Goal: Task Accomplishment & Management: Manage account settings

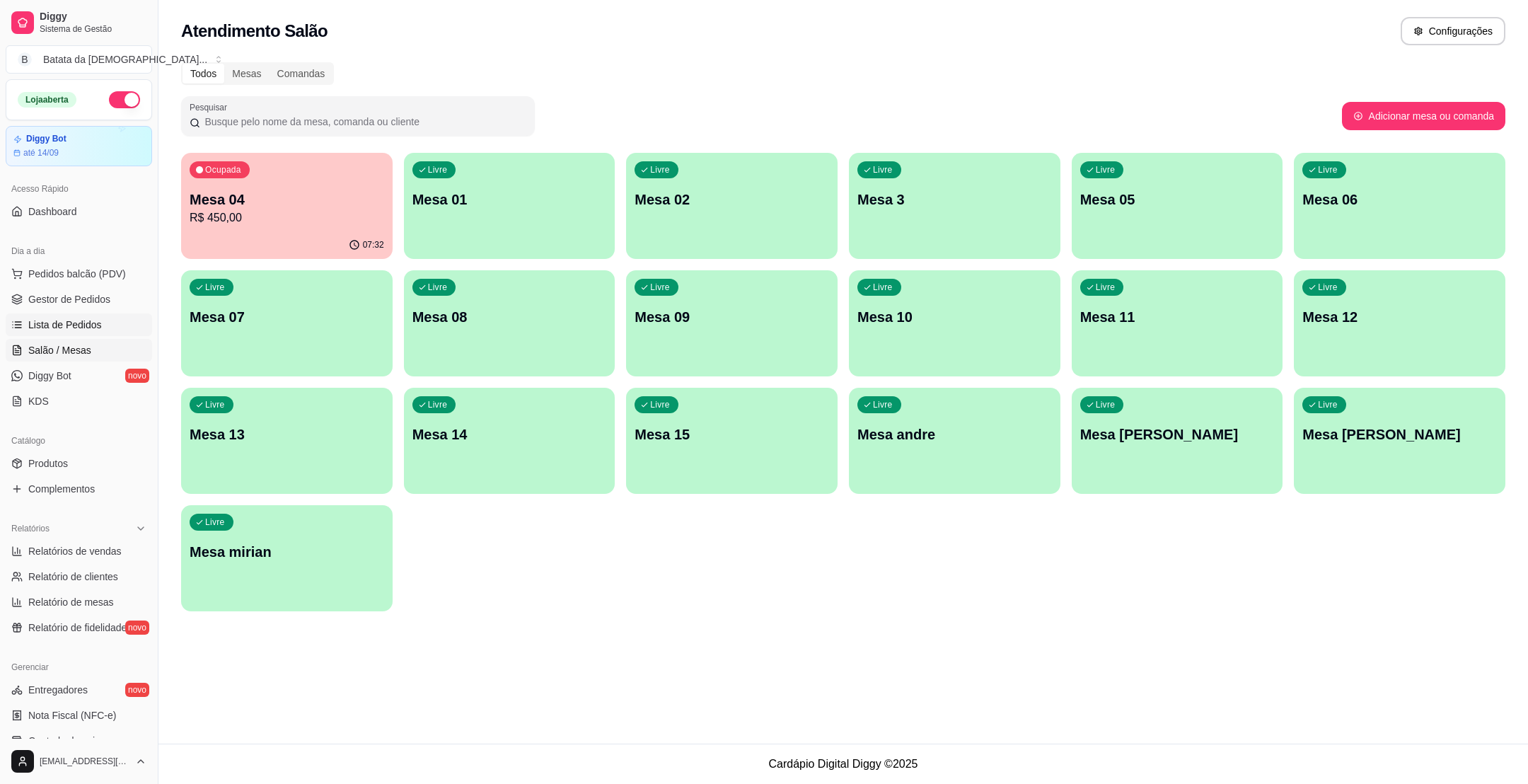
click at [91, 324] on span "Lista de Pedidos" at bounding box center [65, 324] width 74 height 14
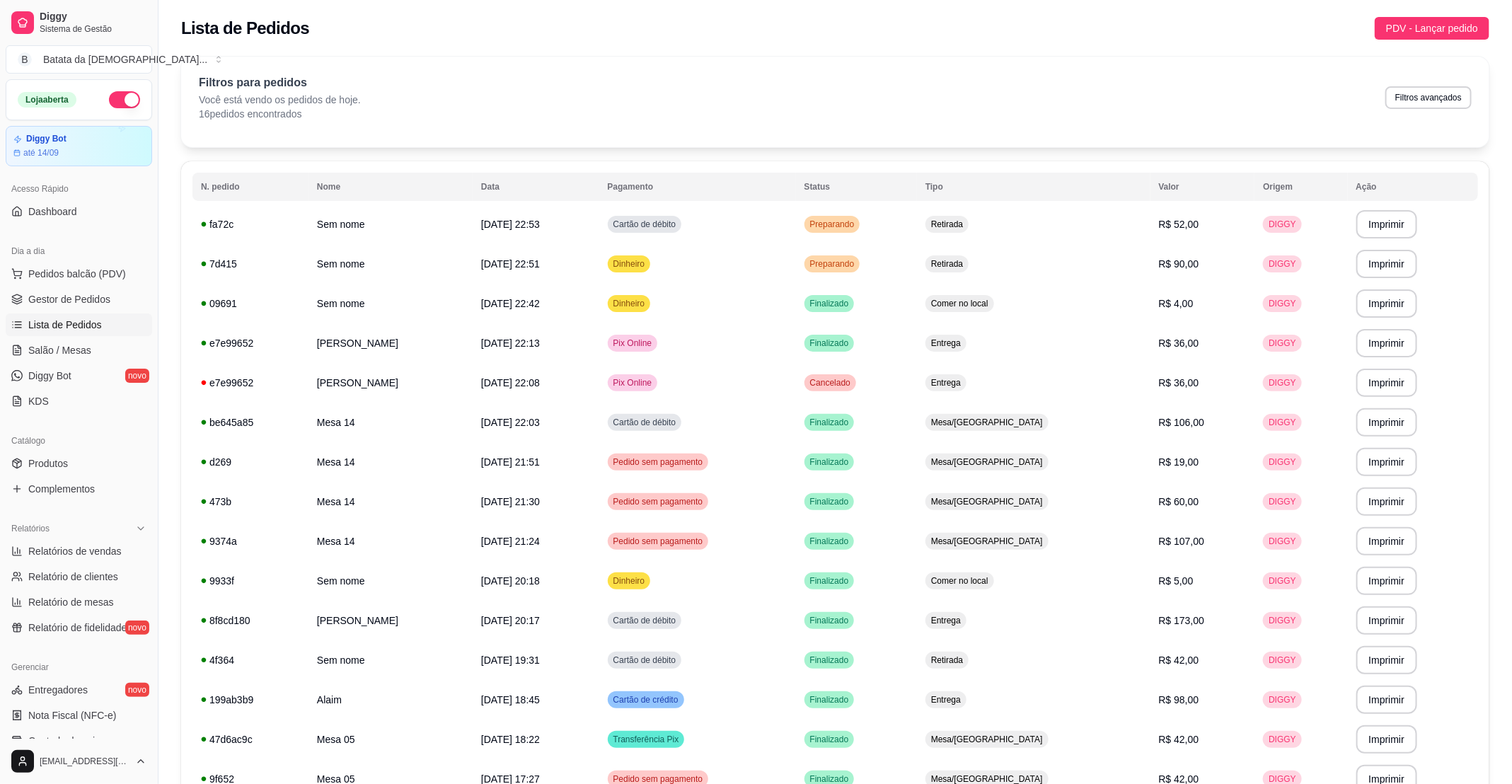
click at [1040, 203] on table "**********" at bounding box center [835, 505] width 1286 height 666
click at [1019, 210] on td "Retirada" at bounding box center [1033, 224] width 233 height 39
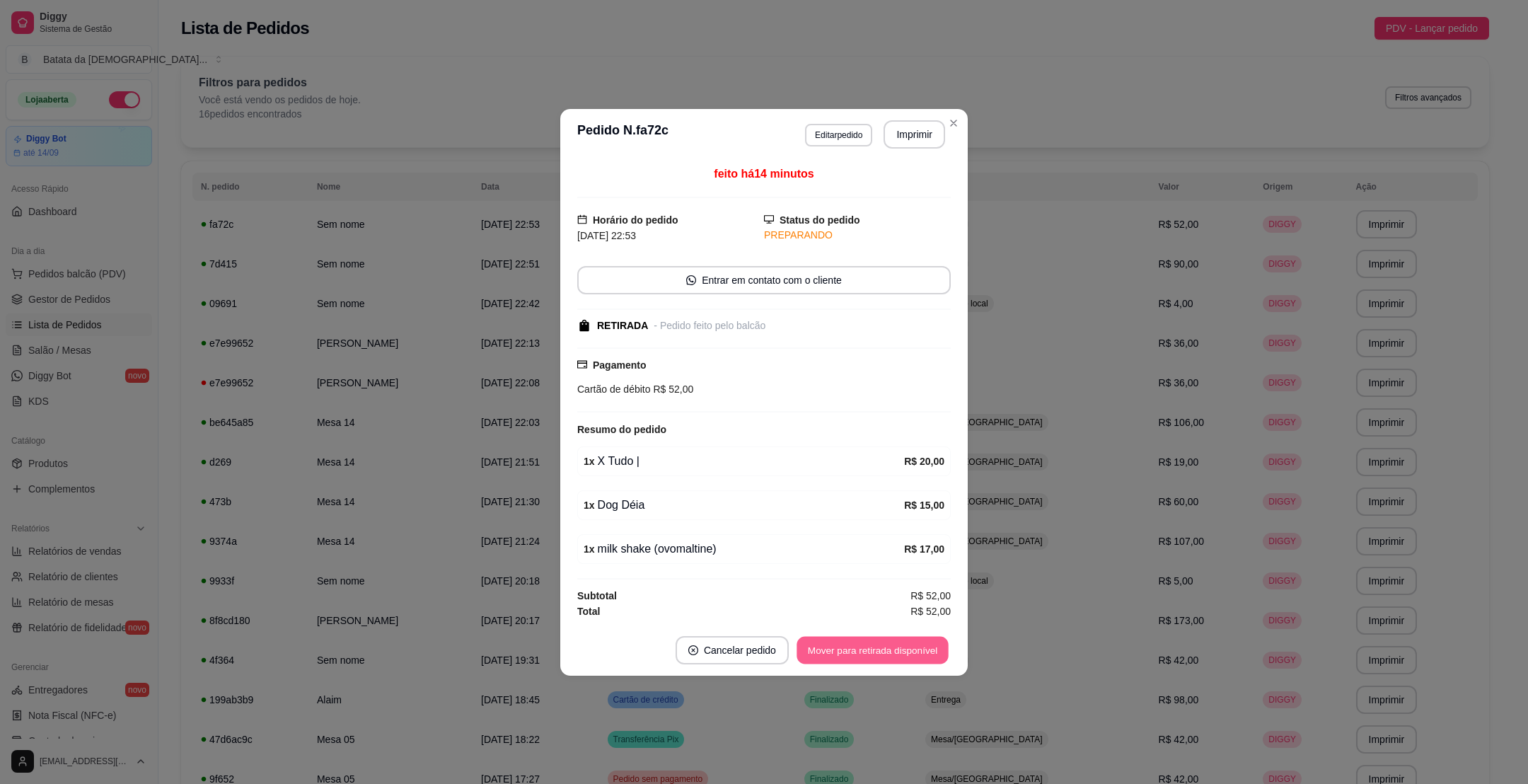
click at [898, 659] on button "Mover para retirada disponível" at bounding box center [872, 649] width 152 height 27
click at [888, 654] on button "Mover para finalizado" at bounding box center [892, 650] width 118 height 28
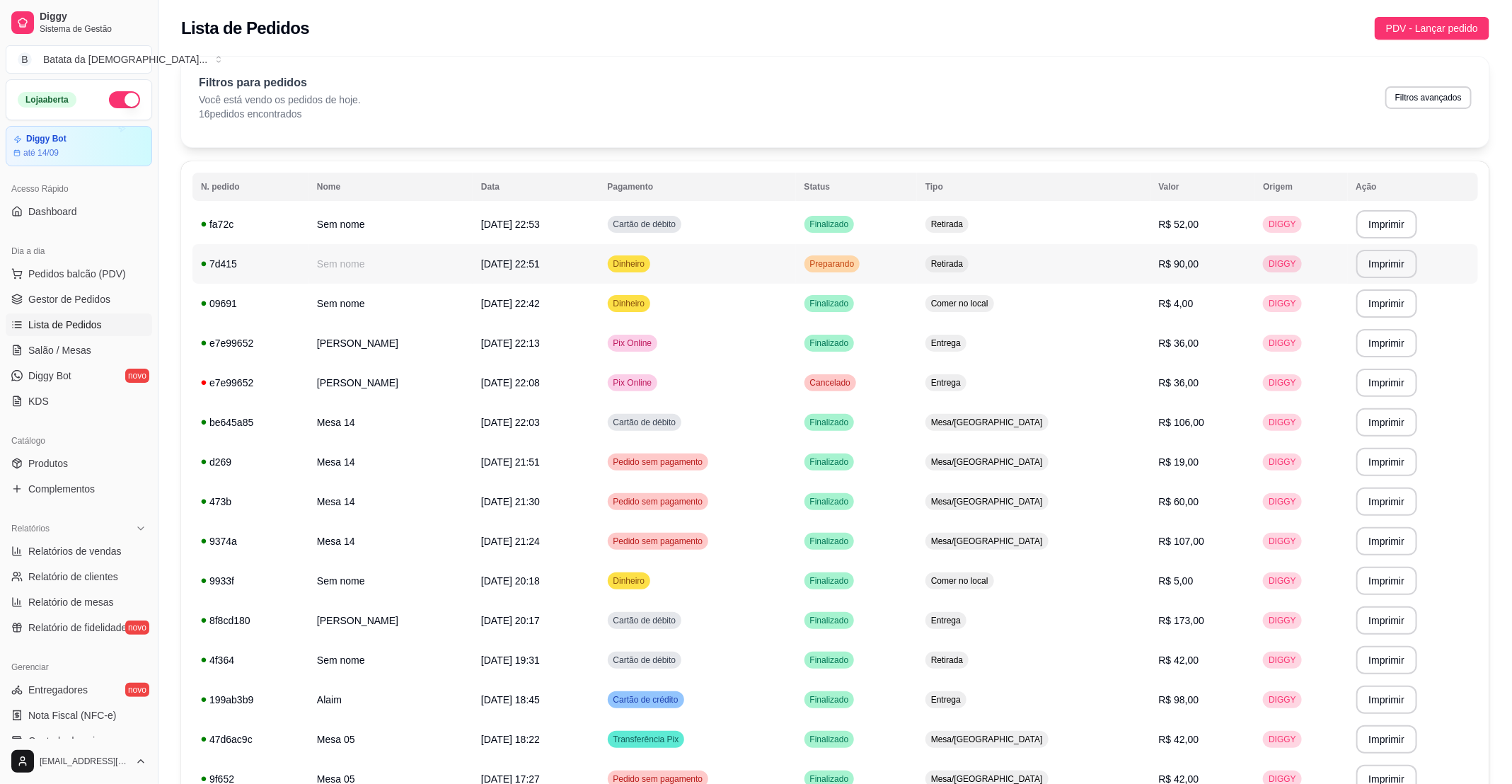
click at [916, 251] on td "Preparando" at bounding box center [856, 263] width 121 height 39
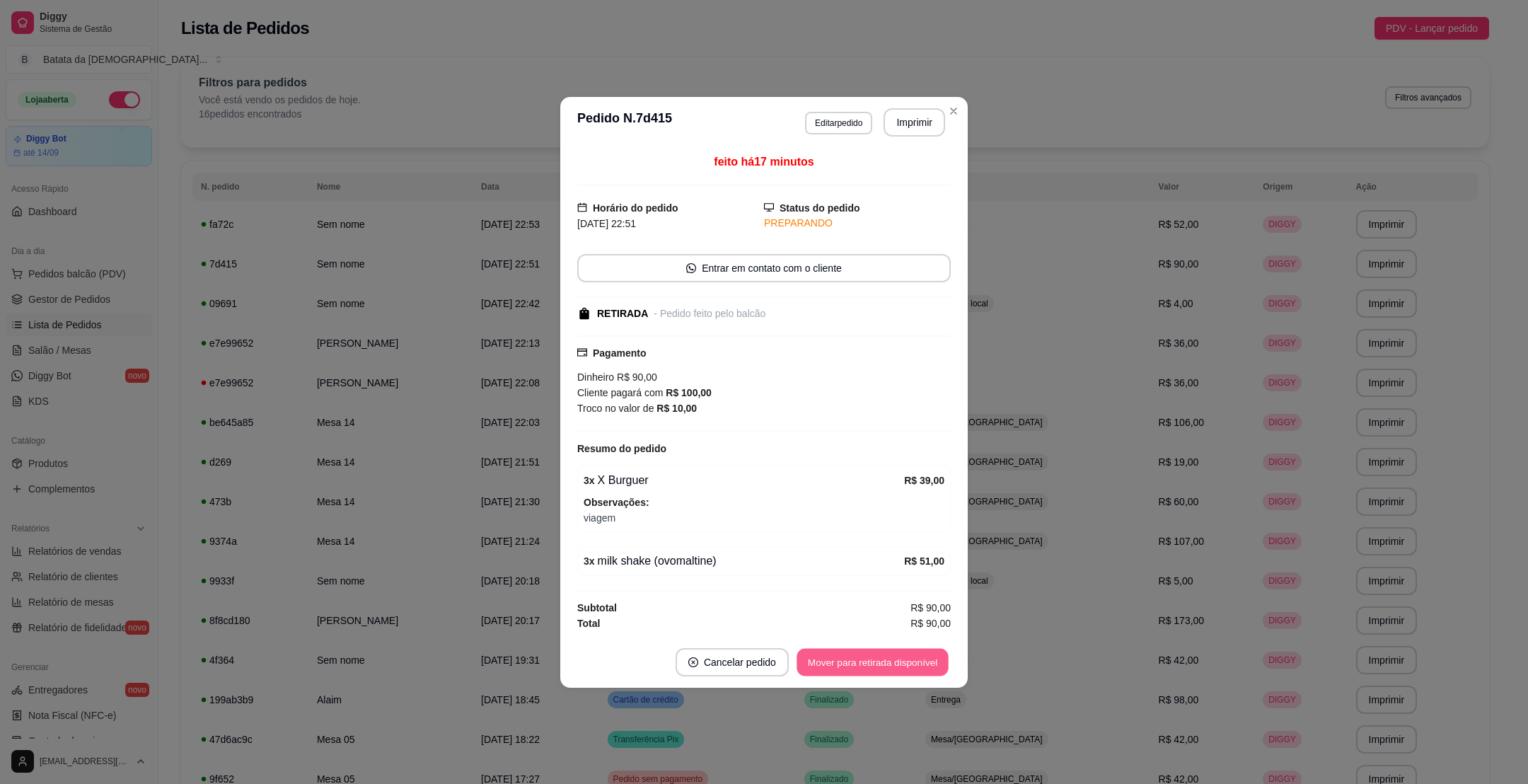
click at [871, 664] on button "Mover para retirada disponível" at bounding box center [872, 661] width 152 height 27
click at [871, 663] on button "Mover para finalizado" at bounding box center [892, 662] width 118 height 28
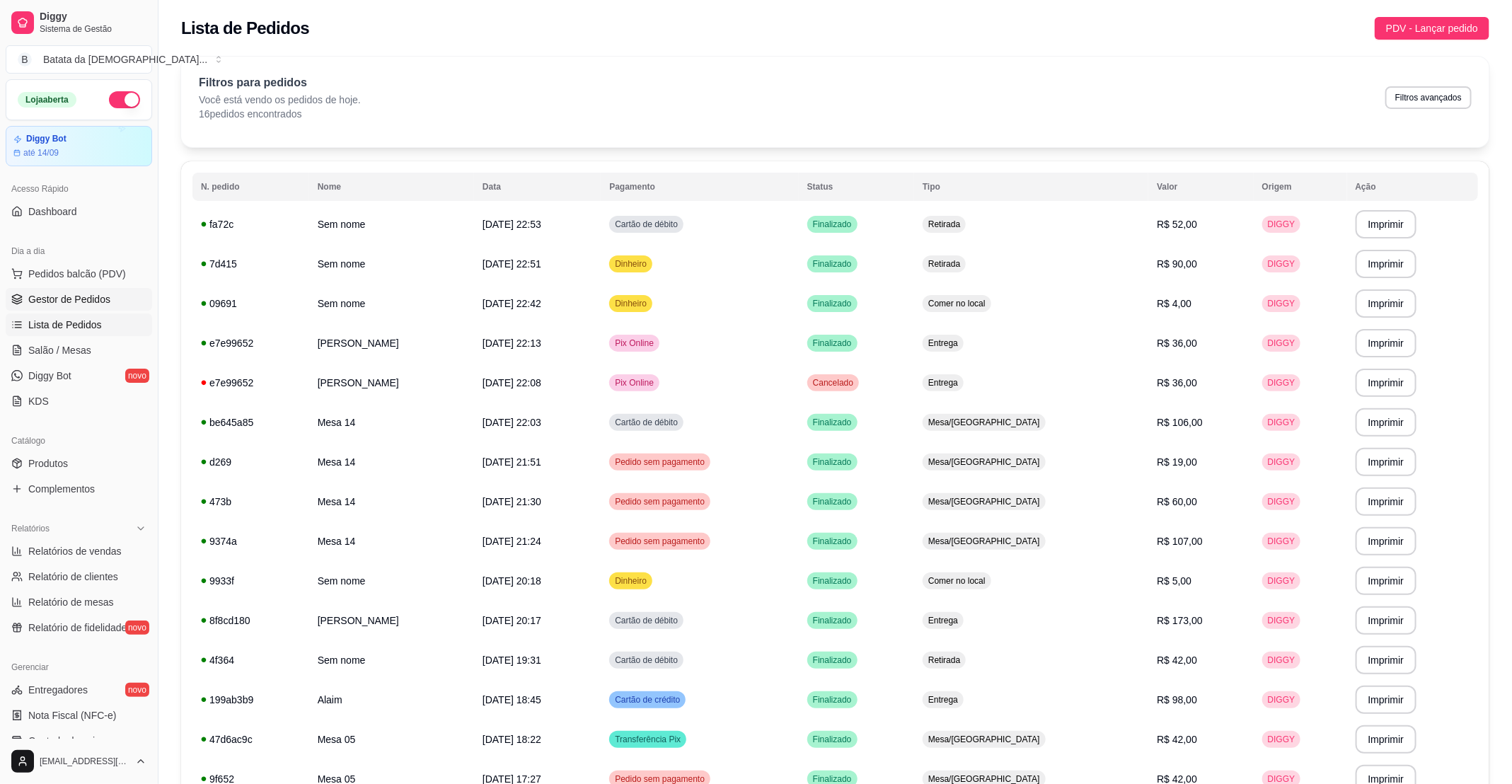
click at [88, 302] on span "Gestor de Pedidos" at bounding box center [69, 299] width 82 height 14
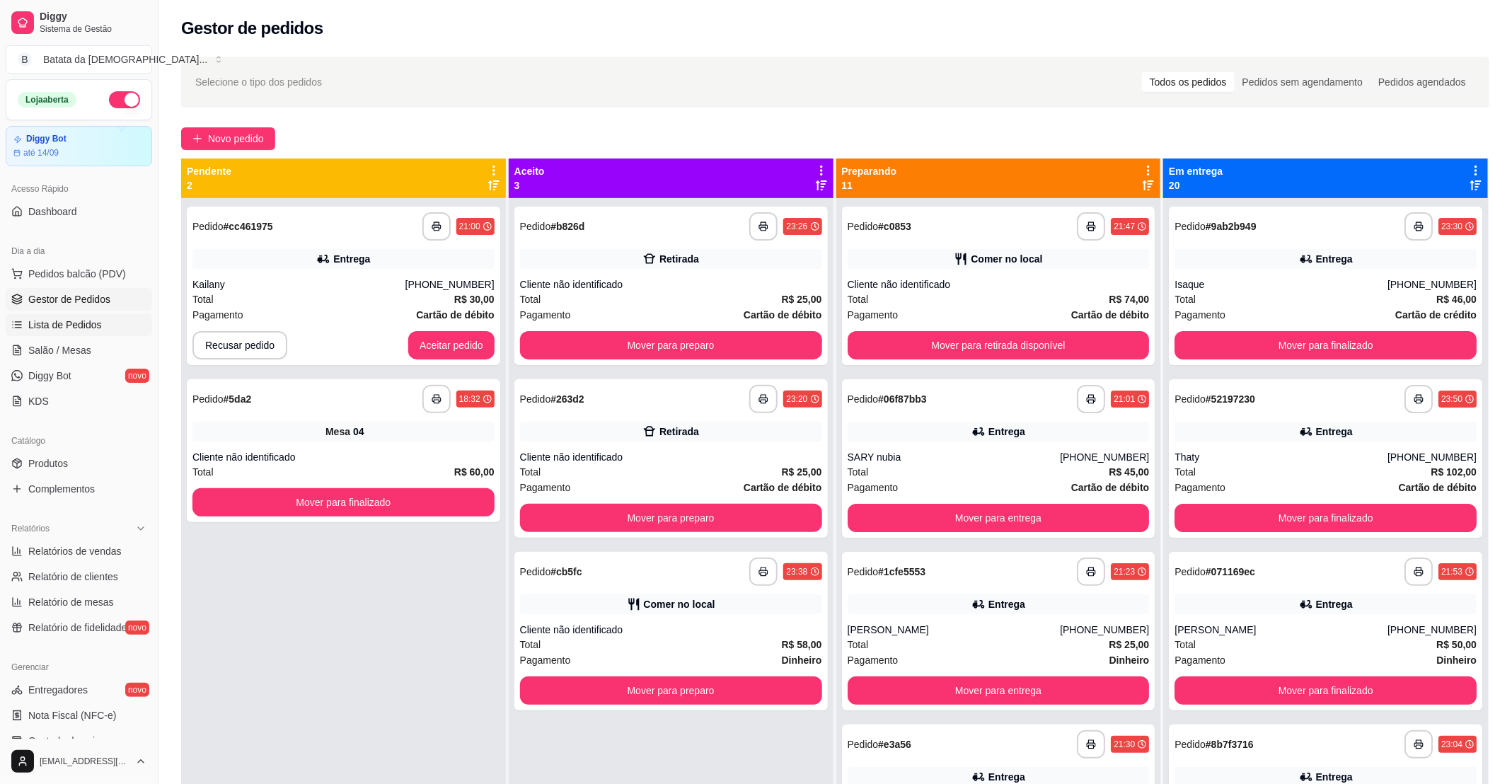
click at [85, 329] on span "Lista de Pedidos" at bounding box center [65, 324] width 74 height 14
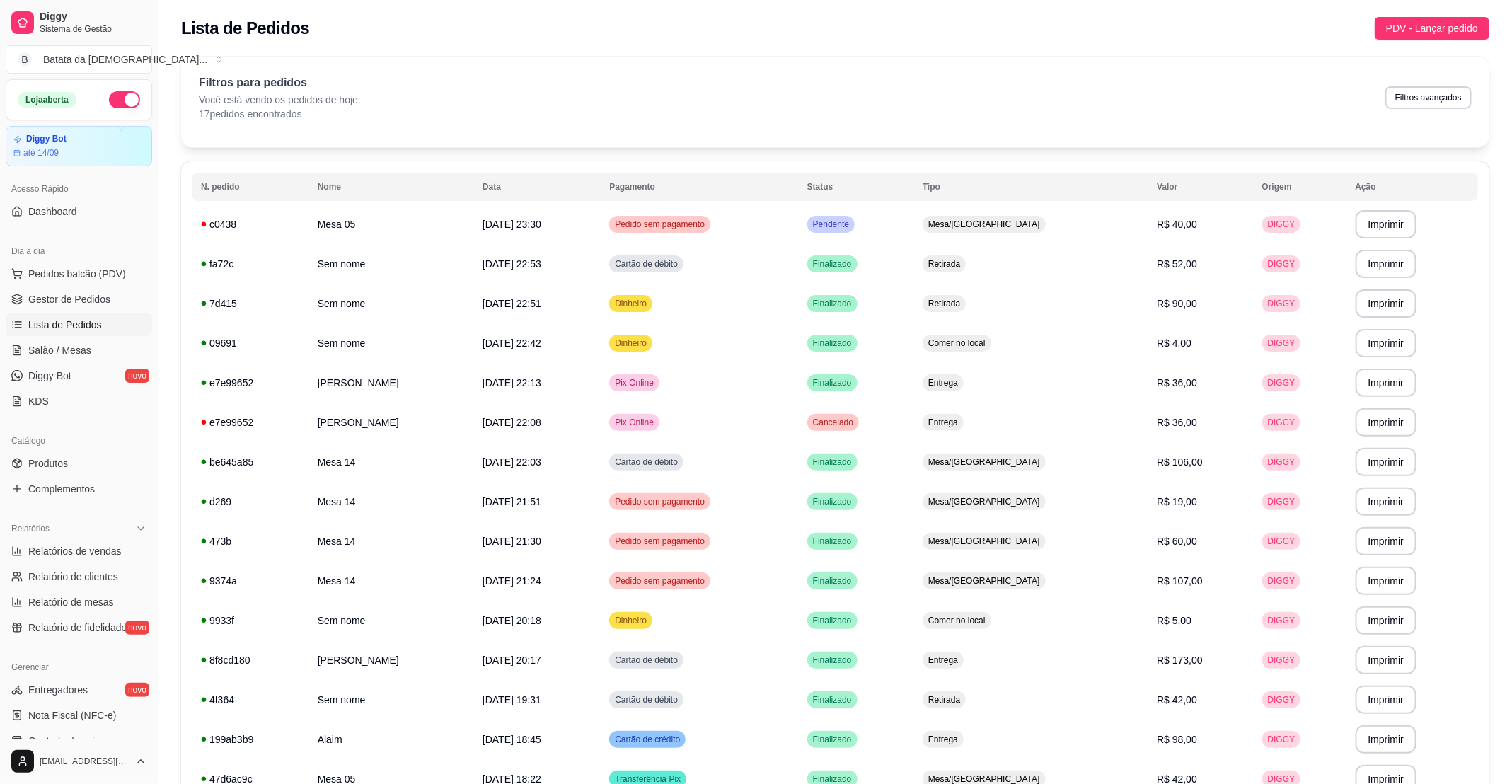
click at [847, 208] on td "Pendente" at bounding box center [856, 224] width 115 height 39
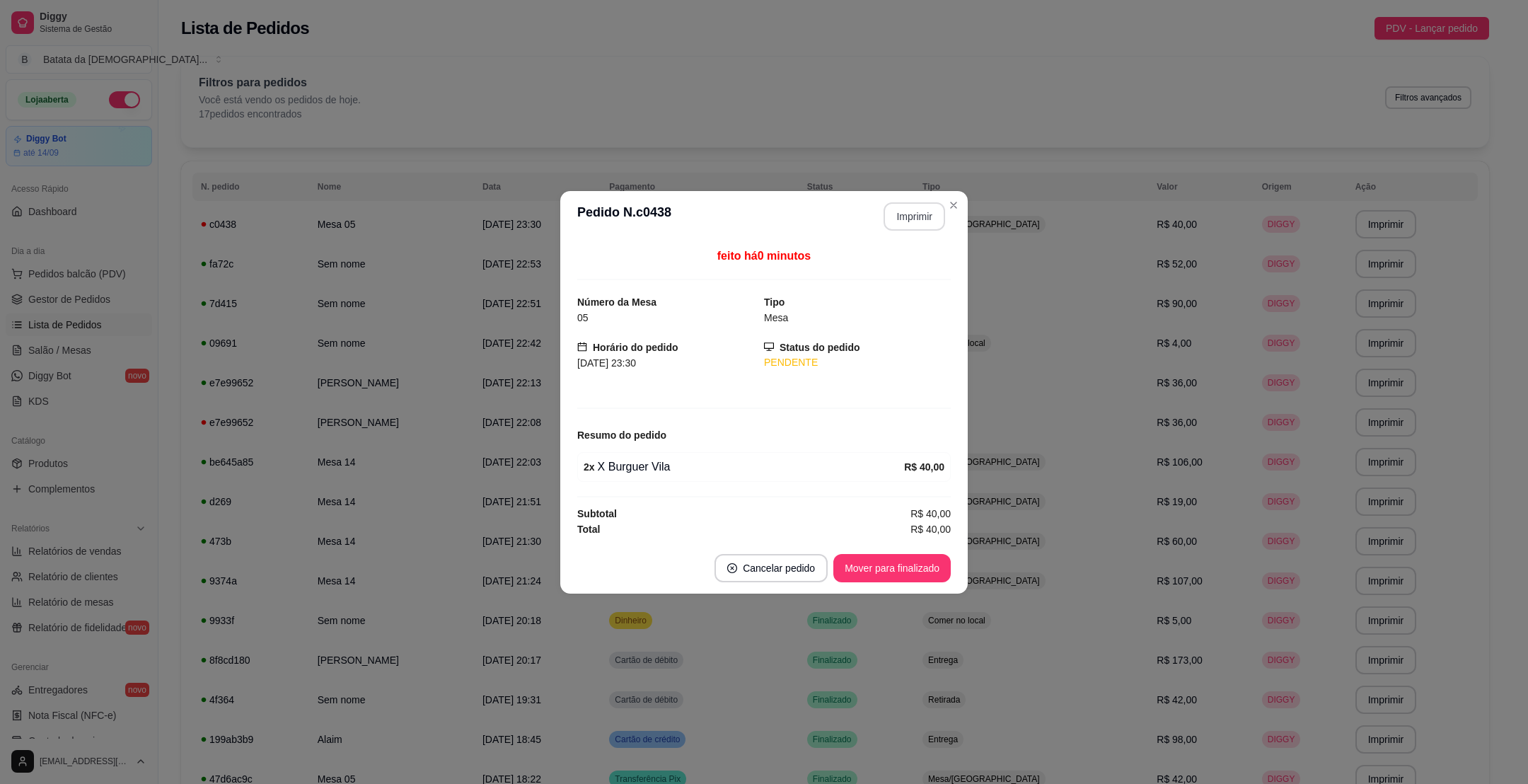
click at [910, 206] on button "Imprimir" at bounding box center [914, 217] width 61 height 28
click at [868, 565] on button "Mover para finalizado" at bounding box center [892, 568] width 118 height 28
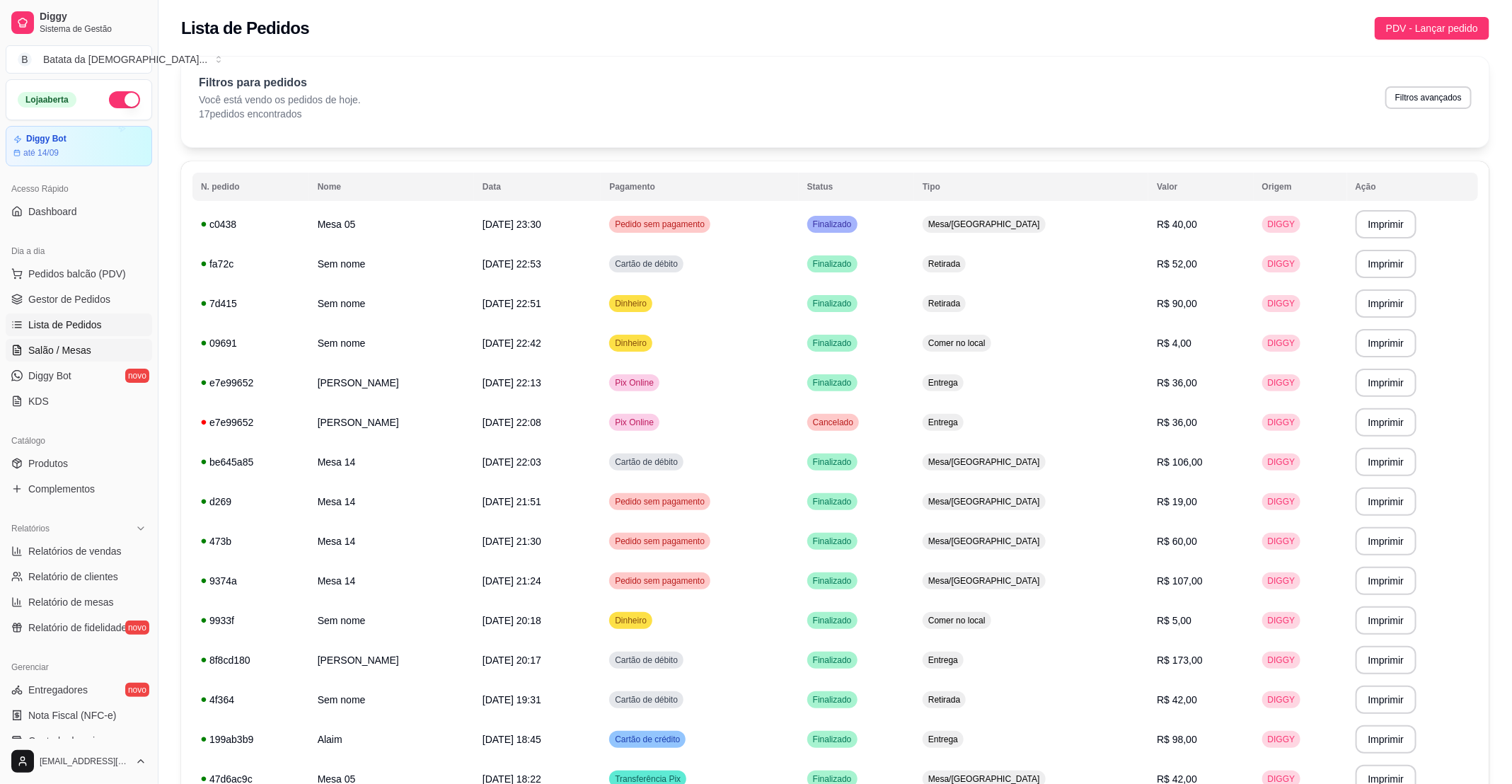
click at [66, 345] on span "Salão / Mesas" at bounding box center [60, 350] width 63 height 14
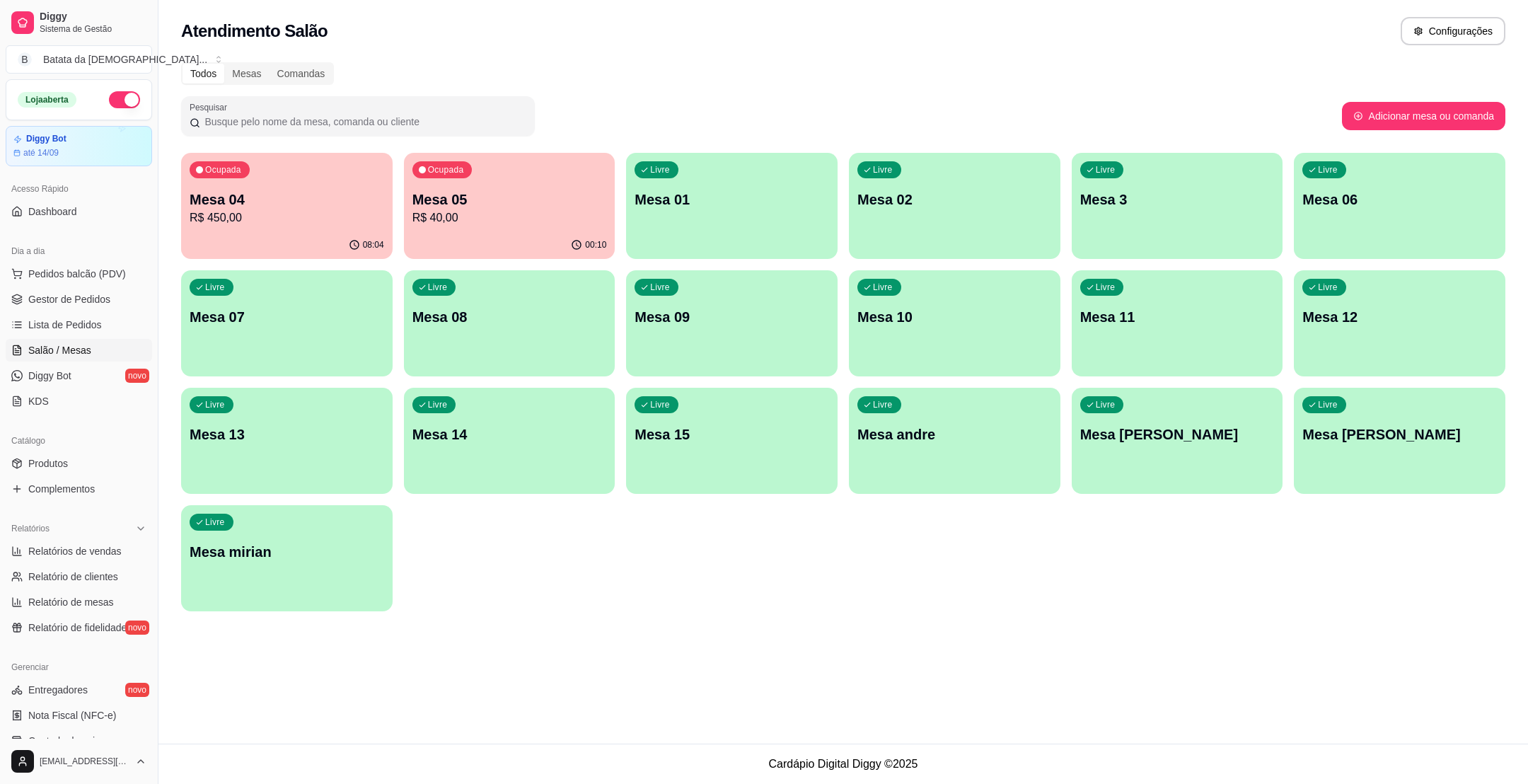
click at [450, 173] on p "Ocupada" at bounding box center [446, 169] width 36 height 11
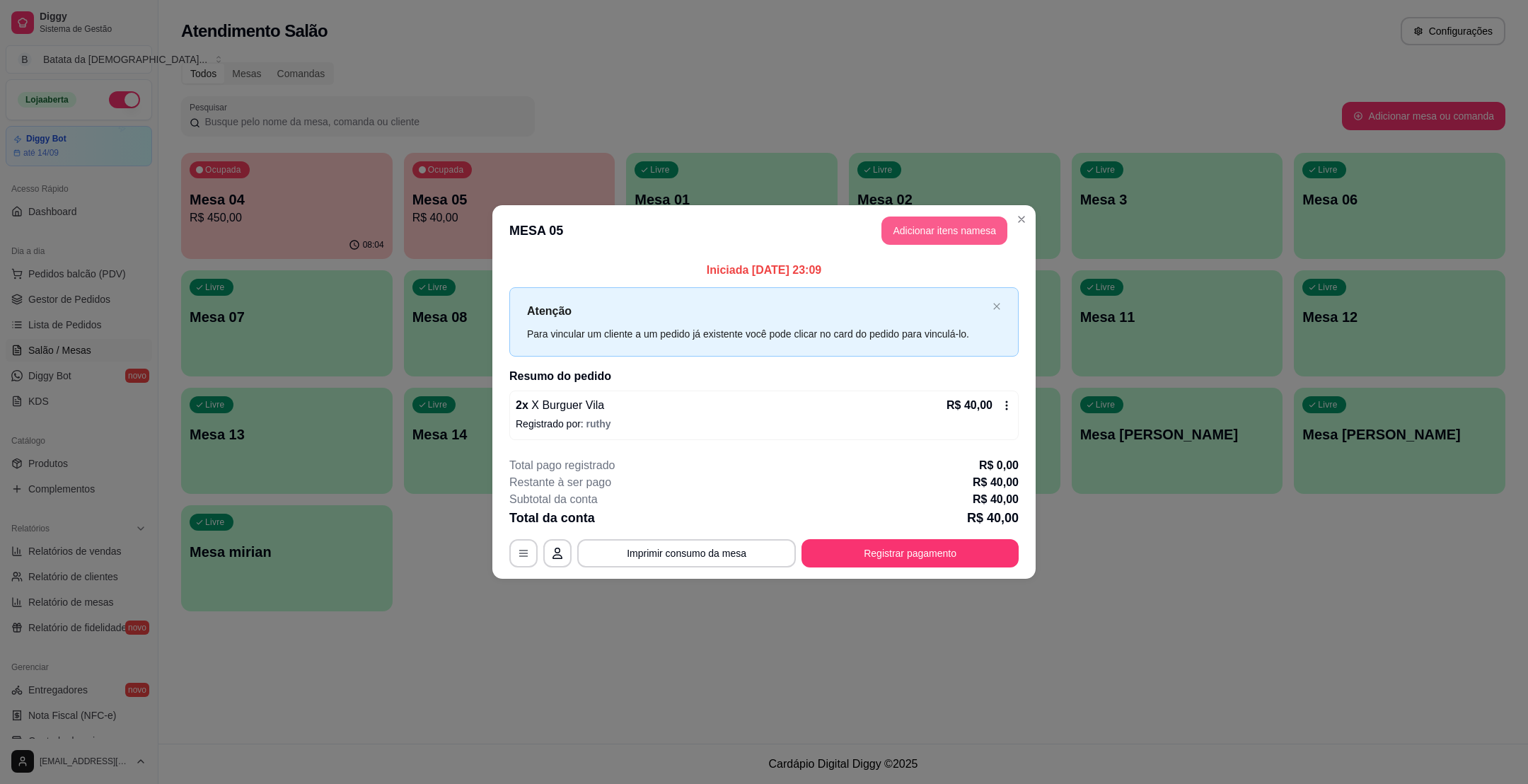
click at [981, 225] on button "Adicionar itens na mesa" at bounding box center [945, 231] width 126 height 28
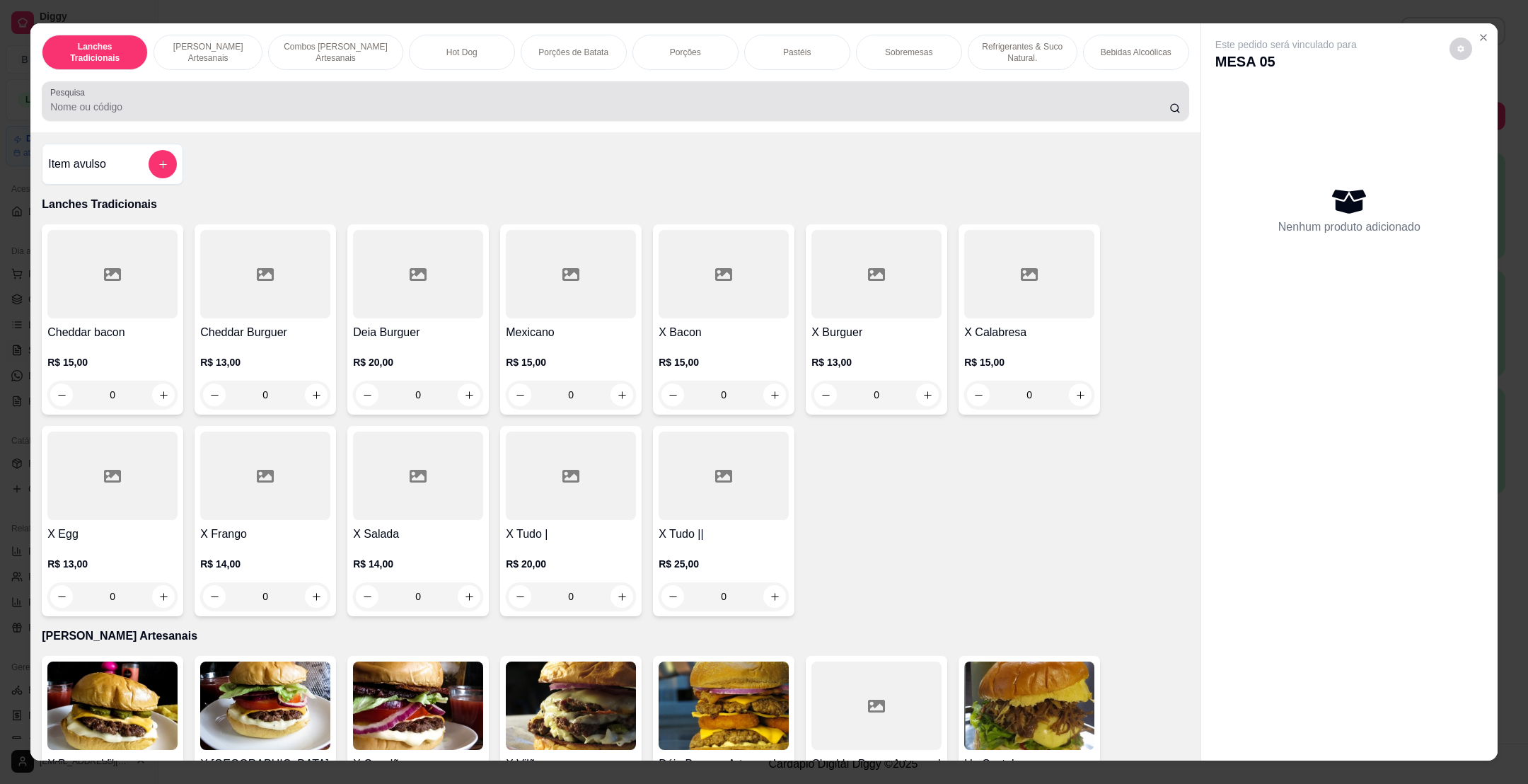
click at [155, 96] on div at bounding box center [615, 101] width 1131 height 28
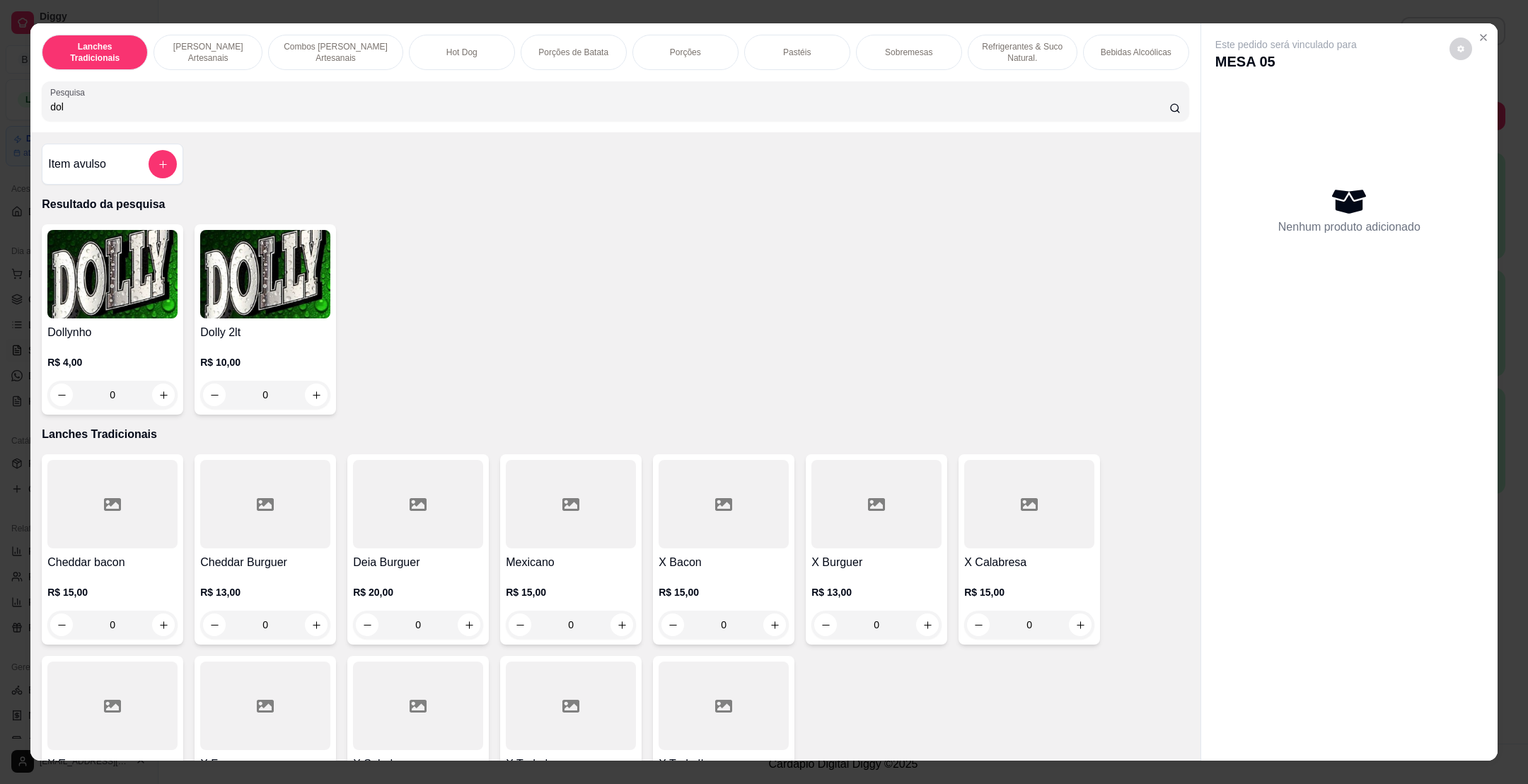
type input "dol"
click at [117, 267] on img at bounding box center [112, 274] width 130 height 89
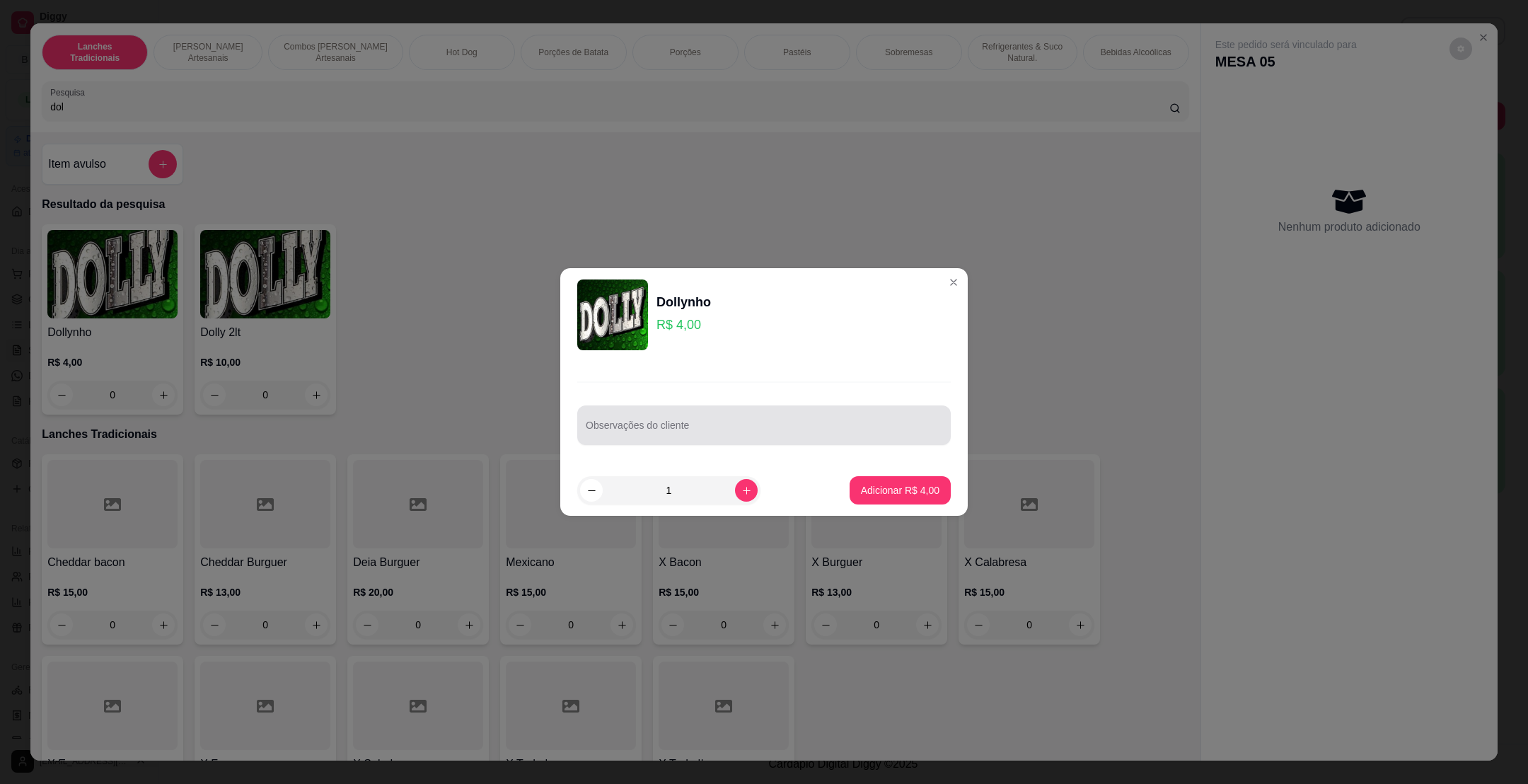
click at [779, 431] on input "Observações do cliente" at bounding box center [764, 431] width 357 height 14
type input "2 cocas mini 200ml"
click at [747, 484] on div "1" at bounding box center [668, 490] width 183 height 28
click at [741, 485] on icon "increase-product-quantity" at bounding box center [746, 490] width 11 height 11
type input "2"
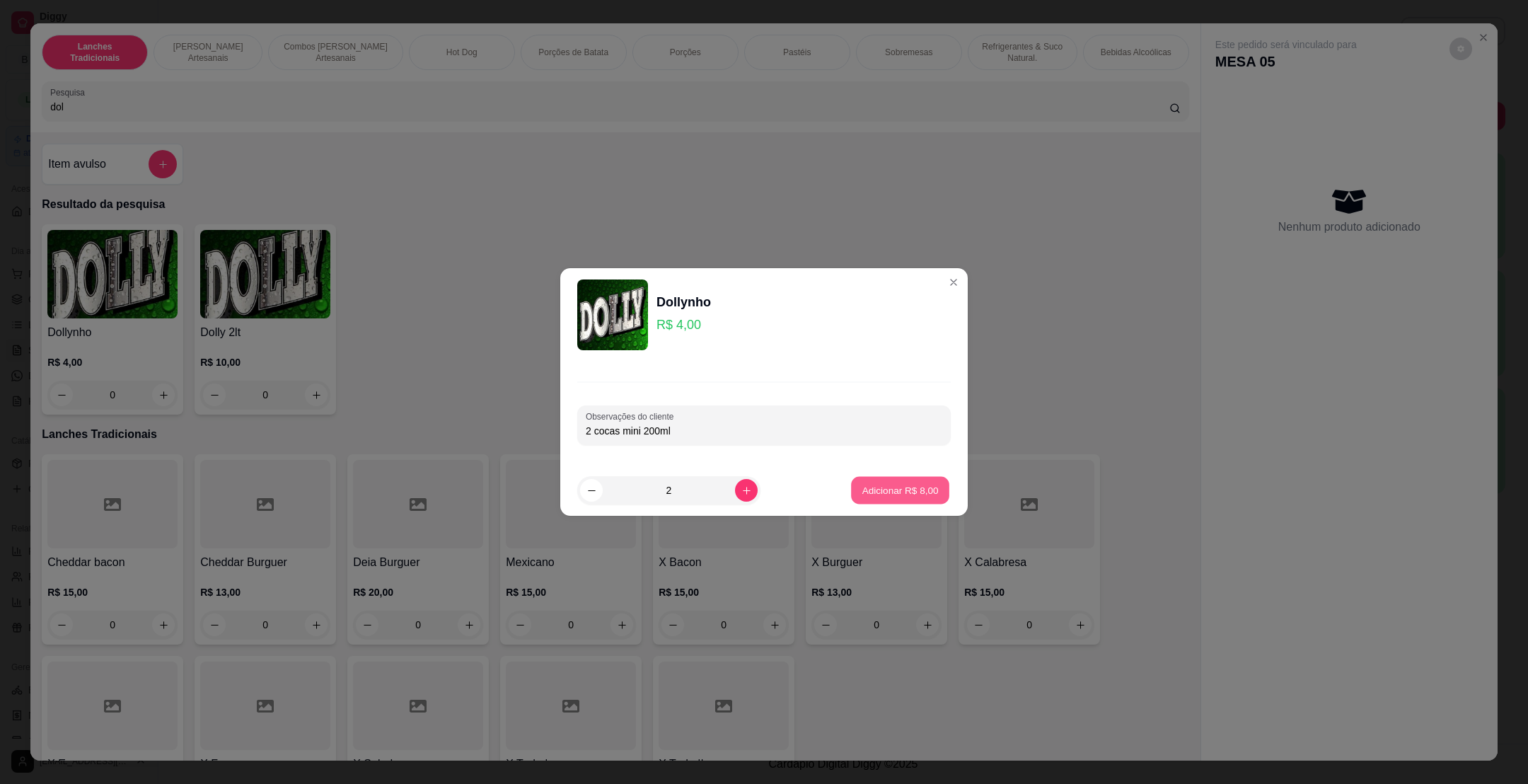
click at [885, 493] on p "Adicionar R$ 8,00" at bounding box center [899, 489] width 76 height 13
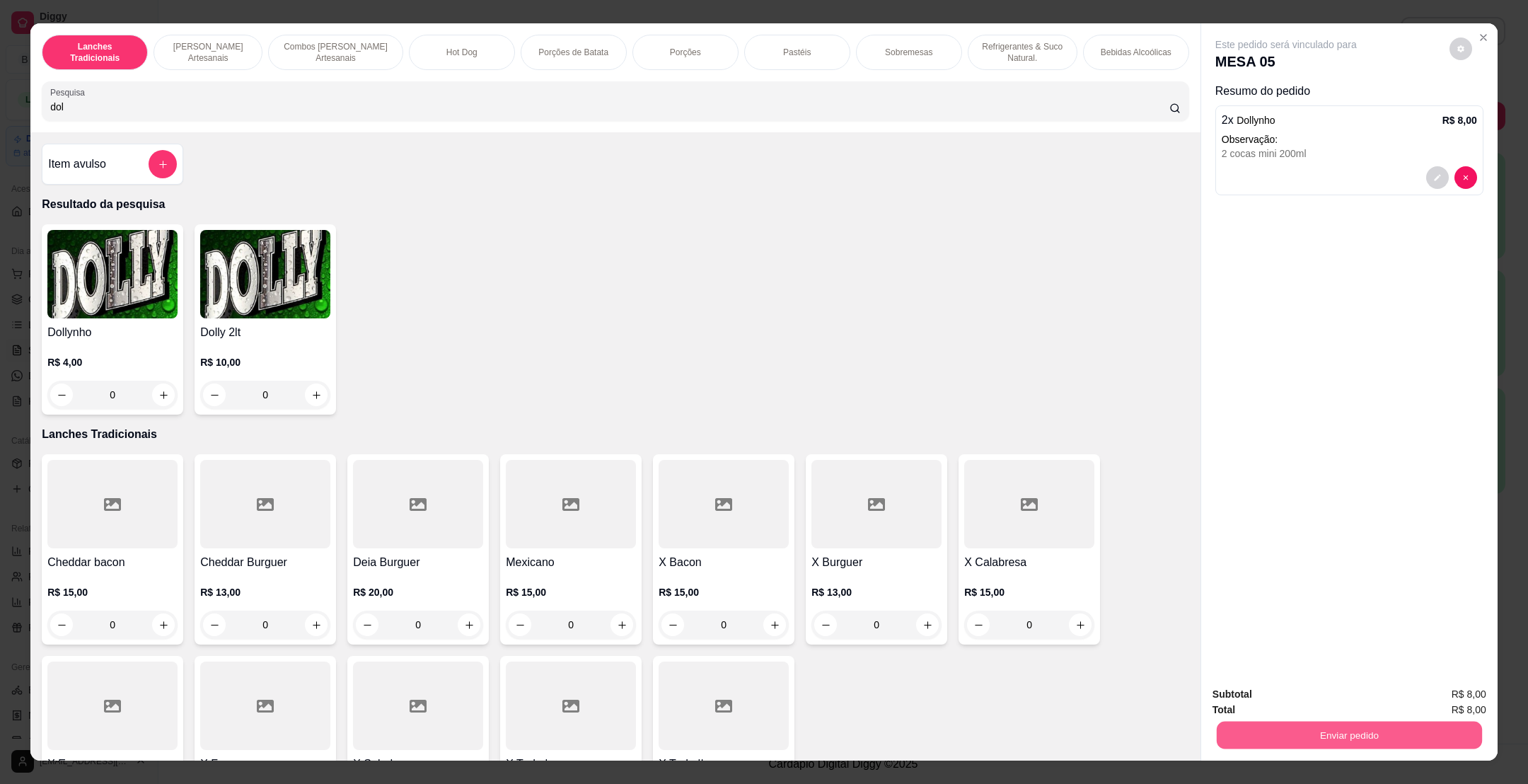
click at [1323, 741] on button "Enviar pedido" at bounding box center [1349, 734] width 265 height 27
click at [1321, 698] on button "Não registrar e enviar pedido" at bounding box center [1300, 700] width 143 height 26
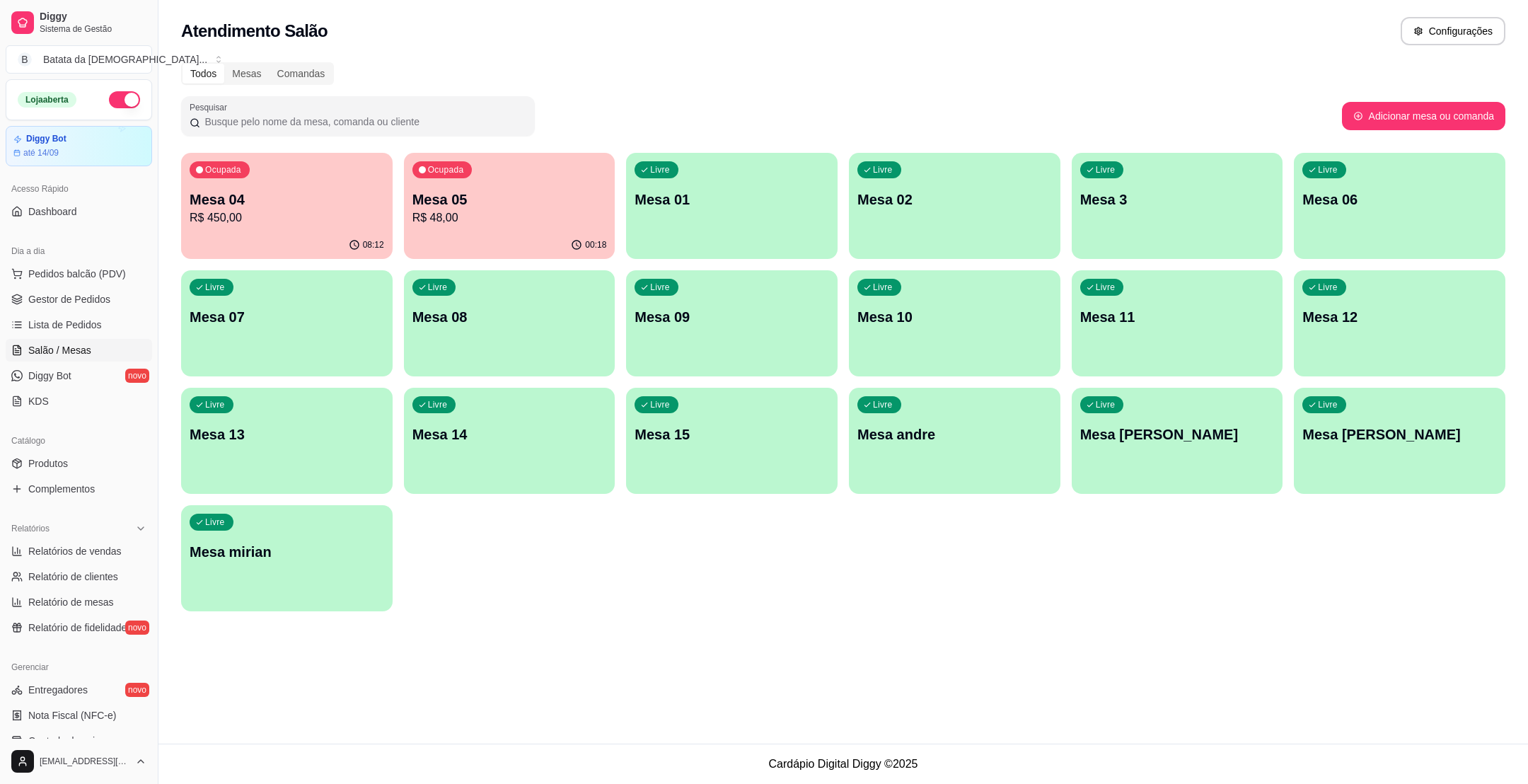
click at [474, 266] on div "Ocupada Mesa 04 R$ 450,00 08:12 Ocupada Mesa 05 R$ 48,00 00:18 Livre Mesa 01 Li…" at bounding box center [843, 381] width 1325 height 459
click at [419, 191] on p "Mesa 05" at bounding box center [510, 199] width 195 height 20
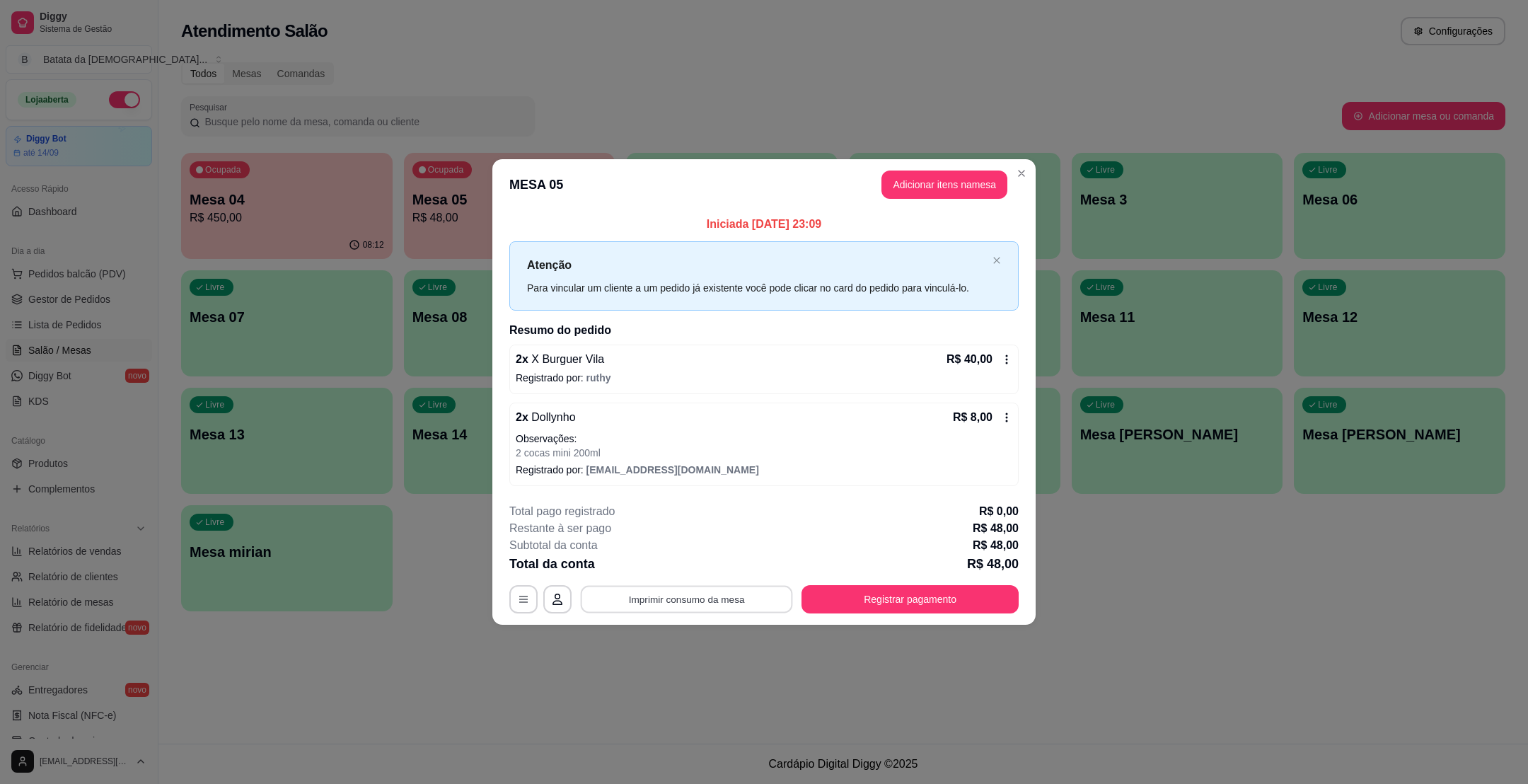
click at [703, 596] on button "Imprimir consumo da mesa" at bounding box center [687, 598] width 212 height 27
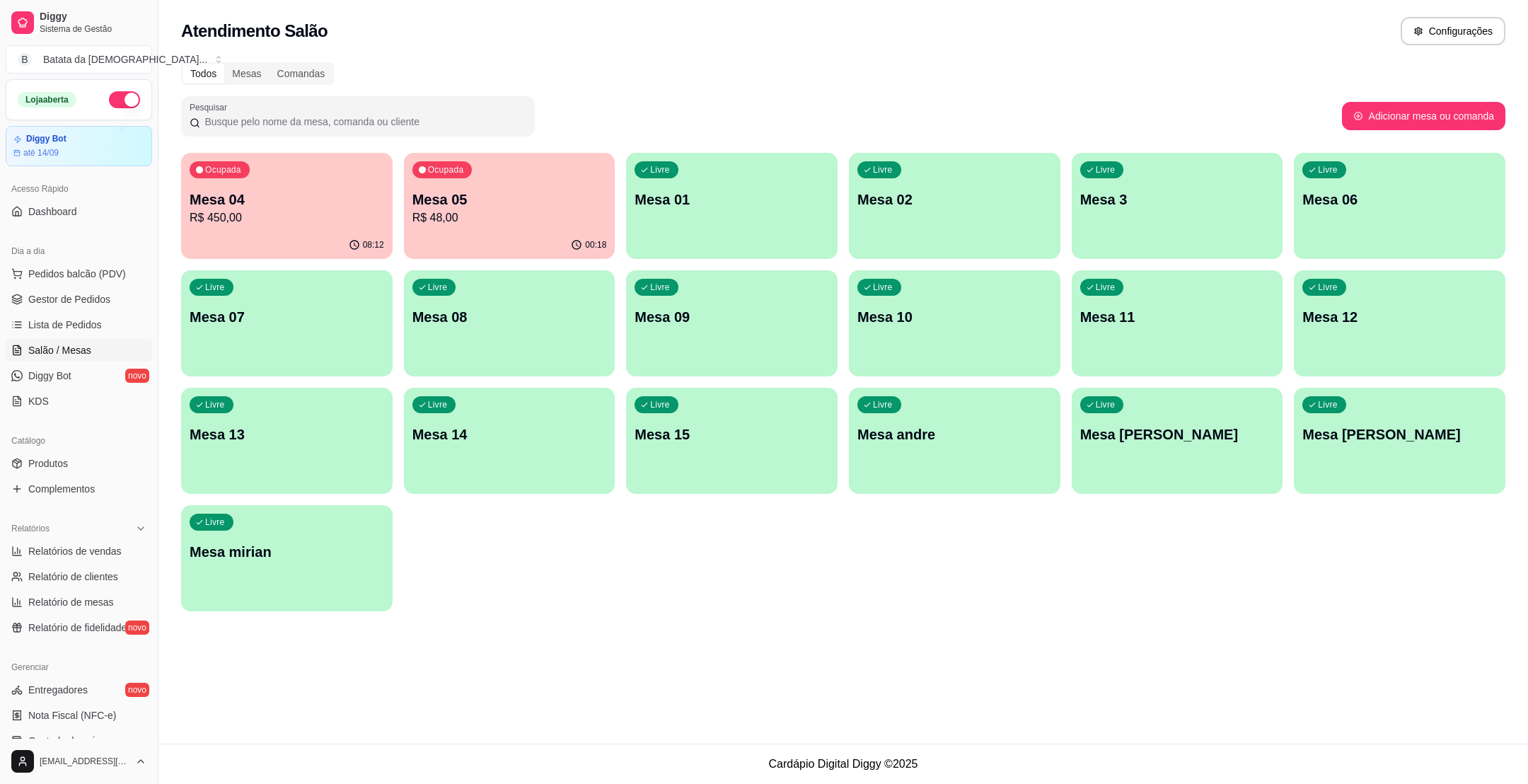
click at [429, 194] on p "Mesa 05" at bounding box center [510, 199] width 195 height 20
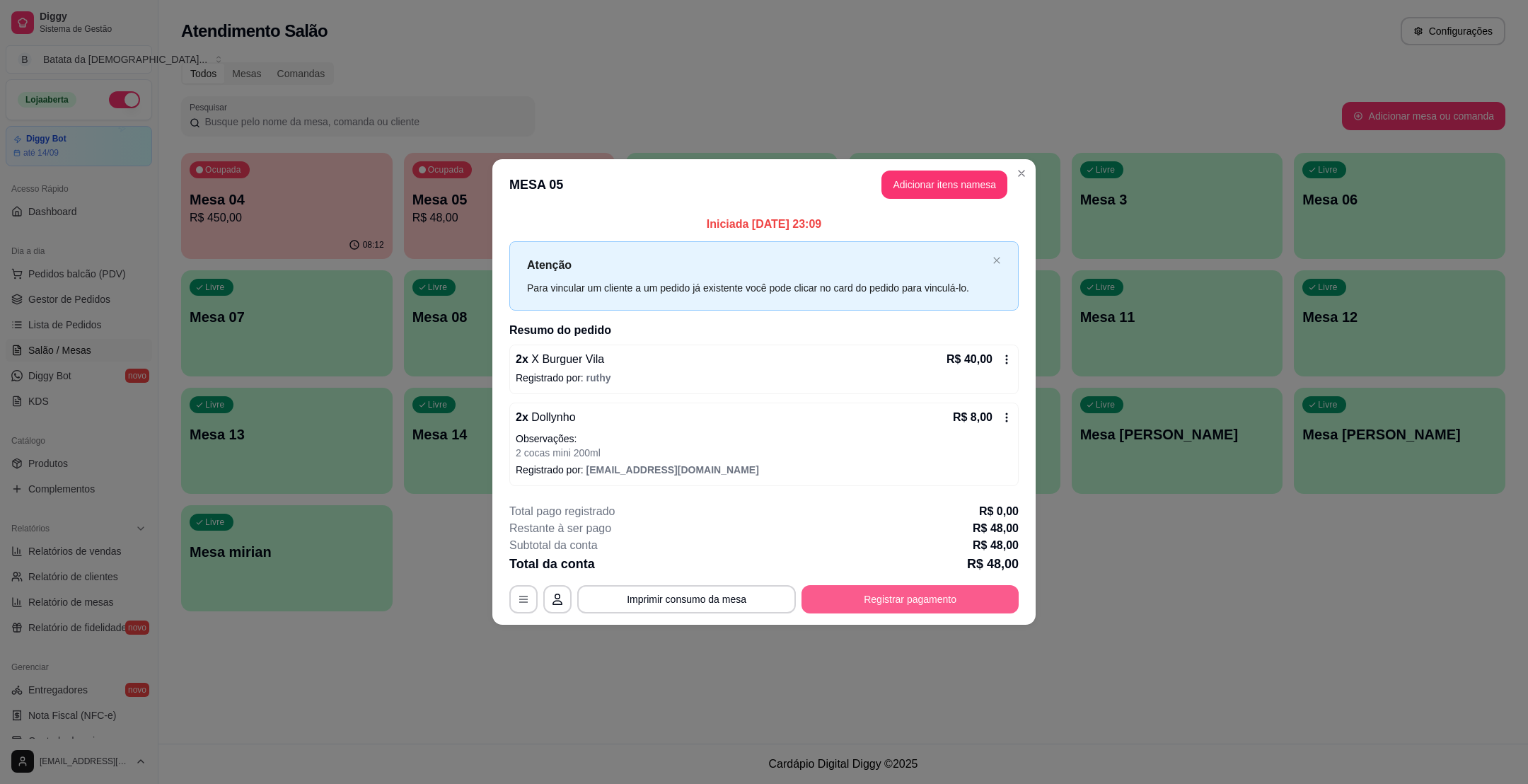
click at [913, 602] on button "Registrar pagamento" at bounding box center [910, 599] width 218 height 28
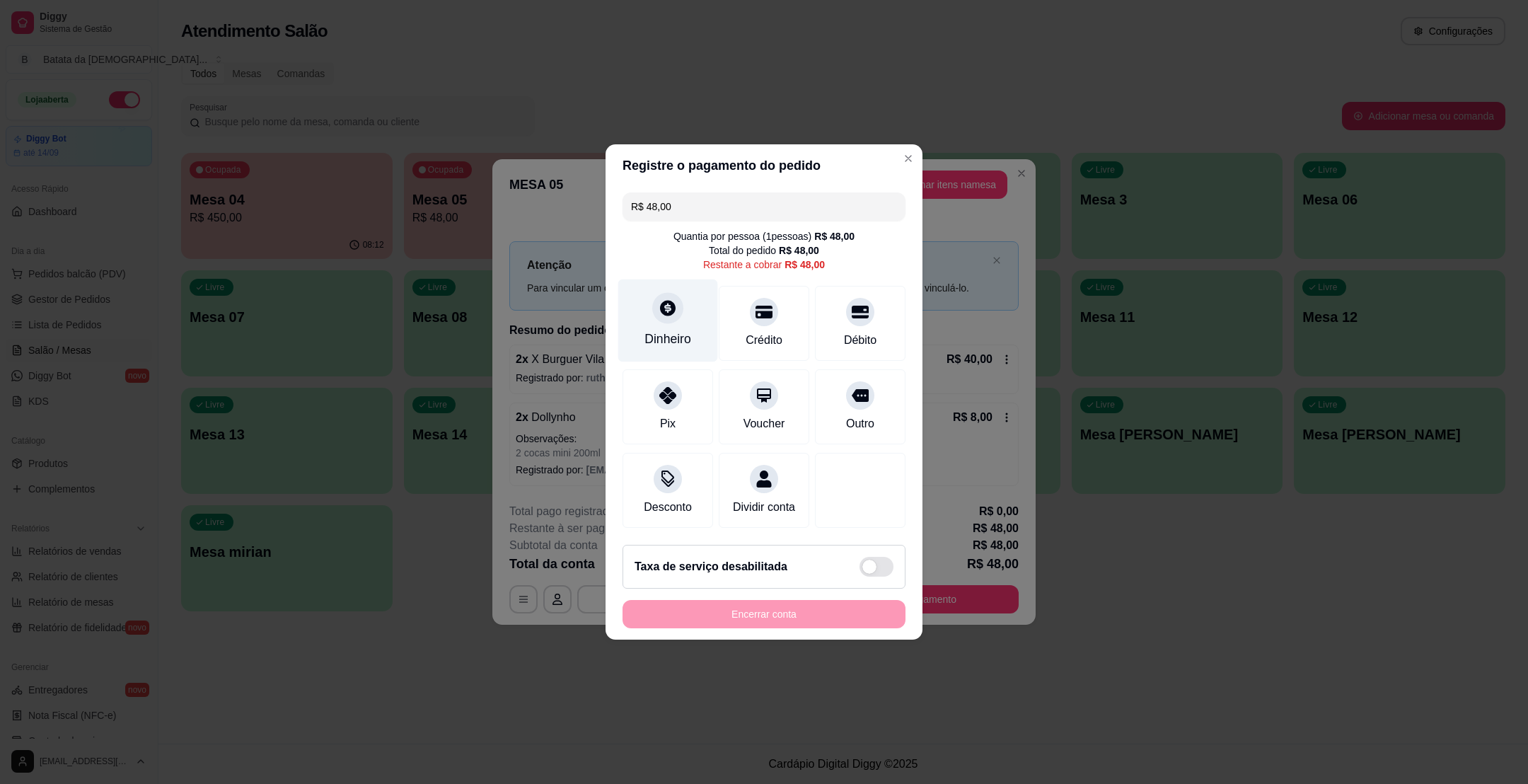
click at [674, 315] on div "Dinheiro" at bounding box center [668, 321] width 100 height 82
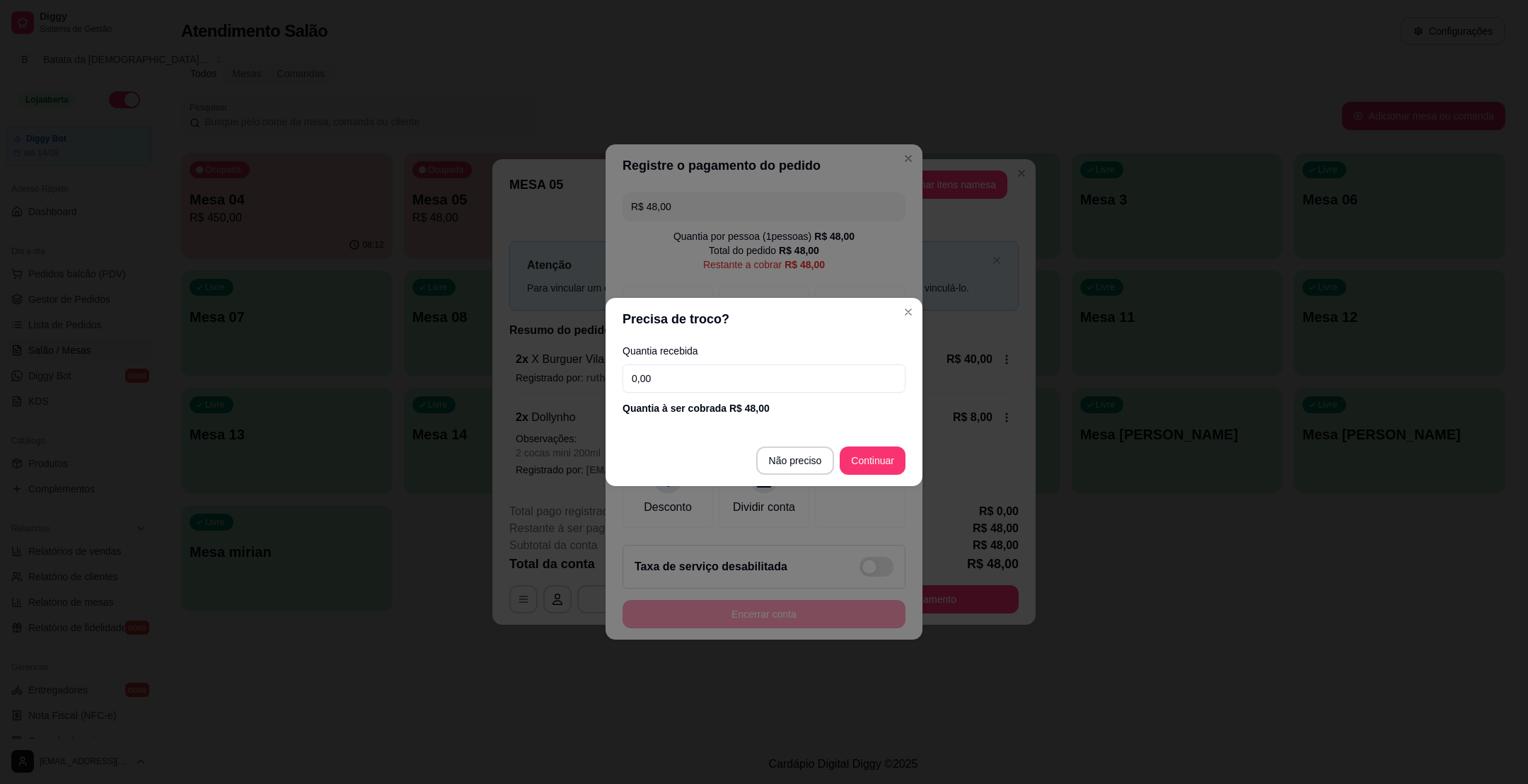
click at [705, 367] on input "0,00" at bounding box center [764, 378] width 283 height 28
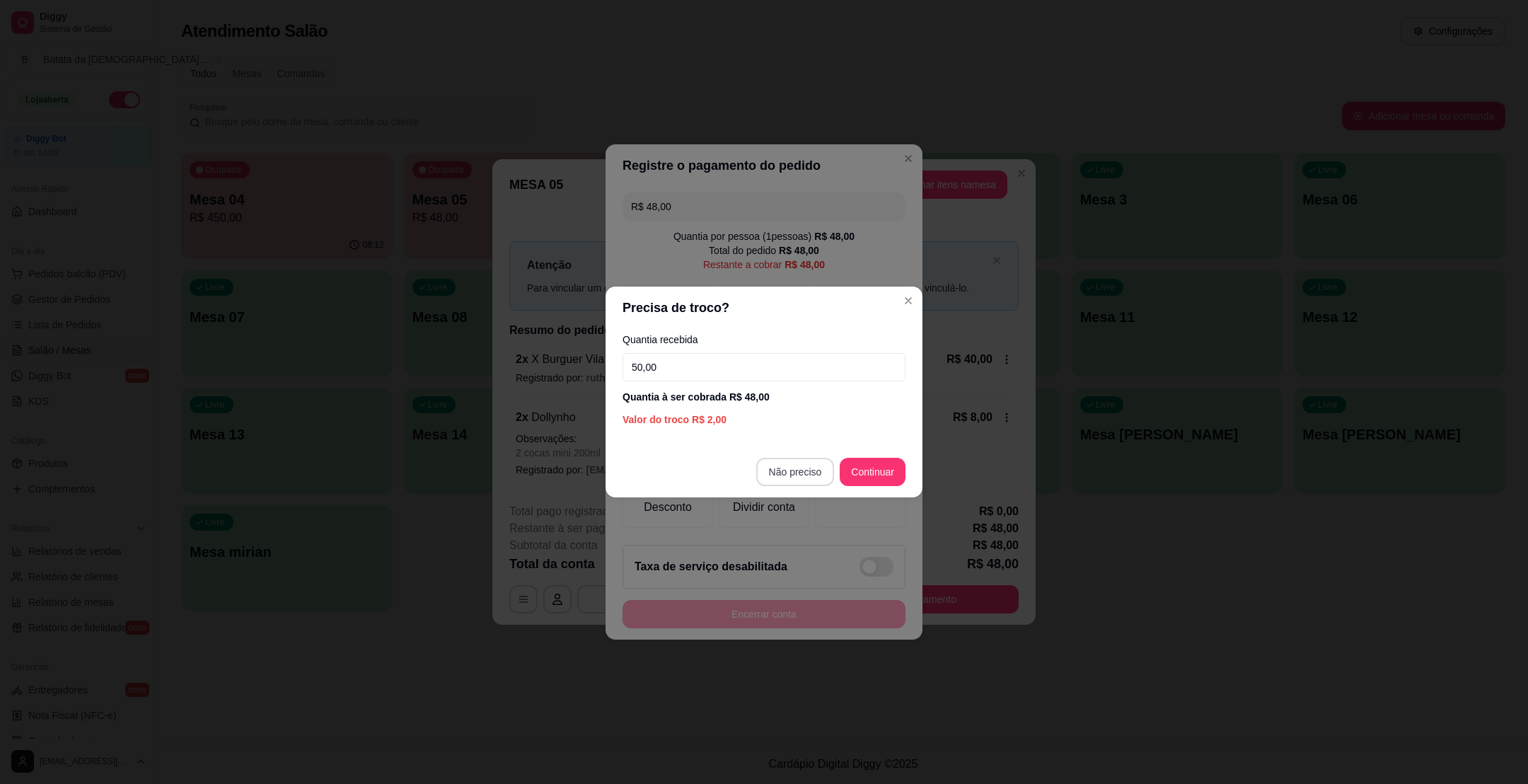
type input "50,00"
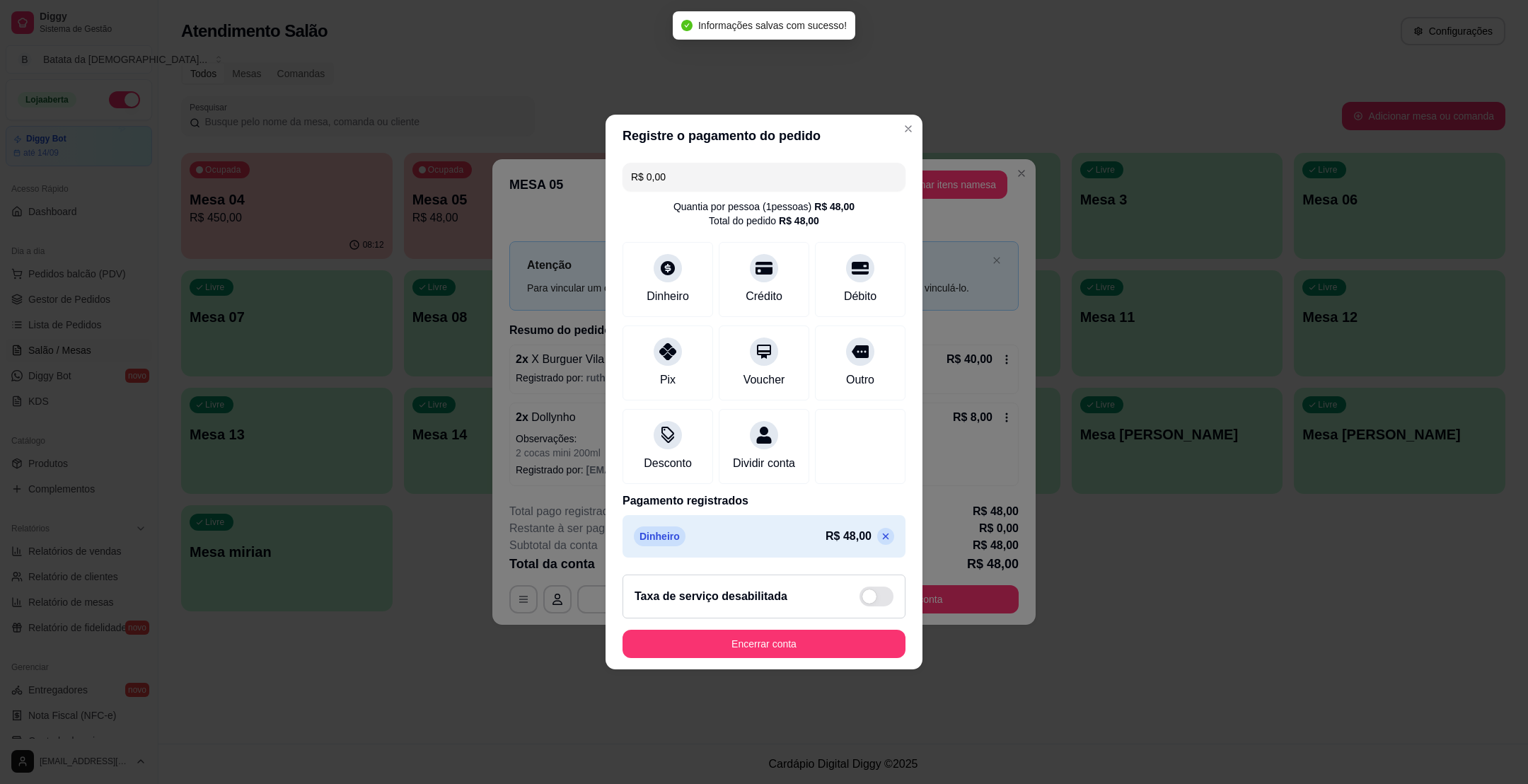
click at [877, 544] on p at bounding box center [885, 536] width 17 height 17
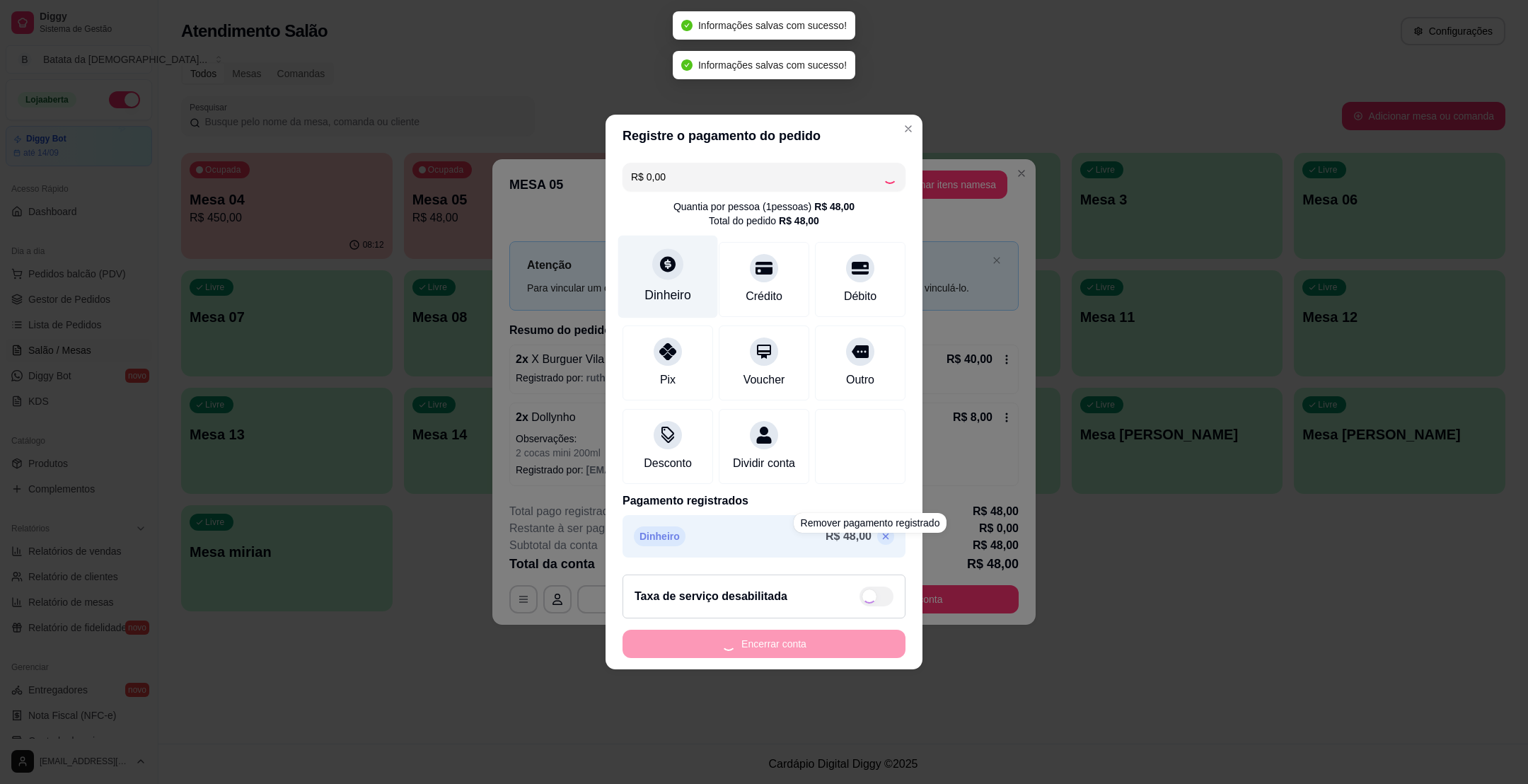
type input "R$ 48,00"
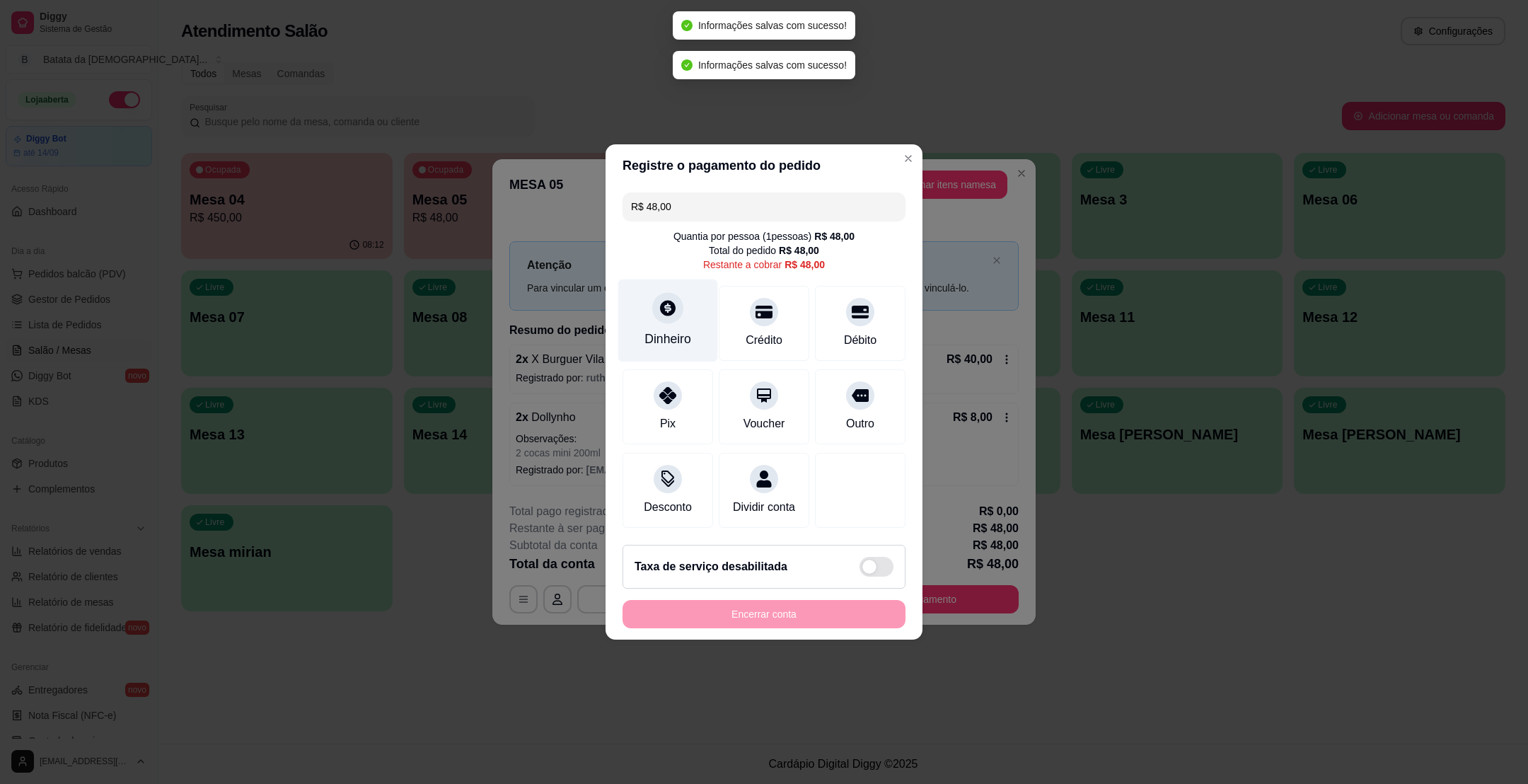
click at [684, 284] on div "Dinheiro" at bounding box center [668, 321] width 100 height 82
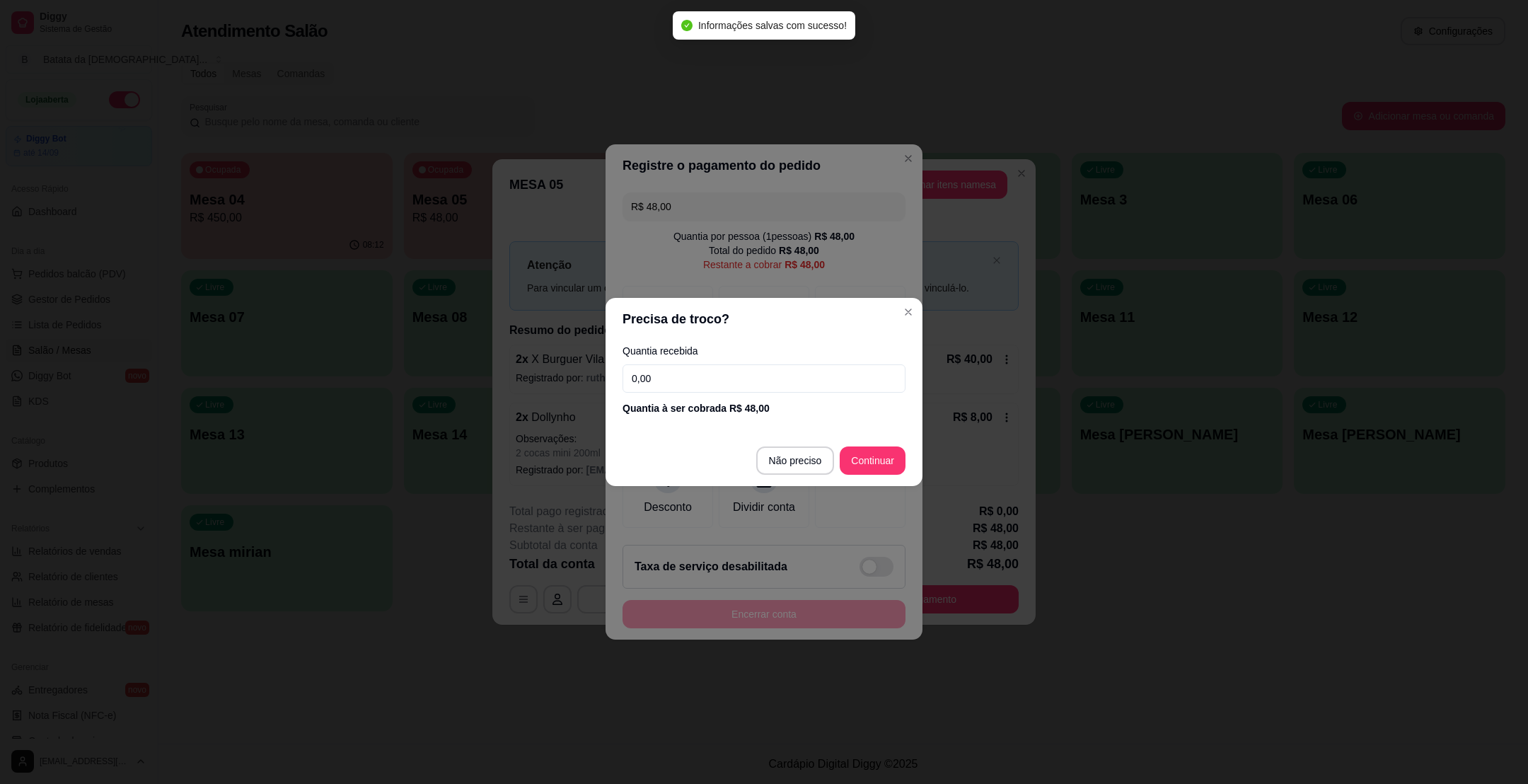
click at [694, 372] on input "0,00" at bounding box center [764, 378] width 283 height 28
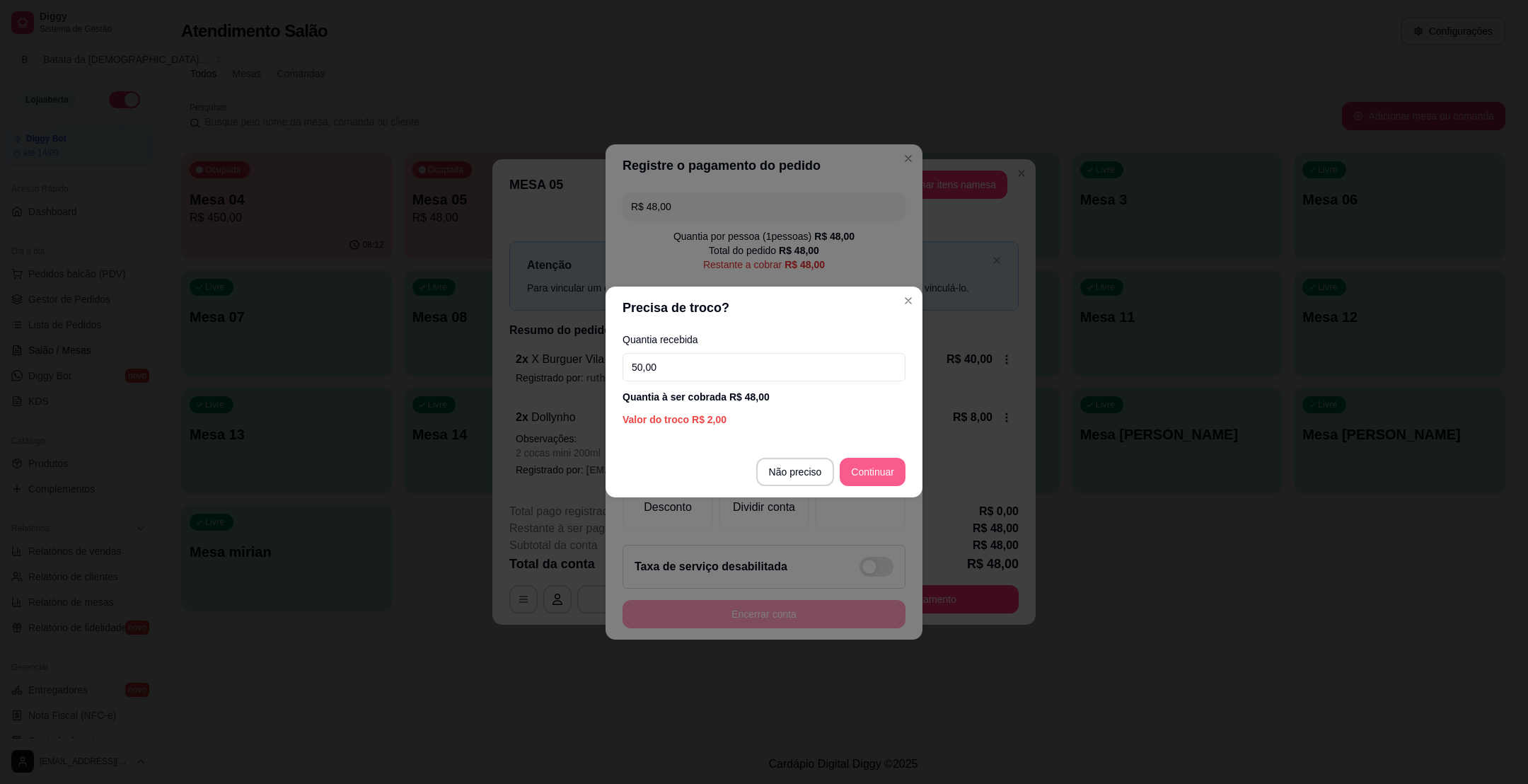
type input "50,00"
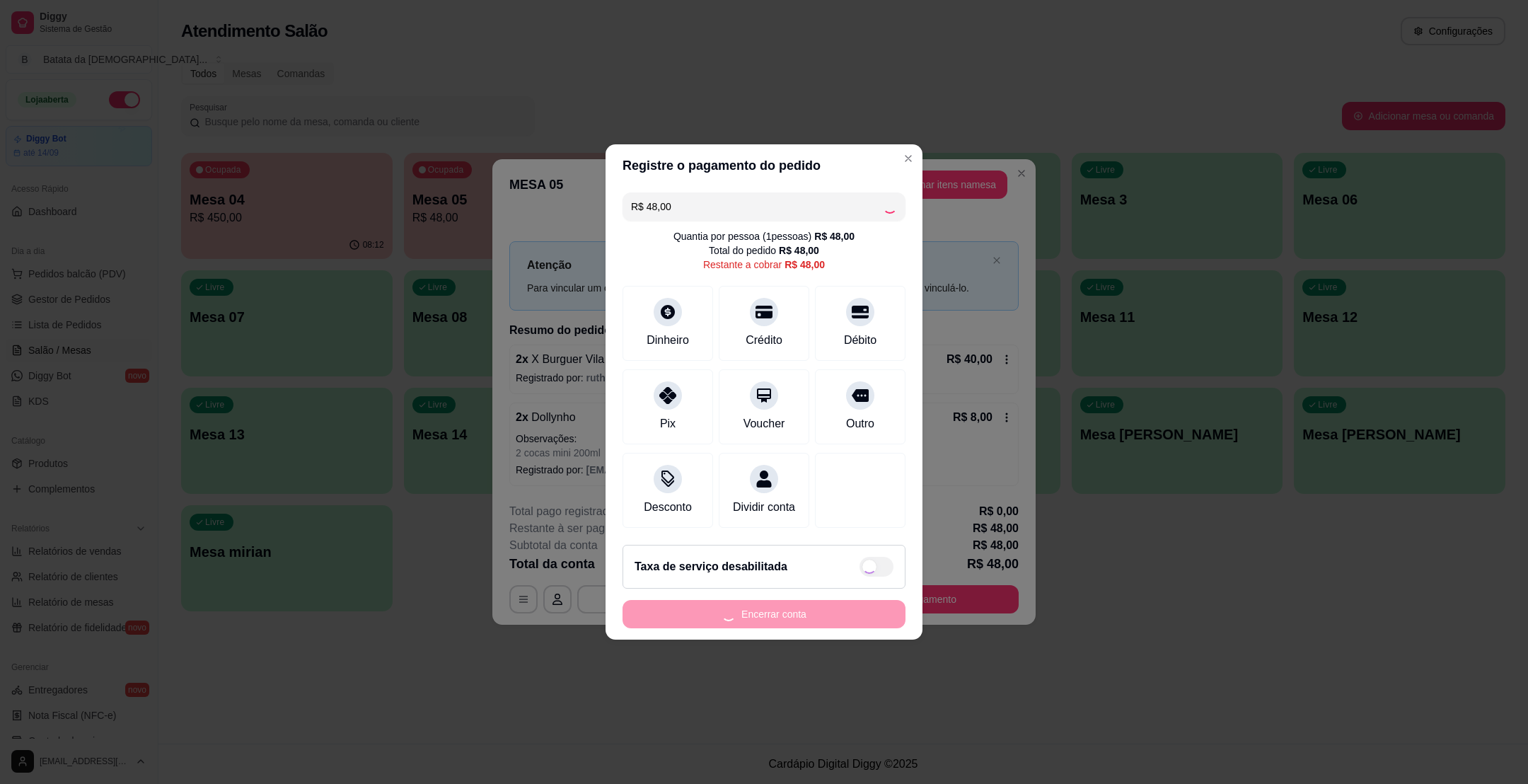
click at [832, 618] on div "Encerrar conta" at bounding box center [764, 614] width 283 height 28
type input "R$ 0,00"
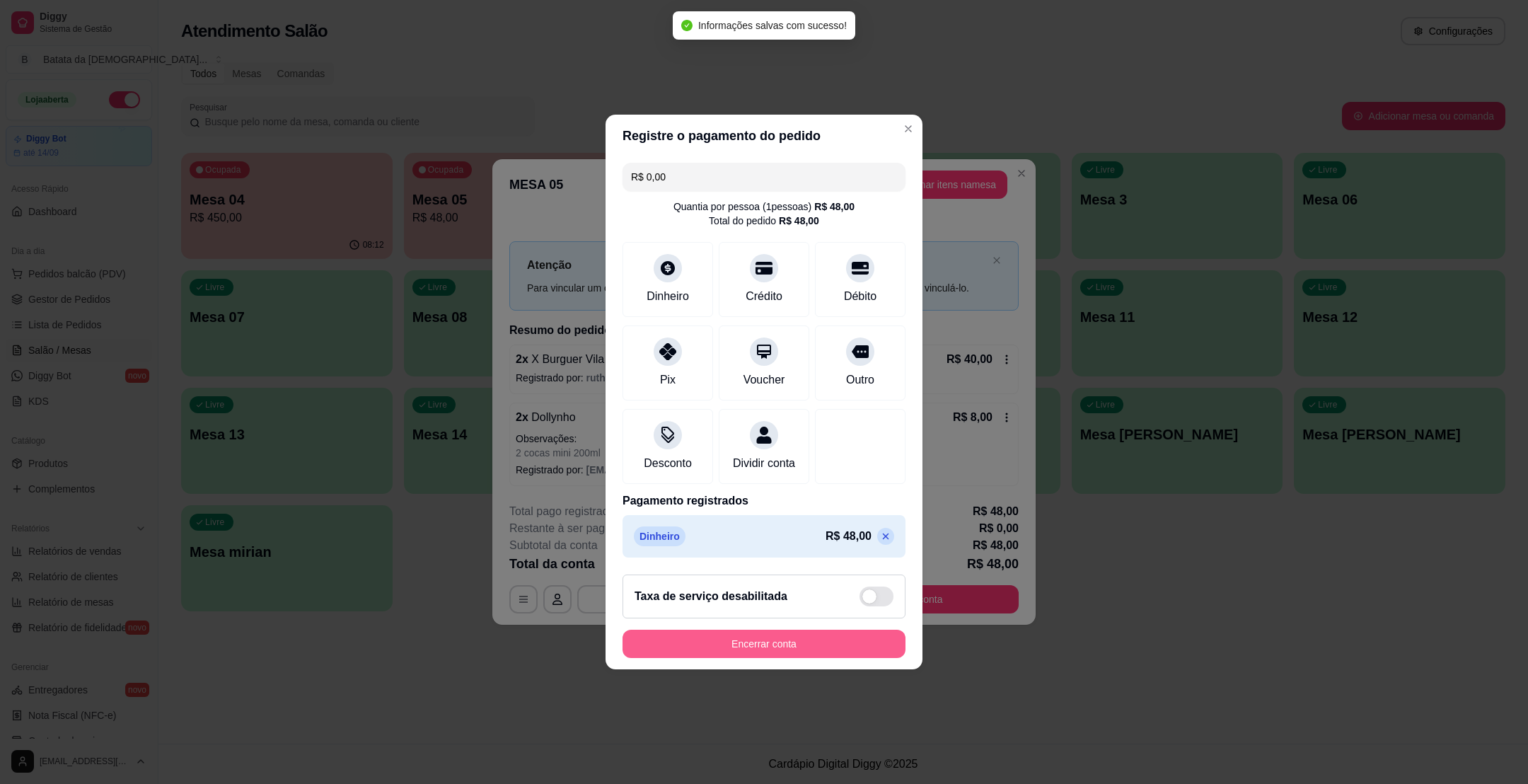
click at [826, 654] on button "Encerrar conta" at bounding box center [764, 644] width 283 height 28
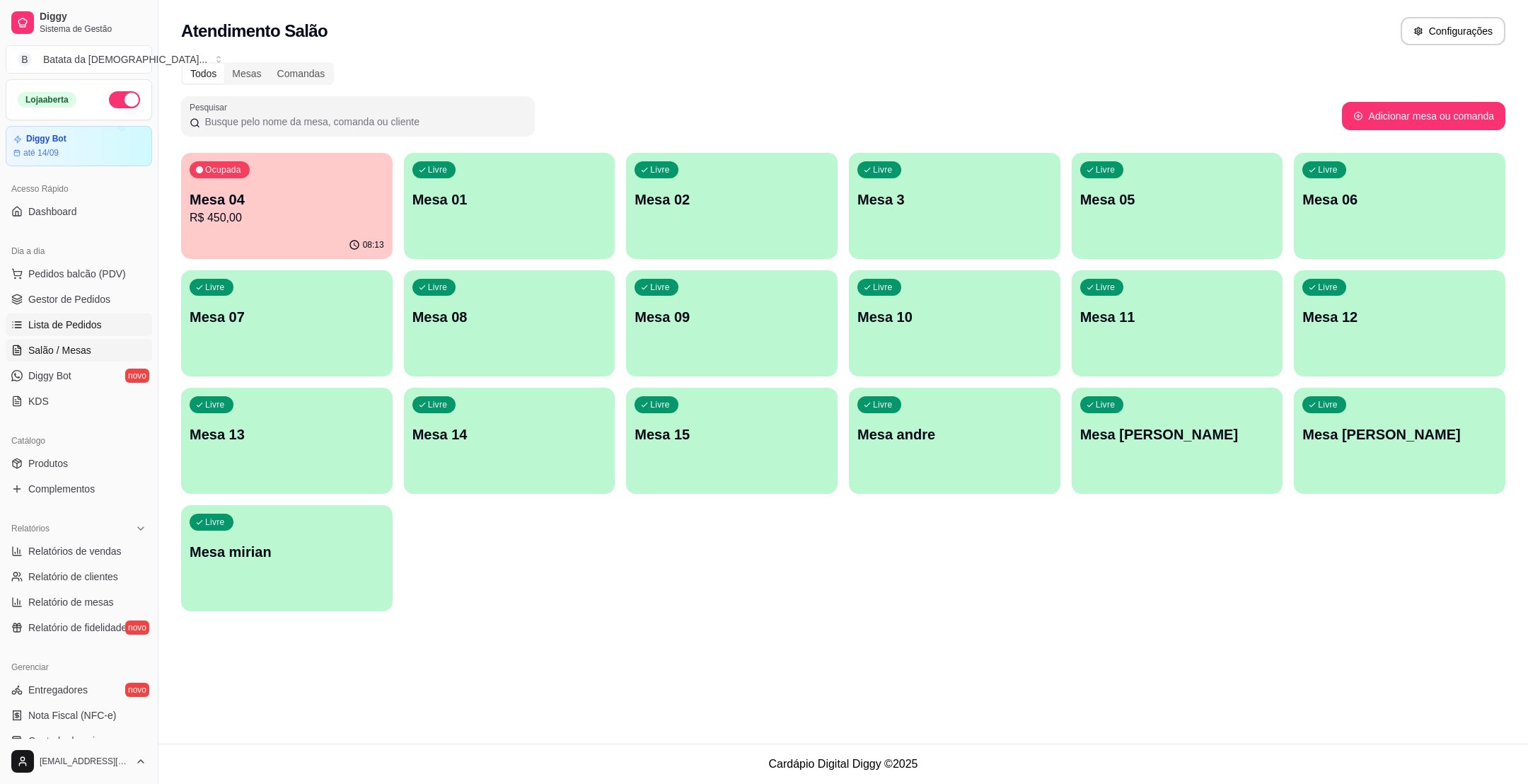
click at [61, 323] on span "Lista de Pedidos" at bounding box center [65, 324] width 74 height 14
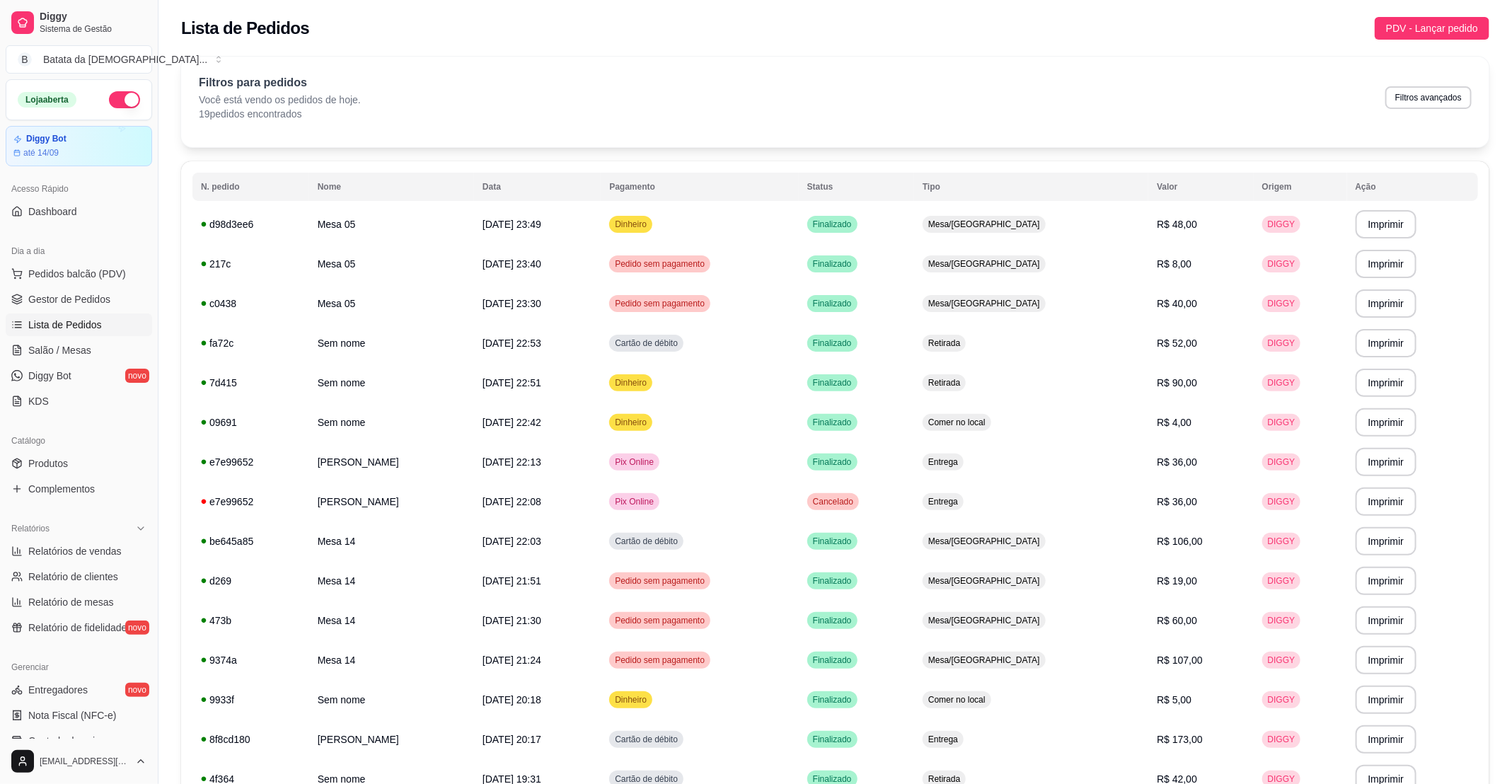
click at [57, 339] on ul "Pedidos balcão (PDV) Gestor de Pedidos Lista de Pedidos Salão / Mesas Diggy Bot…" at bounding box center [78, 337] width 146 height 150
click at [67, 342] on link "Salão / Mesas" at bounding box center [78, 350] width 146 height 23
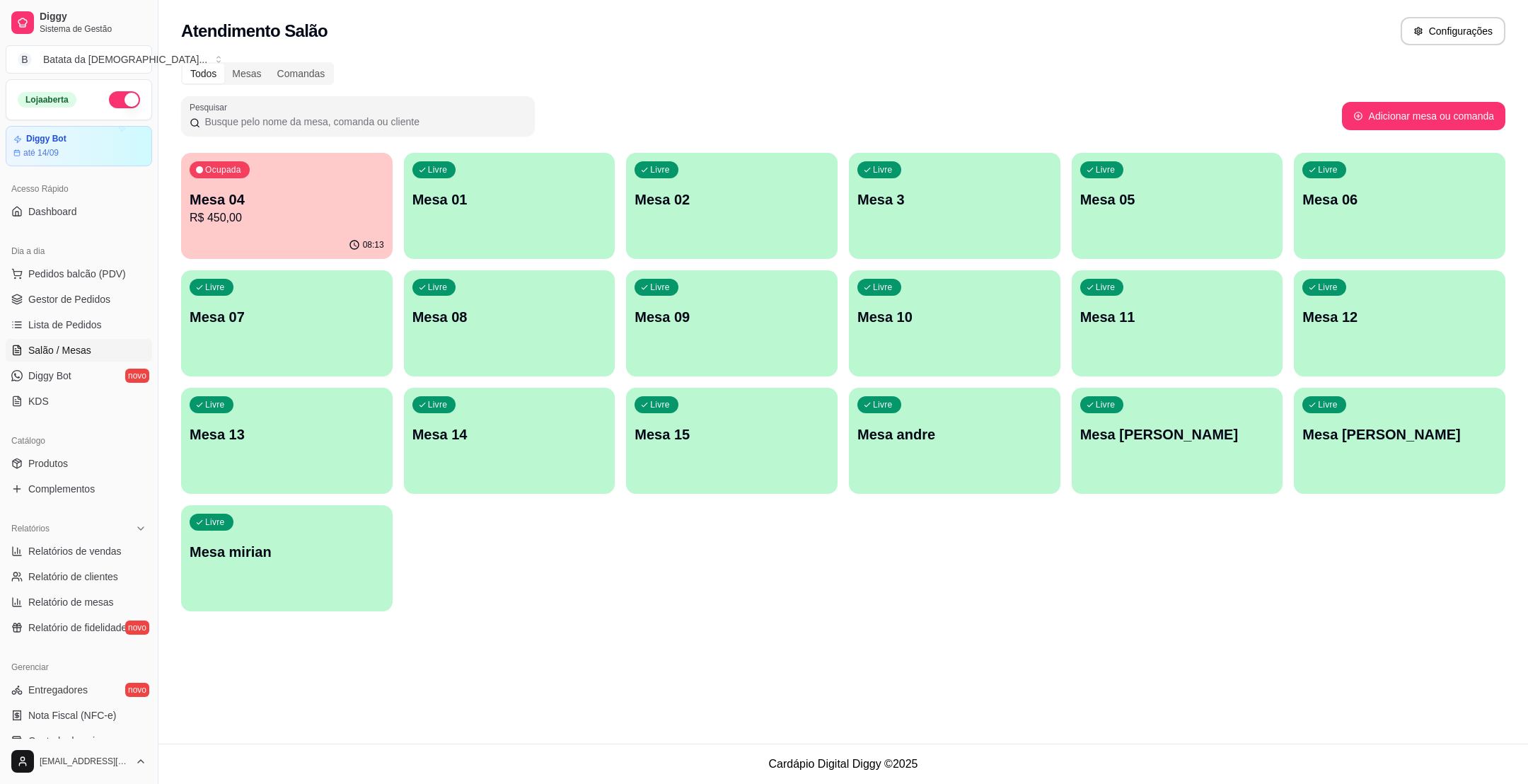
click at [486, 442] on p "Mesa 14" at bounding box center [510, 434] width 195 height 20
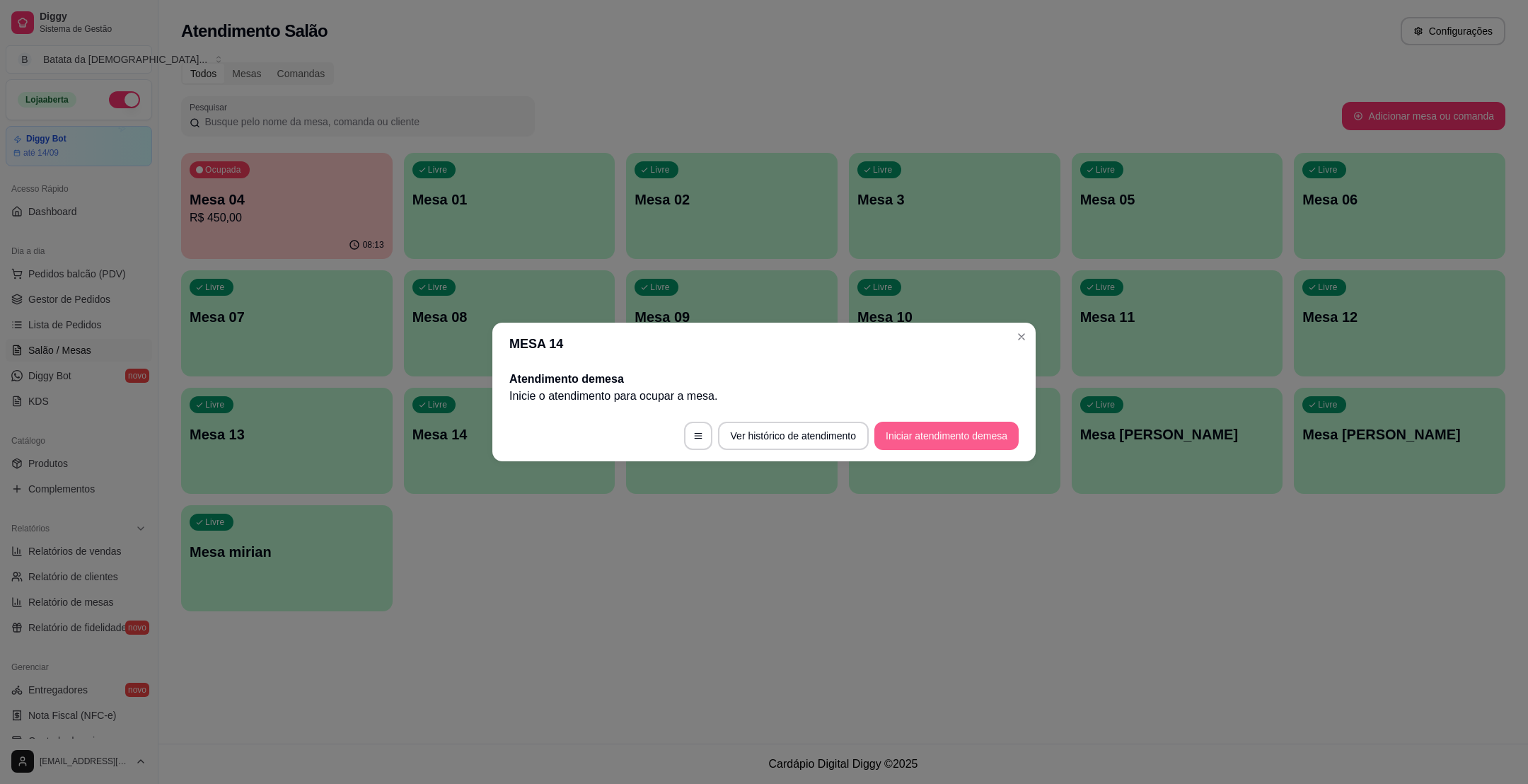
click at [951, 424] on button "Iniciar atendimento de mesa" at bounding box center [946, 436] width 145 height 28
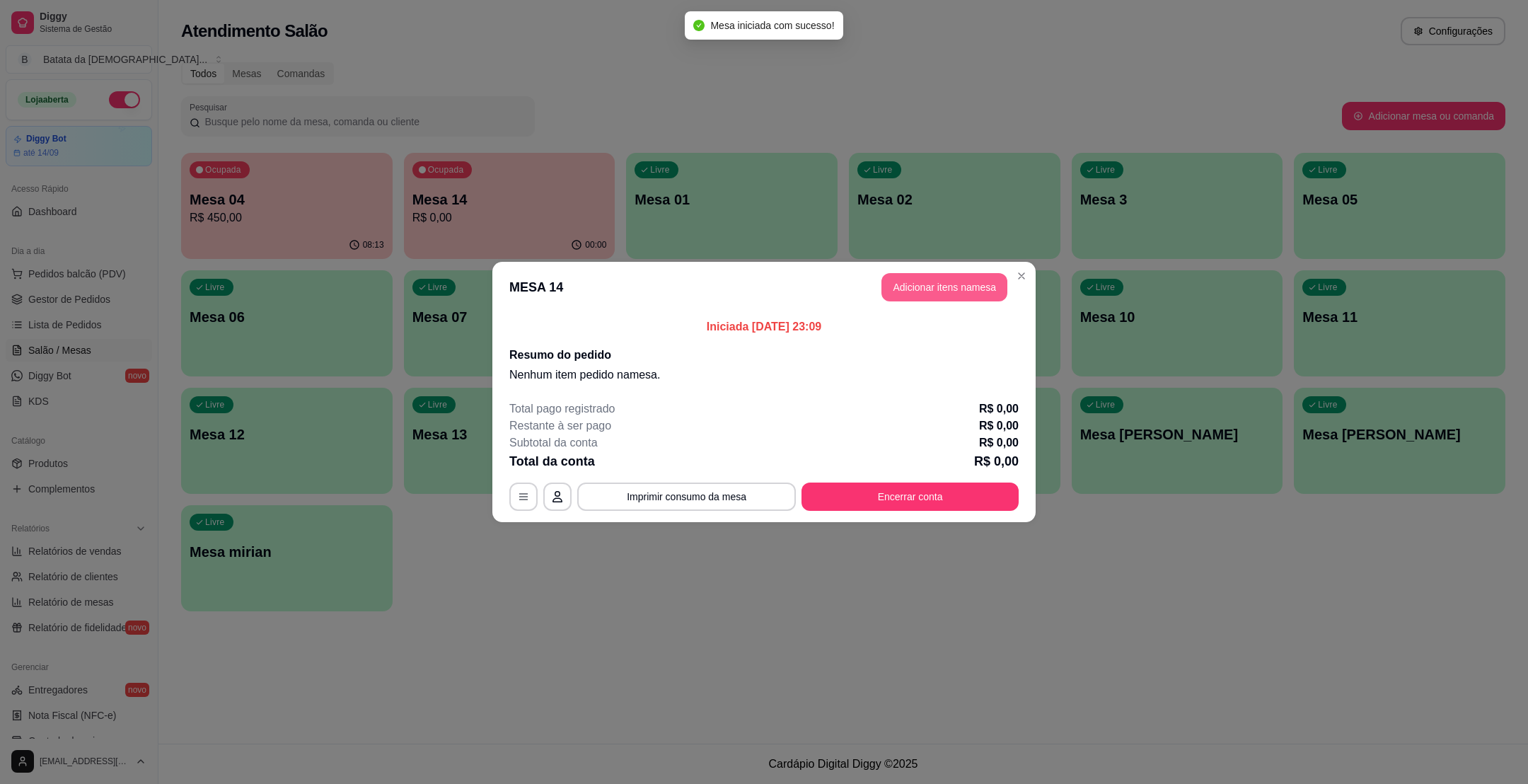
click at [941, 284] on button "Adicionar itens na mesa" at bounding box center [945, 287] width 126 height 28
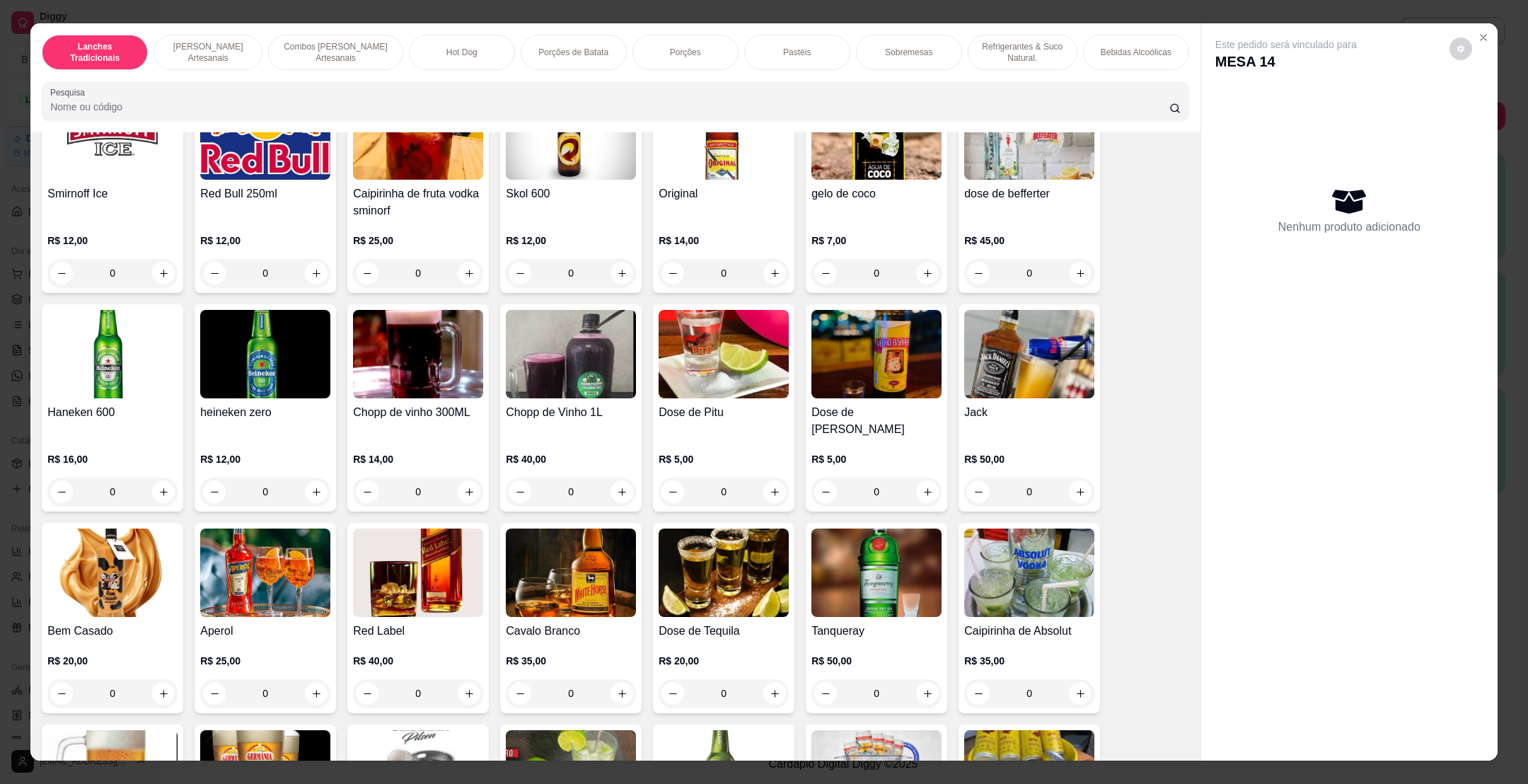
scroll to position [3502, 0]
click at [763, 164] on img at bounding box center [724, 136] width 130 height 89
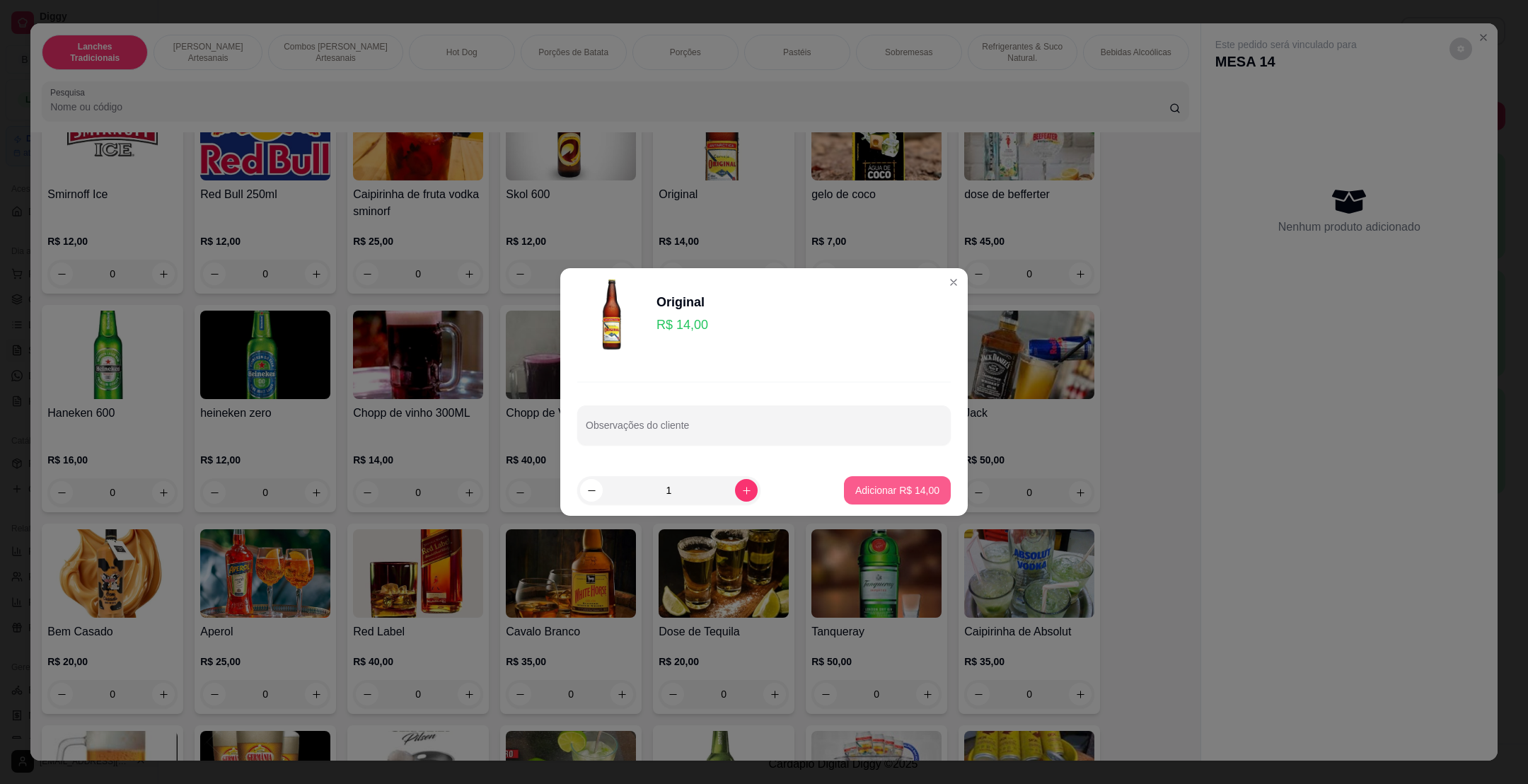
click at [889, 491] on p "Adicionar R$ 14,00" at bounding box center [897, 490] width 84 height 14
type input "1"
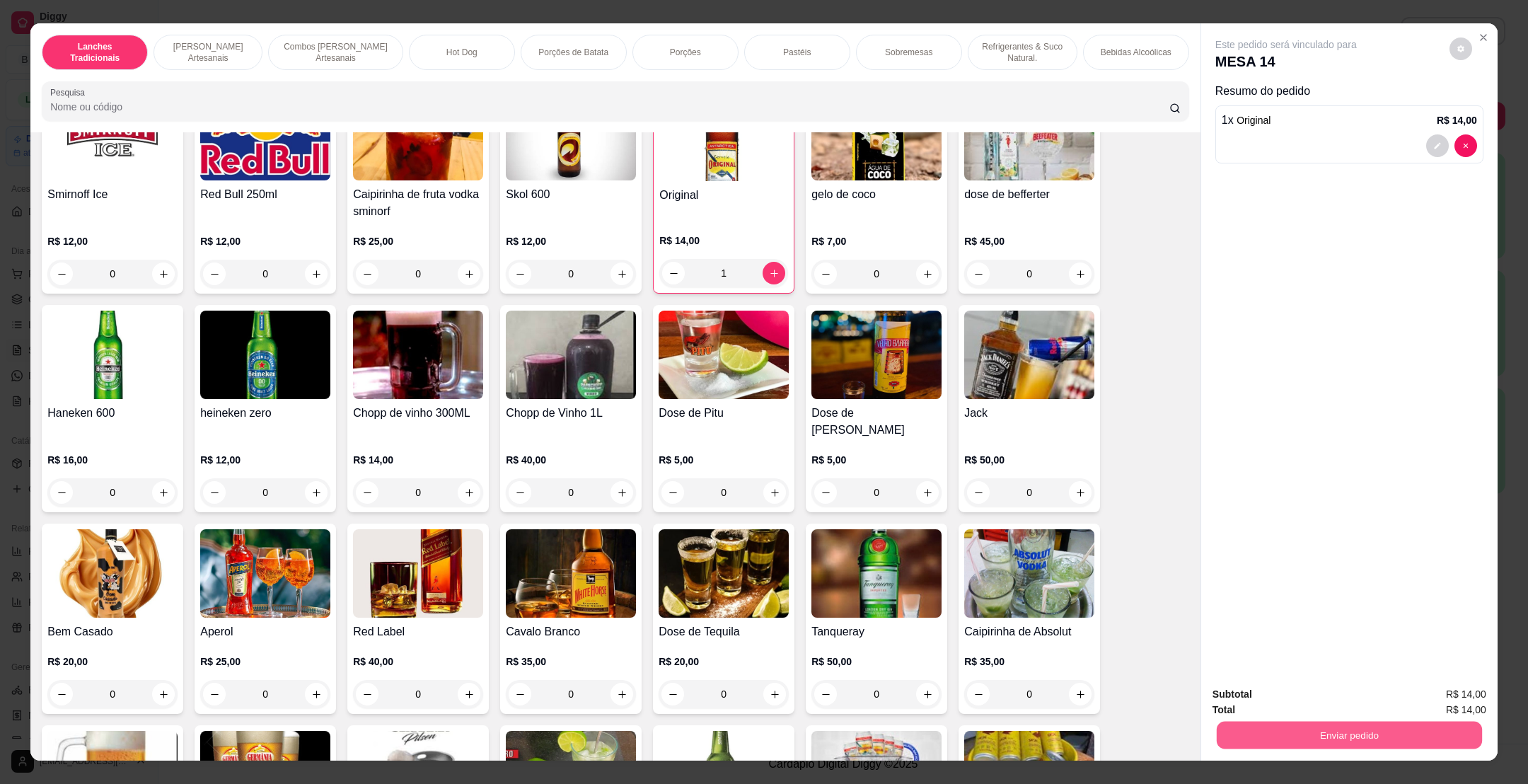
click at [1311, 731] on button "Enviar pedido" at bounding box center [1349, 734] width 265 height 27
click at [1294, 694] on button "Não registrar e enviar pedido" at bounding box center [1301, 700] width 147 height 27
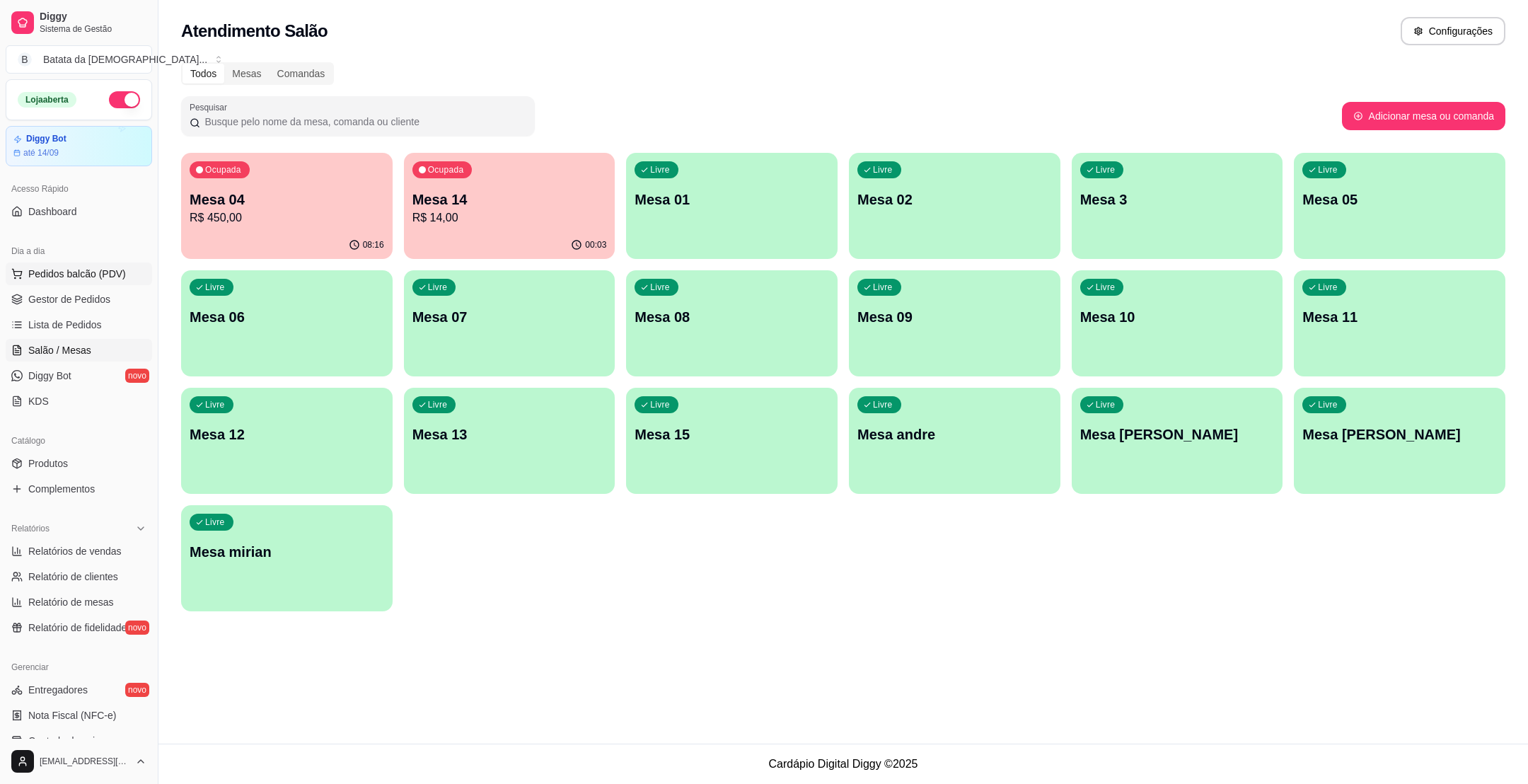
click at [68, 272] on span "Pedidos balcão (PDV)" at bounding box center [76, 274] width 97 height 14
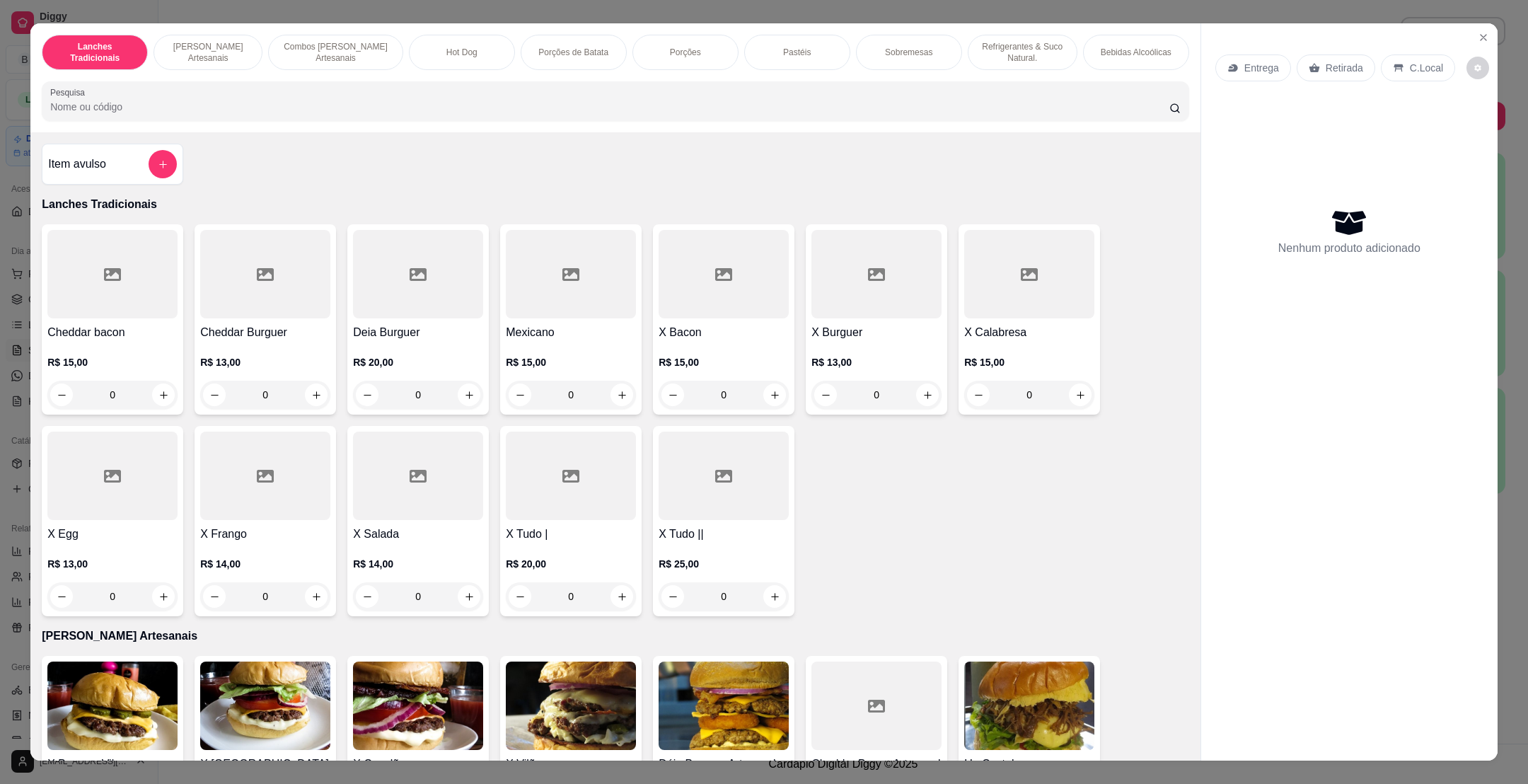
click at [168, 163] on div "Item avulso" at bounding box center [112, 164] width 141 height 41
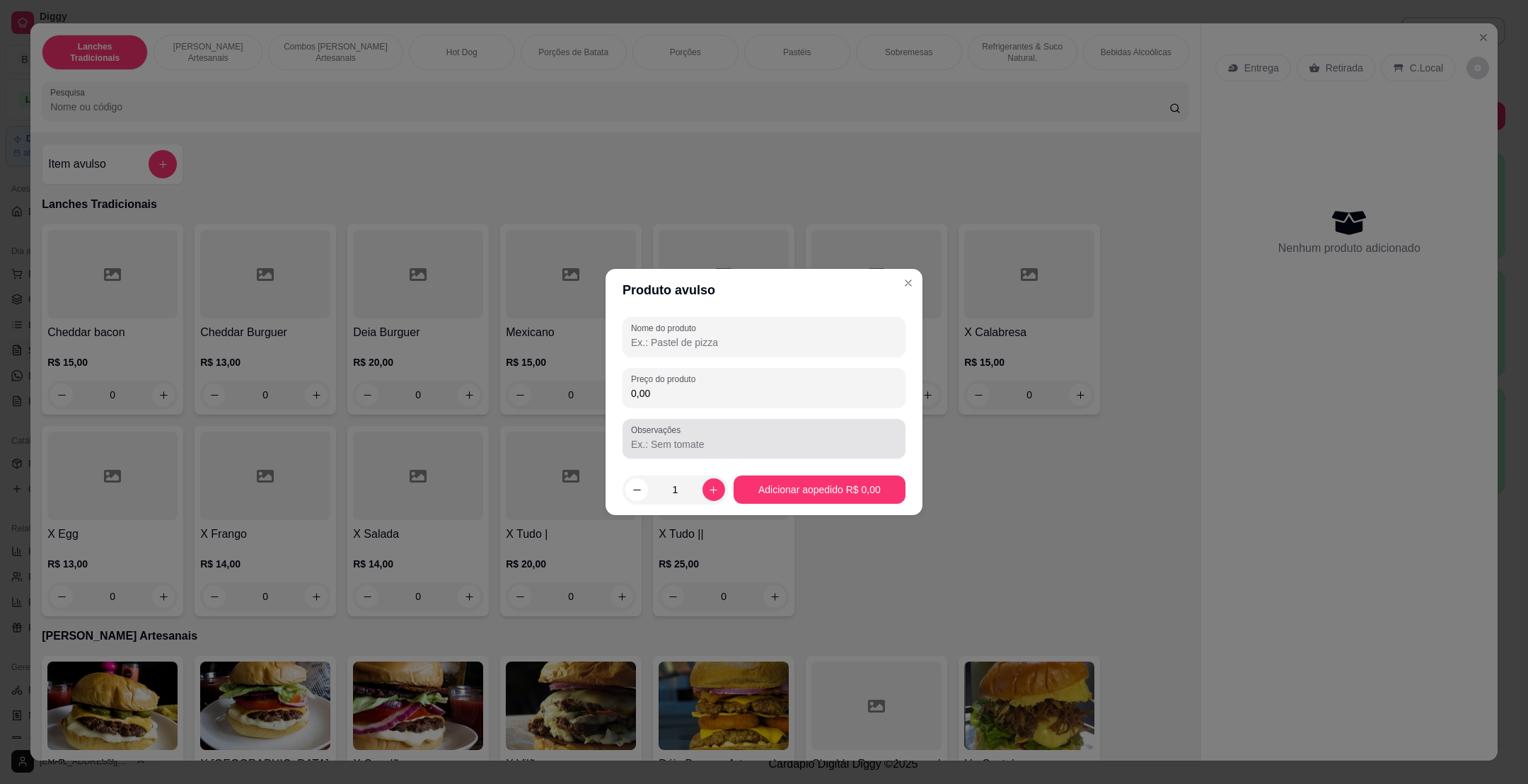
drag, startPoint x: 779, startPoint y: 454, endPoint x: 775, endPoint y: 416, distance: 38.2
click at [779, 451] on div "Observações" at bounding box center [764, 438] width 283 height 39
click at [774, 411] on div "Nome do produto Preço do produto 0,00 Observações" at bounding box center [764, 387] width 283 height 141
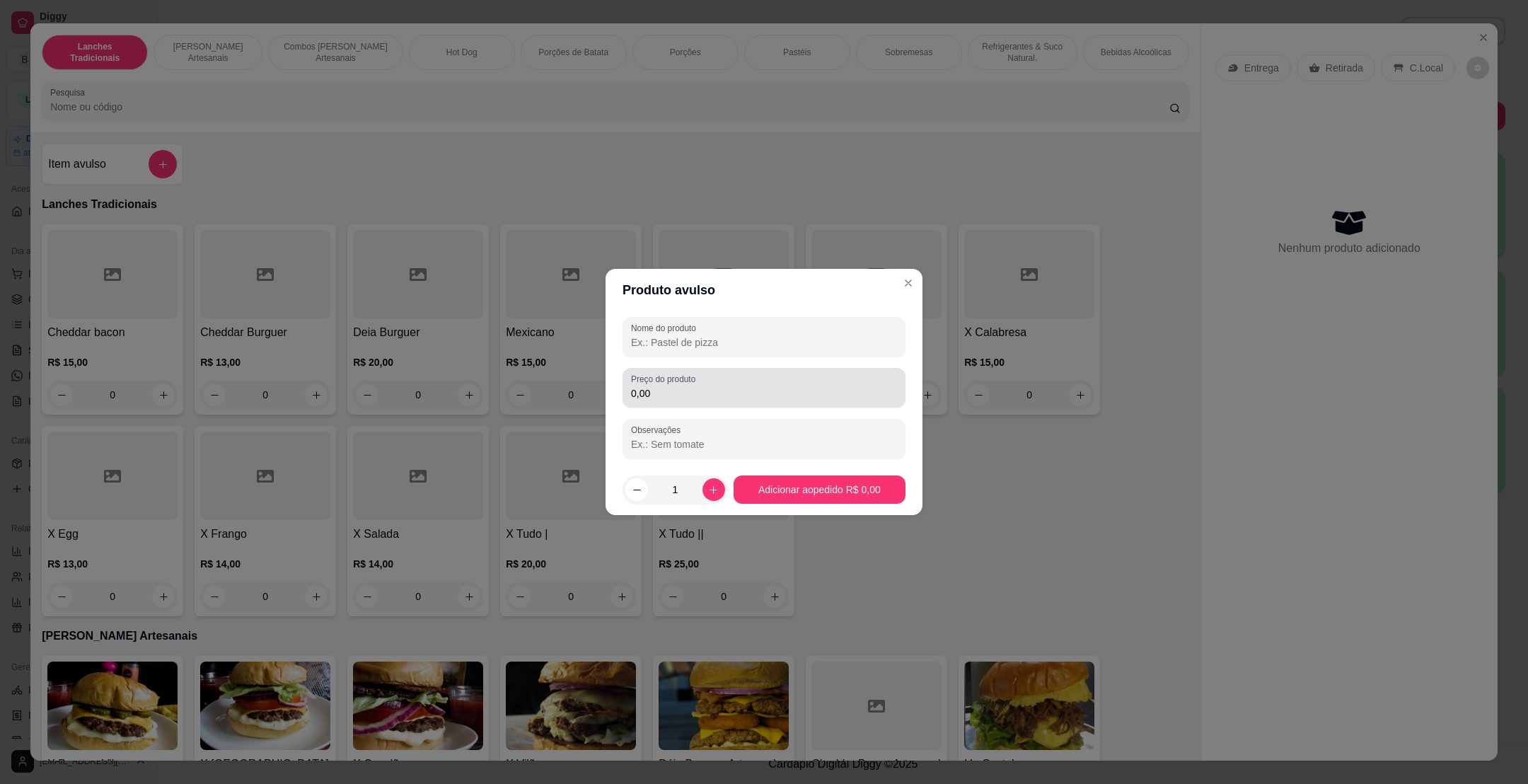
click at [773, 375] on div "0,00" at bounding box center [764, 388] width 266 height 28
type input "6,00"
click at [739, 345] on input "Nome do produto" at bounding box center [764, 342] width 266 height 14
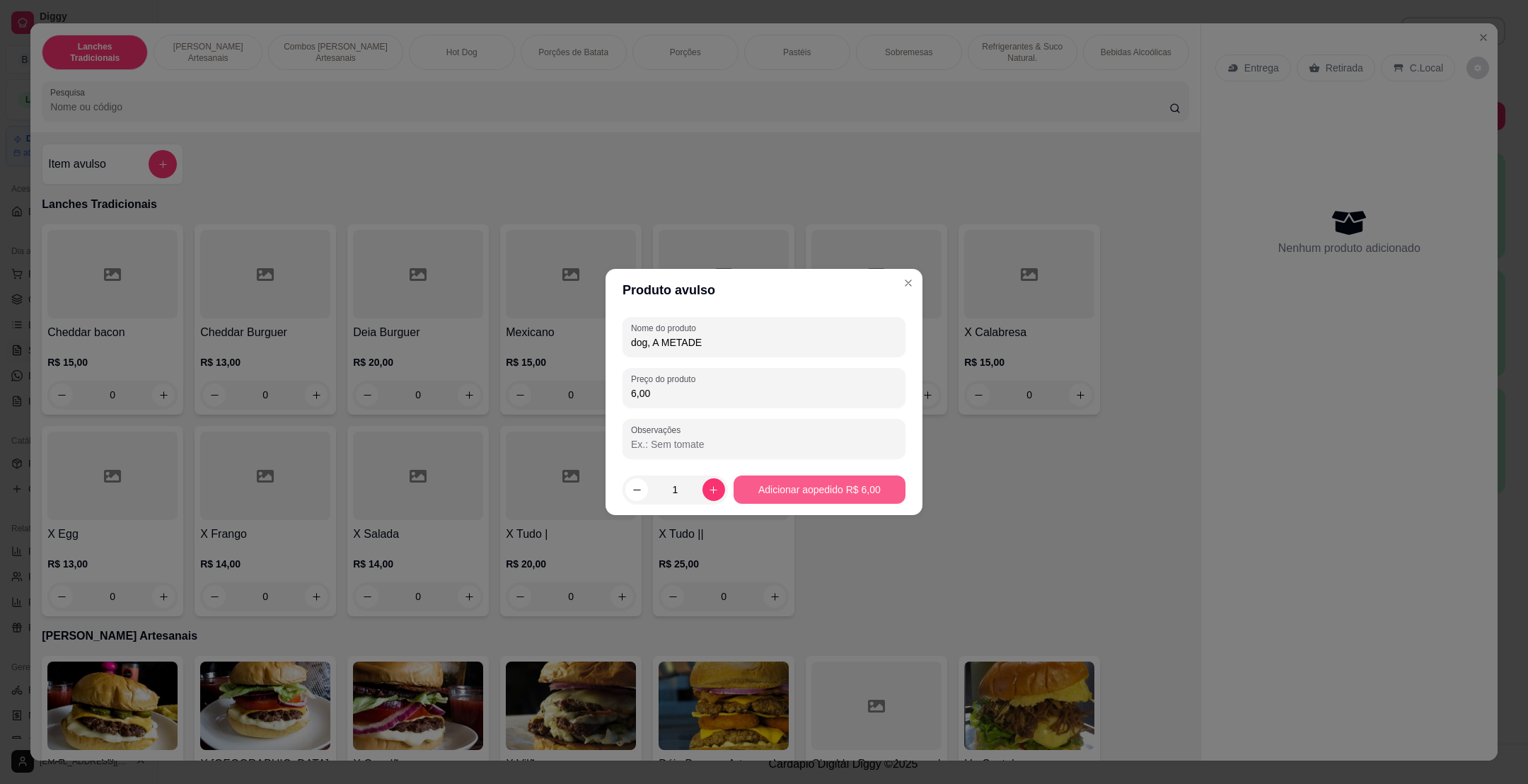
type input "dog, A METADE"
click at [860, 475] on button "Adicionar ao pedido R$ 6,00" at bounding box center [819, 489] width 172 height 28
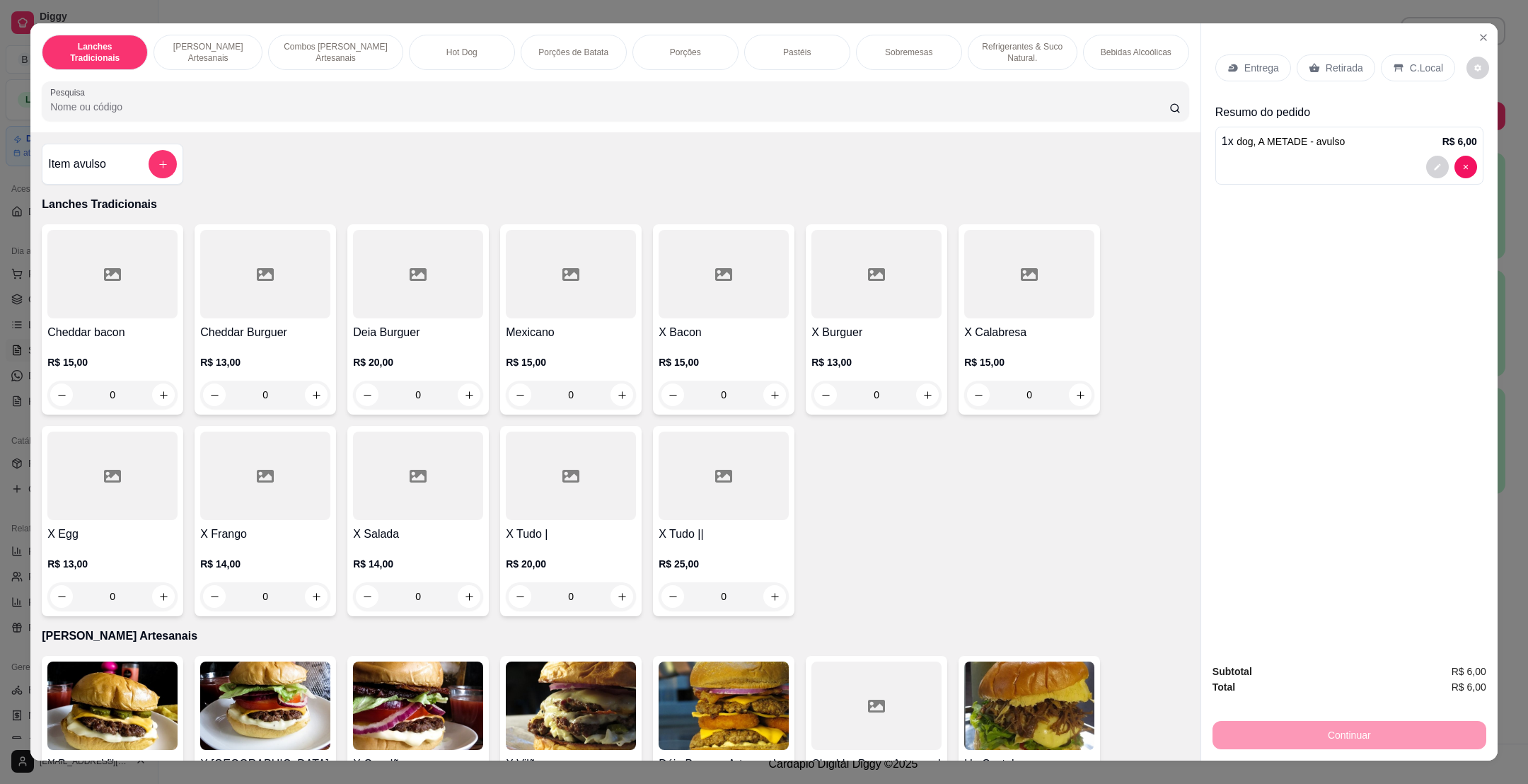
click at [1330, 72] on p "Retirada" at bounding box center [1345, 68] width 38 height 14
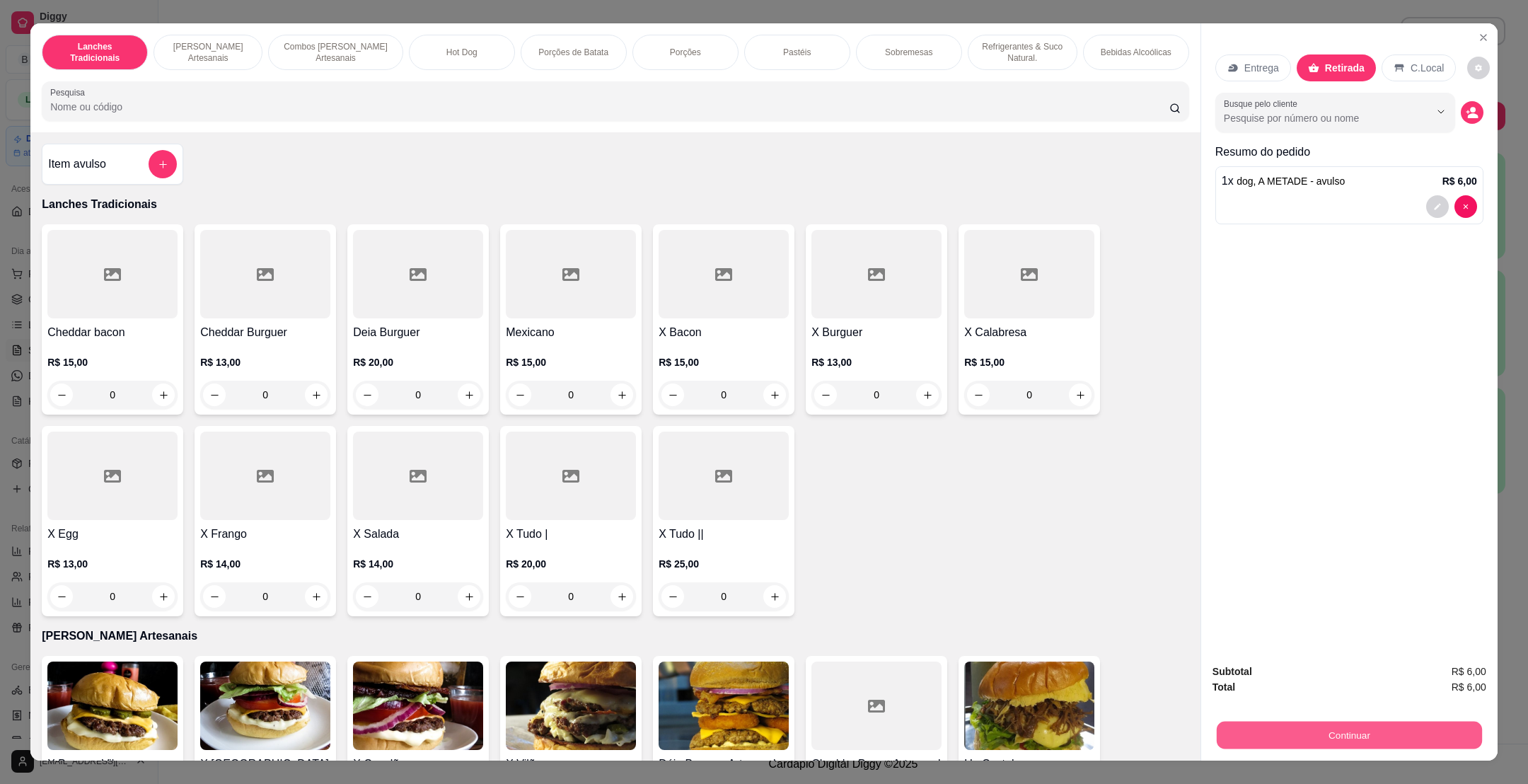
click at [1424, 748] on button "Continuar" at bounding box center [1349, 734] width 265 height 27
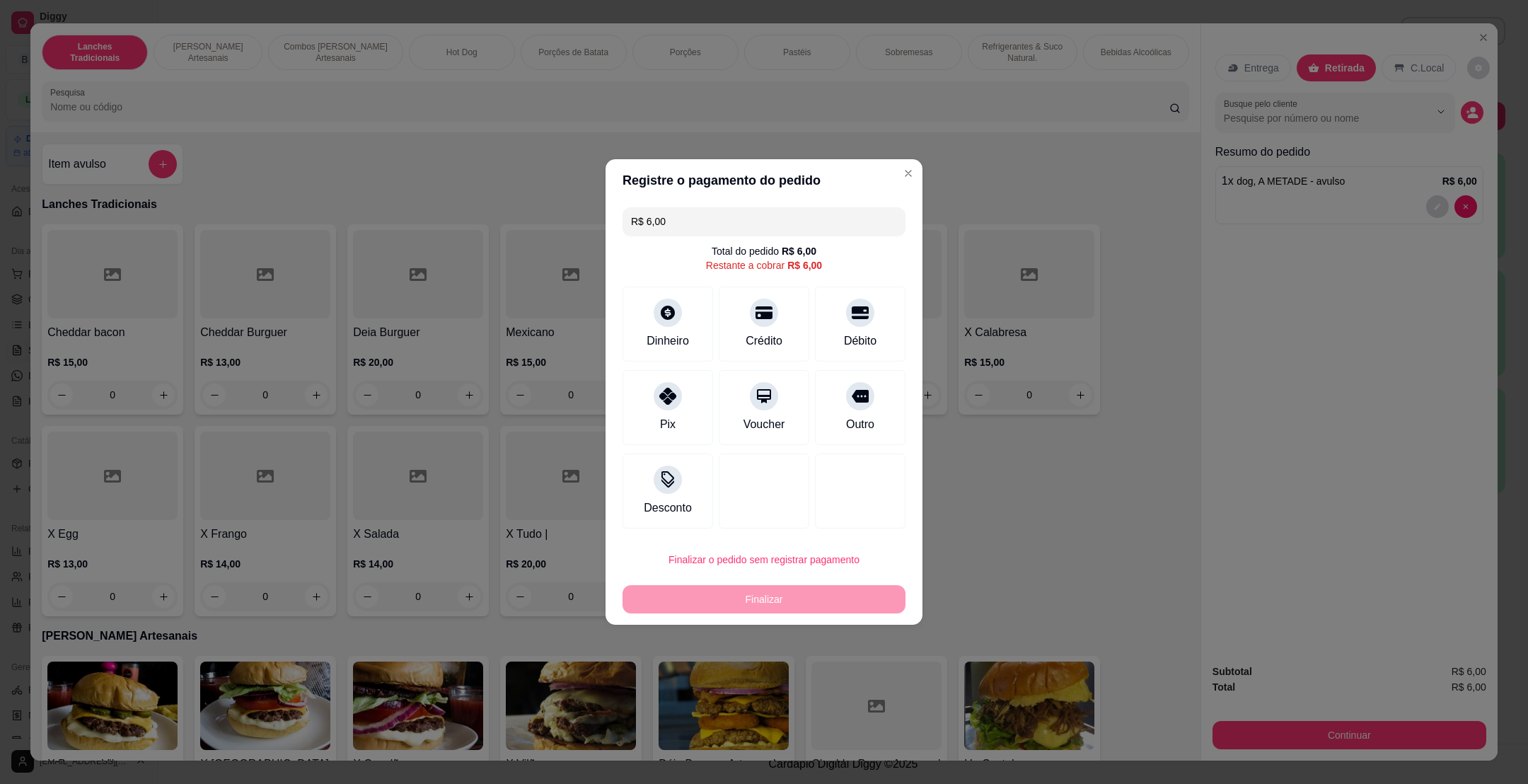
click at [612, 330] on div "R$ 6,00 Total do pedido R$ 6,00 Restante a cobrar R$ 6,00 Dinheiro Crédito Débi…" at bounding box center [763, 367] width 317 height 332
click at [668, 318] on div at bounding box center [668, 308] width 31 height 31
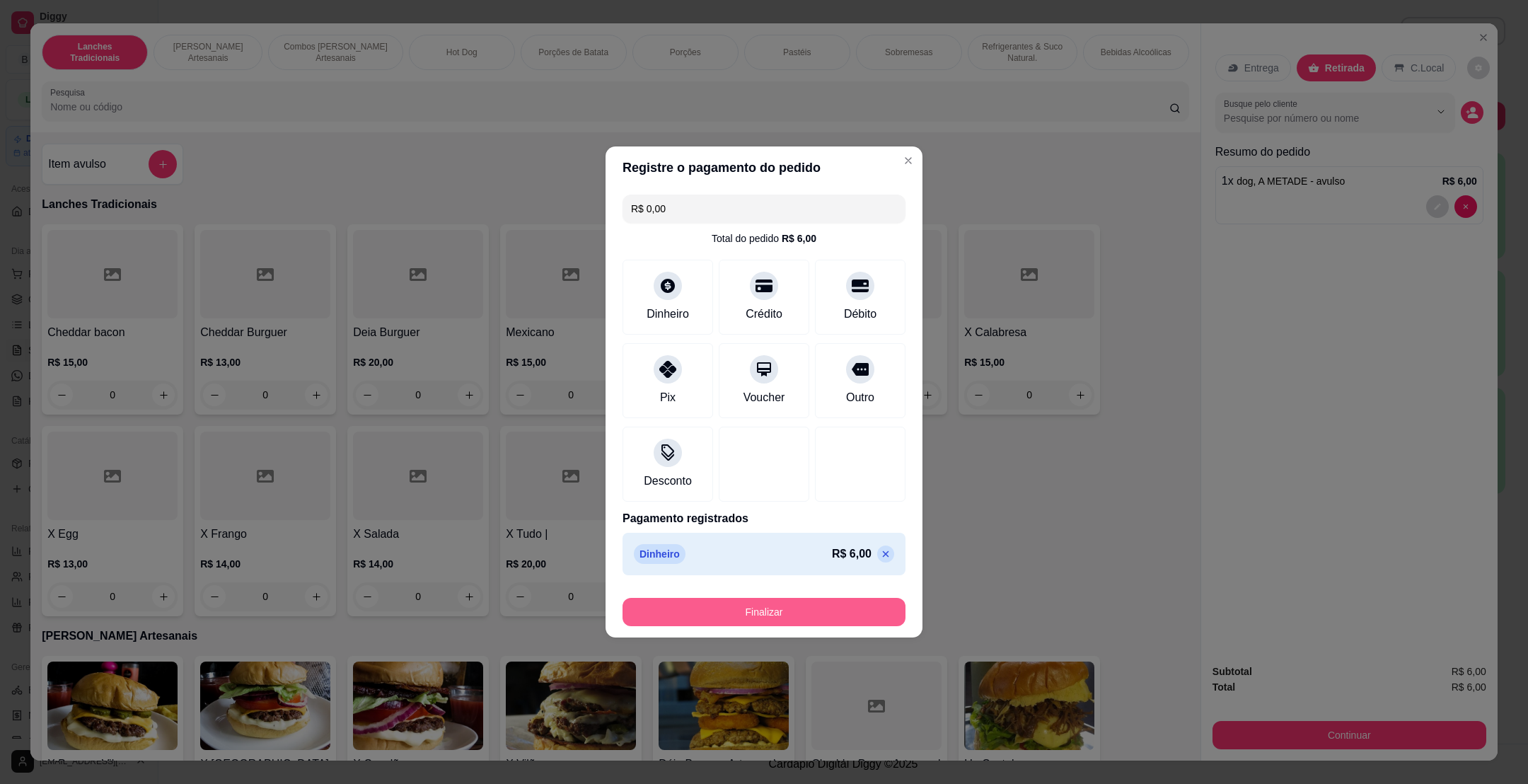
click at [763, 623] on button "Finalizar" at bounding box center [764, 612] width 283 height 28
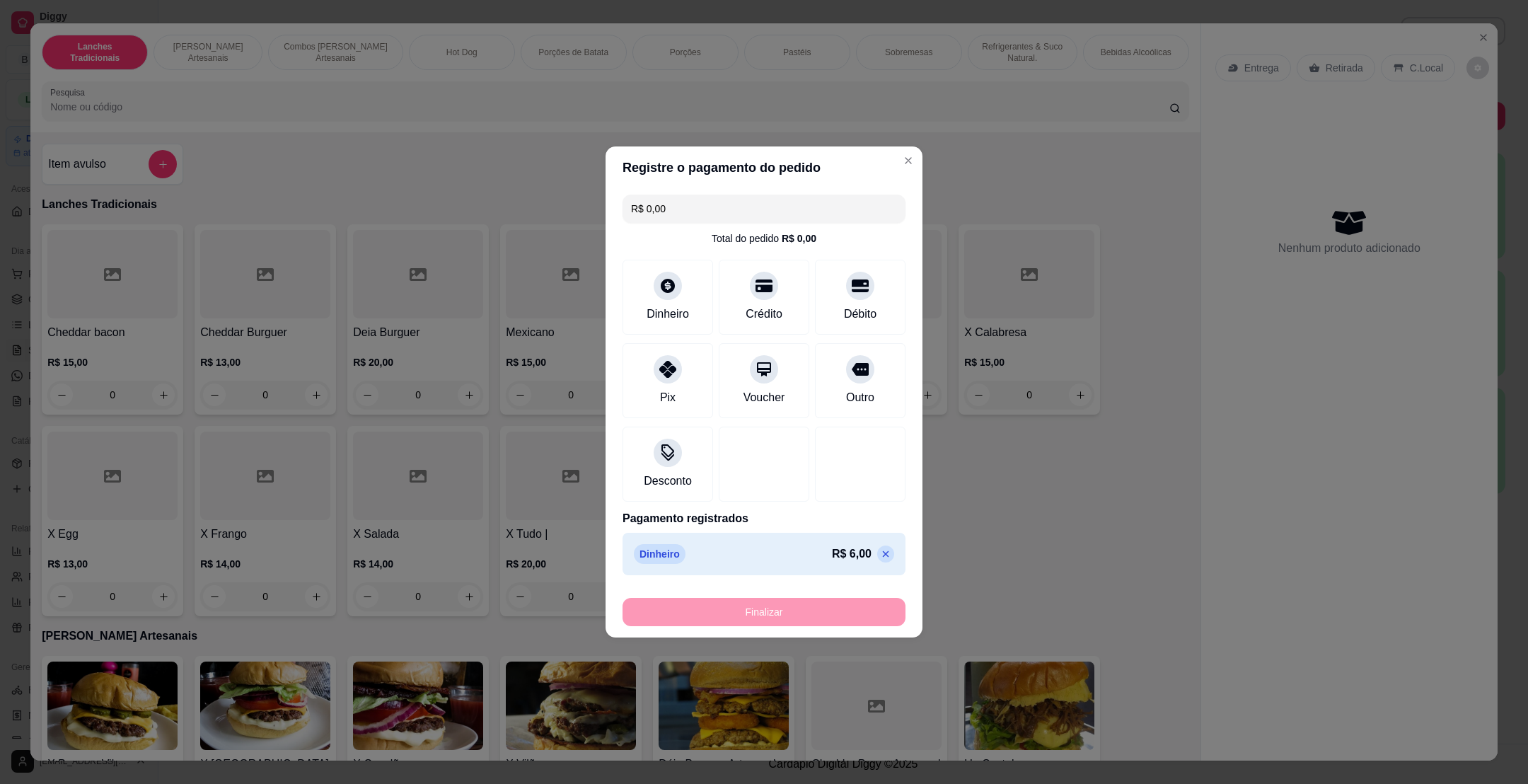
type input "-R$ 6,00"
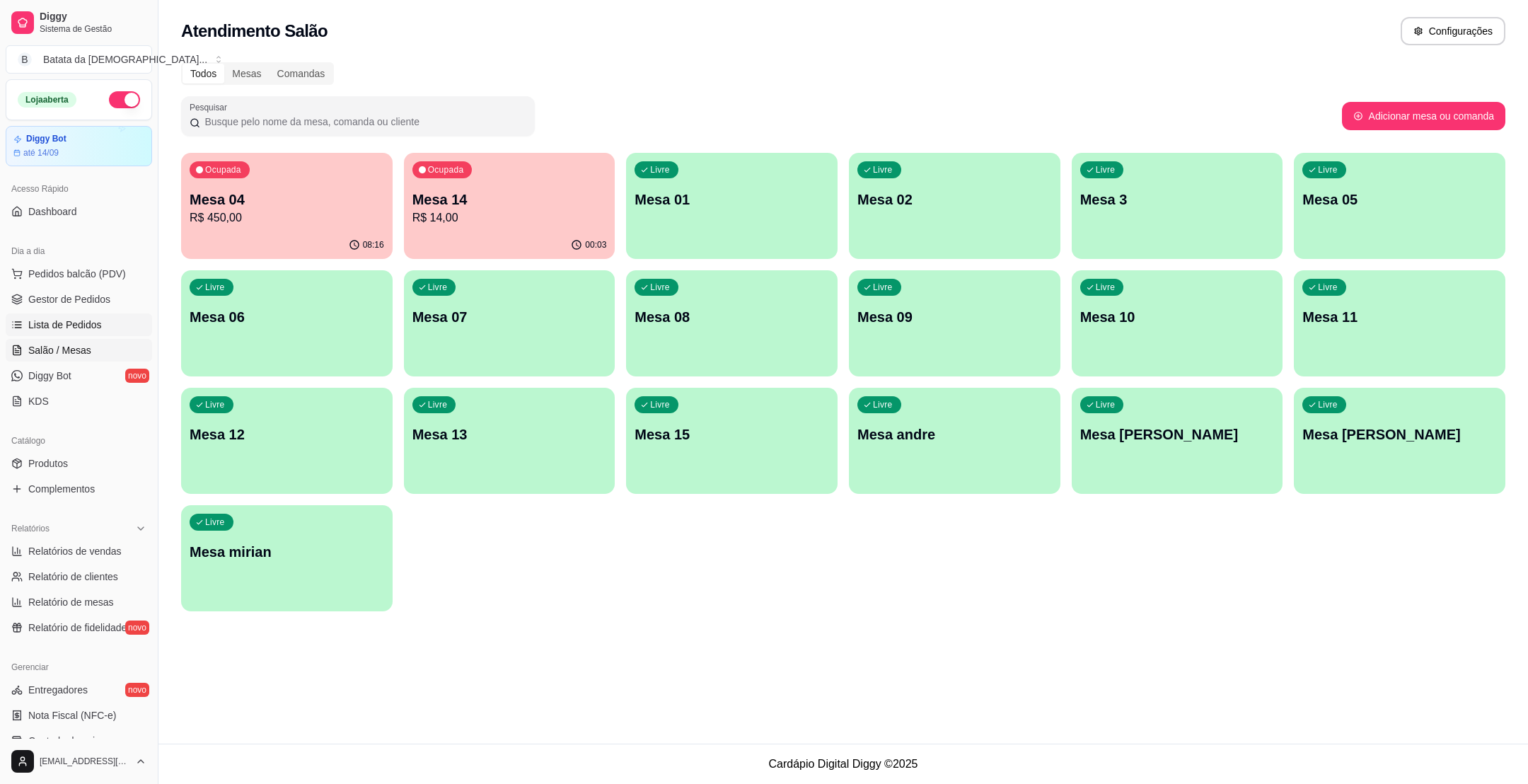
click at [55, 335] on link "Lista de Pedidos" at bounding box center [78, 324] width 146 height 23
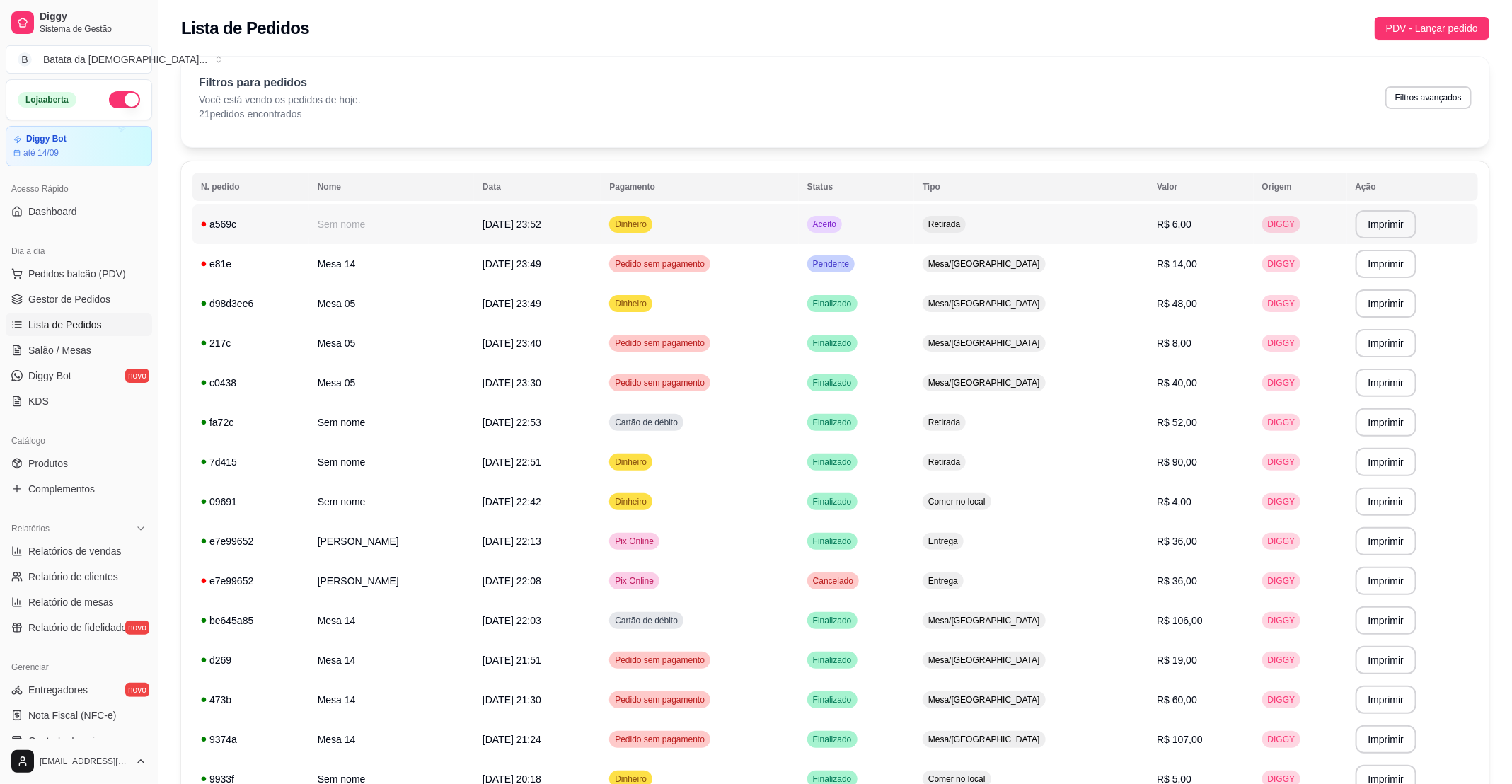
click at [914, 242] on td "Aceito" at bounding box center [856, 224] width 115 height 39
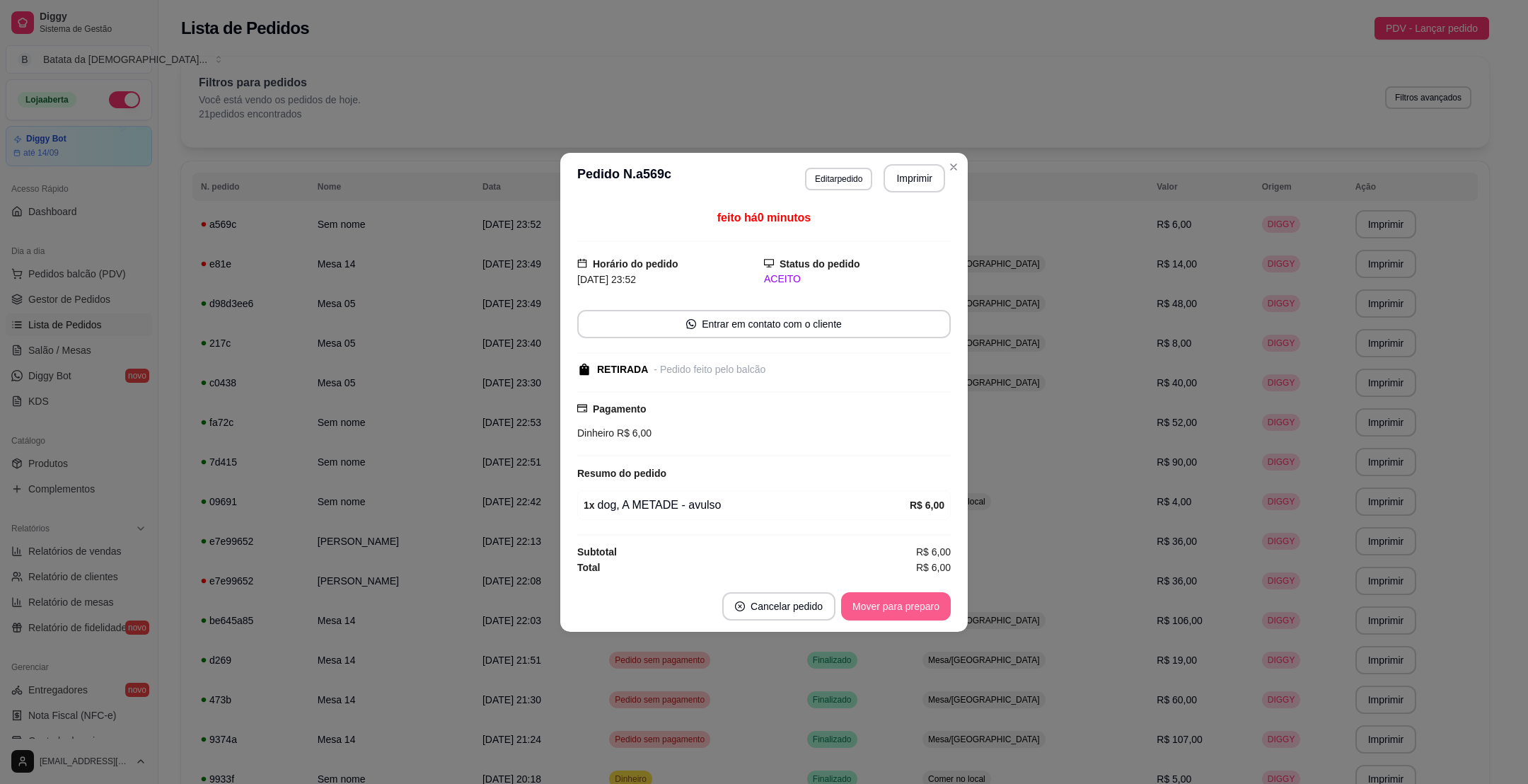
click at [935, 597] on button "Mover para preparo" at bounding box center [896, 606] width 110 height 28
click at [924, 609] on button "Mover para retirada disponível" at bounding box center [872, 605] width 152 height 27
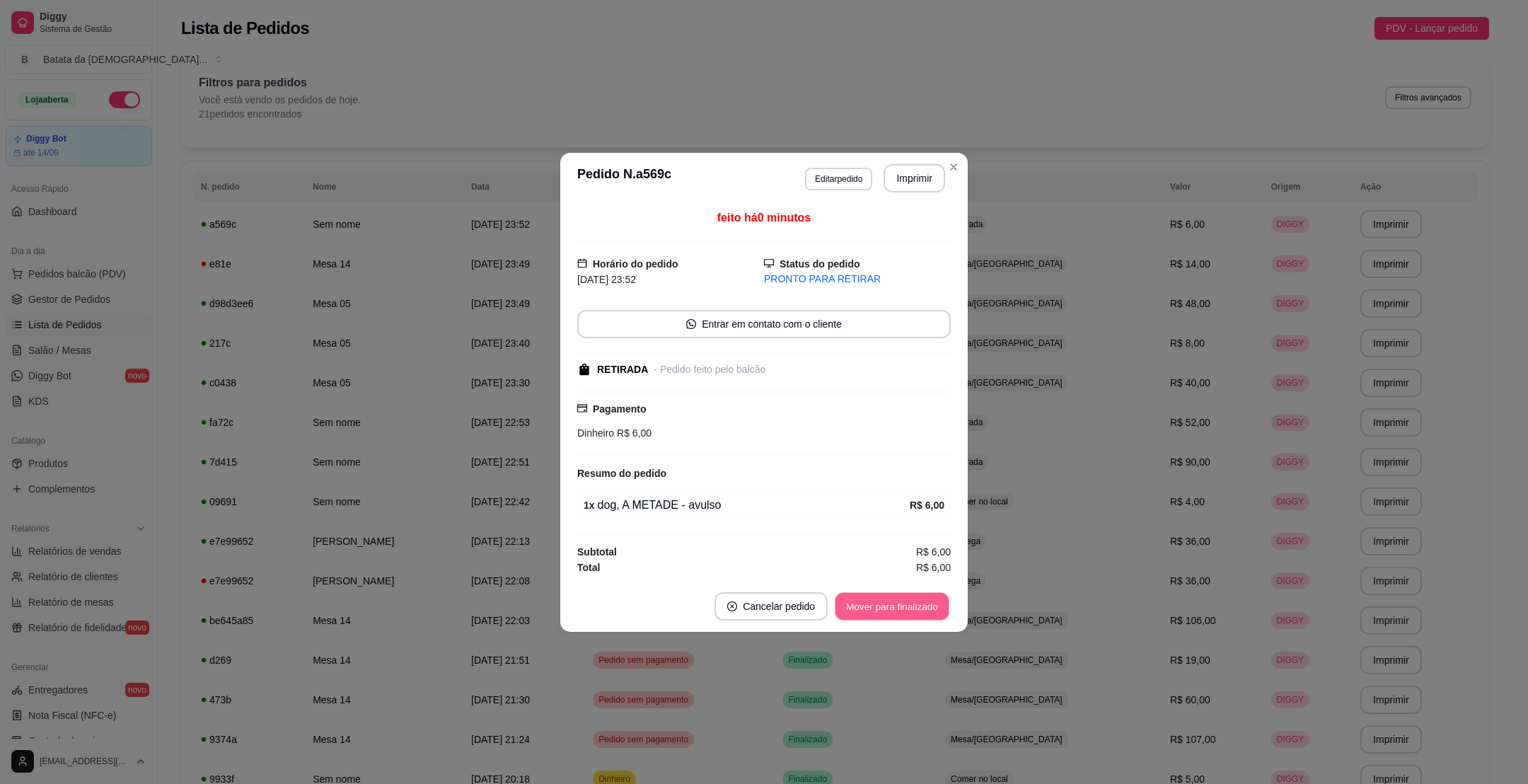
click at [924, 609] on button "Mover para finalizado" at bounding box center [893, 605] width 114 height 27
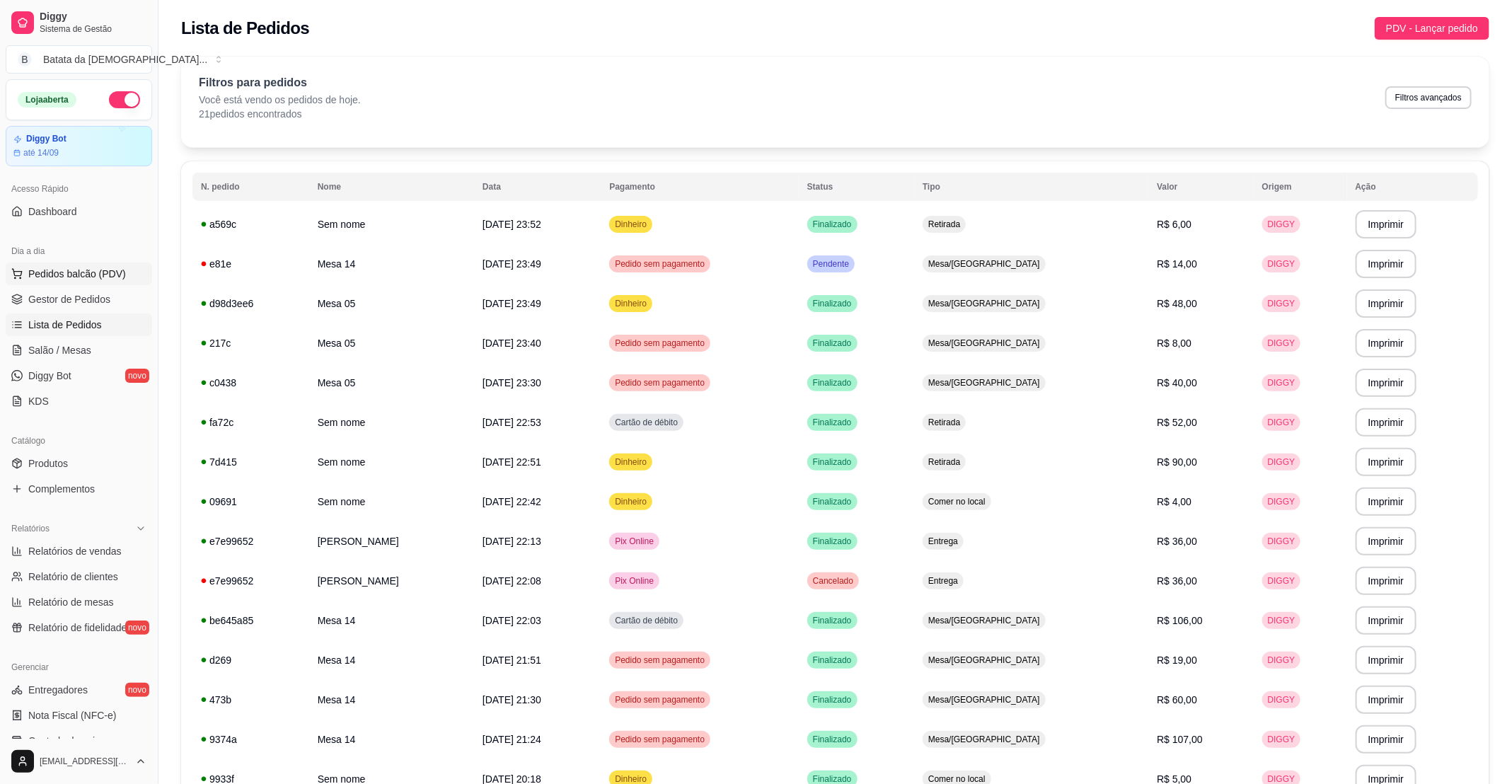
click at [123, 263] on button "Pedidos balcão (PDV)" at bounding box center [78, 274] width 146 height 23
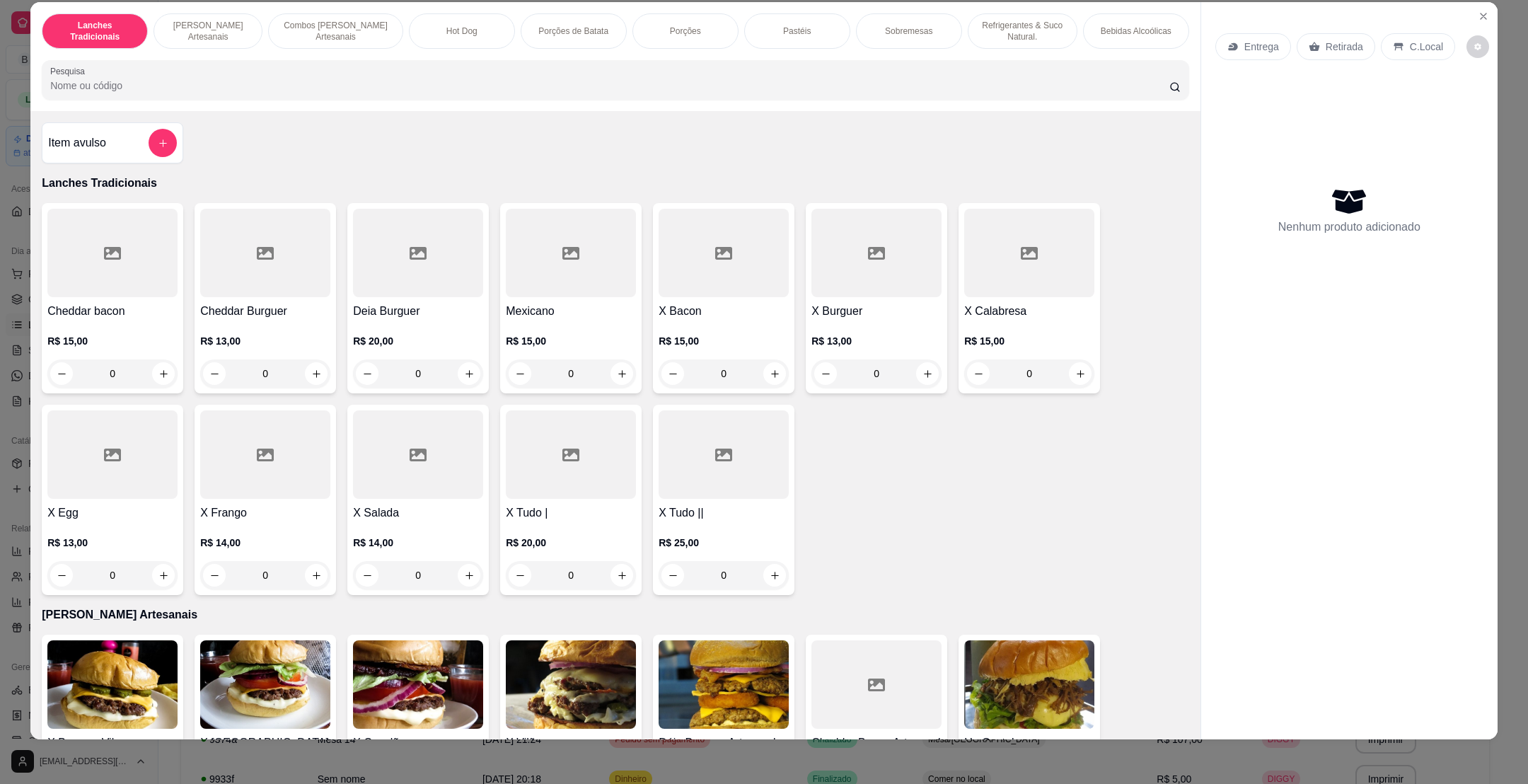
scroll to position [318, 0]
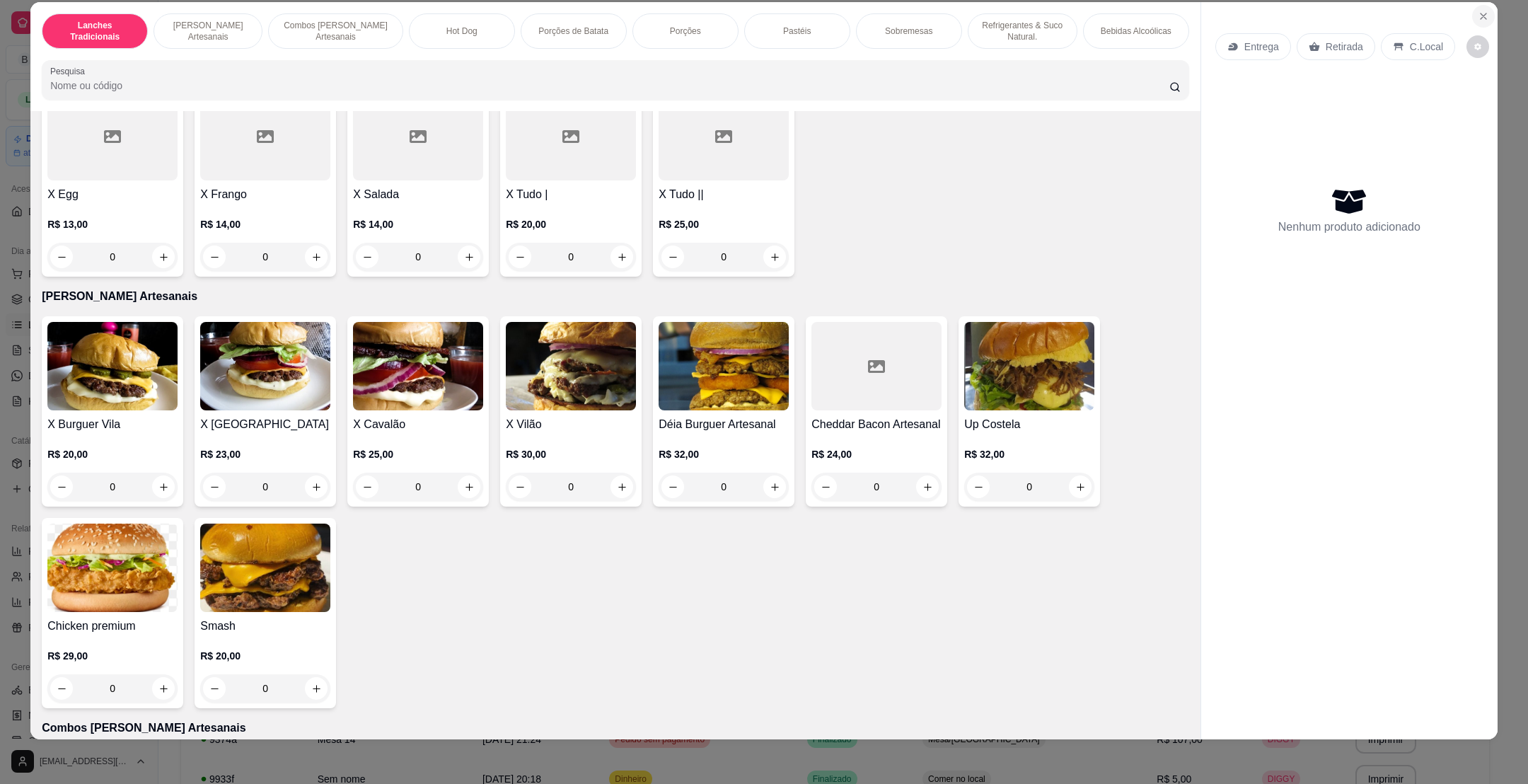
click at [1478, 19] on icon "Close" at bounding box center [1483, 16] width 11 height 11
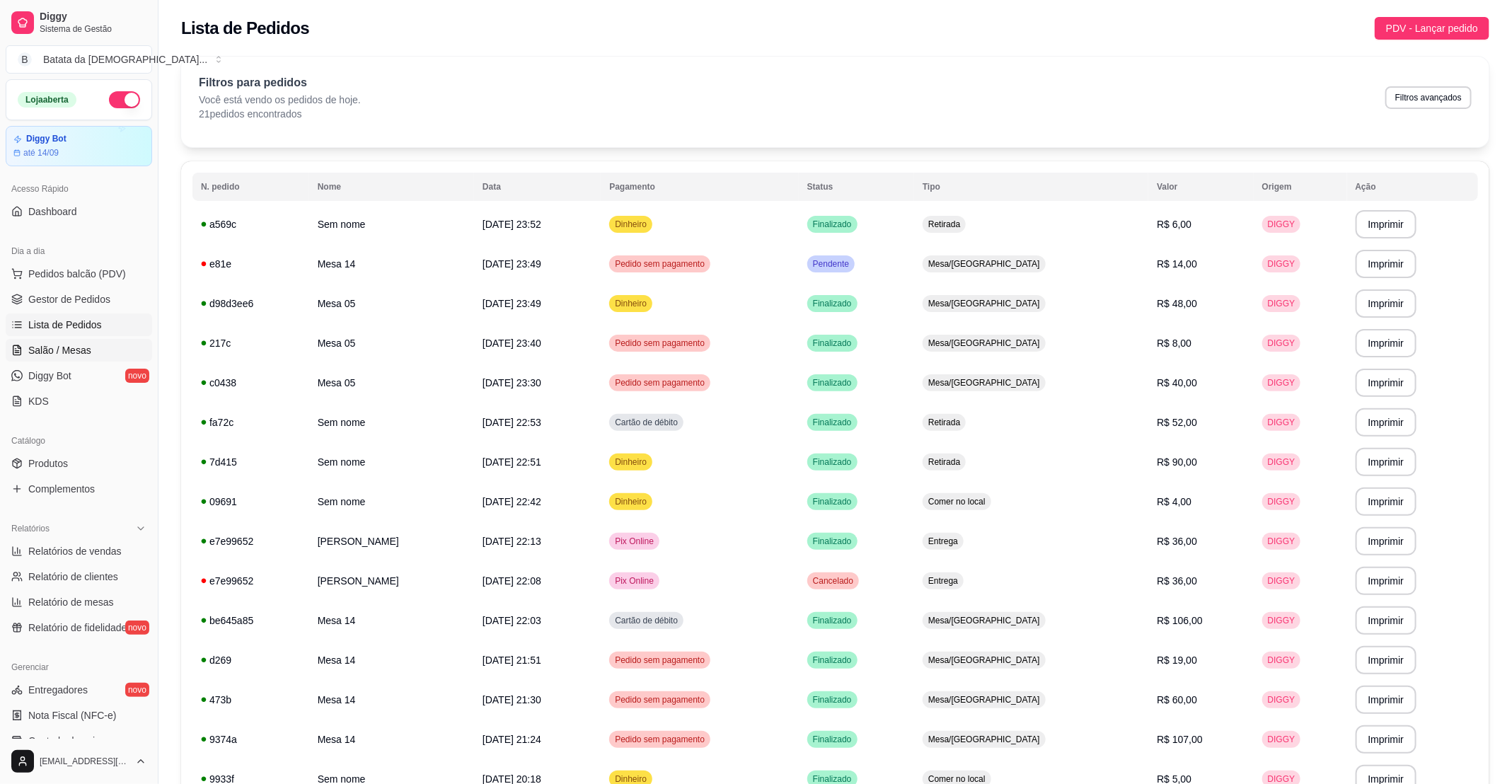
click at [62, 342] on link "Salão / Mesas" at bounding box center [78, 350] width 146 height 23
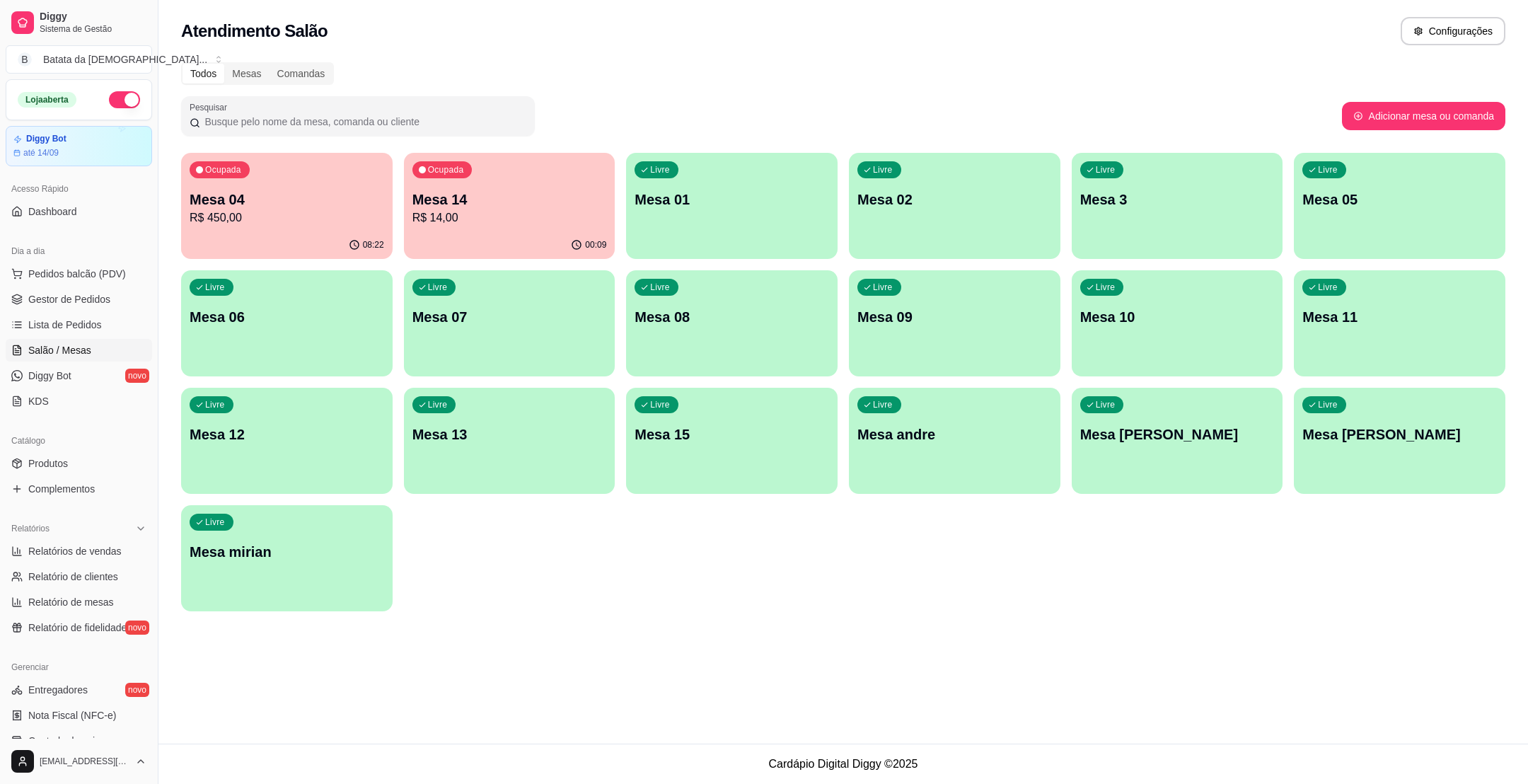
click at [1414, 209] on div "Livre Mesa 05" at bounding box center [1399, 197] width 211 height 89
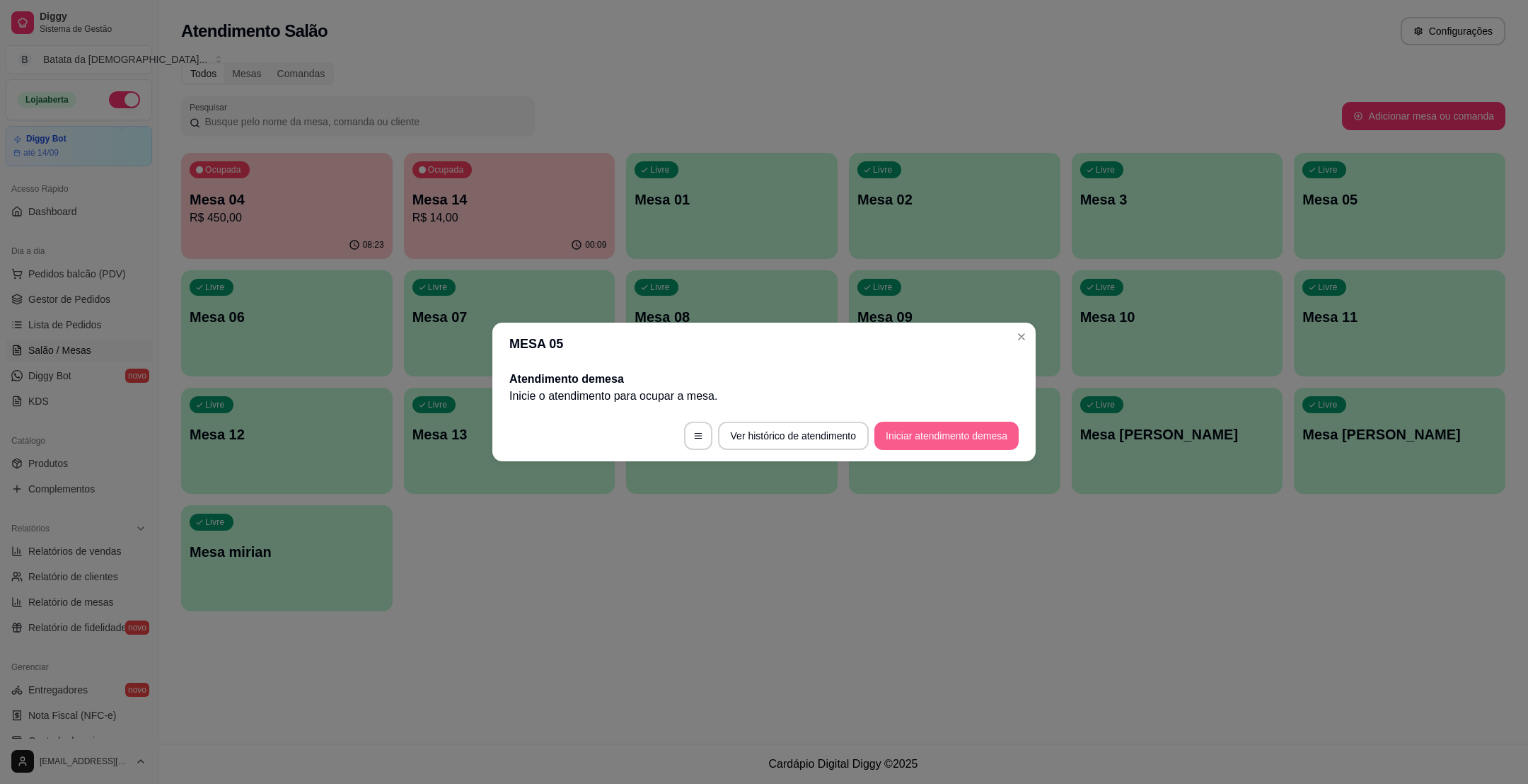
click at [966, 433] on button "Iniciar atendimento de mesa" at bounding box center [946, 436] width 145 height 28
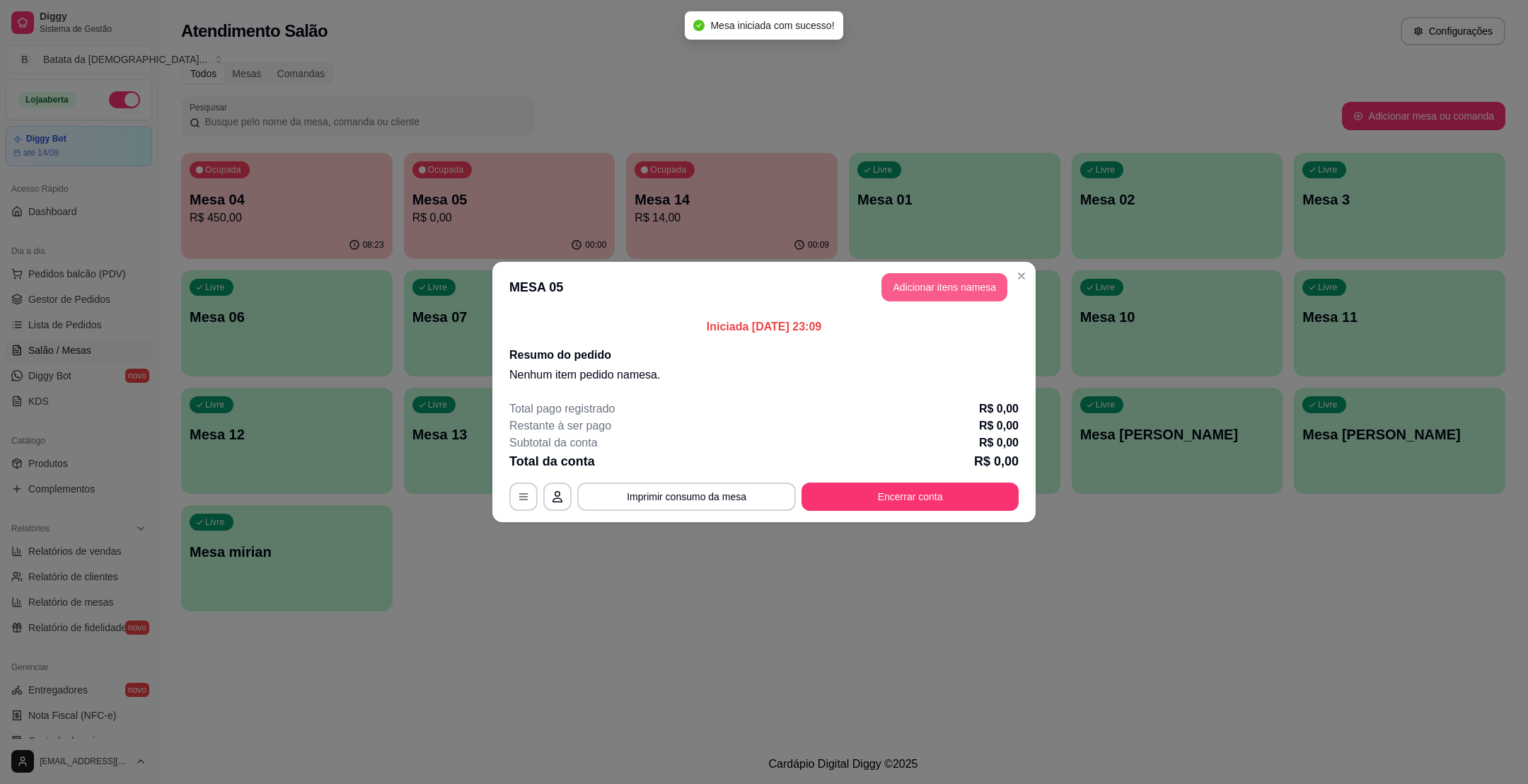
click at [941, 279] on button "Adicionar itens na mesa" at bounding box center [945, 287] width 126 height 28
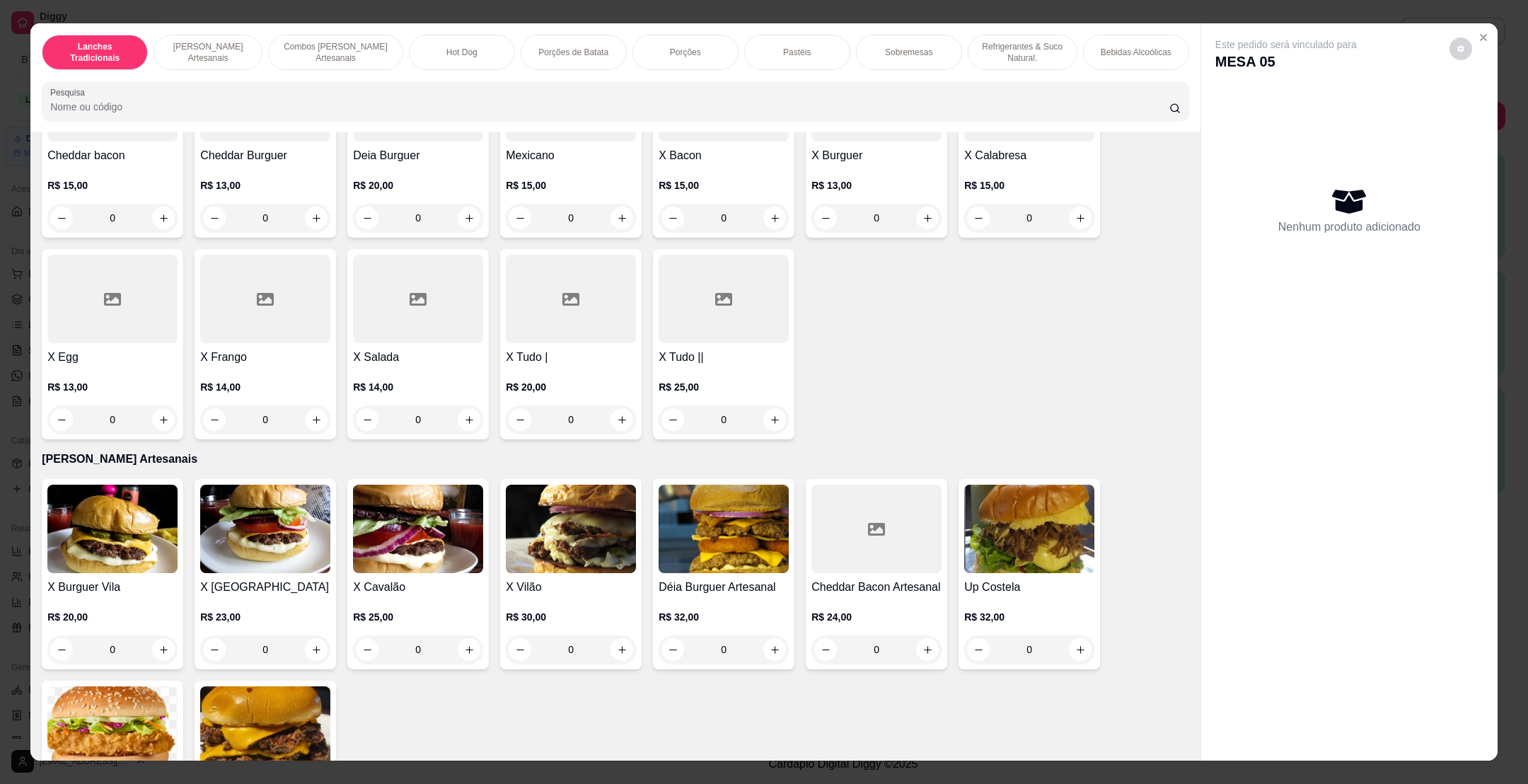
scroll to position [318, 0]
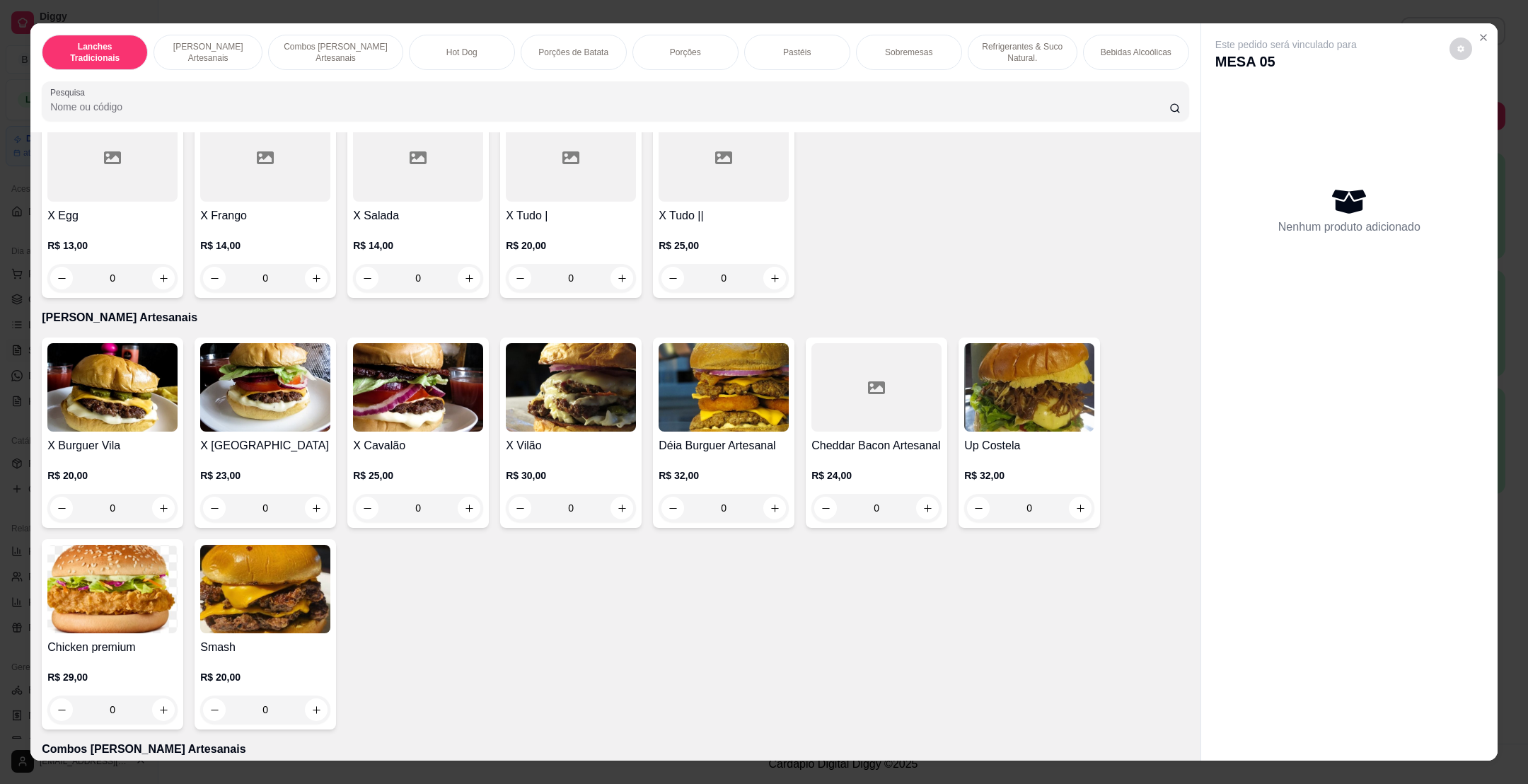
click at [414, 411] on img at bounding box center [418, 387] width 130 height 89
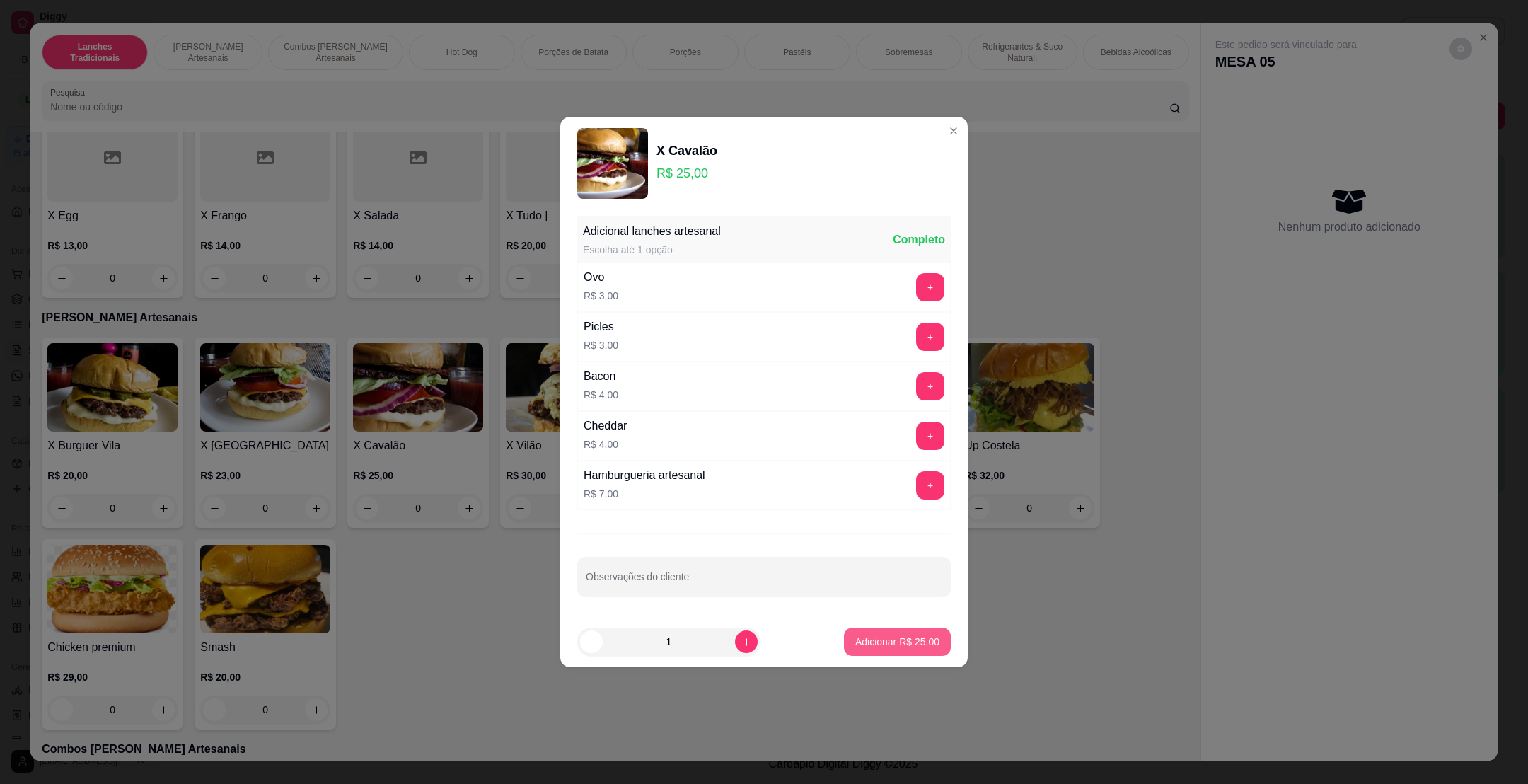
drag, startPoint x: 888, startPoint y: 628, endPoint x: 890, endPoint y: 644, distance: 16.1
click at [890, 635] on footer "1 Adicionar R$ 25,00" at bounding box center [764, 642] width 408 height 51
click at [889, 642] on p "Adicionar R$ 25,00" at bounding box center [897, 642] width 84 height 14
type input "1"
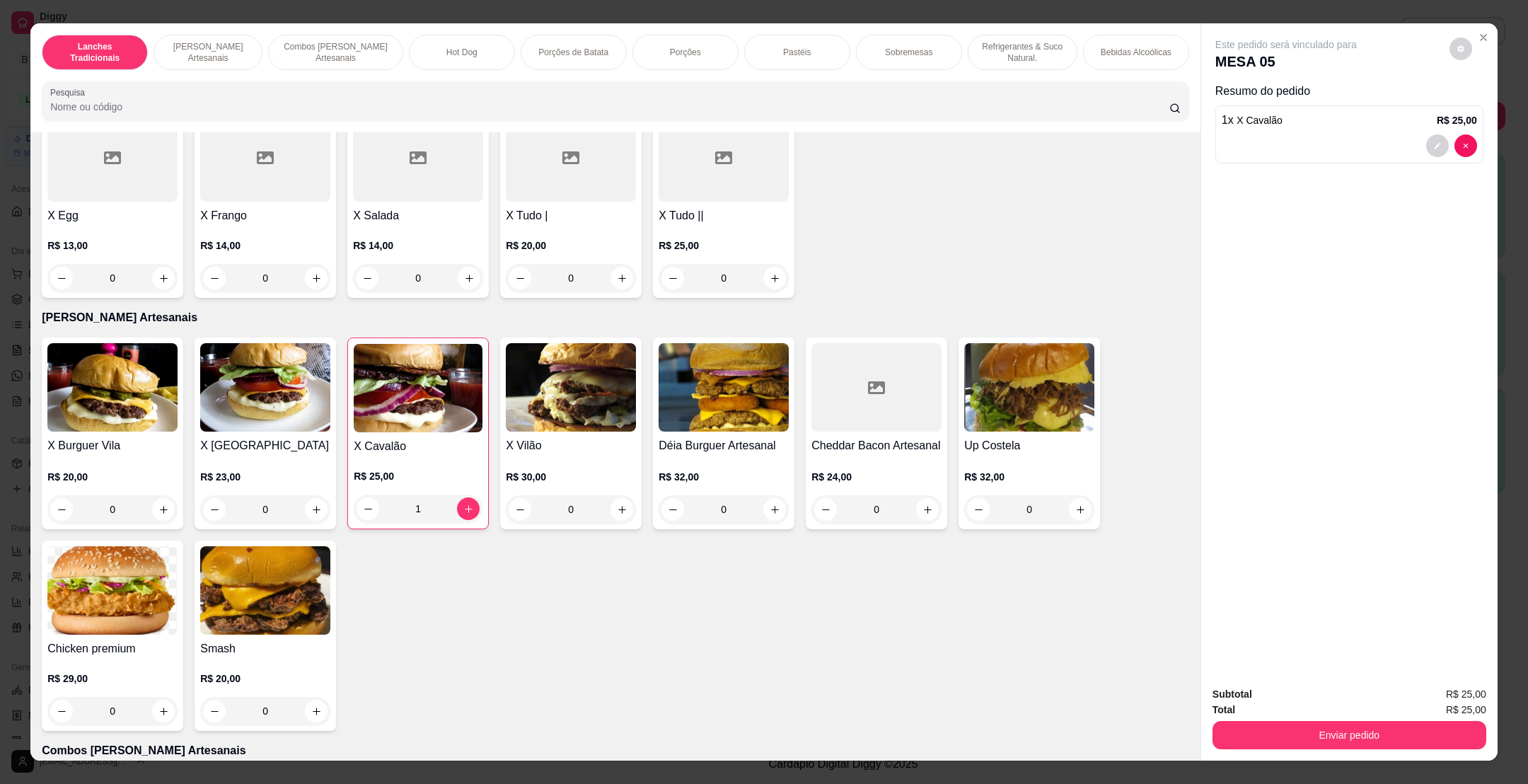
click at [360, 412] on img at bounding box center [418, 388] width 129 height 89
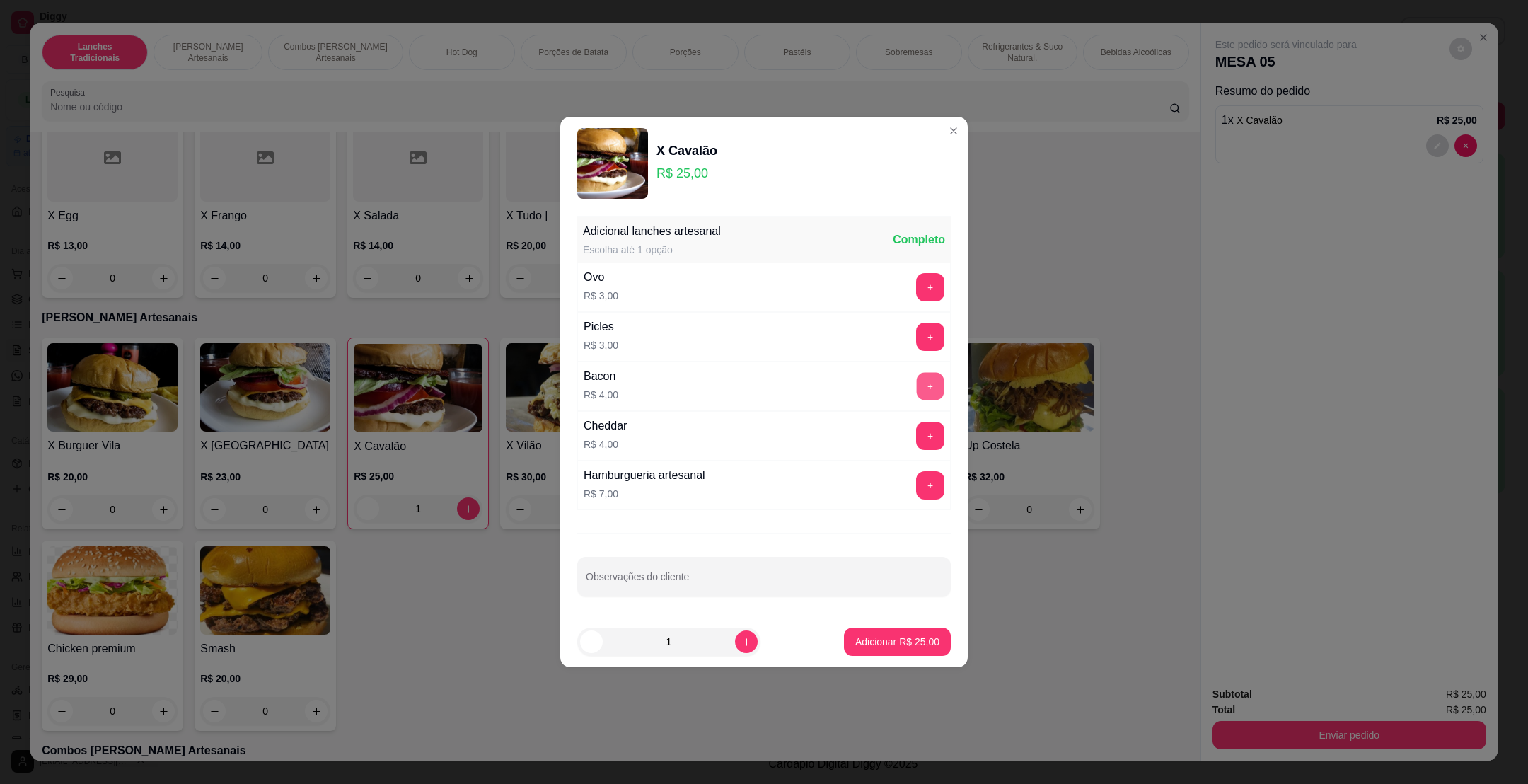
click at [917, 387] on button "+" at bounding box center [930, 386] width 27 height 27
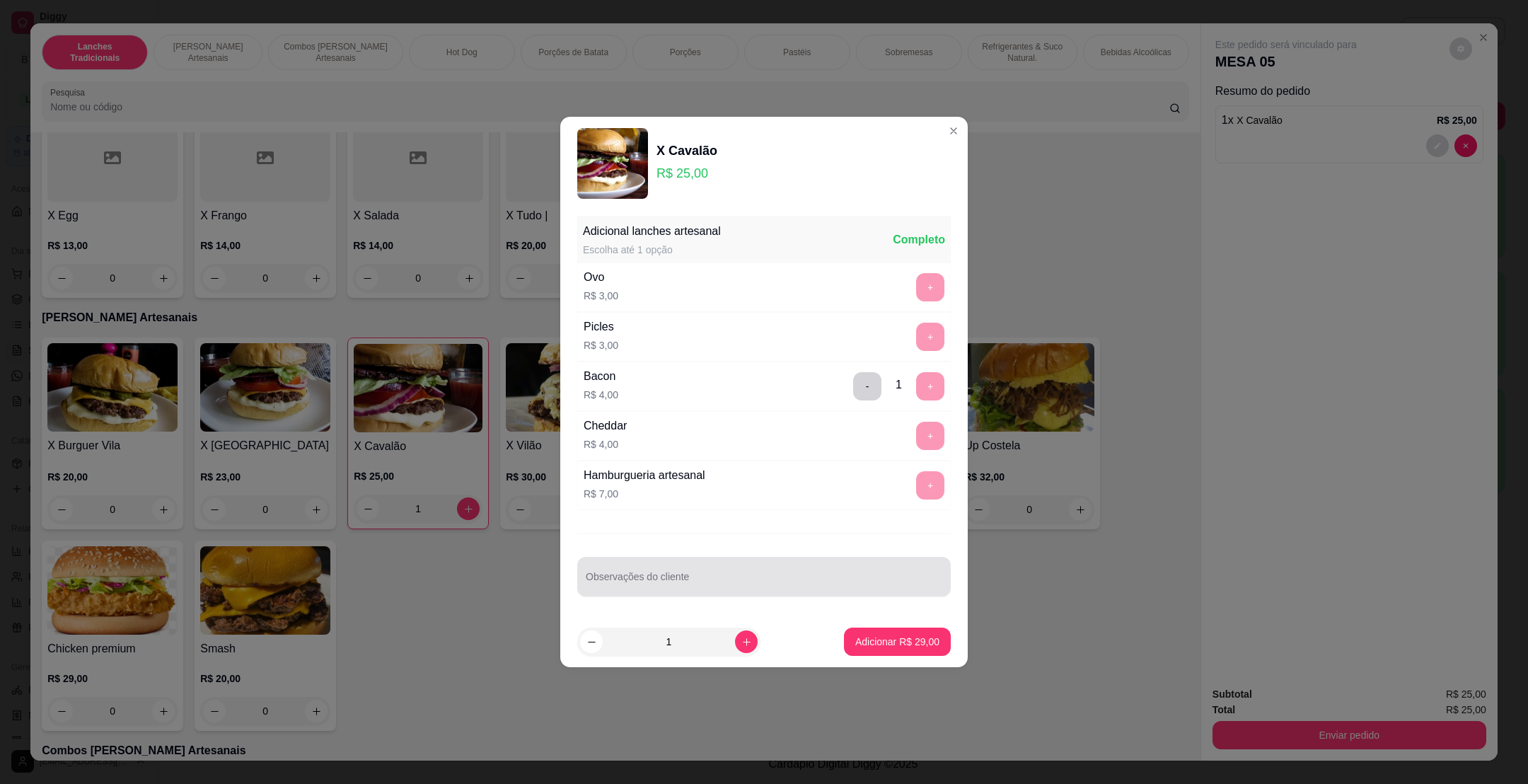
click at [747, 578] on input "Observações do cliente" at bounding box center [764, 582] width 357 height 14
click at [910, 482] on div "+" at bounding box center [930, 485] width 39 height 28
click at [915, 491] on div "+" at bounding box center [930, 485] width 39 height 28
click at [919, 495] on div "+" at bounding box center [930, 485] width 39 height 28
click at [849, 367] on div "Bacon R$ 4,00 - 1 +" at bounding box center [764, 386] width 374 height 49
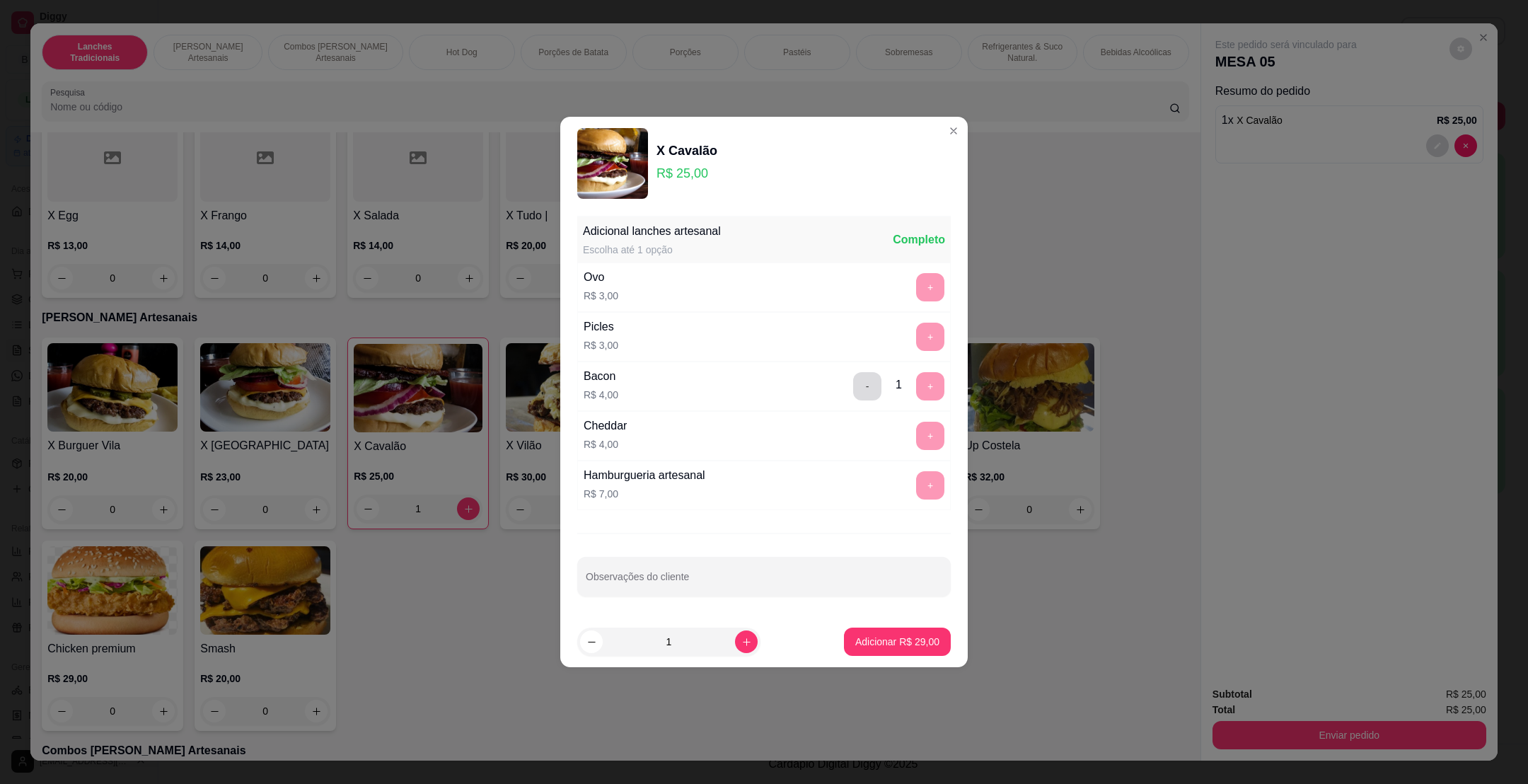
click at [854, 396] on button "-" at bounding box center [868, 386] width 28 height 28
click at [917, 492] on button "+" at bounding box center [930, 485] width 27 height 27
click at [792, 572] on div at bounding box center [764, 576] width 357 height 28
click at [790, 578] on input "Observações do cliente" at bounding box center [764, 582] width 357 height 14
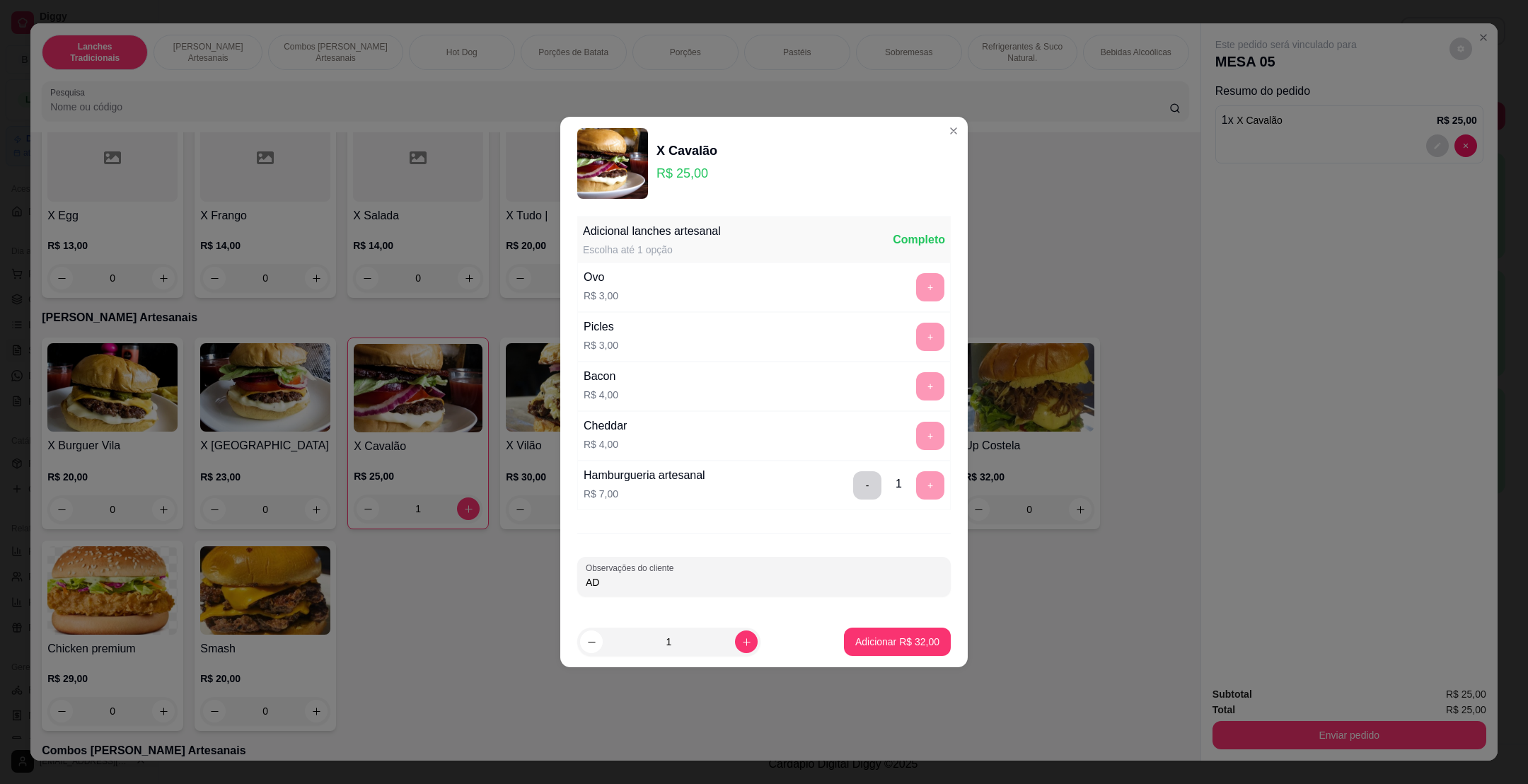
type input "A"
click at [758, 567] on div at bounding box center [764, 576] width 357 height 28
type input "BASTANTE BARBECUE"
click at [855, 638] on p "Adicionar R$ 32,00" at bounding box center [897, 642] width 84 height 14
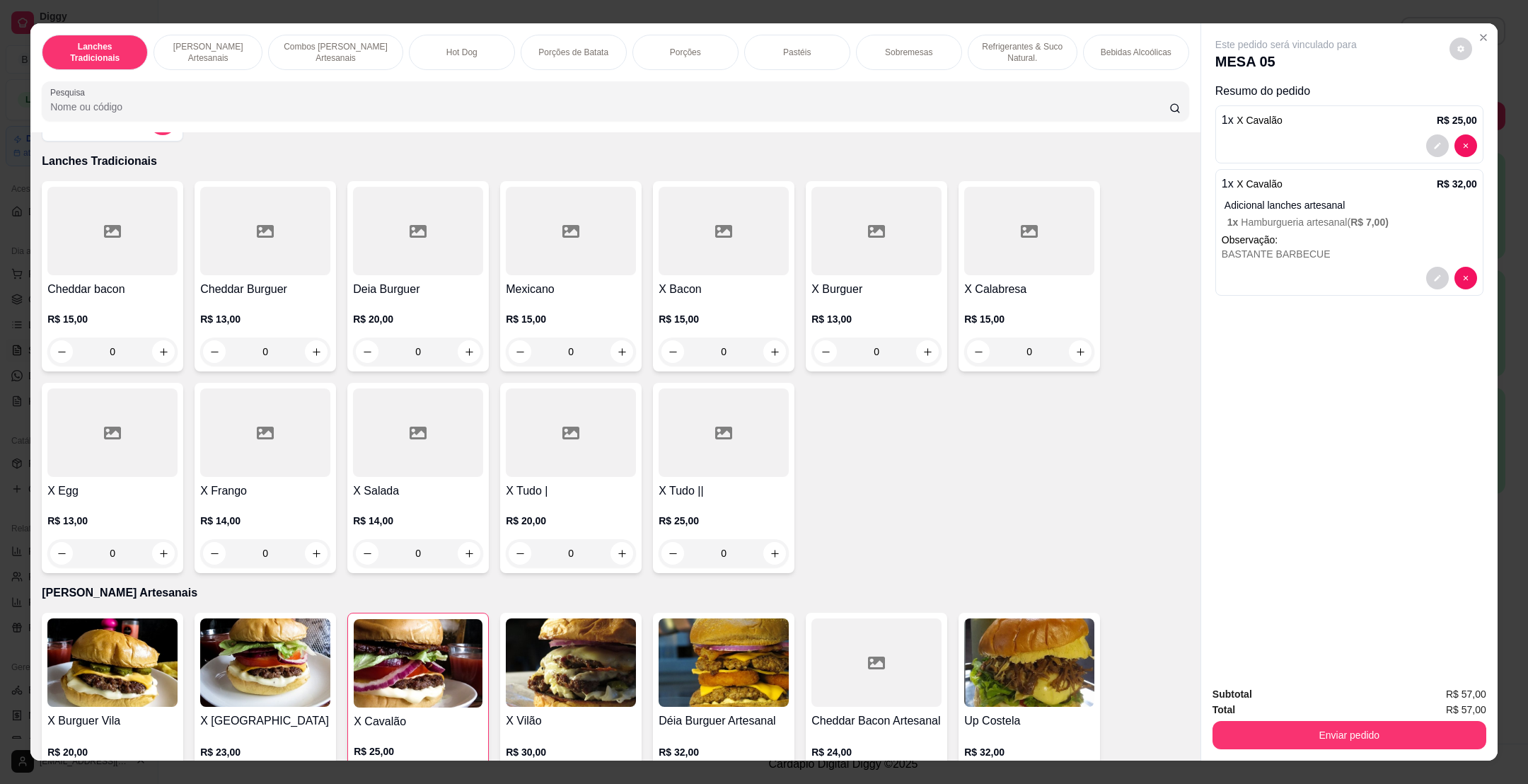
scroll to position [0, 0]
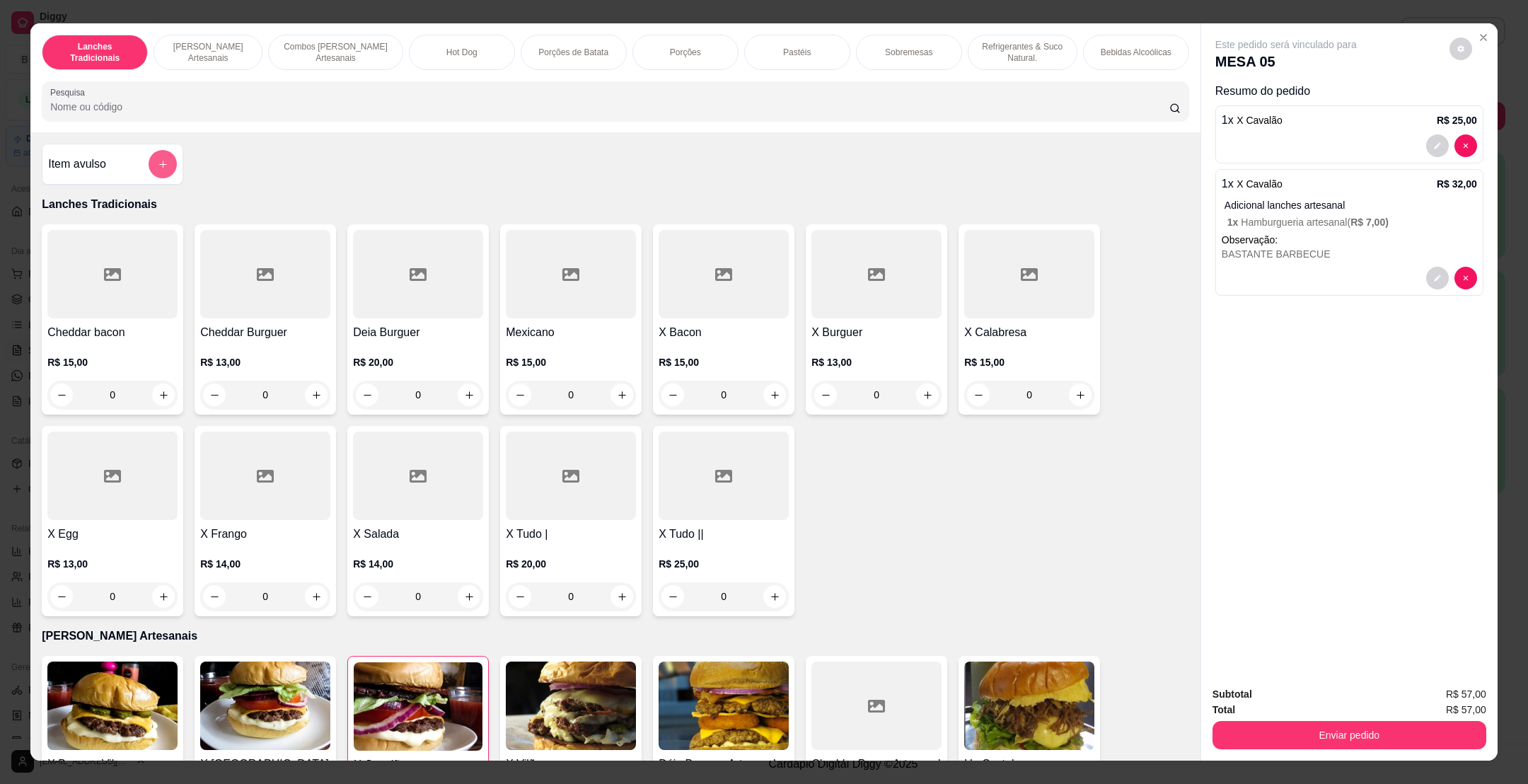
click at [158, 170] on icon "add-separate-item" at bounding box center [163, 164] width 11 height 11
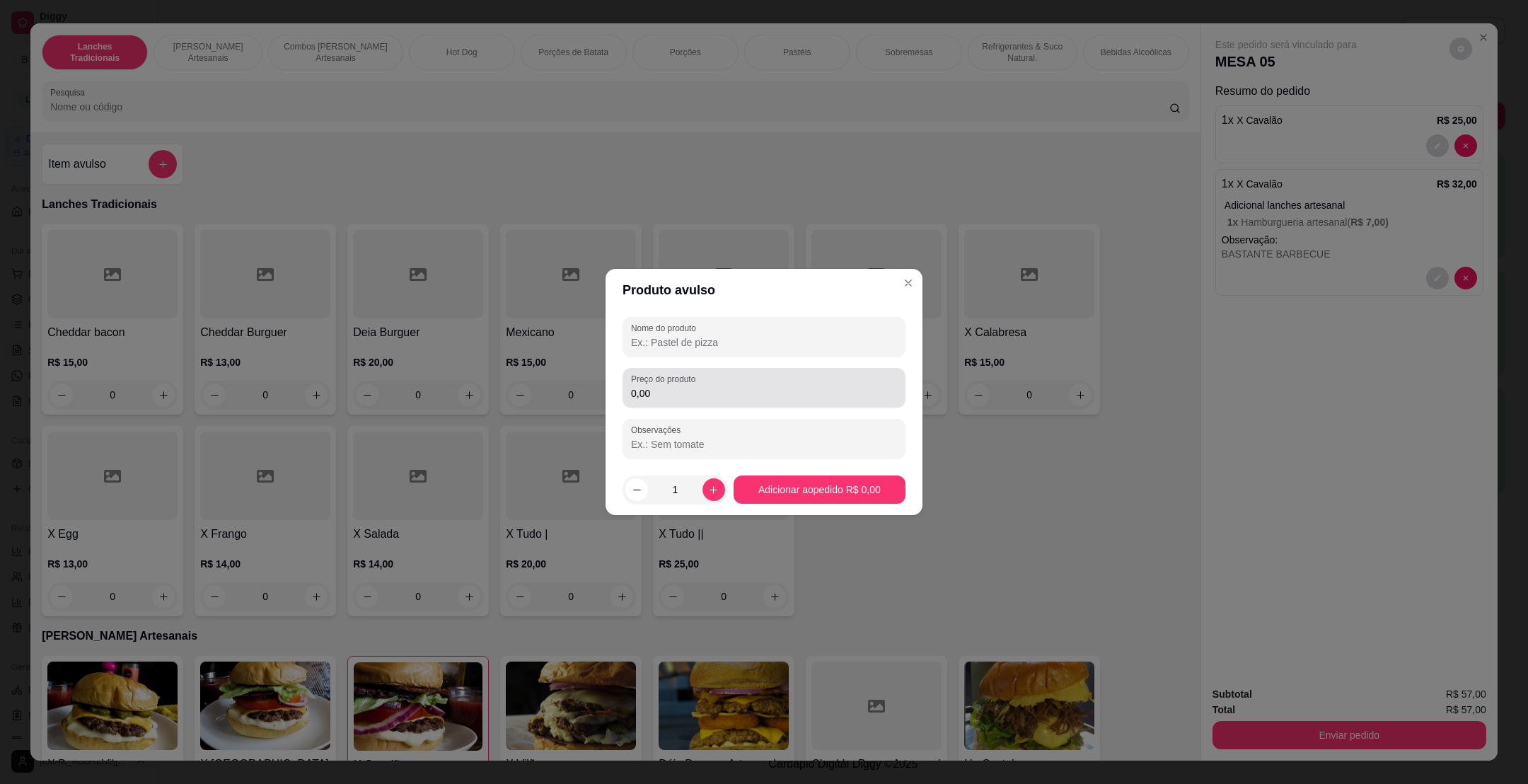
click at [704, 401] on div "0,00" at bounding box center [764, 388] width 266 height 28
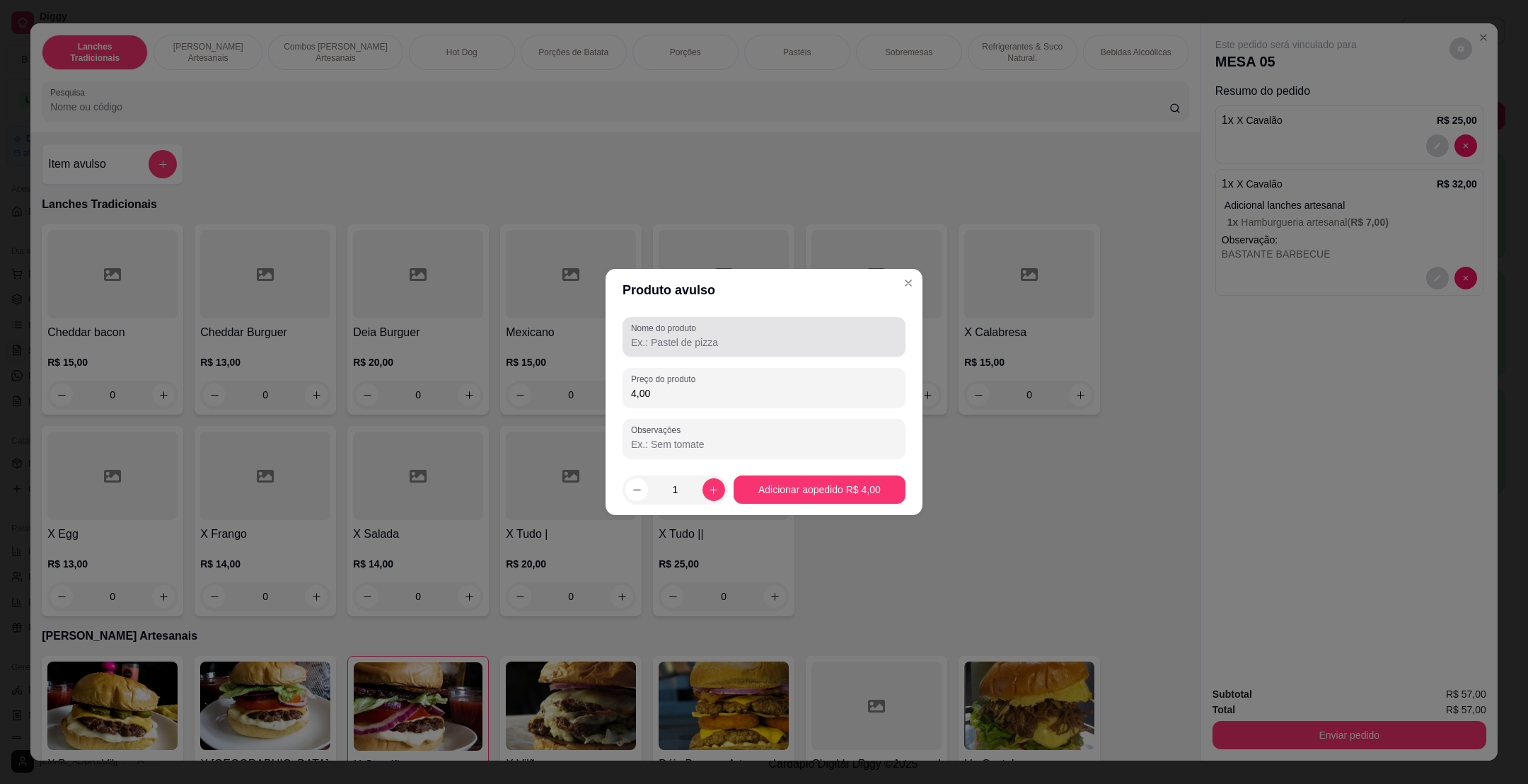
type input "4,00"
click at [746, 349] on input "Nome do produto" at bounding box center [764, 342] width 266 height 14
type input "CHEDDAR"
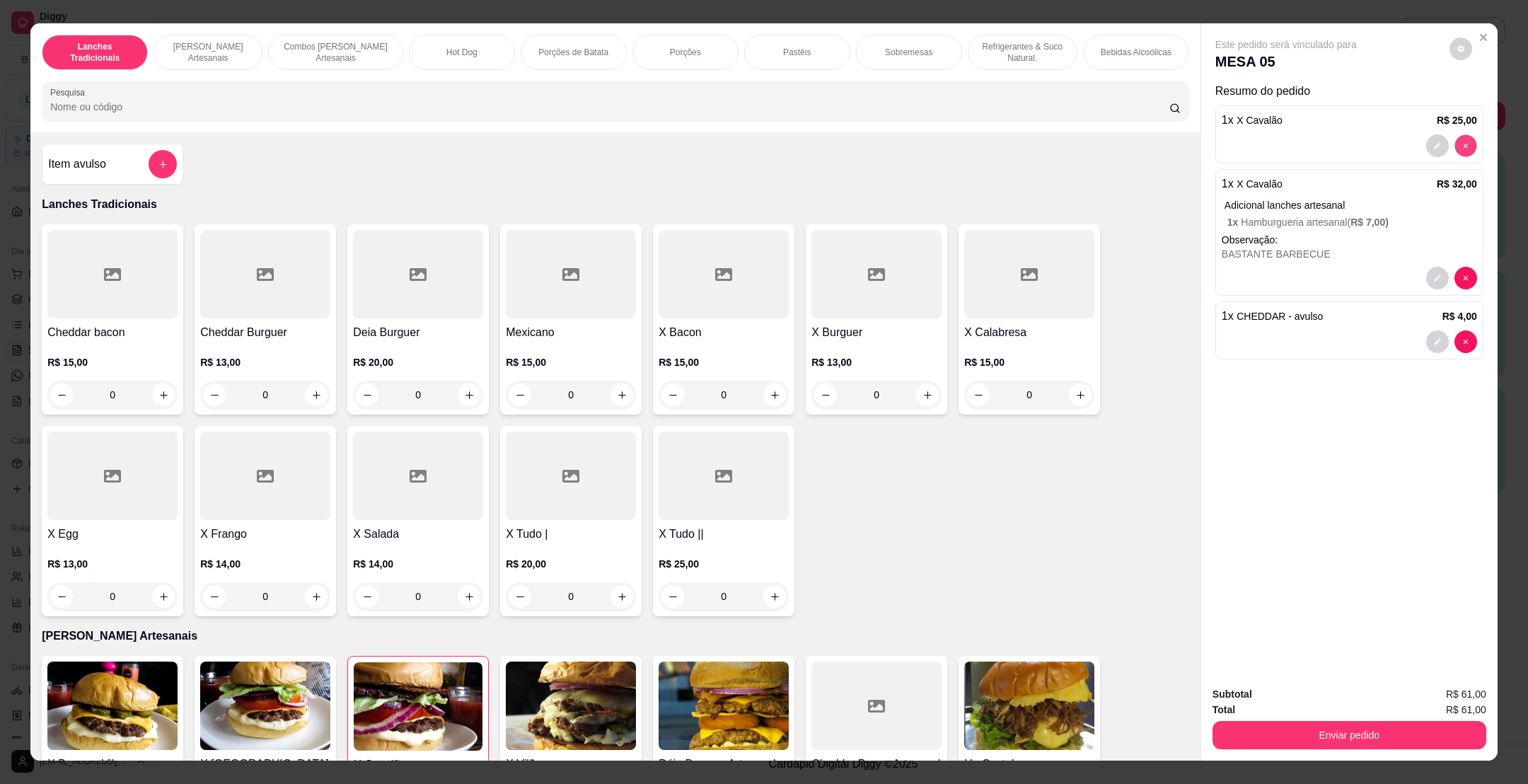
type input "0"
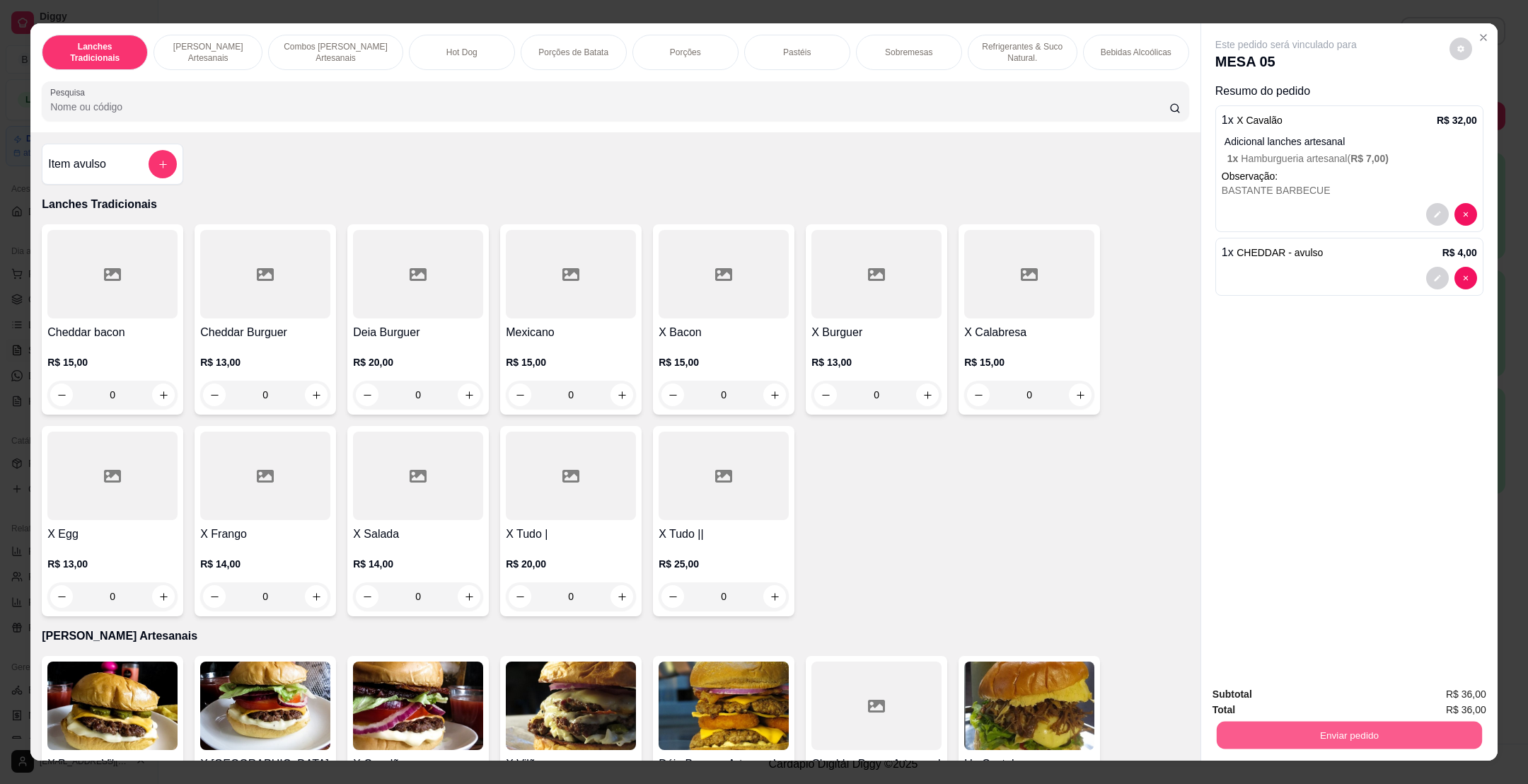
click at [1371, 738] on button "Enviar pedido" at bounding box center [1349, 734] width 265 height 27
click at [1312, 697] on button "Não registrar e enviar pedido" at bounding box center [1300, 700] width 143 height 26
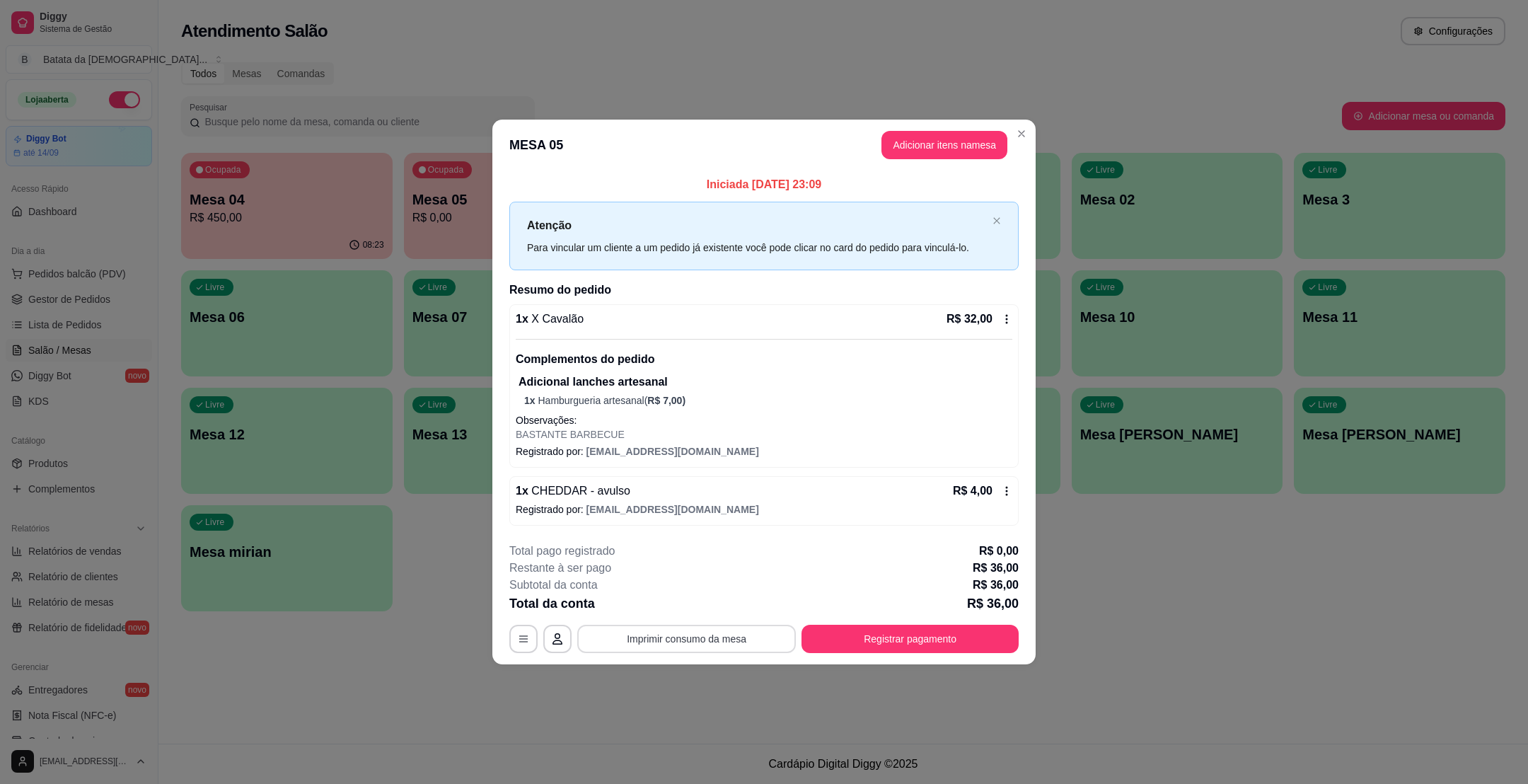
click at [726, 633] on button "Imprimir consumo da mesa" at bounding box center [686, 638] width 218 height 28
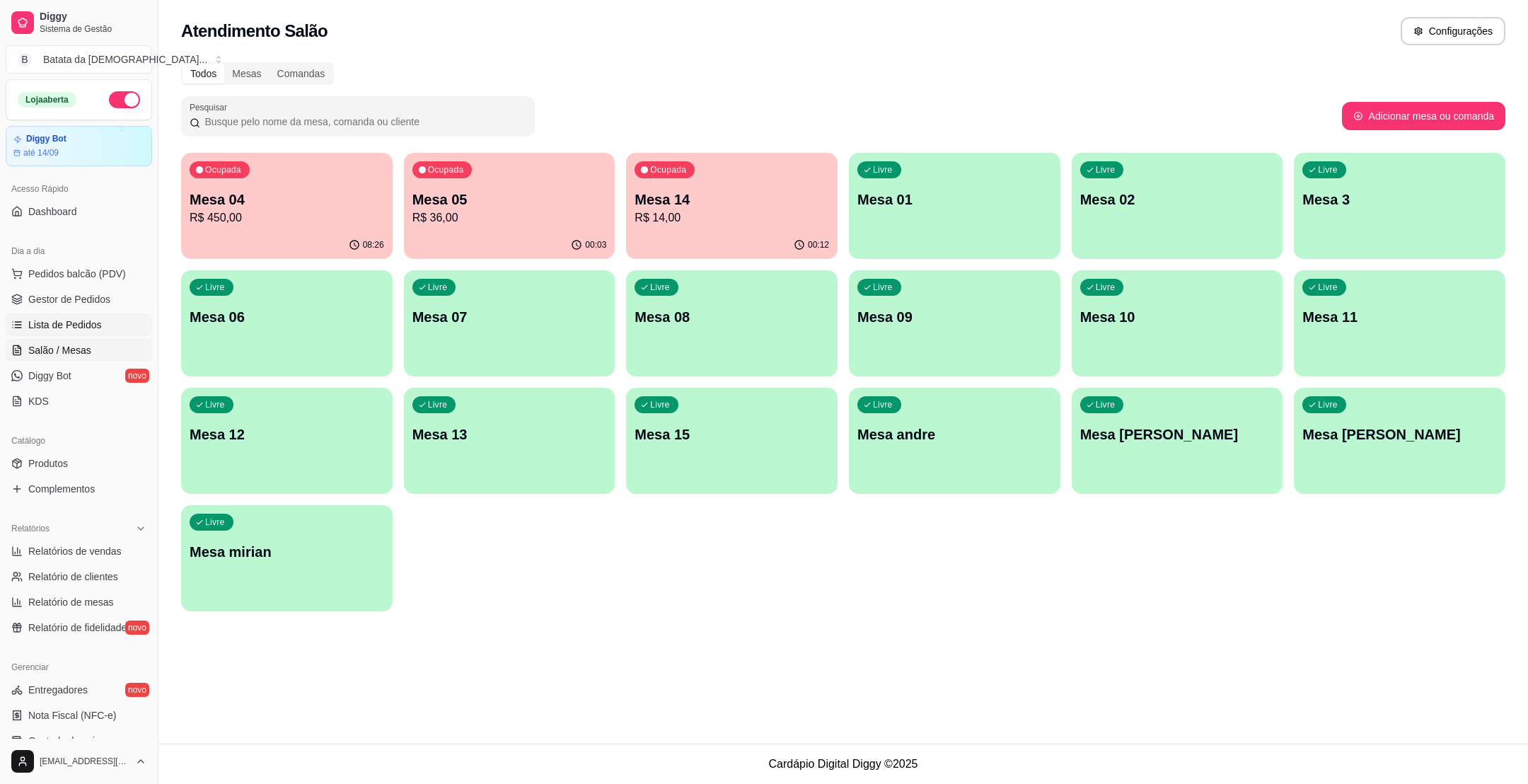
click at [71, 323] on span "Lista de Pedidos" at bounding box center [65, 324] width 74 height 14
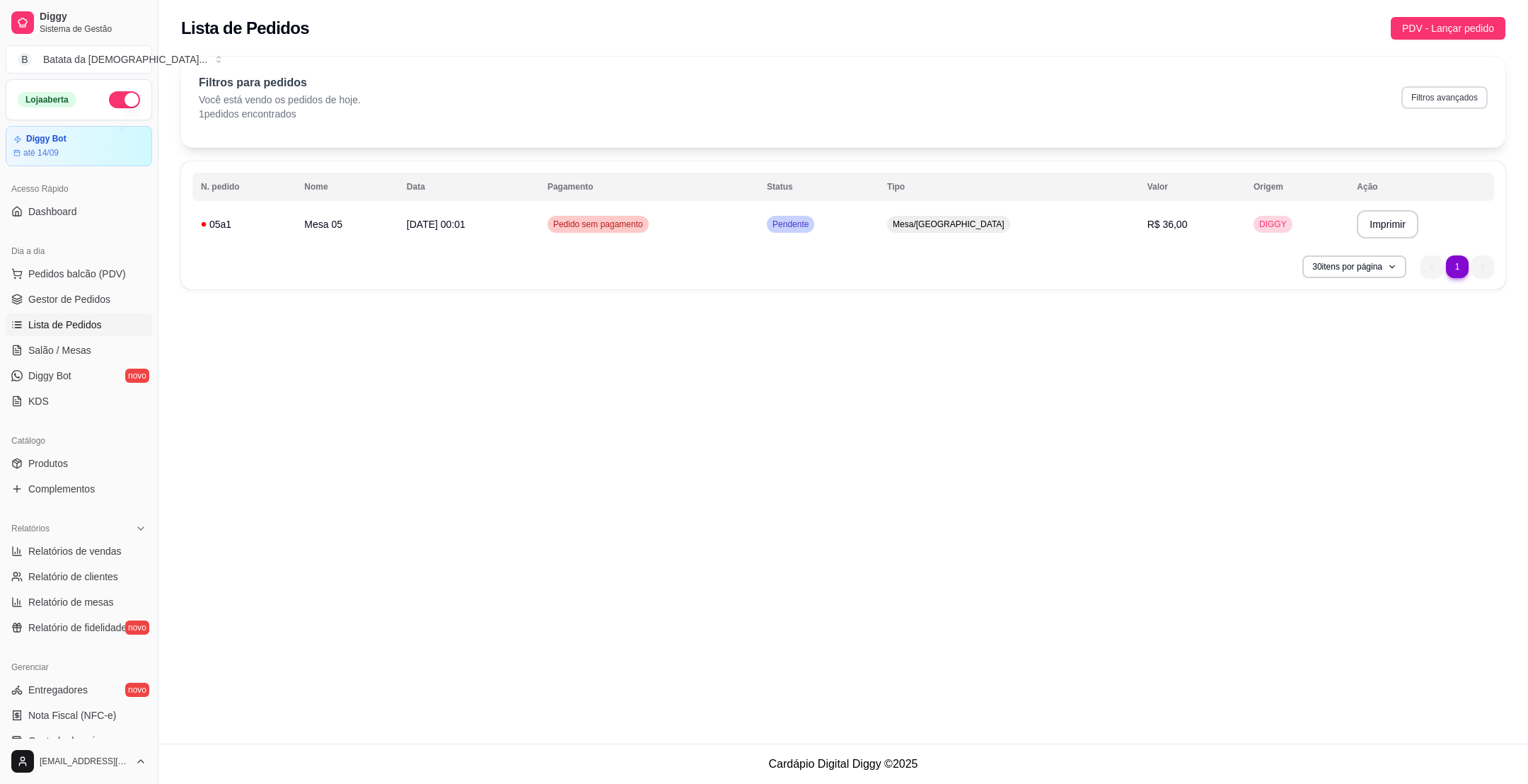
click at [1467, 106] on button "Filtros avançados" at bounding box center [1445, 97] width 86 height 23
select select "0"
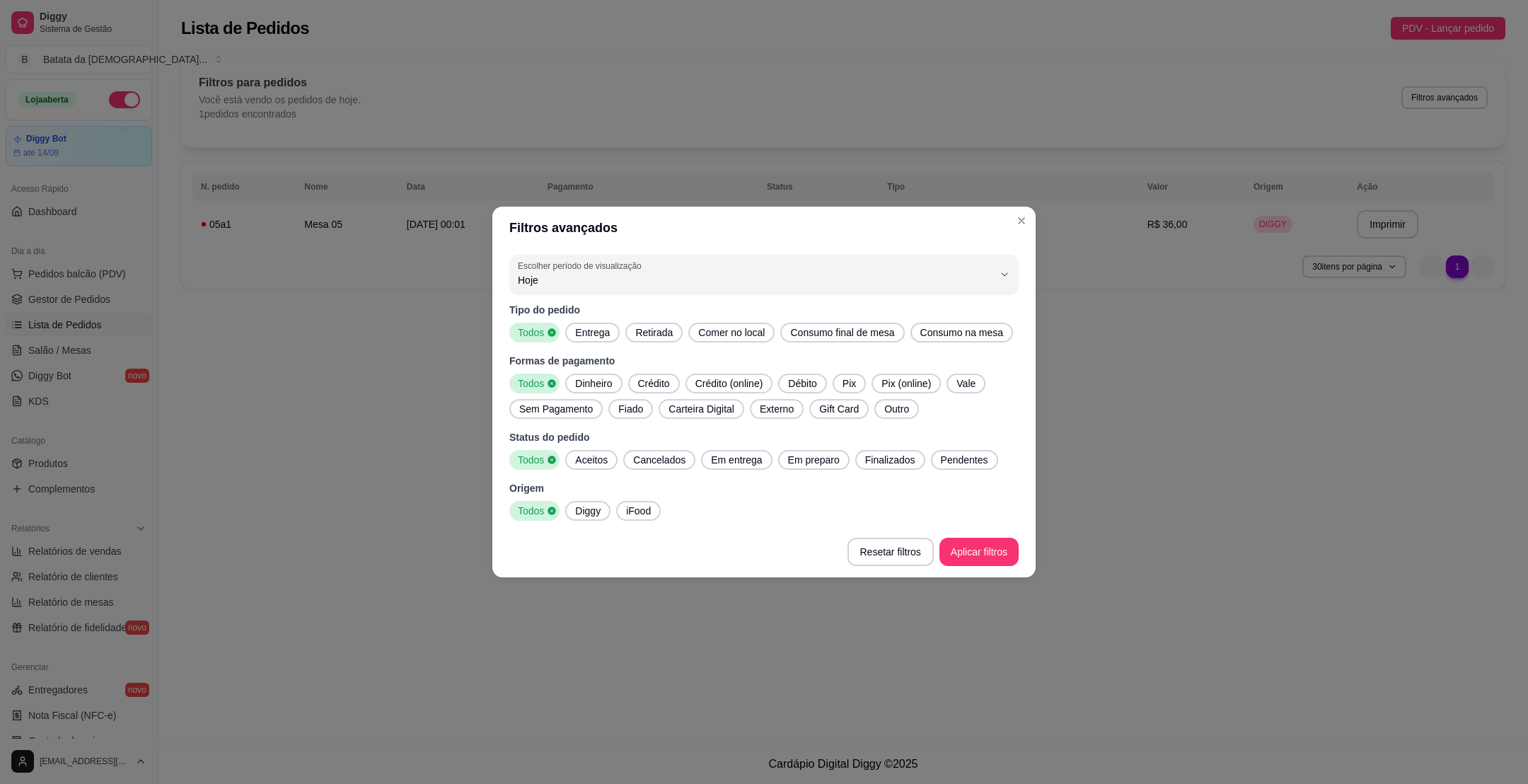
click at [830, 251] on div "0 Escolher período de visualização Hoje Ontem 7 dias 15 dias 30 dias 45 dias Cu…" at bounding box center [763, 388] width 543 height 277
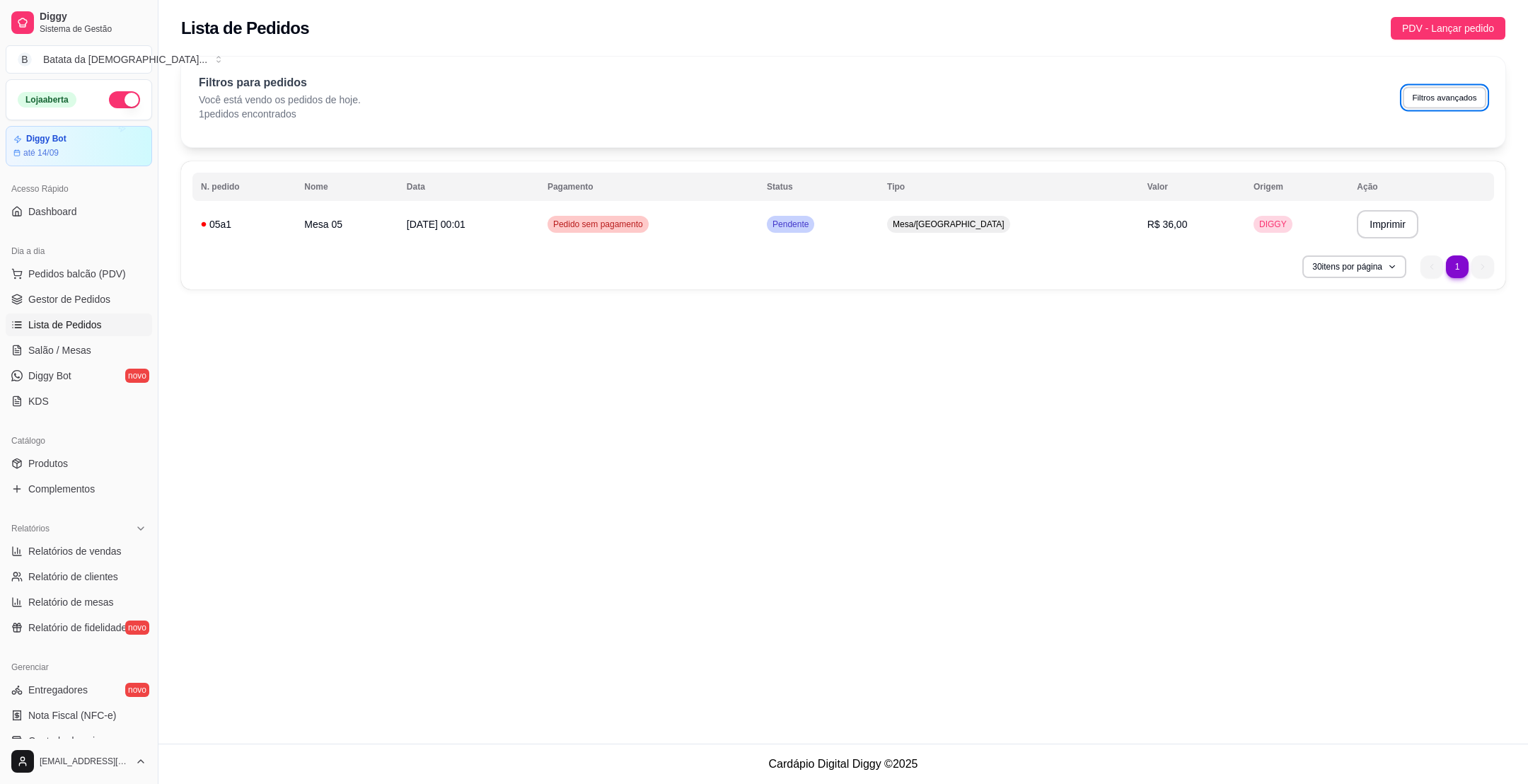
select select "0"
click at [88, 339] on ul "Pedidos balcão (PDV) Gestor de Pedidos Lista de Pedidos Salão / Mesas Diggy Bot…" at bounding box center [78, 337] width 146 height 150
click at [89, 345] on link "Salão / Mesas" at bounding box center [78, 350] width 146 height 23
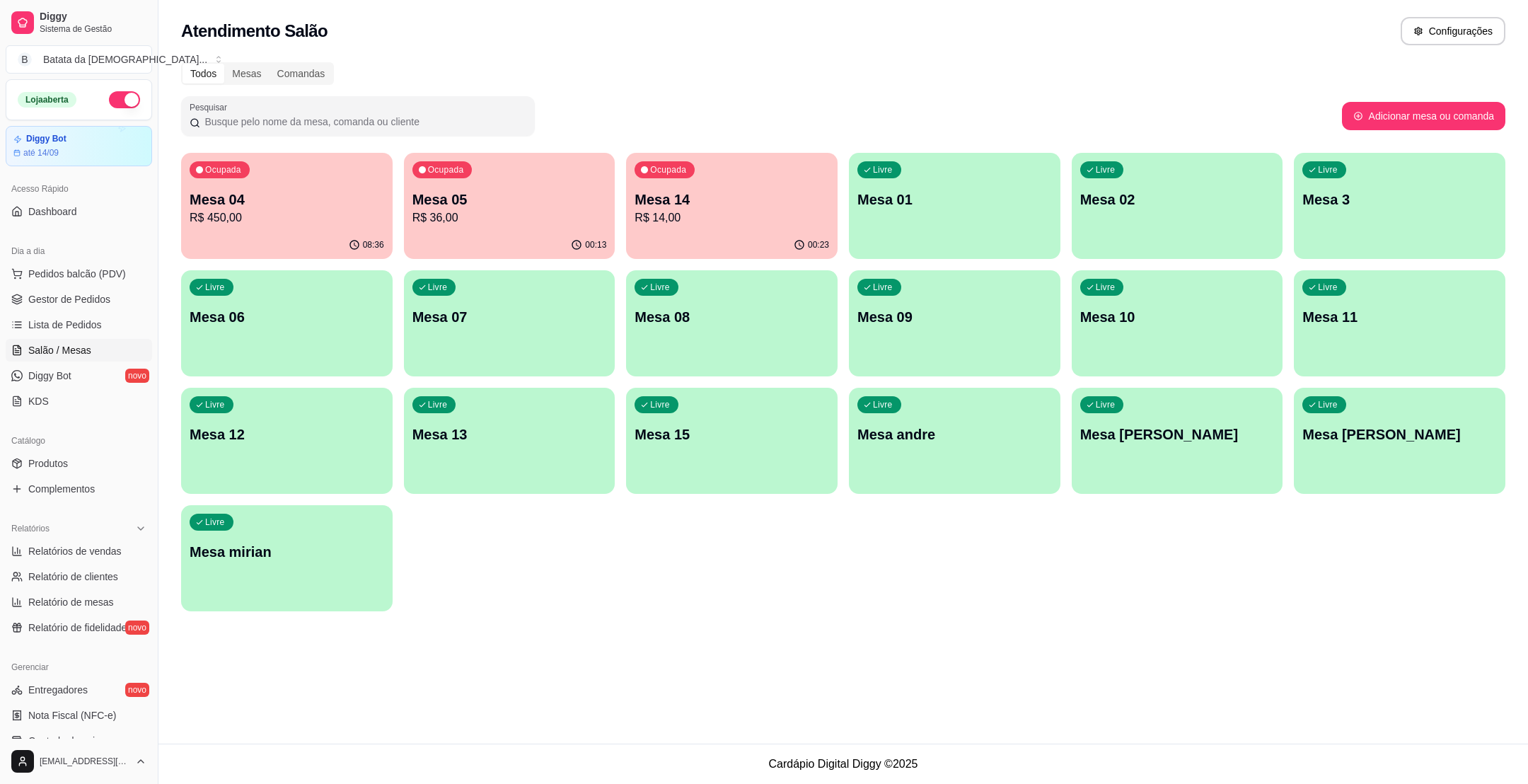
click at [511, 212] on p "R$ 36,00" at bounding box center [510, 217] width 195 height 17
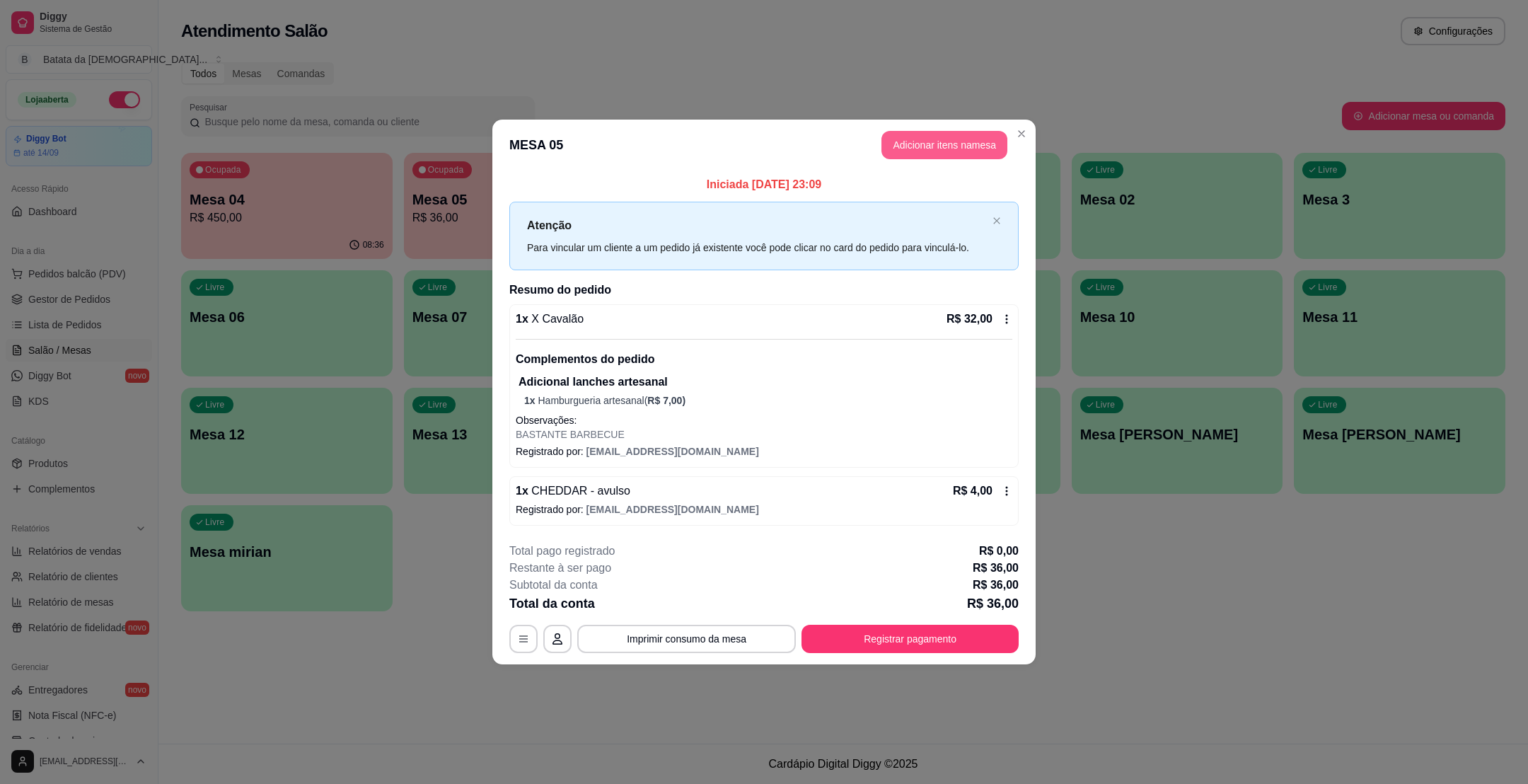
click at [932, 145] on button "Adicionar itens na mesa" at bounding box center [945, 145] width 126 height 28
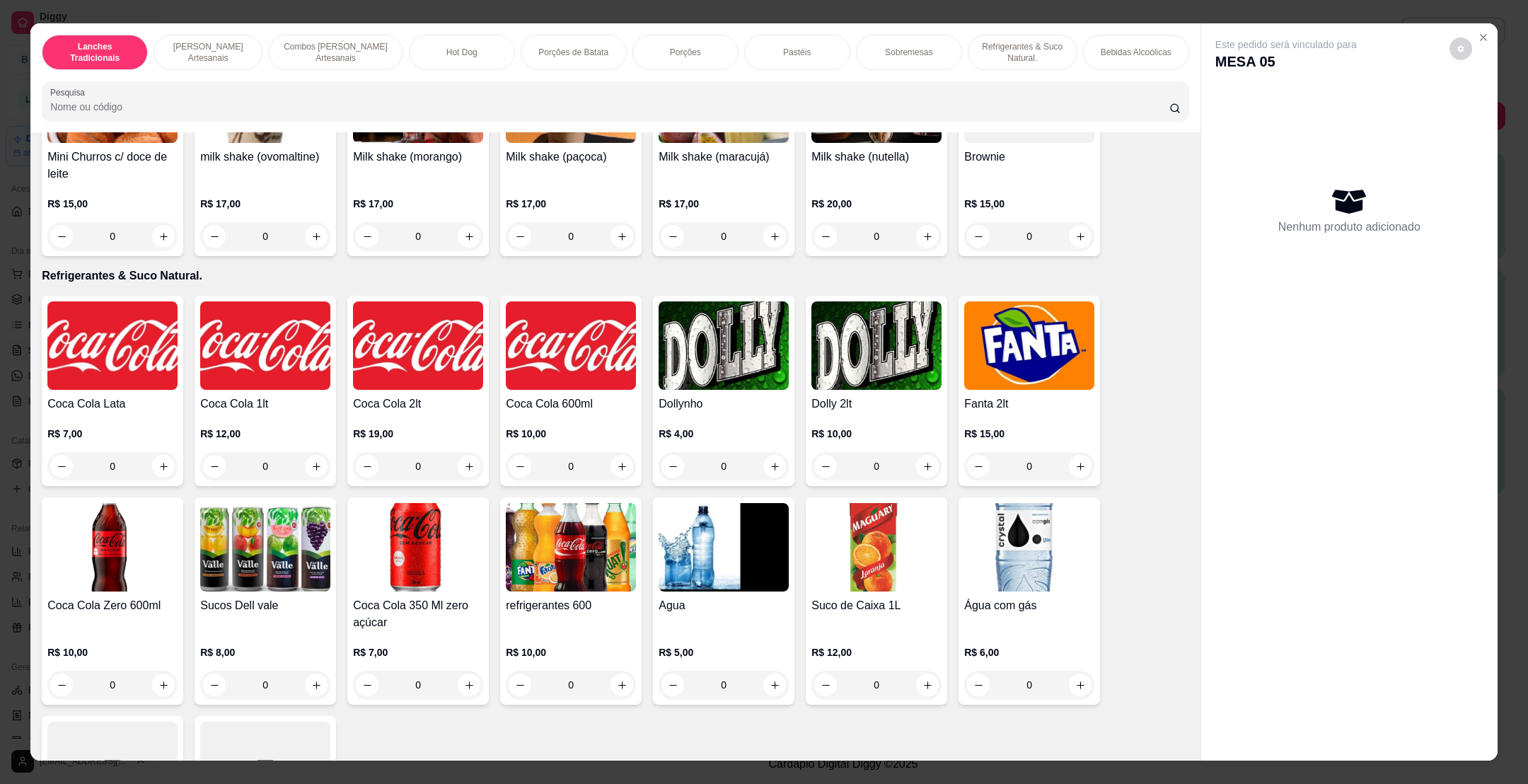
scroll to position [2653, 0]
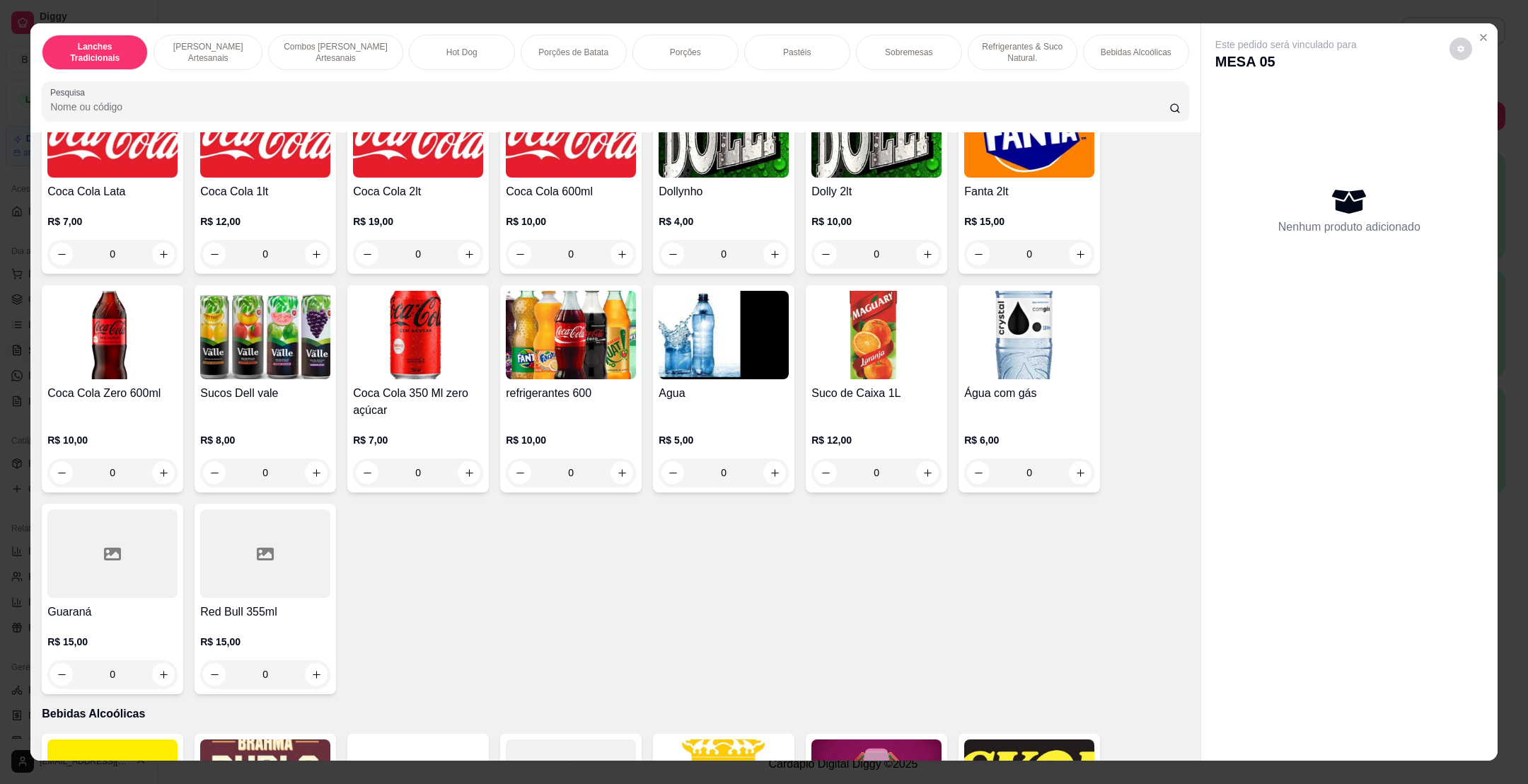
click at [75, 187] on h4 "Coca Cola Lata" at bounding box center [112, 191] width 130 height 17
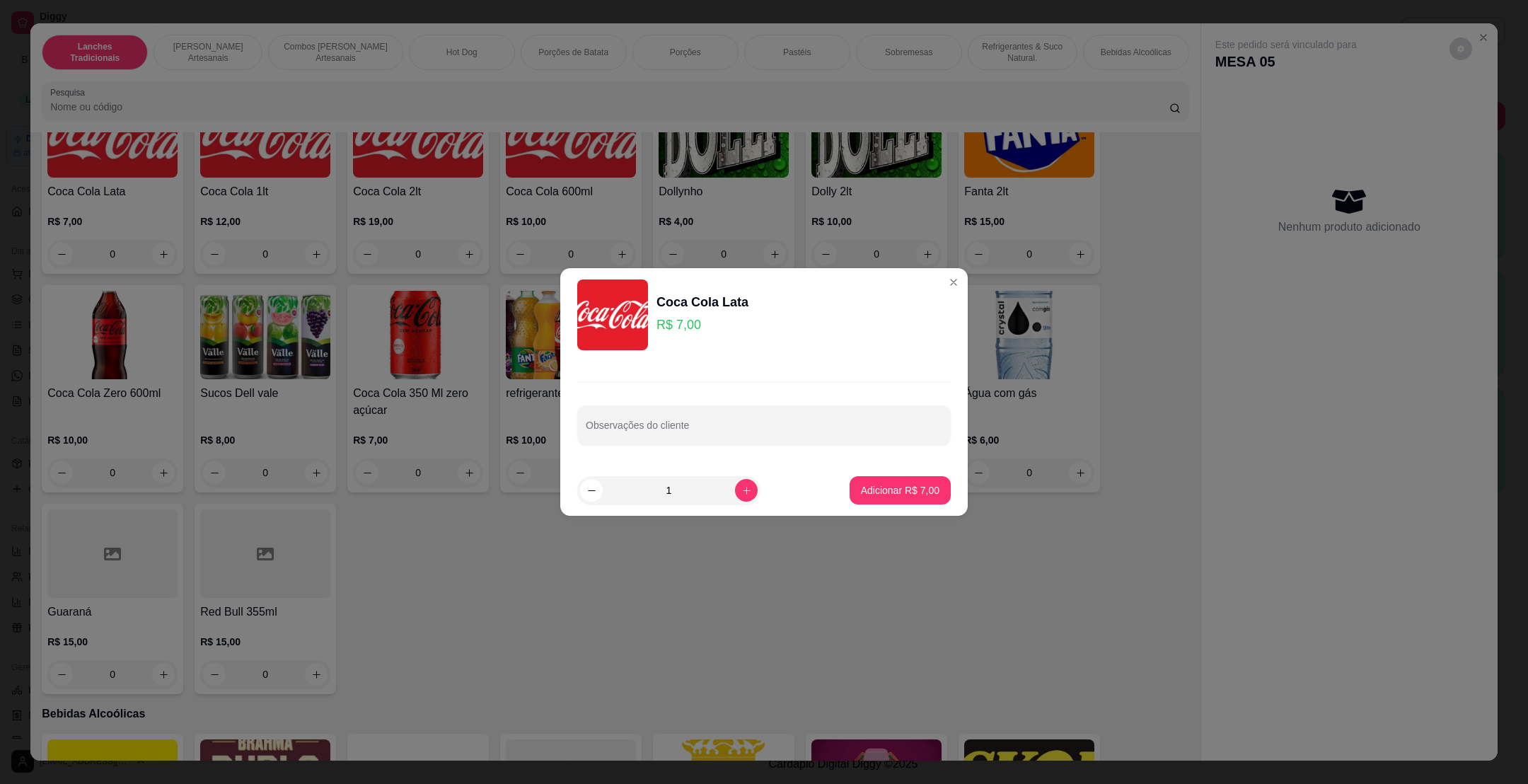
click at [738, 475] on footer "1 Adicionar R$ 7,00" at bounding box center [764, 490] width 408 height 51
click at [741, 487] on icon "increase-product-quantity" at bounding box center [746, 490] width 11 height 11
type input "2"
click at [875, 493] on p "Adicionar R$ 14,00" at bounding box center [897, 490] width 84 height 14
type input "2"
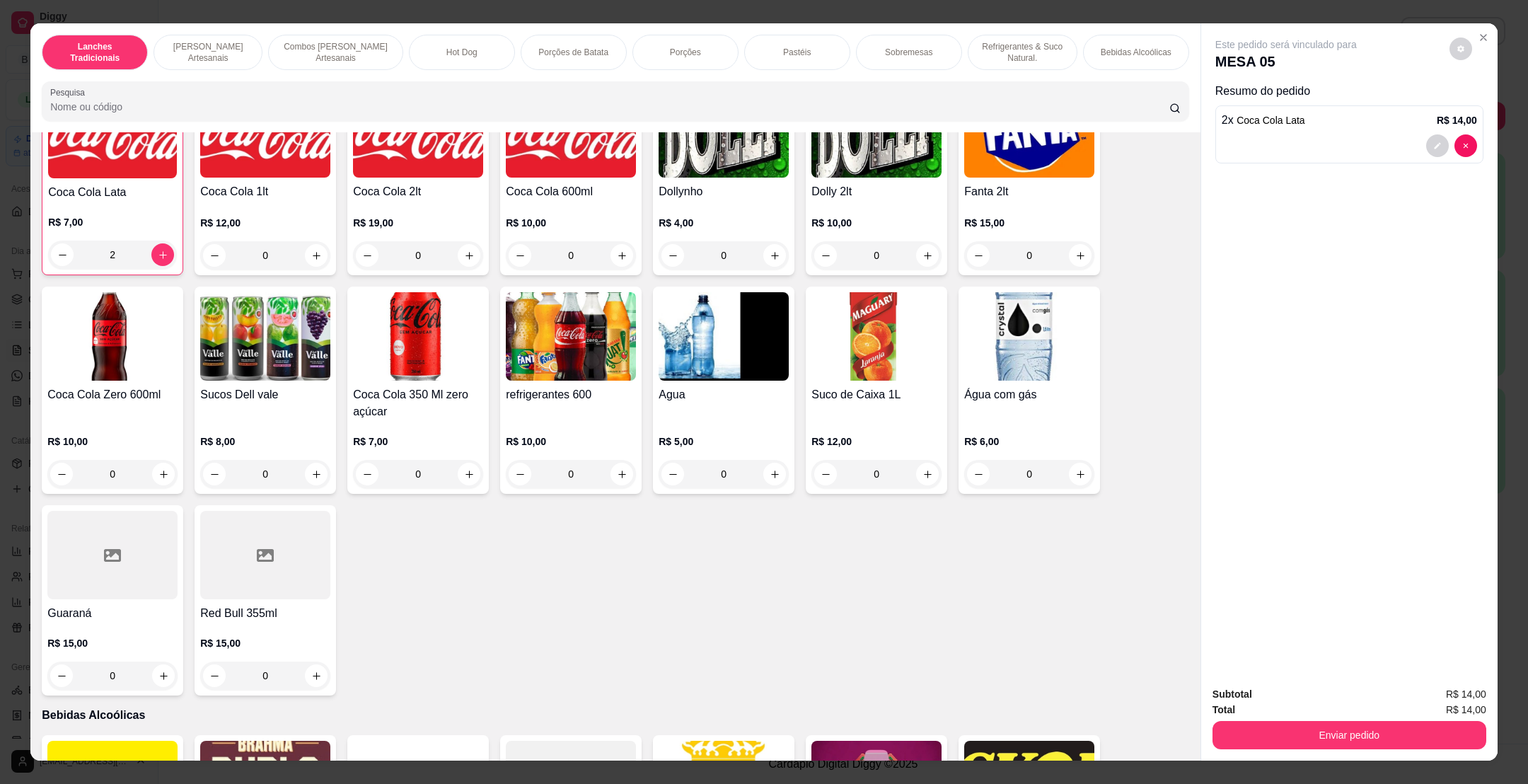
scroll to position [2654, 0]
click at [1375, 733] on button "Enviar pedido" at bounding box center [1350, 735] width 274 height 28
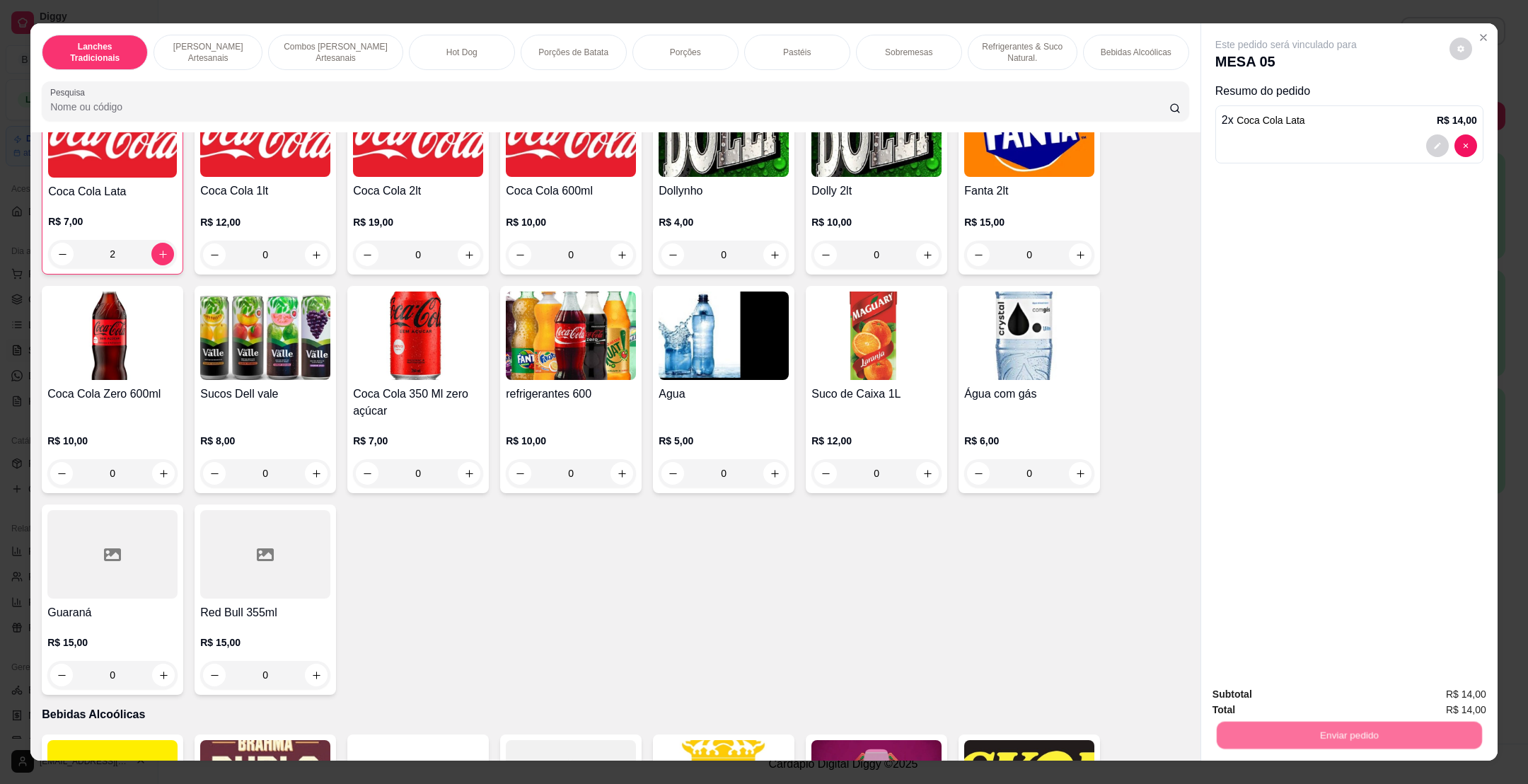
click at [1335, 699] on button "Não registrar e enviar pedido" at bounding box center [1300, 700] width 143 height 26
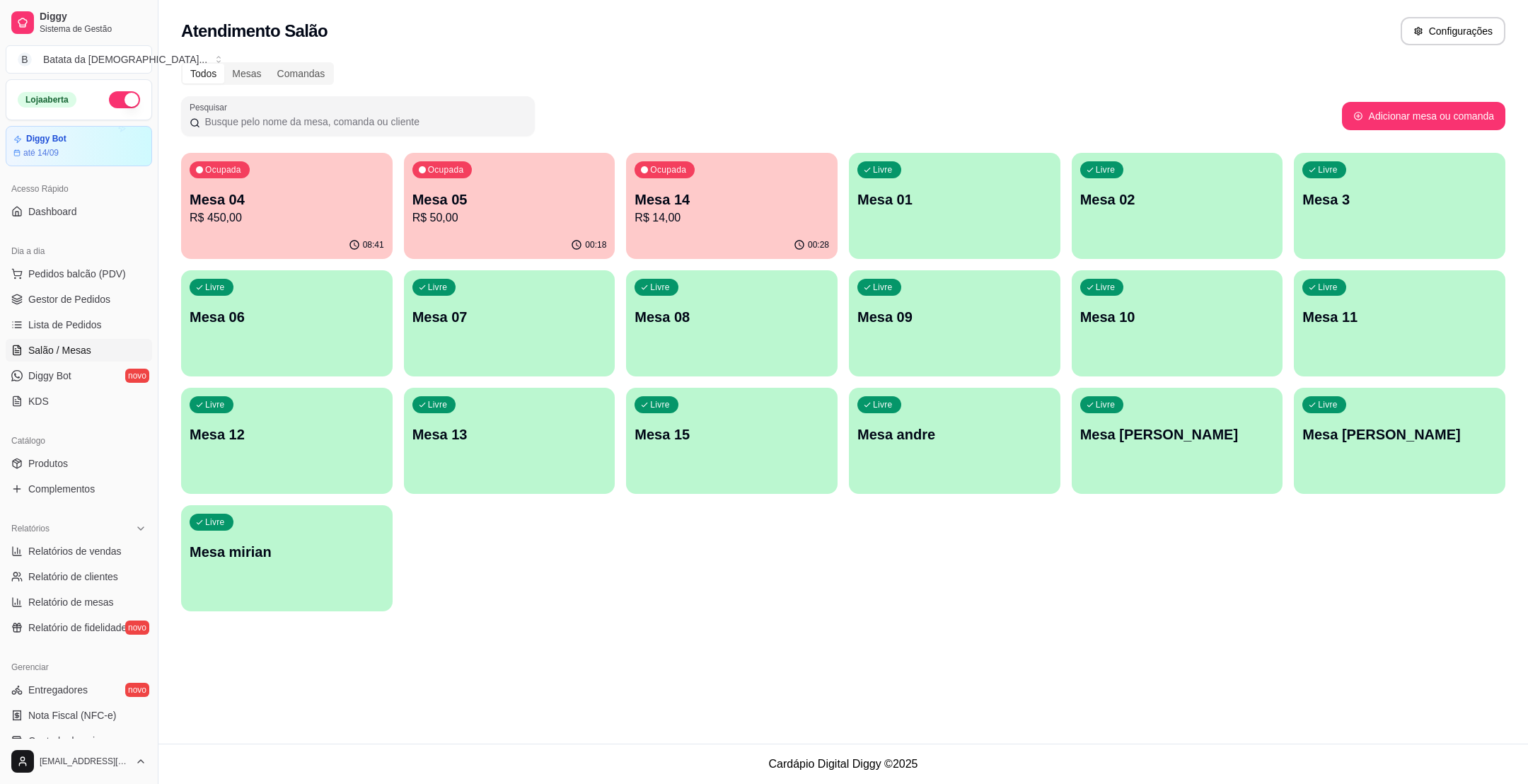
click at [94, 313] on ul "Pedidos balcão (PDV) Gestor de Pedidos Lista de Pedidos Salão / Mesas Diggy Bot…" at bounding box center [78, 337] width 146 height 150
click at [100, 312] on ul "Pedidos balcão (PDV) Gestor de Pedidos Lista de Pedidos Salão / Mesas Diggy Bot…" at bounding box center [78, 337] width 146 height 150
click at [96, 324] on span "Lista de Pedidos" at bounding box center [65, 324] width 74 height 14
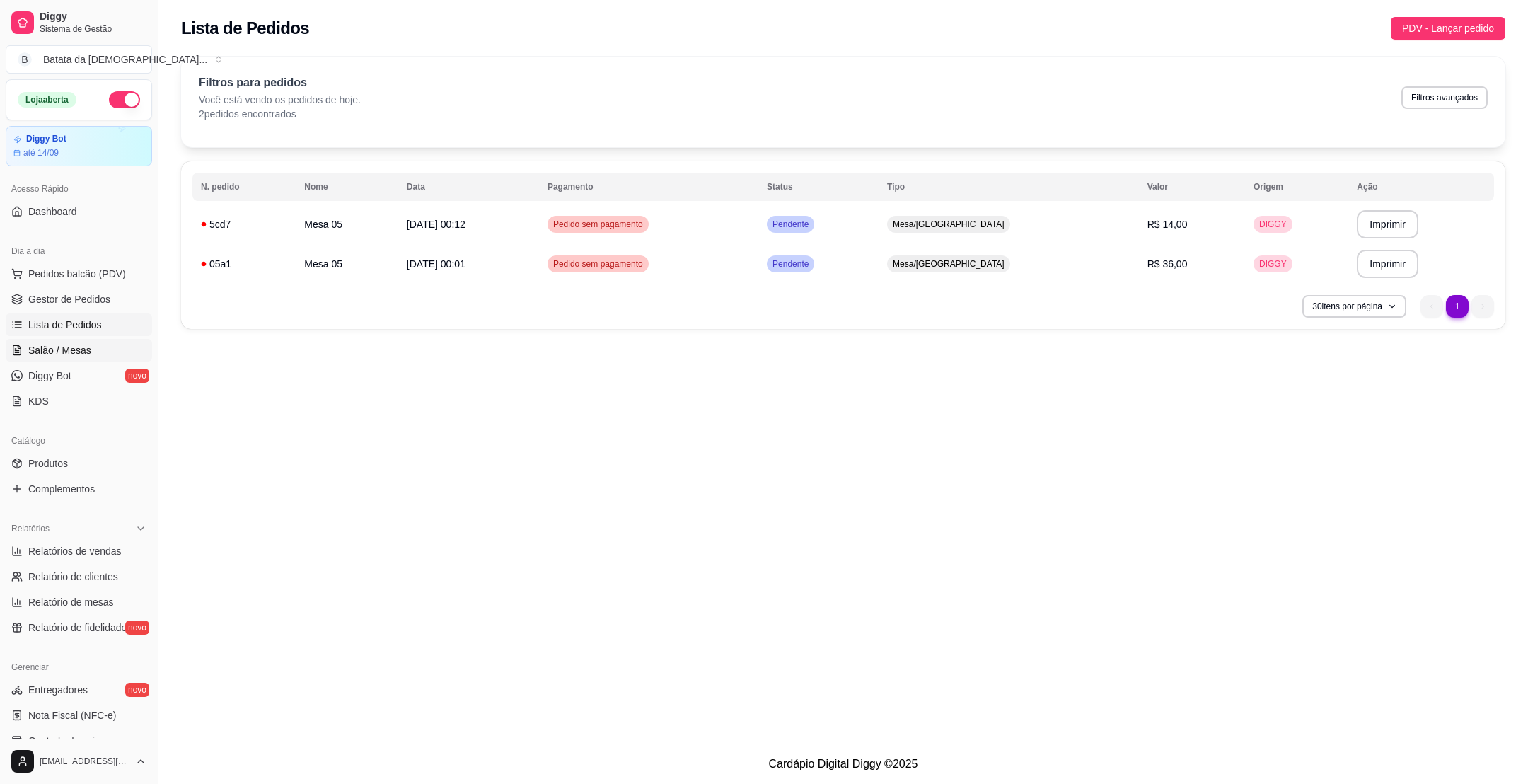
click at [37, 357] on span "Salão / Mesas" at bounding box center [60, 350] width 63 height 14
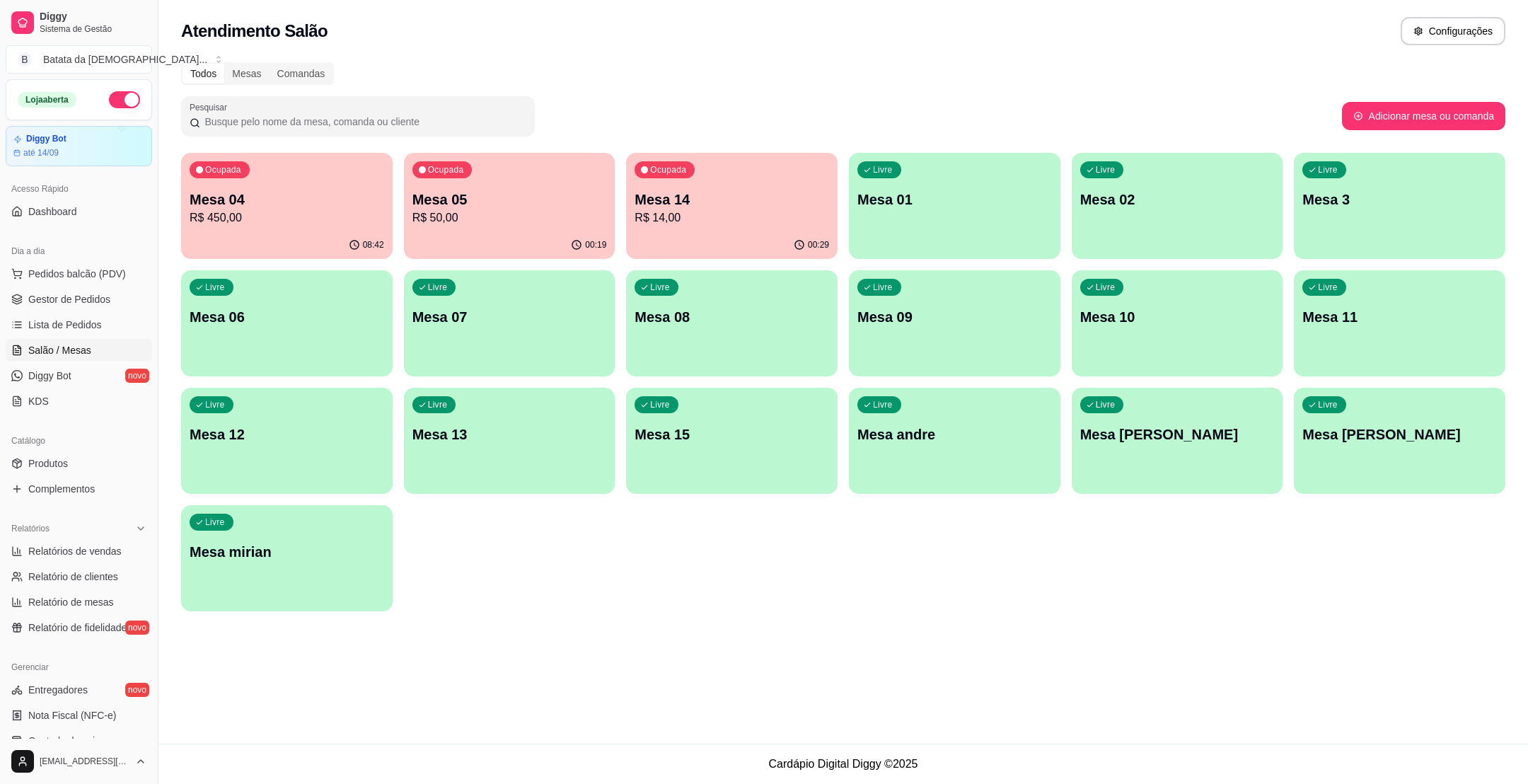
click at [228, 192] on p "Mesa 04" at bounding box center [287, 199] width 195 height 20
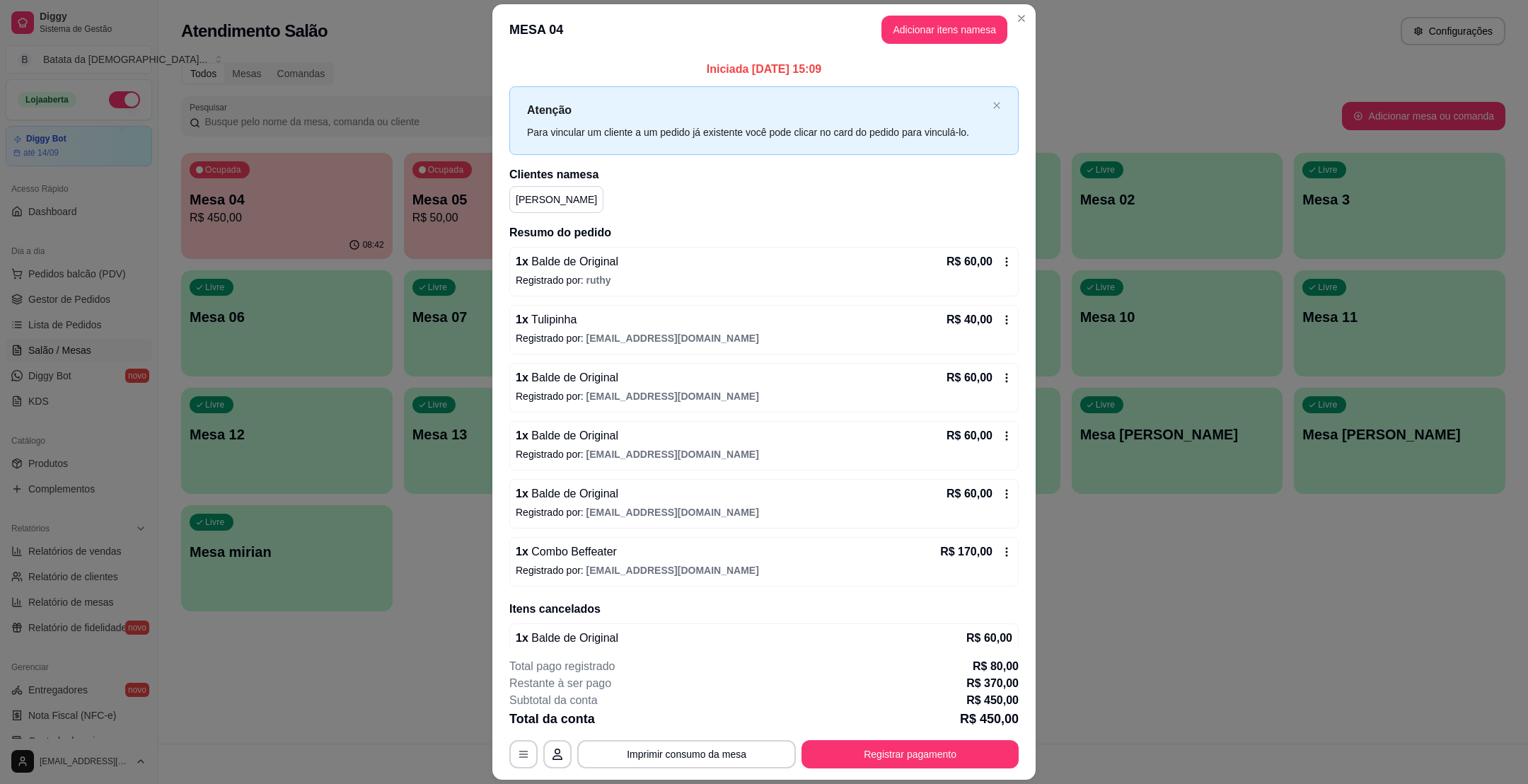
click at [1022, 6] on header "MESA 04 Adicionar itens na mesa" at bounding box center [763, 30] width 543 height 51
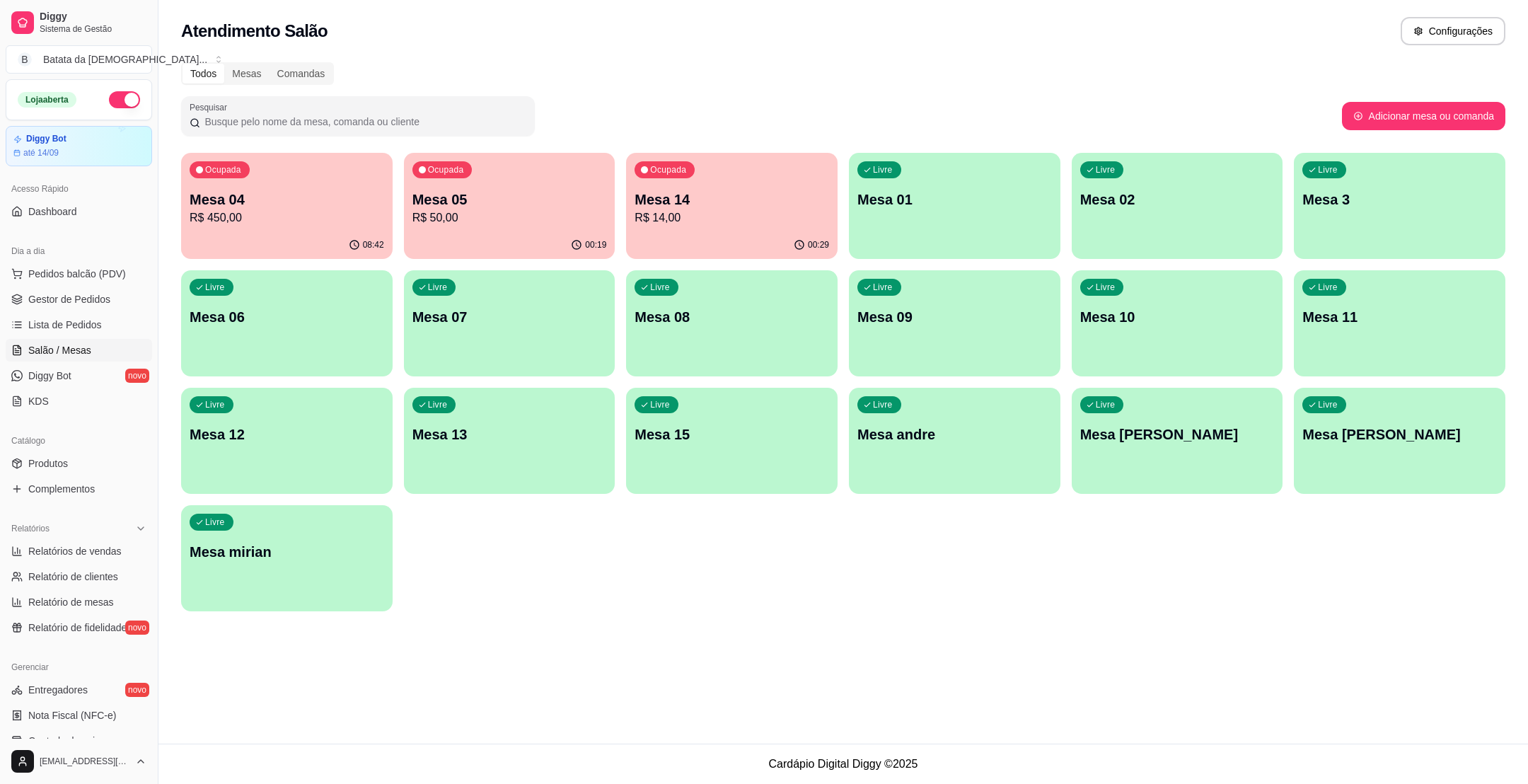
click at [577, 200] on p "Mesa 05" at bounding box center [510, 199] width 195 height 20
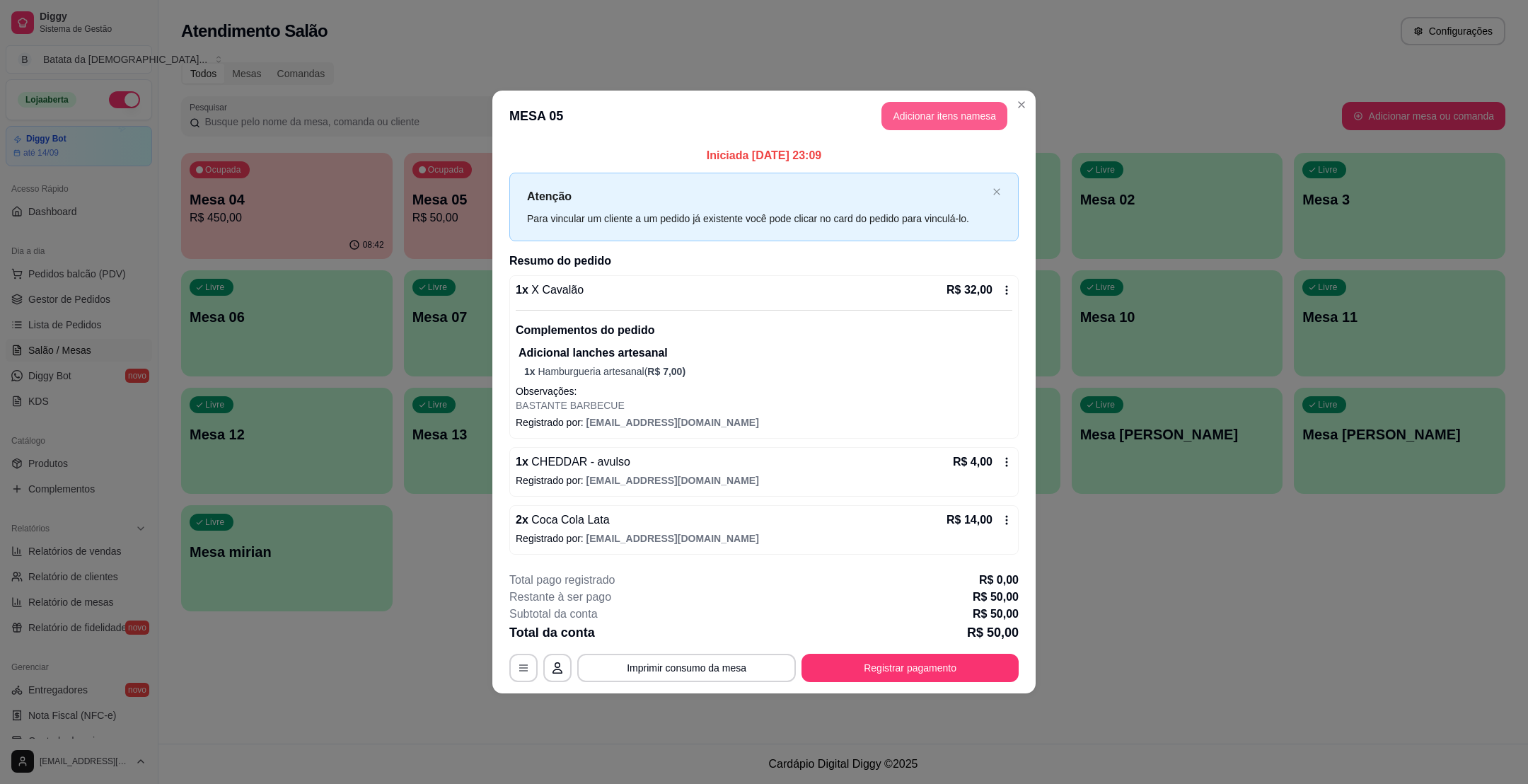
click at [903, 107] on button "Adicionar itens na mesa" at bounding box center [945, 116] width 126 height 28
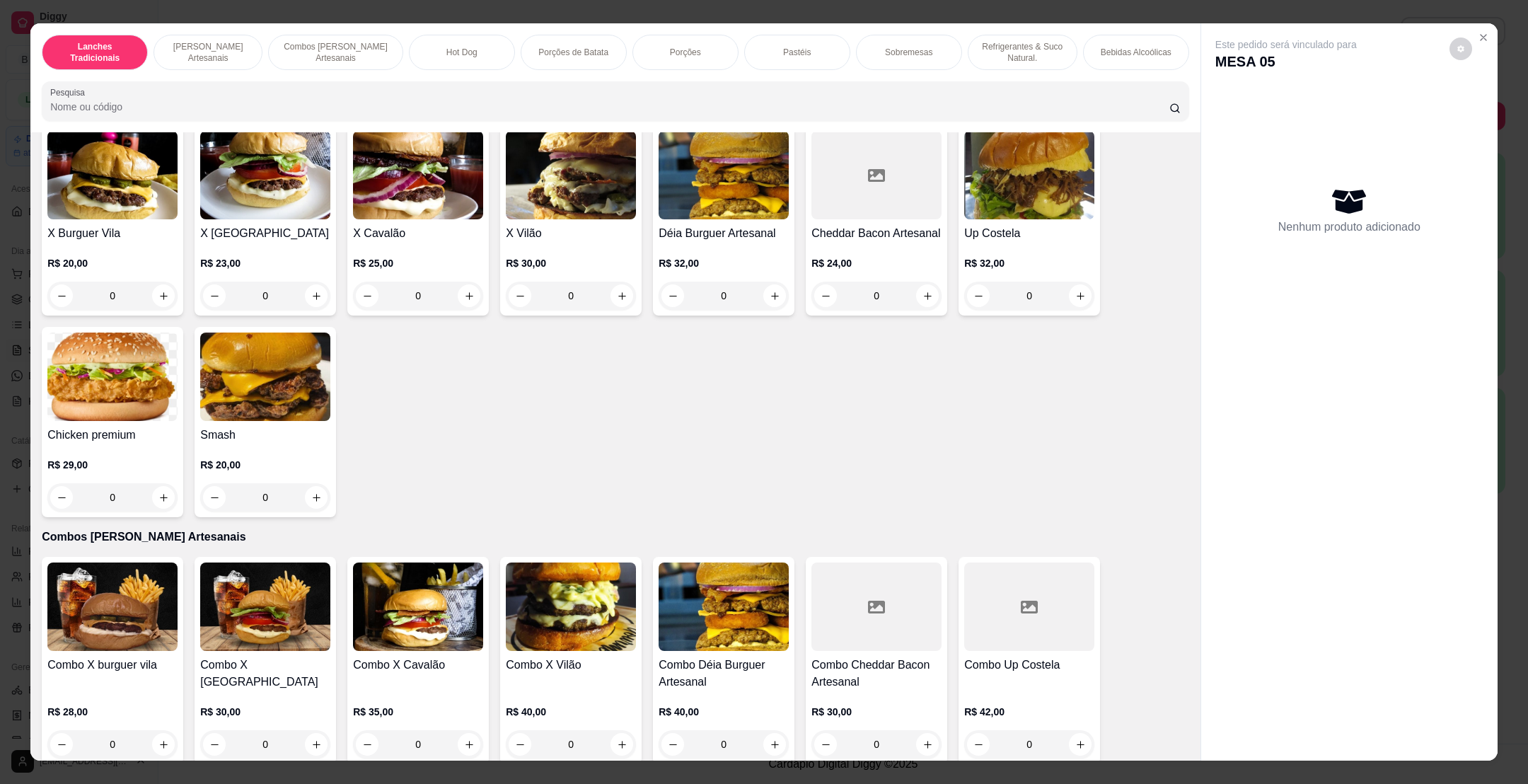
scroll to position [424, 0]
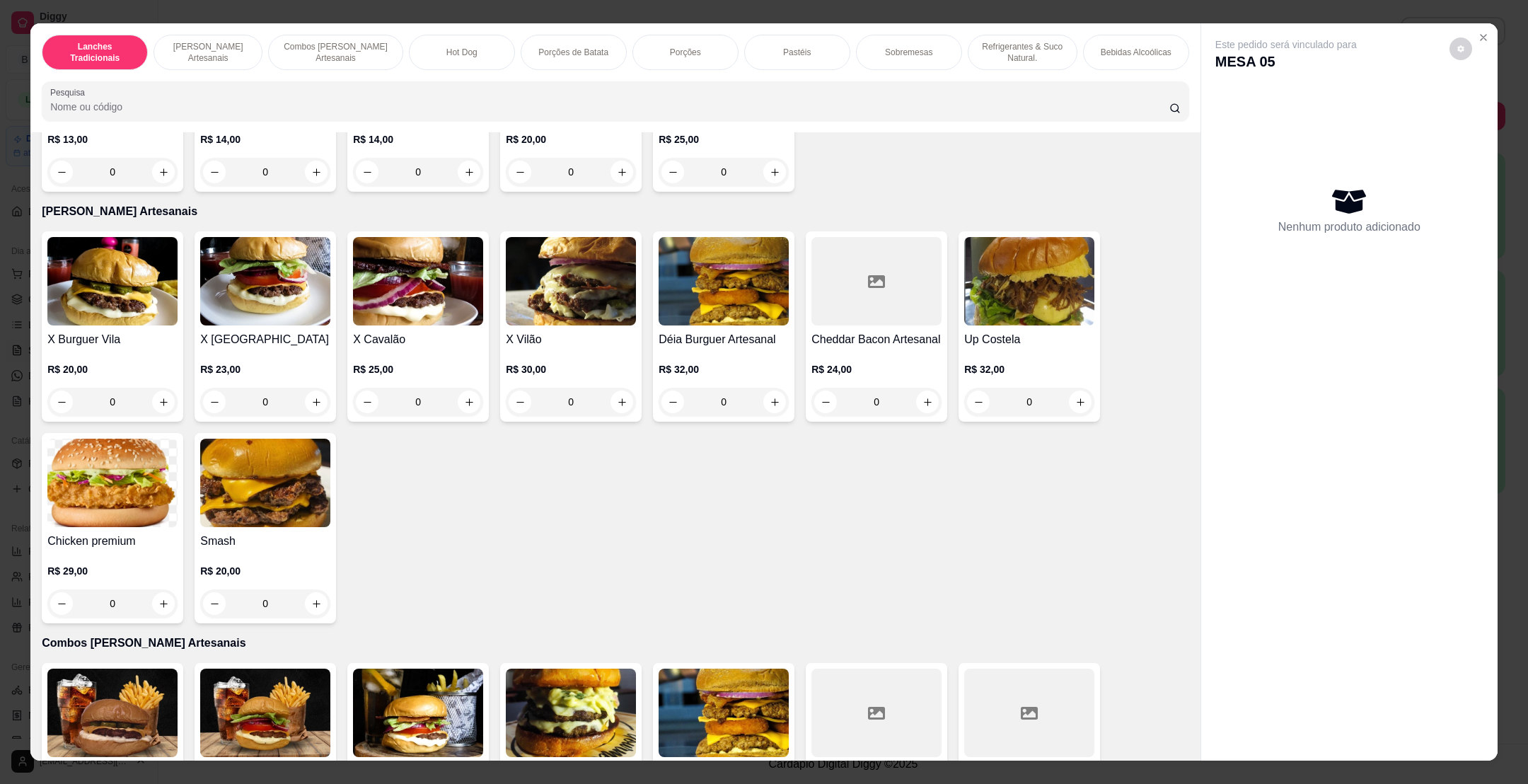
click at [416, 342] on h4 "X Cavalão" at bounding box center [418, 339] width 130 height 17
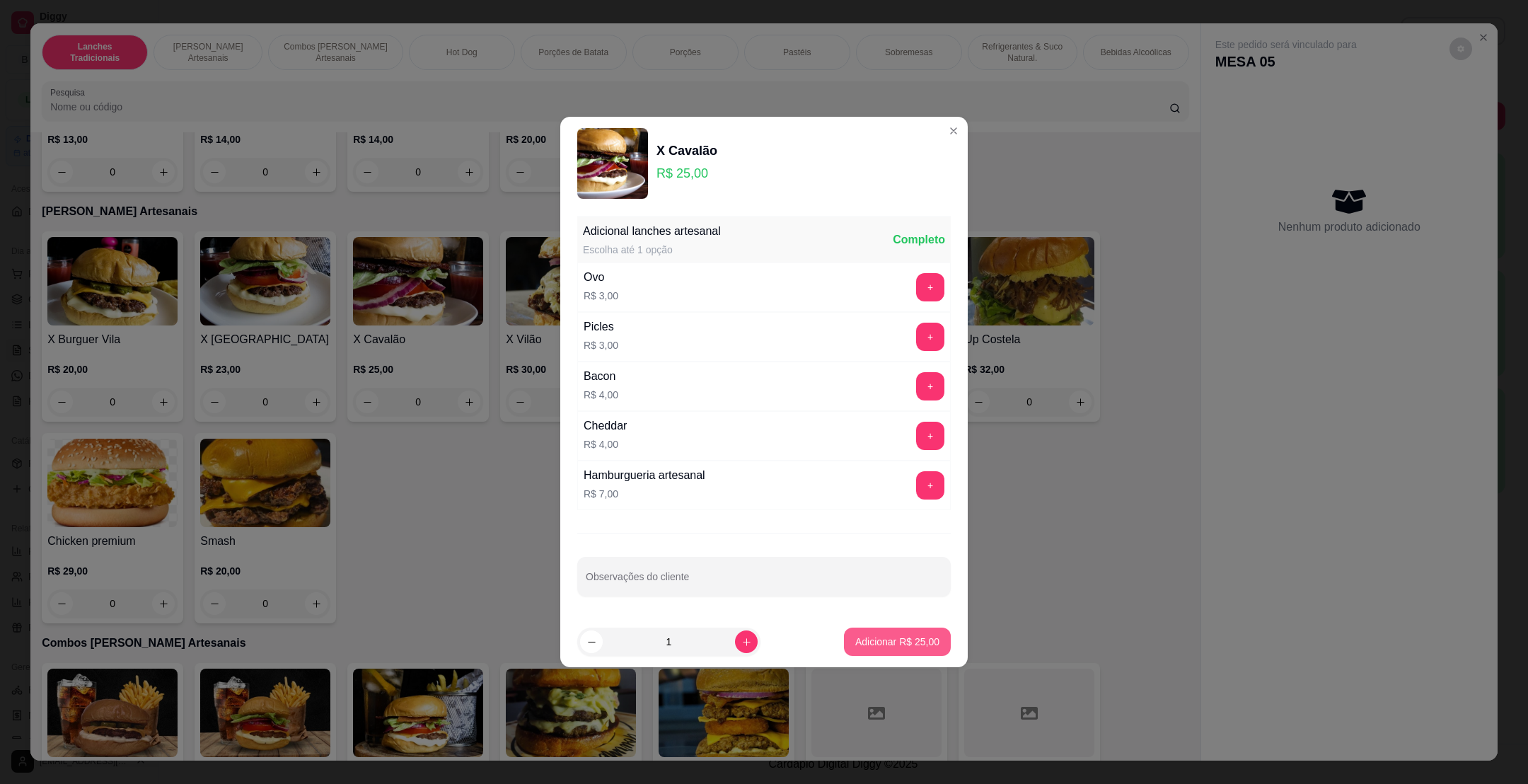
click at [875, 648] on p "Adicionar R$ 25,00" at bounding box center [897, 642] width 84 height 14
type input "1"
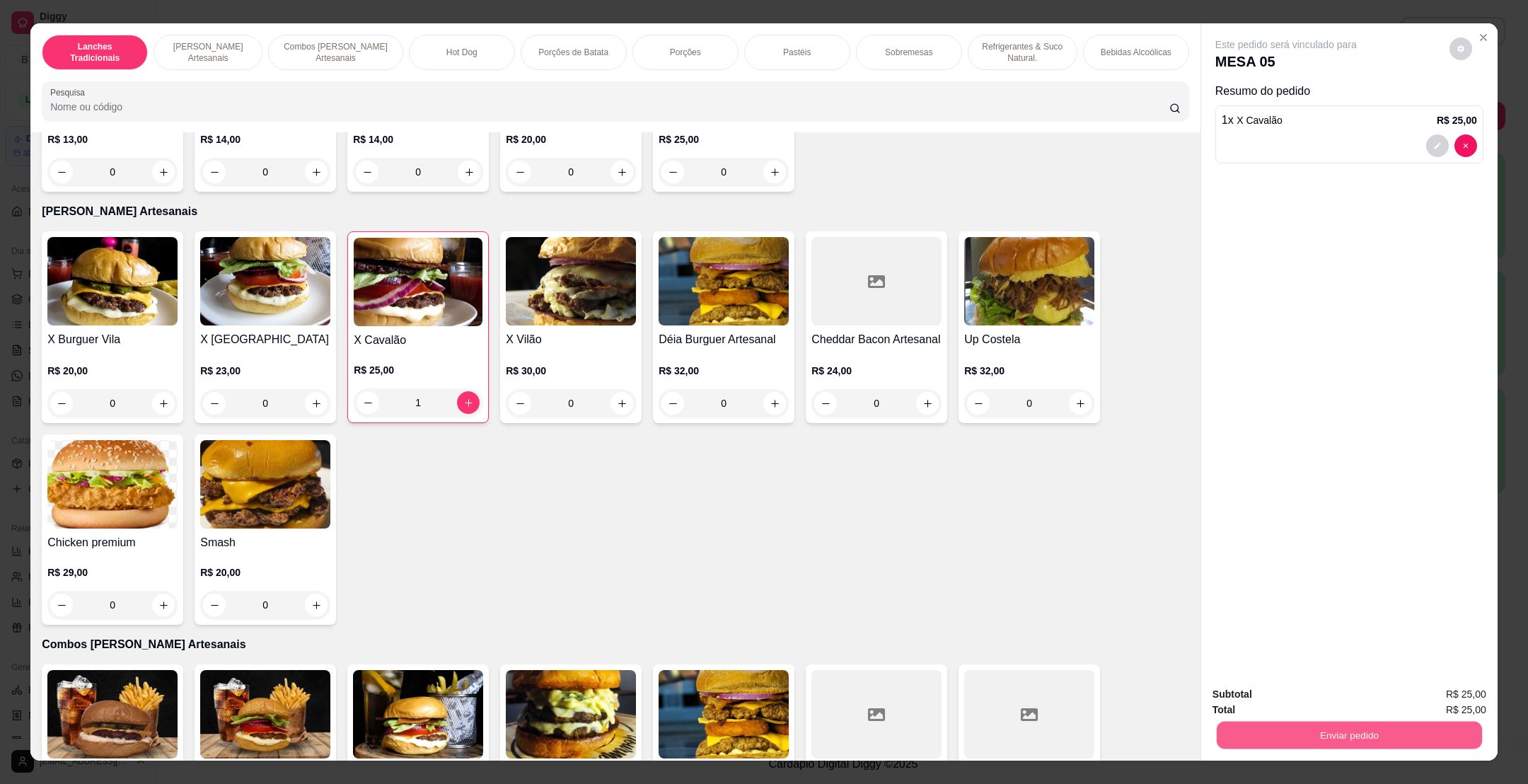
click at [1296, 726] on button "Enviar pedido" at bounding box center [1349, 734] width 265 height 27
click at [1297, 688] on button "Não registrar e enviar pedido" at bounding box center [1301, 700] width 147 height 27
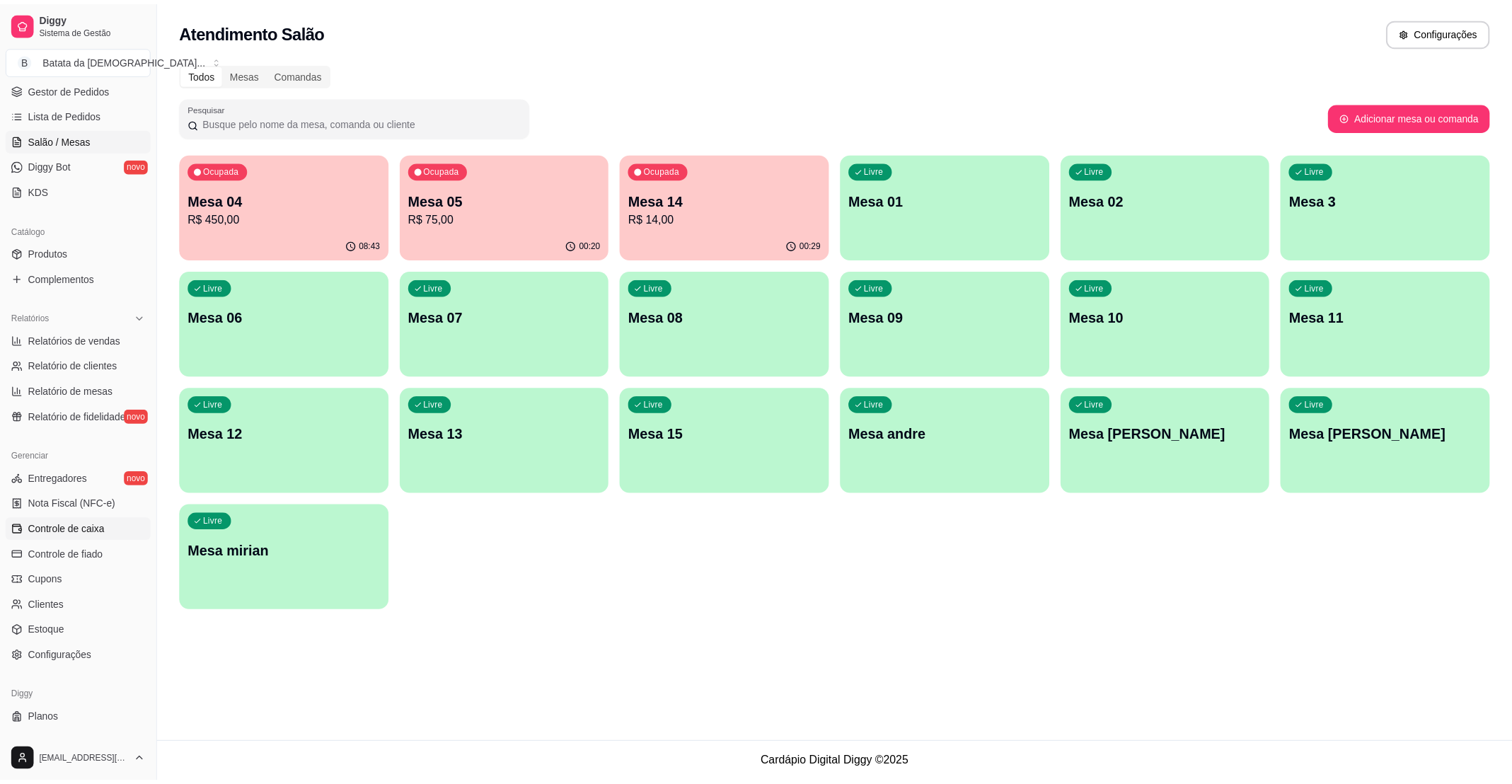
scroll to position [212, 0]
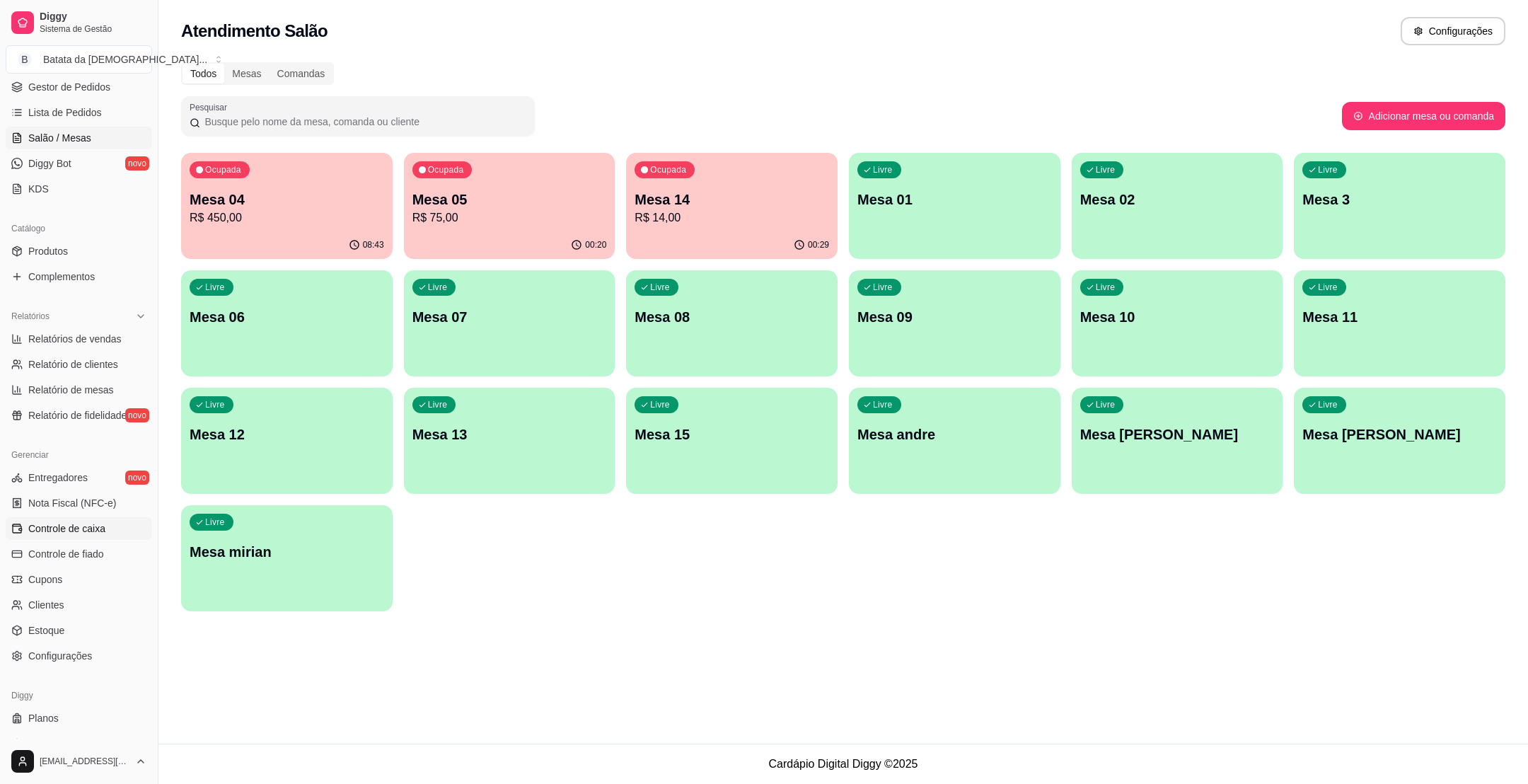
click at [89, 523] on span "Controle de caixa" at bounding box center [67, 528] width 77 height 14
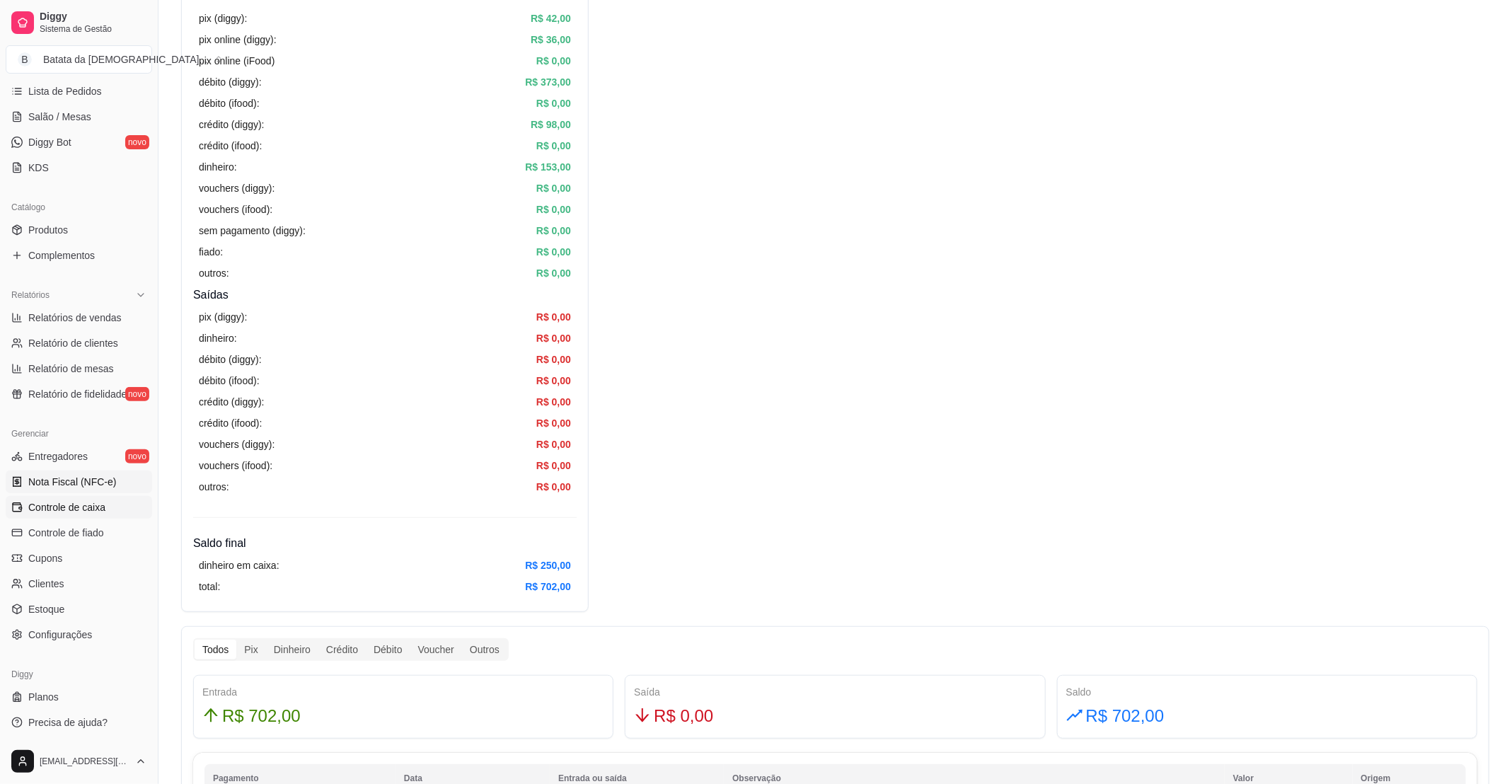
scroll to position [234, 0]
click at [66, 516] on link "Controle de caixa" at bounding box center [78, 507] width 146 height 23
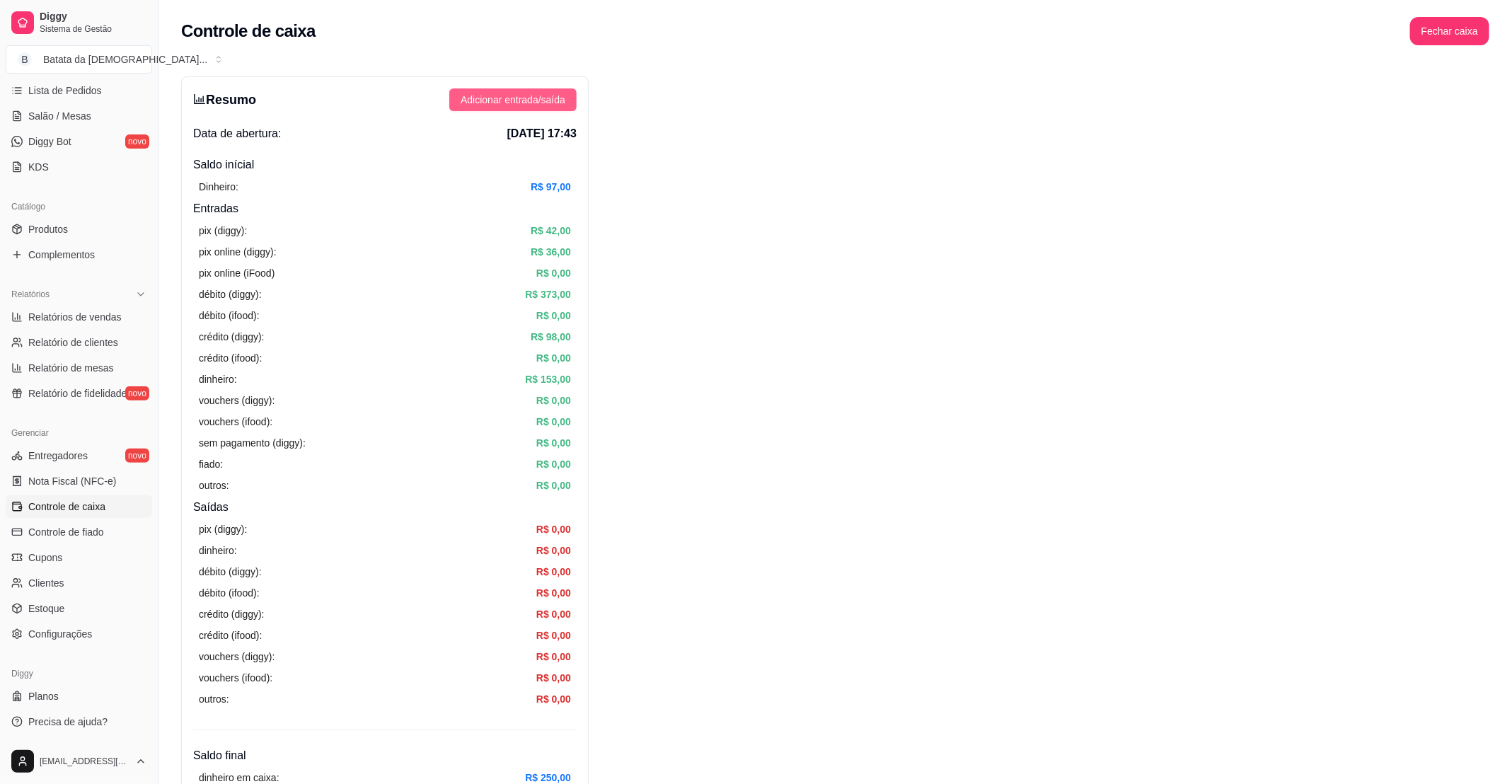
click at [527, 96] on span "Adicionar entrada/saída" at bounding box center [512, 100] width 104 height 16
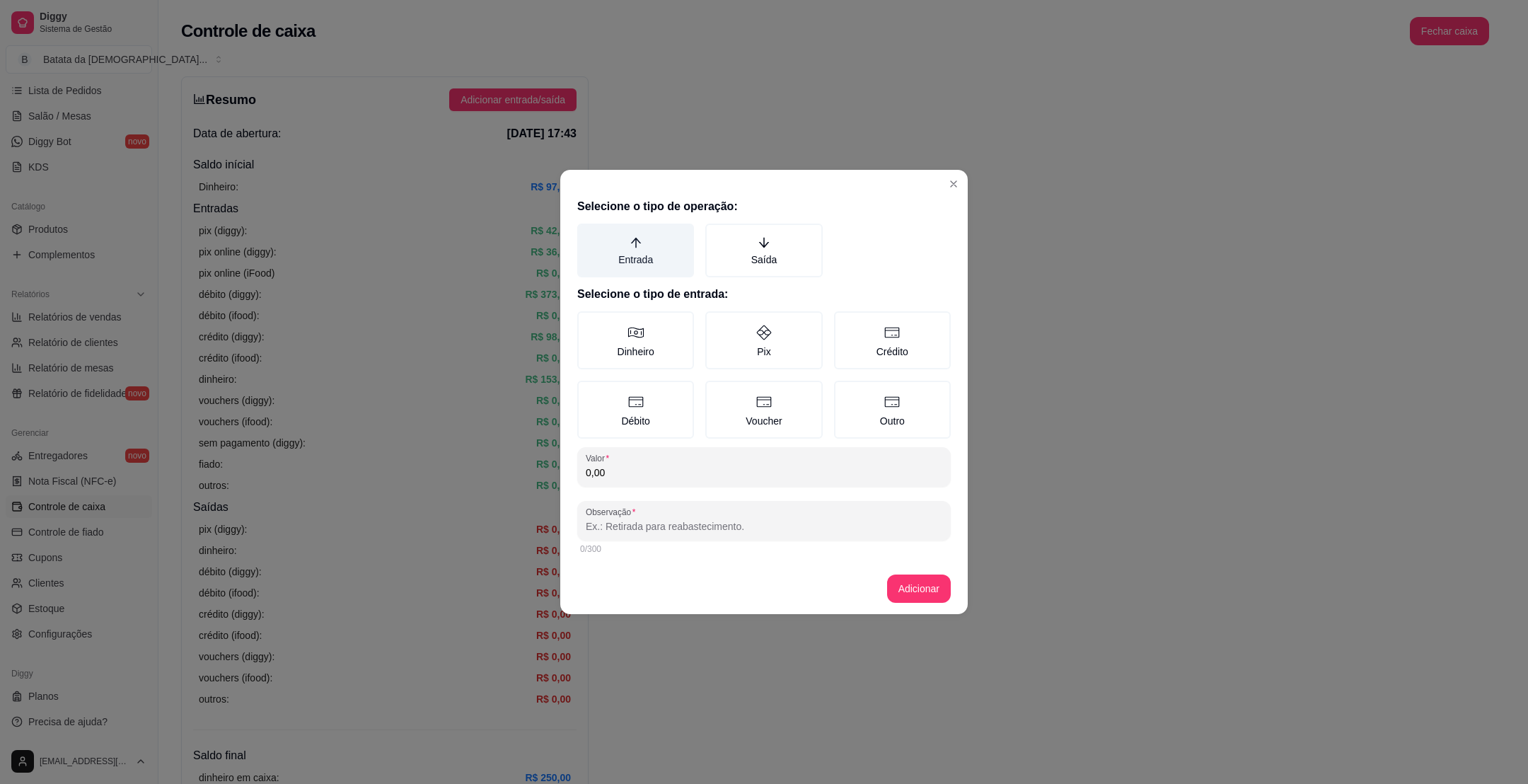
click at [663, 233] on label "Entrada" at bounding box center [635, 250] width 117 height 53
click at [588, 233] on button "Entrada" at bounding box center [582, 228] width 11 height 11
click at [689, 374] on div "Dinheiro Pix Crédito Débito Voucher Outro" at bounding box center [764, 374] width 374 height 127
click at [674, 325] on label "Dinheiro" at bounding box center [635, 340] width 117 height 58
click at [588, 322] on button "Dinheiro" at bounding box center [582, 316] width 11 height 11
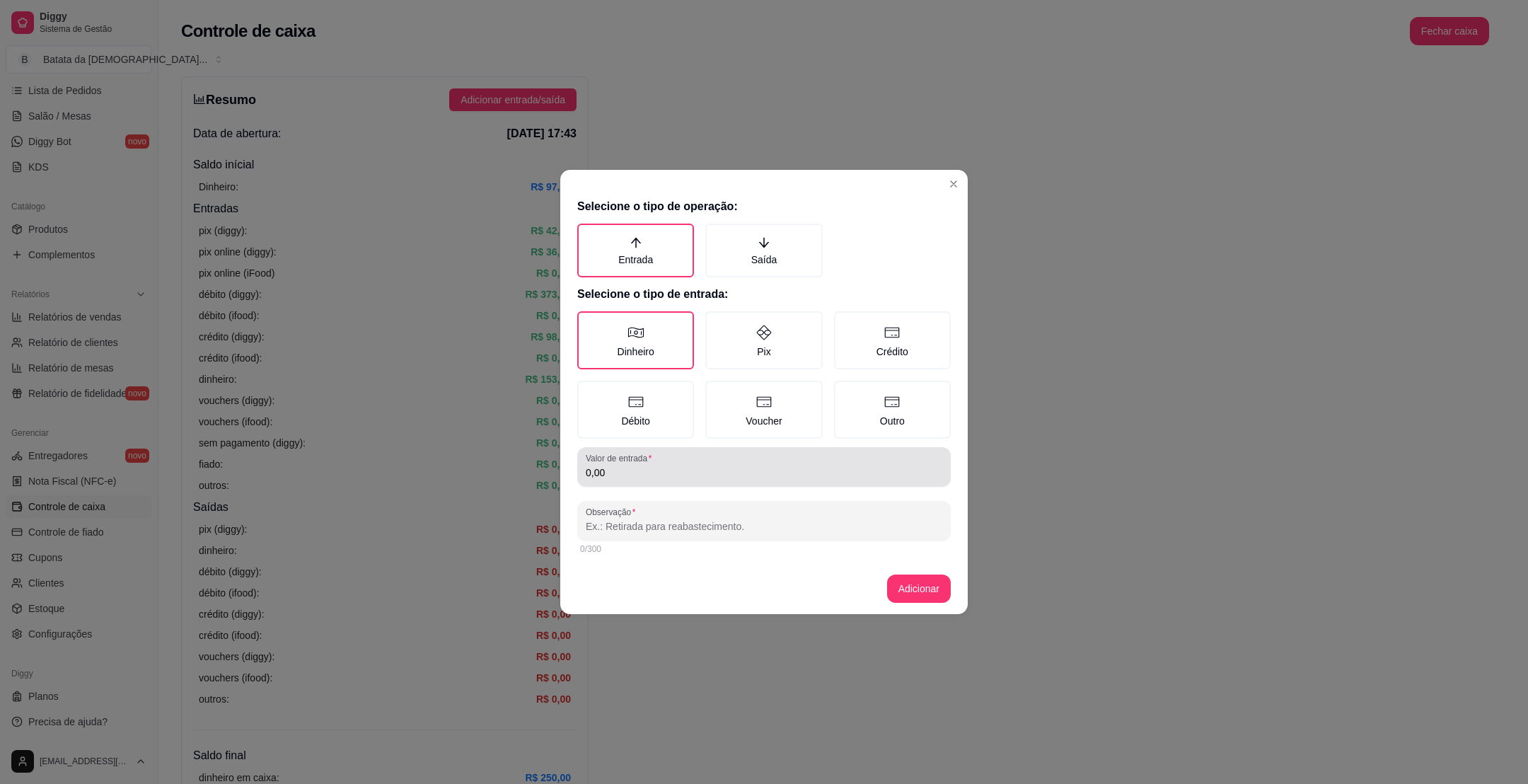
click at [682, 463] on div "0,00" at bounding box center [764, 467] width 357 height 28
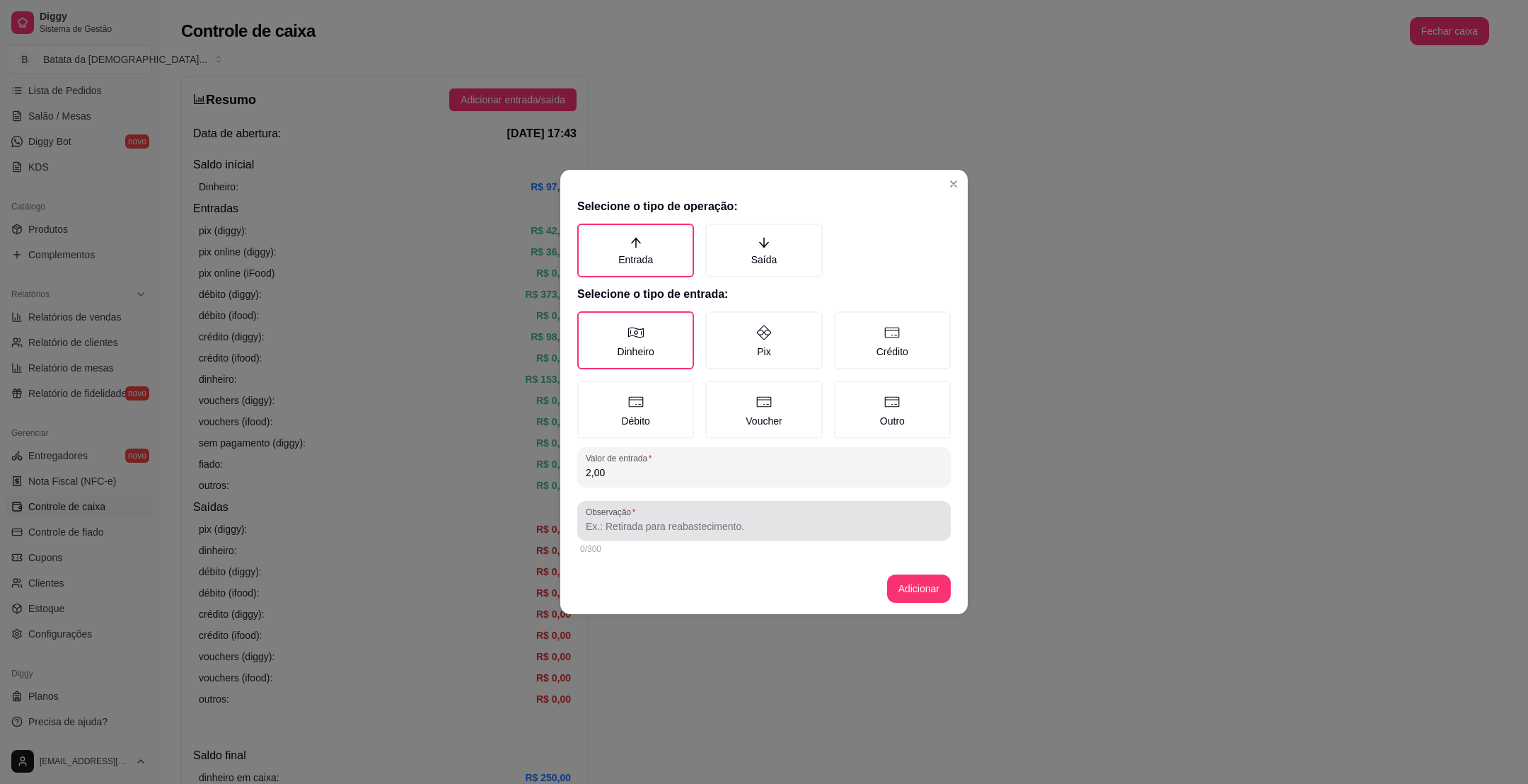
type input "2,00"
click at [686, 531] on input "Observação" at bounding box center [764, 526] width 357 height 14
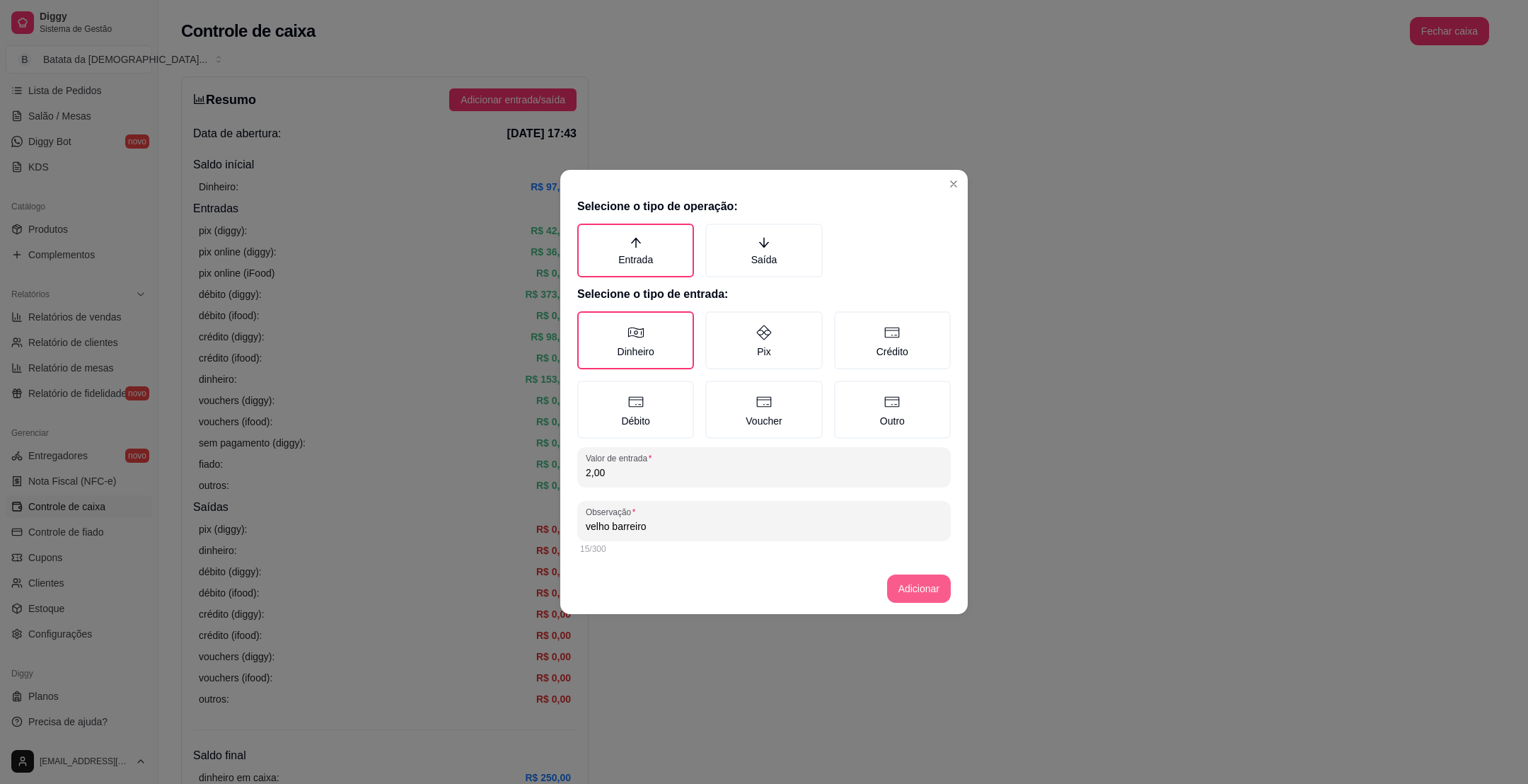
type input "velho barreiro"
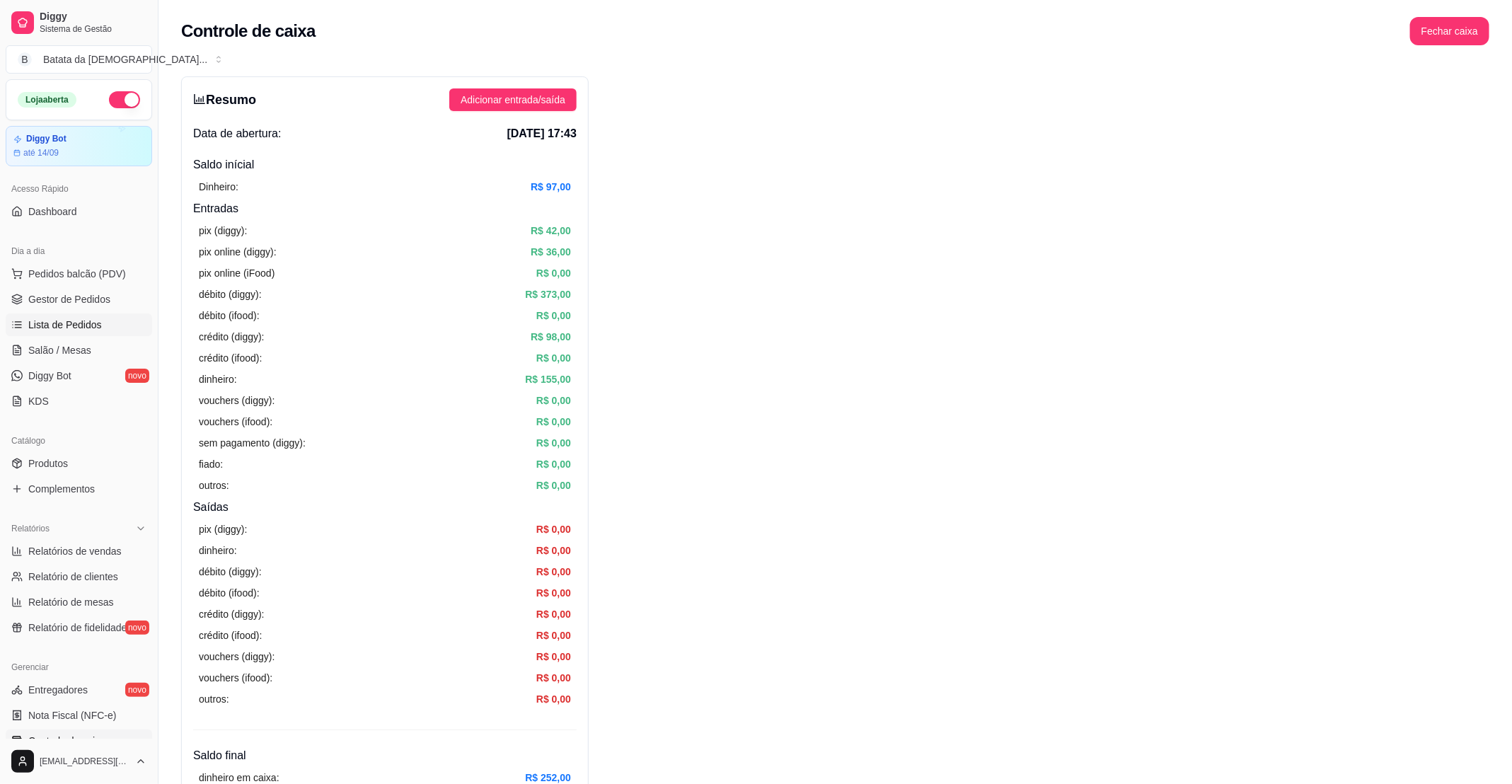
click at [97, 325] on span "Lista de Pedidos" at bounding box center [65, 324] width 74 height 14
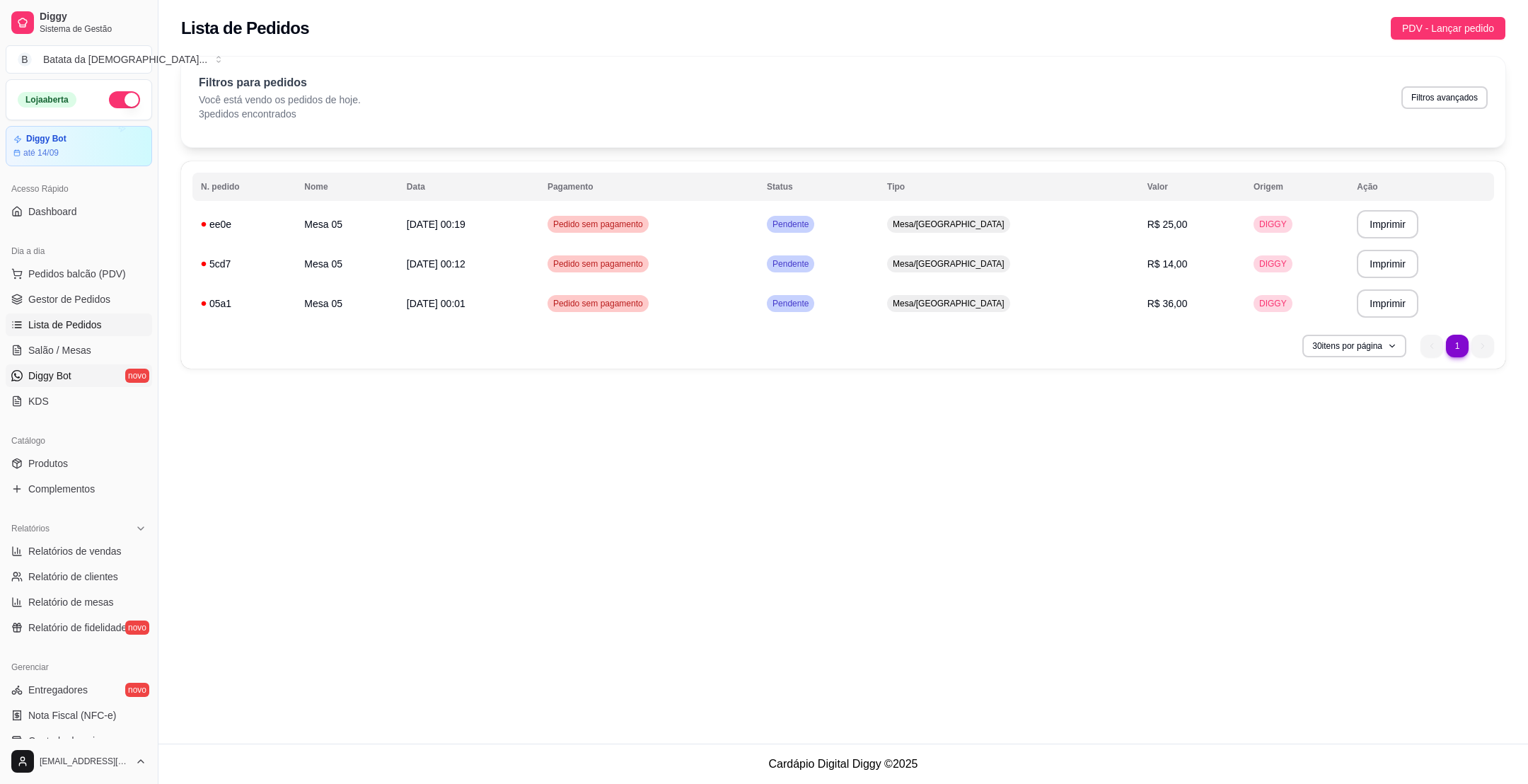
drag, startPoint x: 61, startPoint y: 340, endPoint x: 87, endPoint y: 365, distance: 36.1
click at [62, 340] on link "Salão / Mesas" at bounding box center [78, 350] width 146 height 23
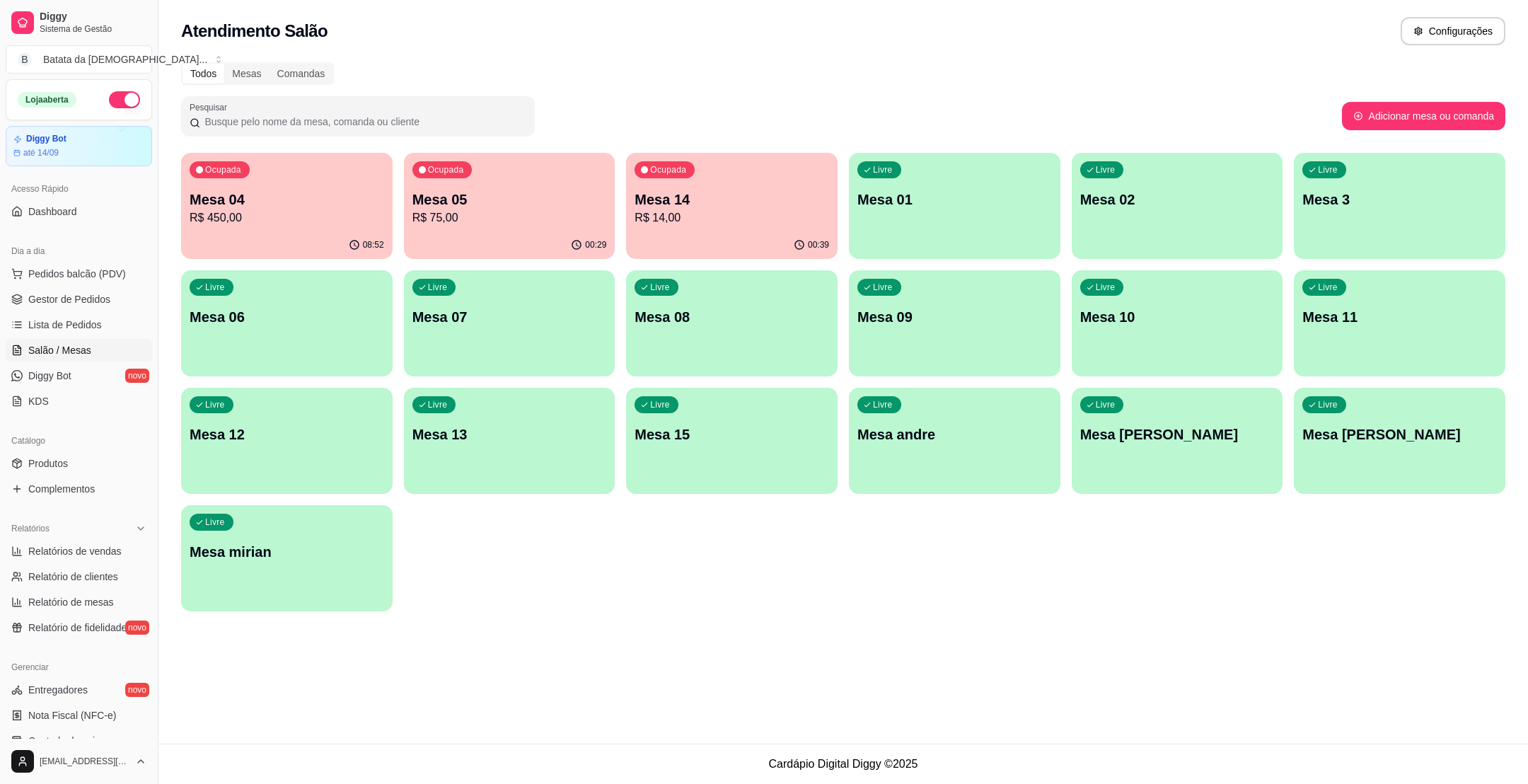
click at [493, 223] on p "R$ 75,00" at bounding box center [510, 217] width 195 height 17
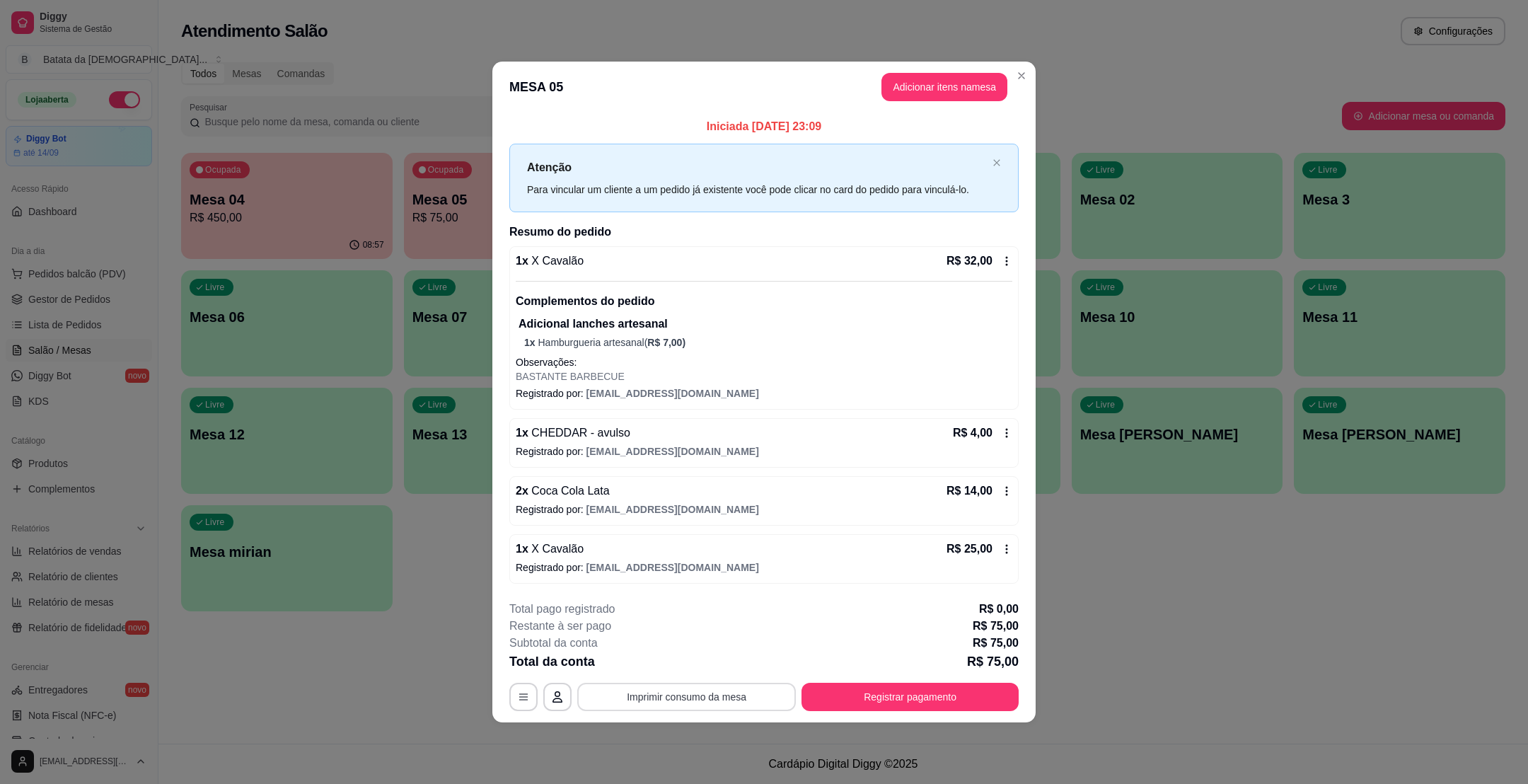
click at [689, 702] on button "Imprimir consumo da mesa" at bounding box center [686, 696] width 218 height 28
click at [876, 690] on button "Registrar pagamento" at bounding box center [910, 696] width 218 height 28
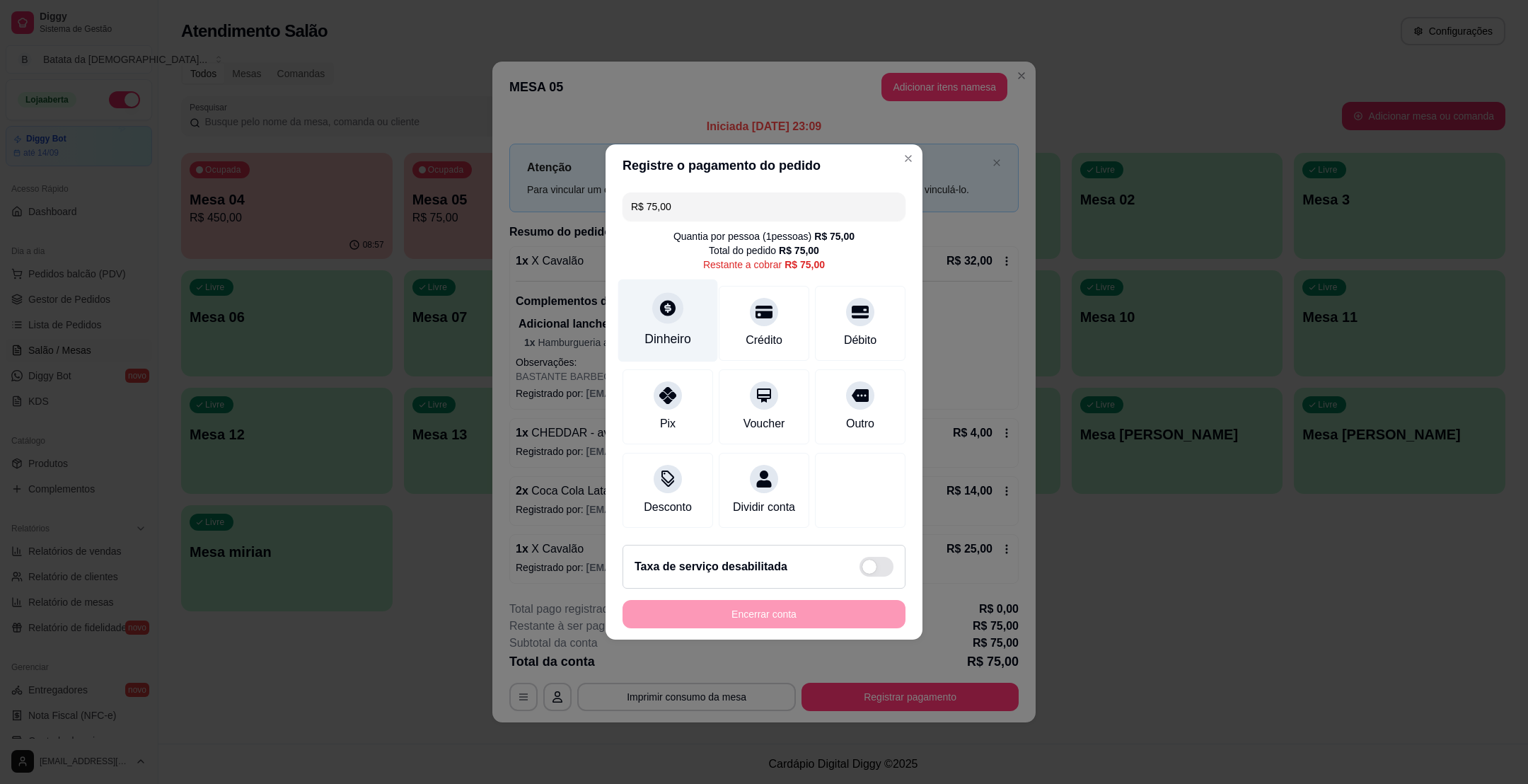
click at [665, 298] on icon at bounding box center [668, 307] width 18 height 18
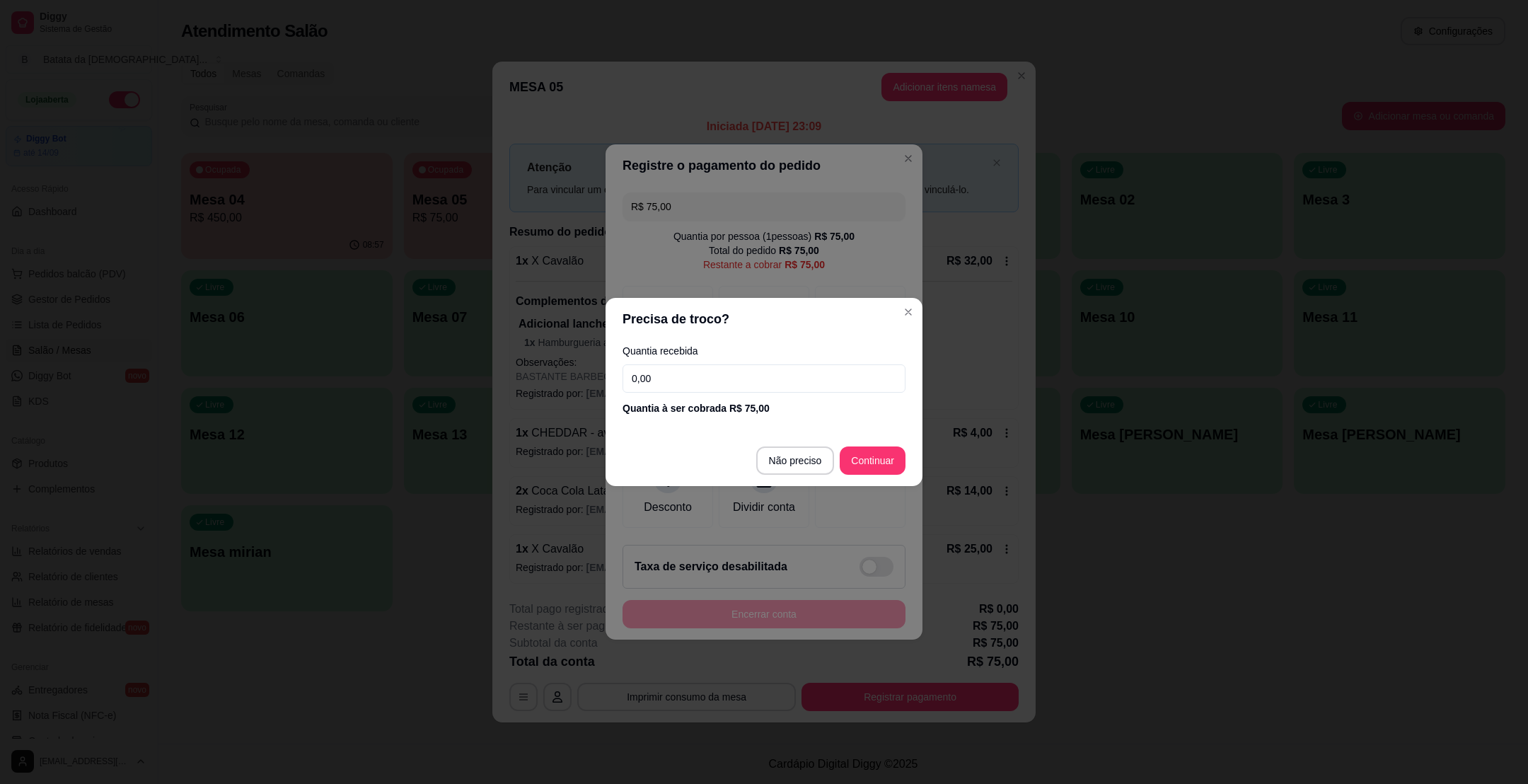
click at [694, 367] on input "0,00" at bounding box center [764, 378] width 283 height 28
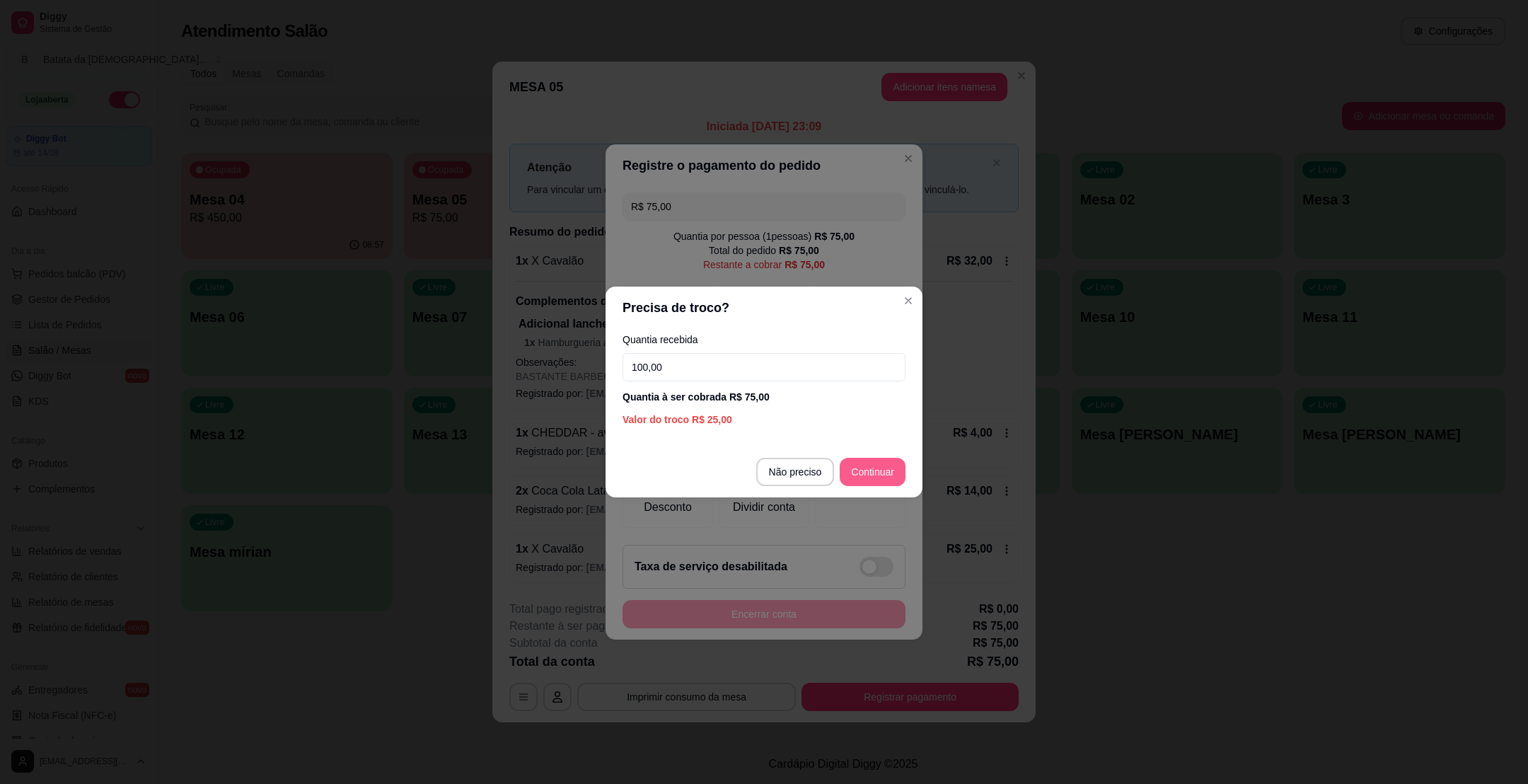
type input "100,00"
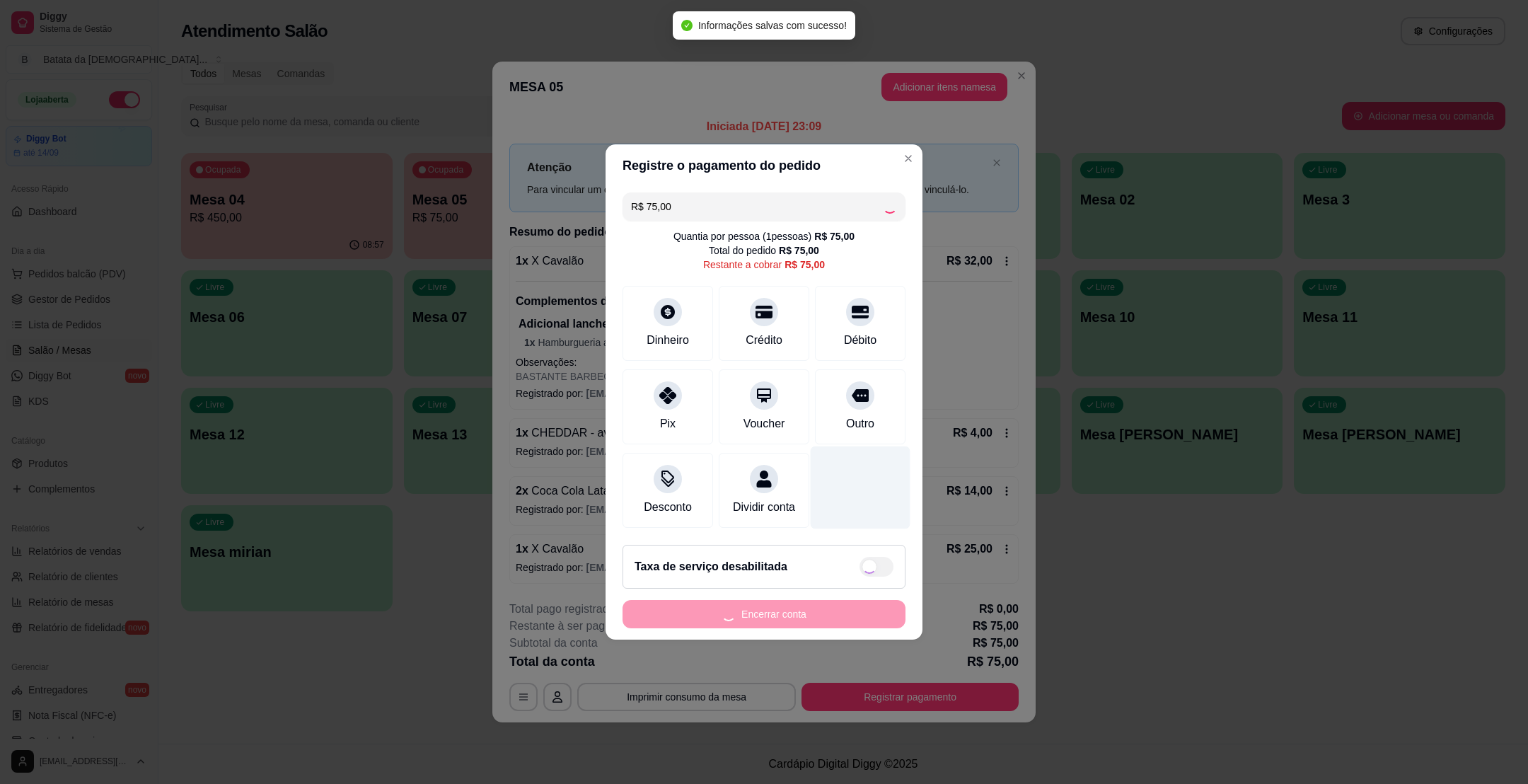
type input "R$ 0,00"
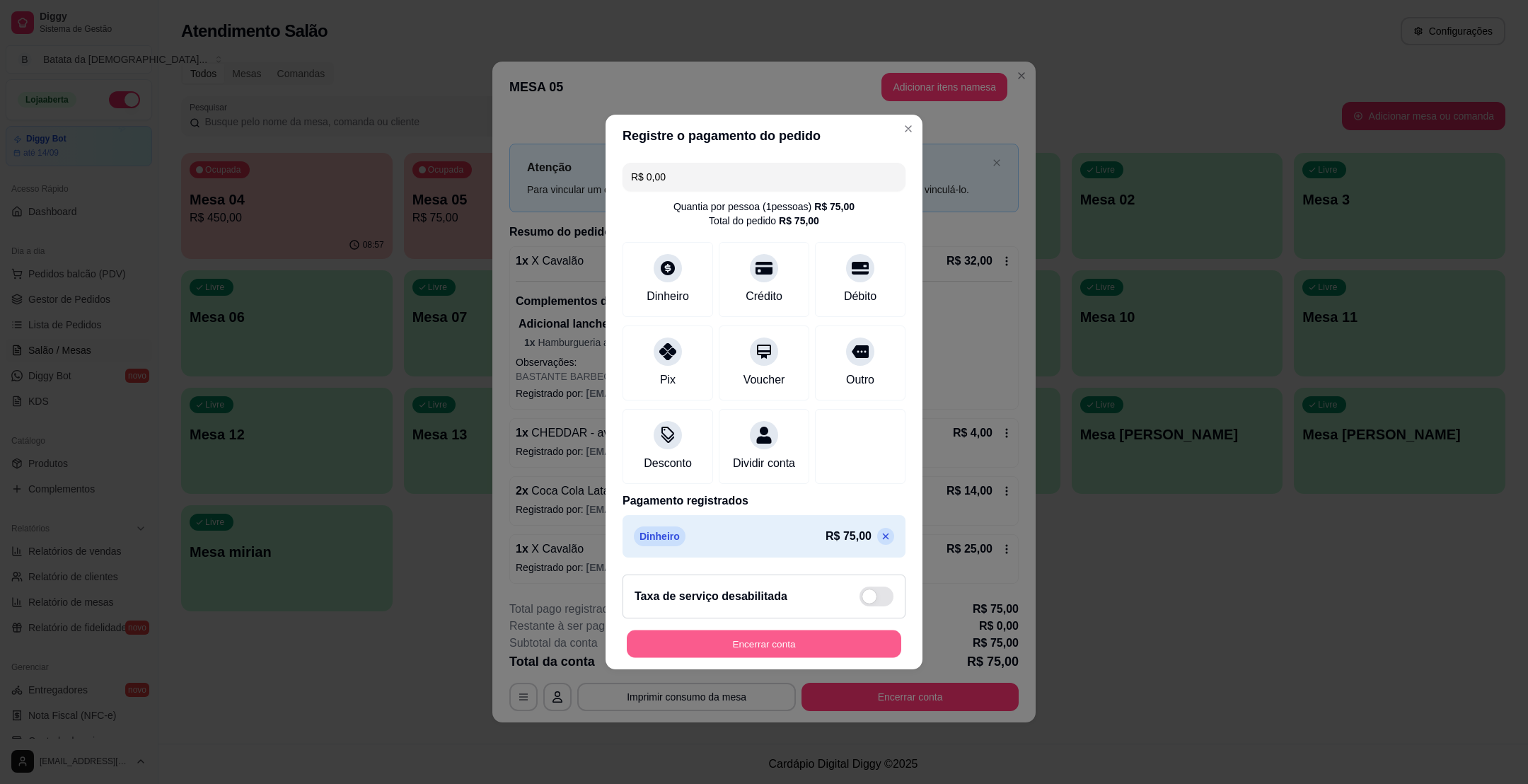
click at [796, 658] on button "Encerrar conta" at bounding box center [764, 644] width 275 height 27
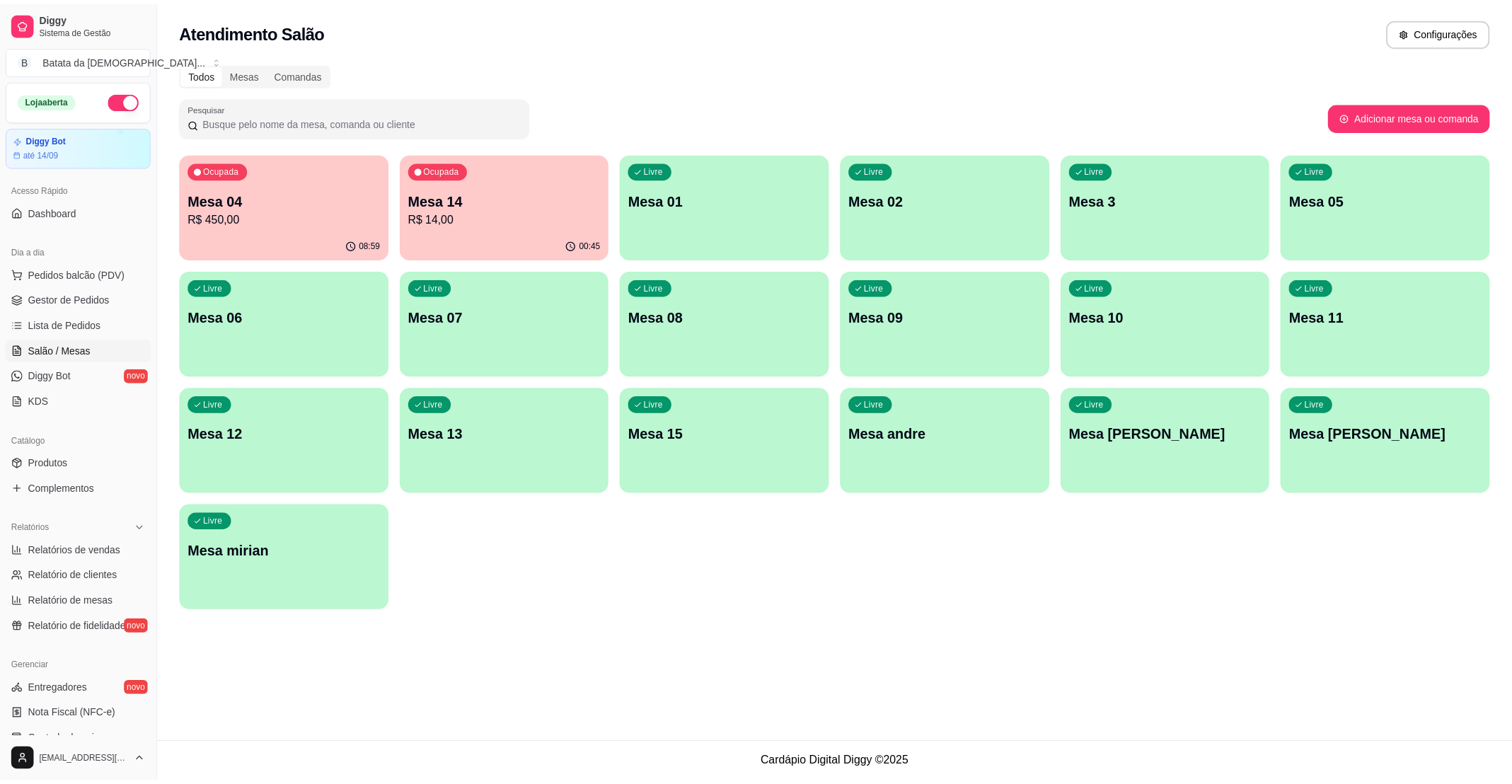
scroll to position [106, 0]
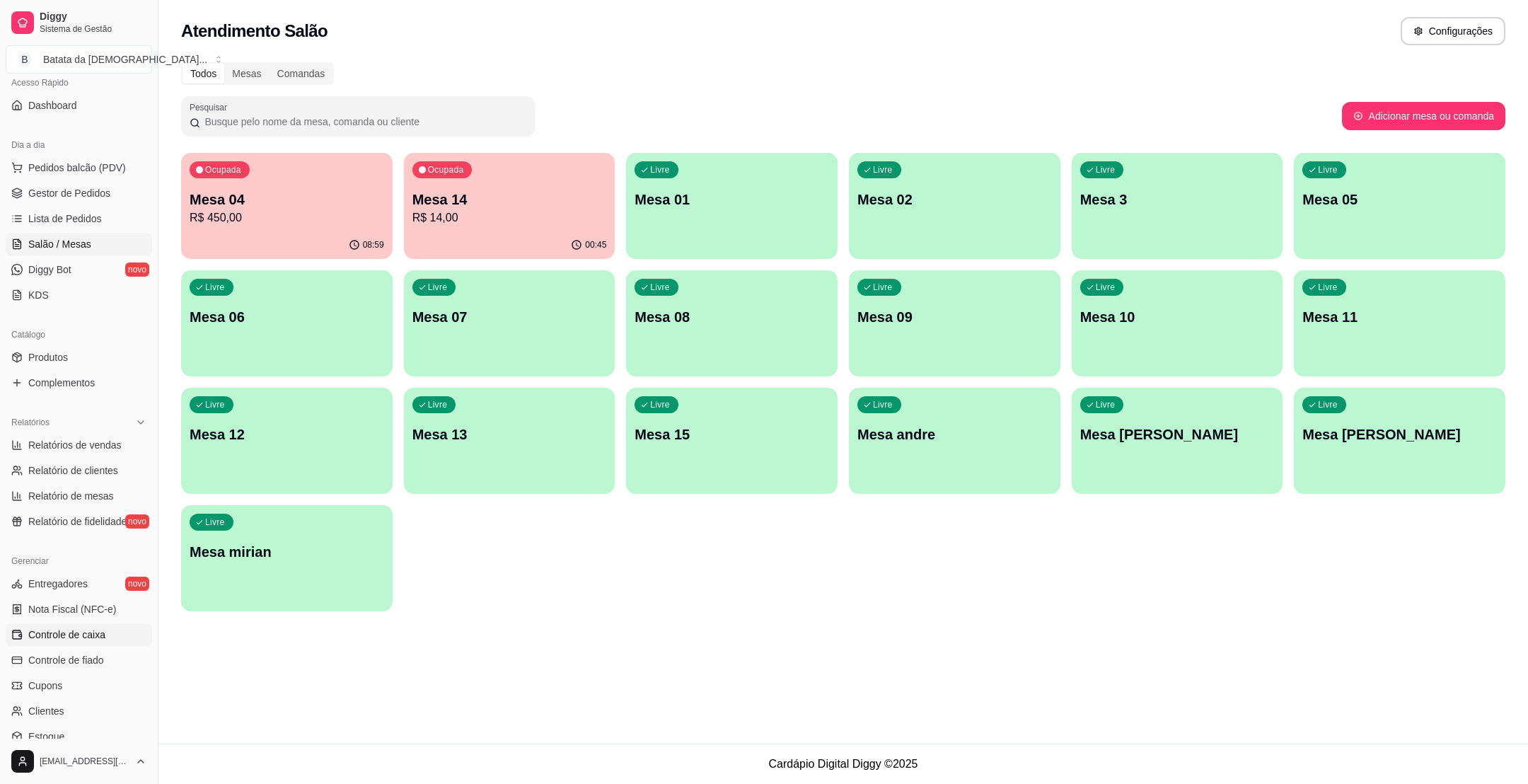
click at [103, 628] on span "Controle de caixa" at bounding box center [67, 634] width 77 height 14
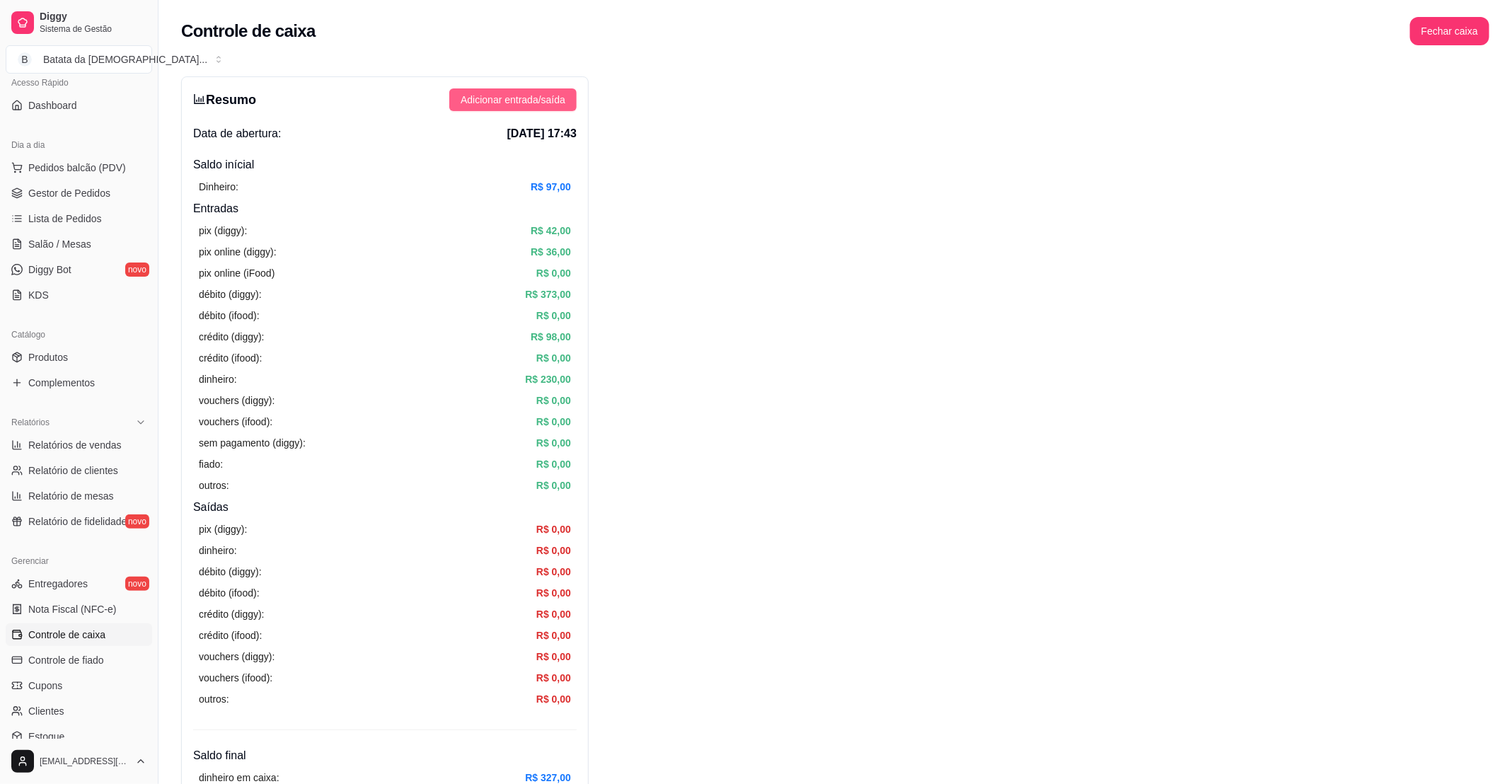
click at [543, 92] on span "Adicionar entrada/saída" at bounding box center [512, 100] width 104 height 16
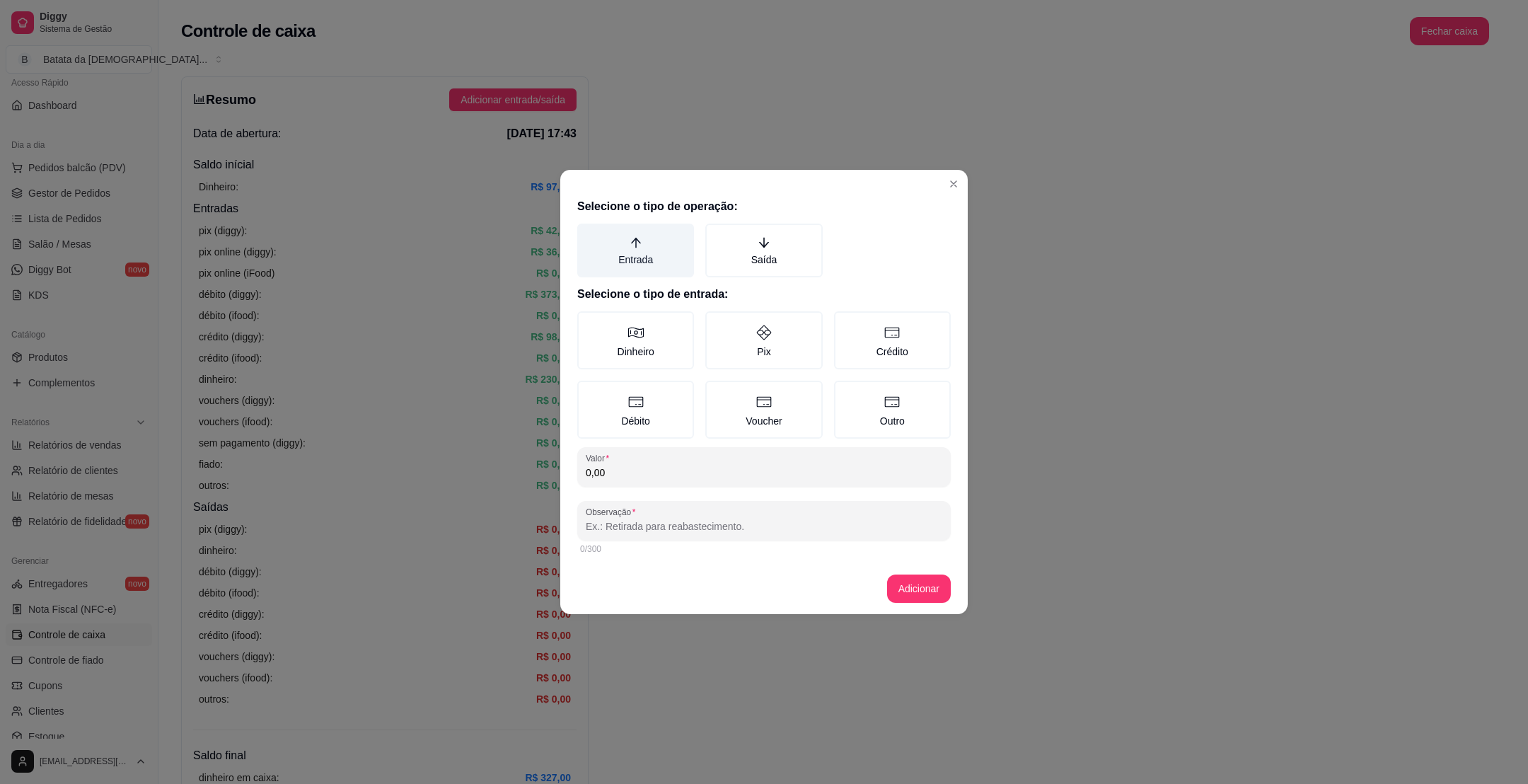
click at [639, 242] on icon "arrow-up" at bounding box center [636, 242] width 13 height 13
click at [588, 234] on button "Entrada" at bounding box center [582, 228] width 11 height 11
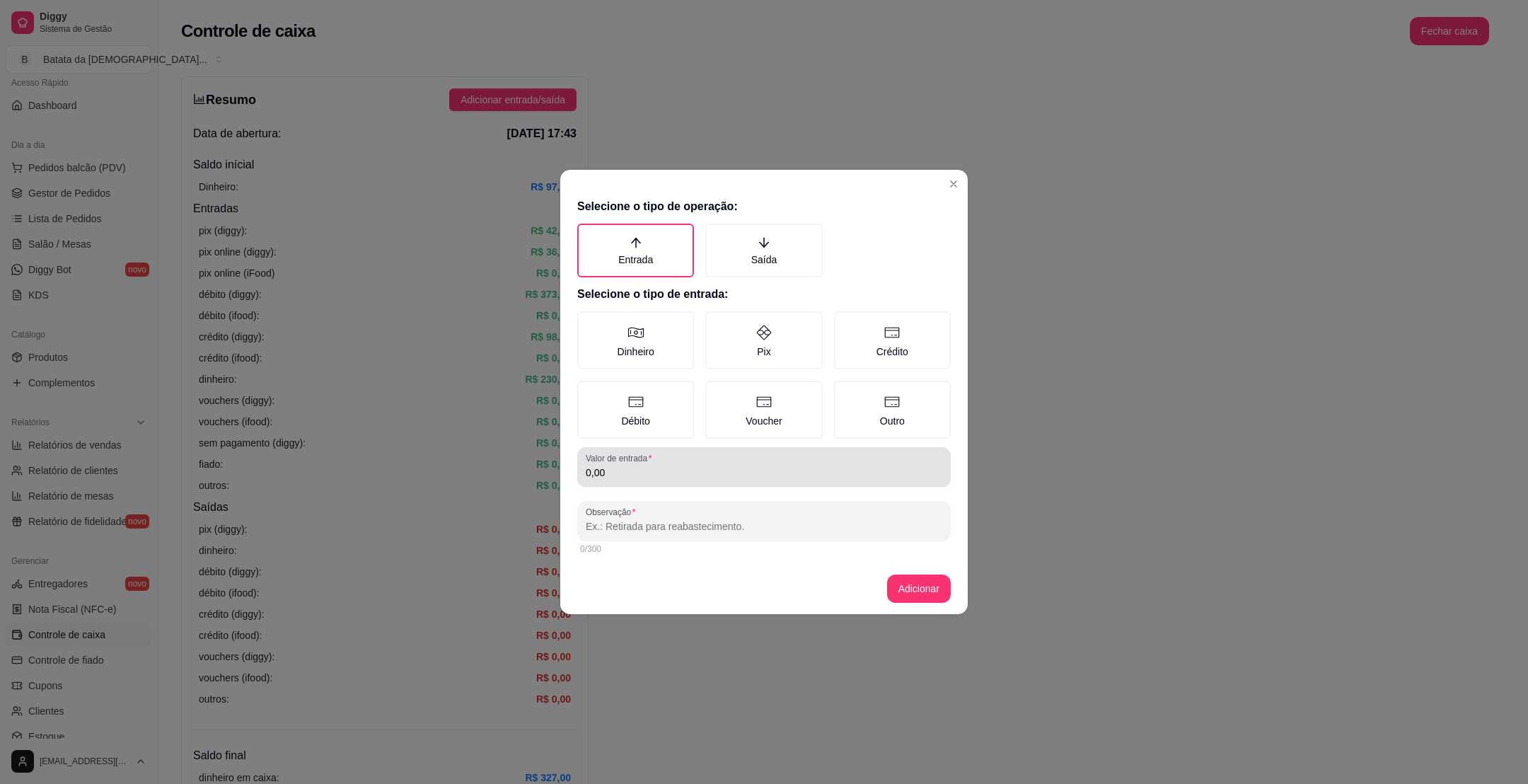
click at [697, 476] on input "0,00" at bounding box center [764, 473] width 357 height 14
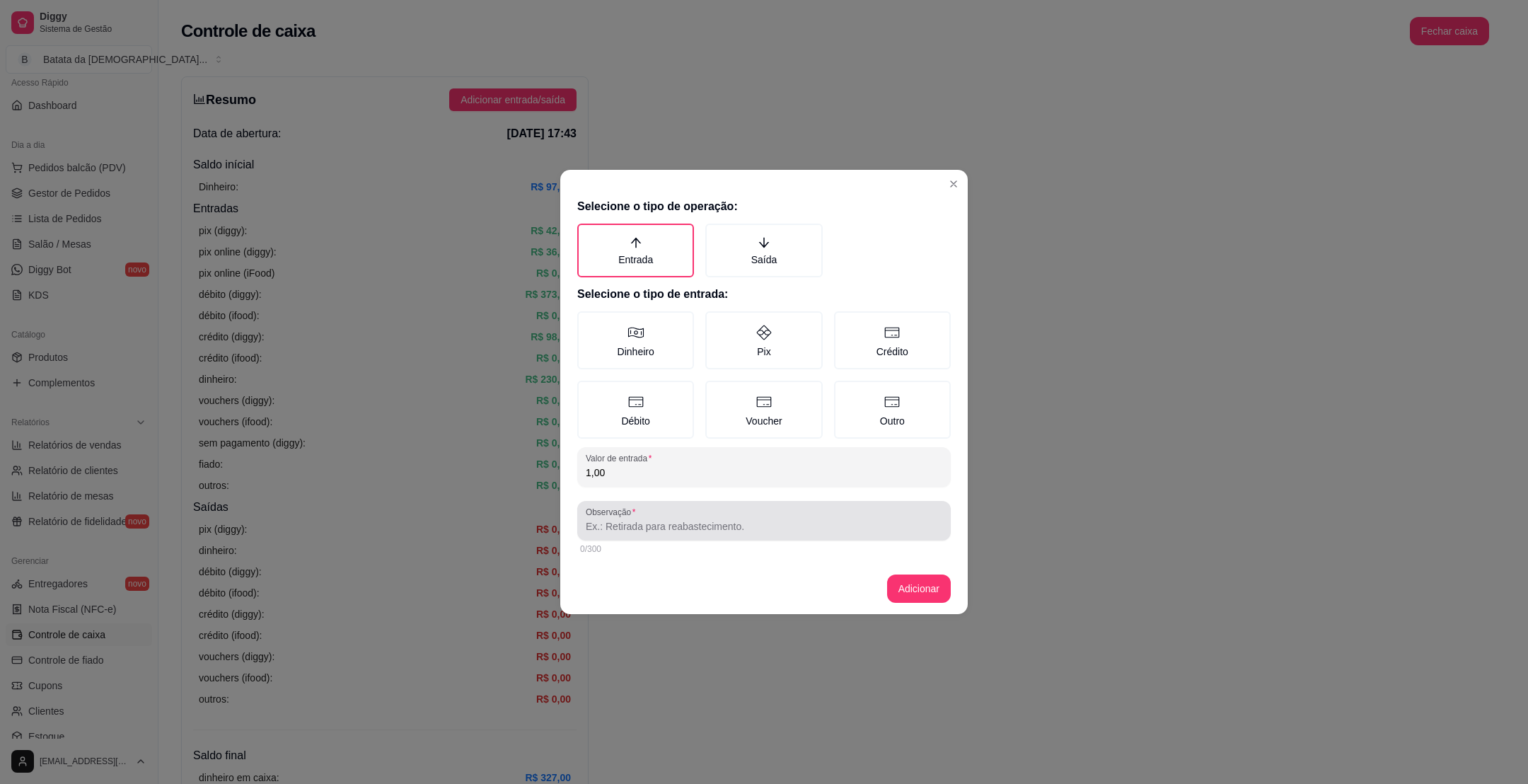
type input "1,00"
click at [725, 516] on div at bounding box center [764, 521] width 357 height 28
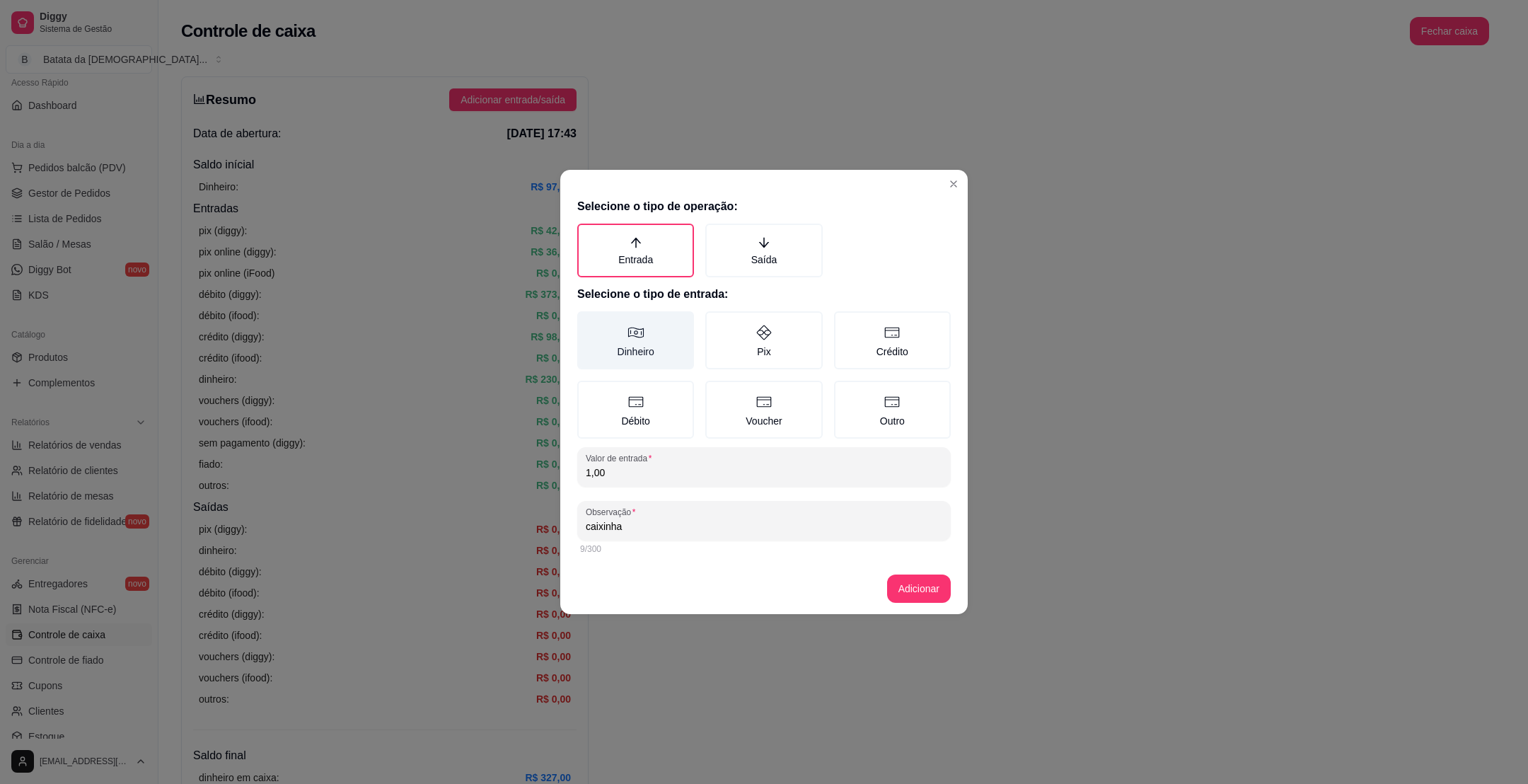
type input "caixinha"
click at [675, 351] on label "Dinheiro" at bounding box center [635, 340] width 117 height 58
click at [588, 322] on button "Dinheiro" at bounding box center [582, 316] width 11 height 11
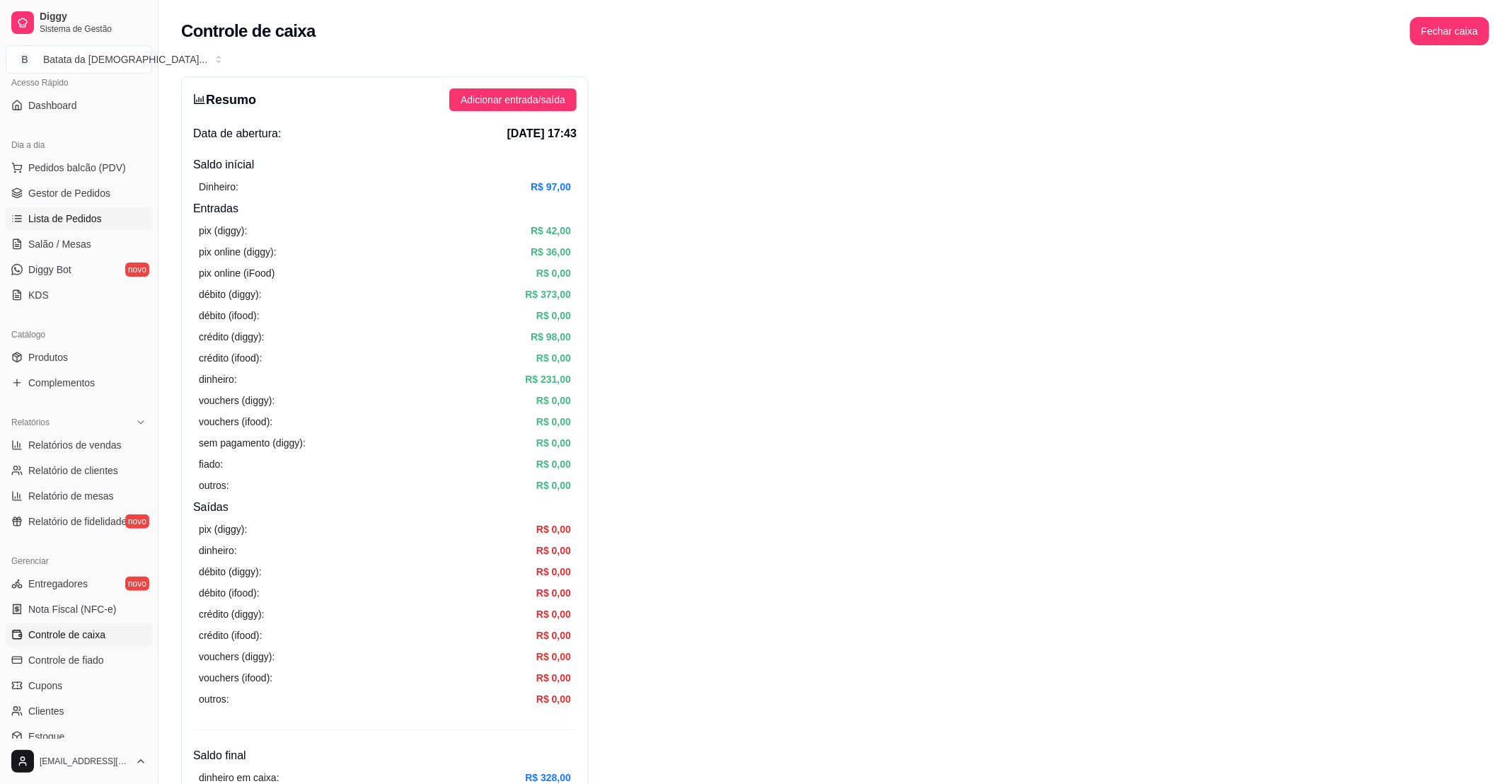
click at [57, 221] on span "Lista de Pedidos" at bounding box center [65, 218] width 74 height 14
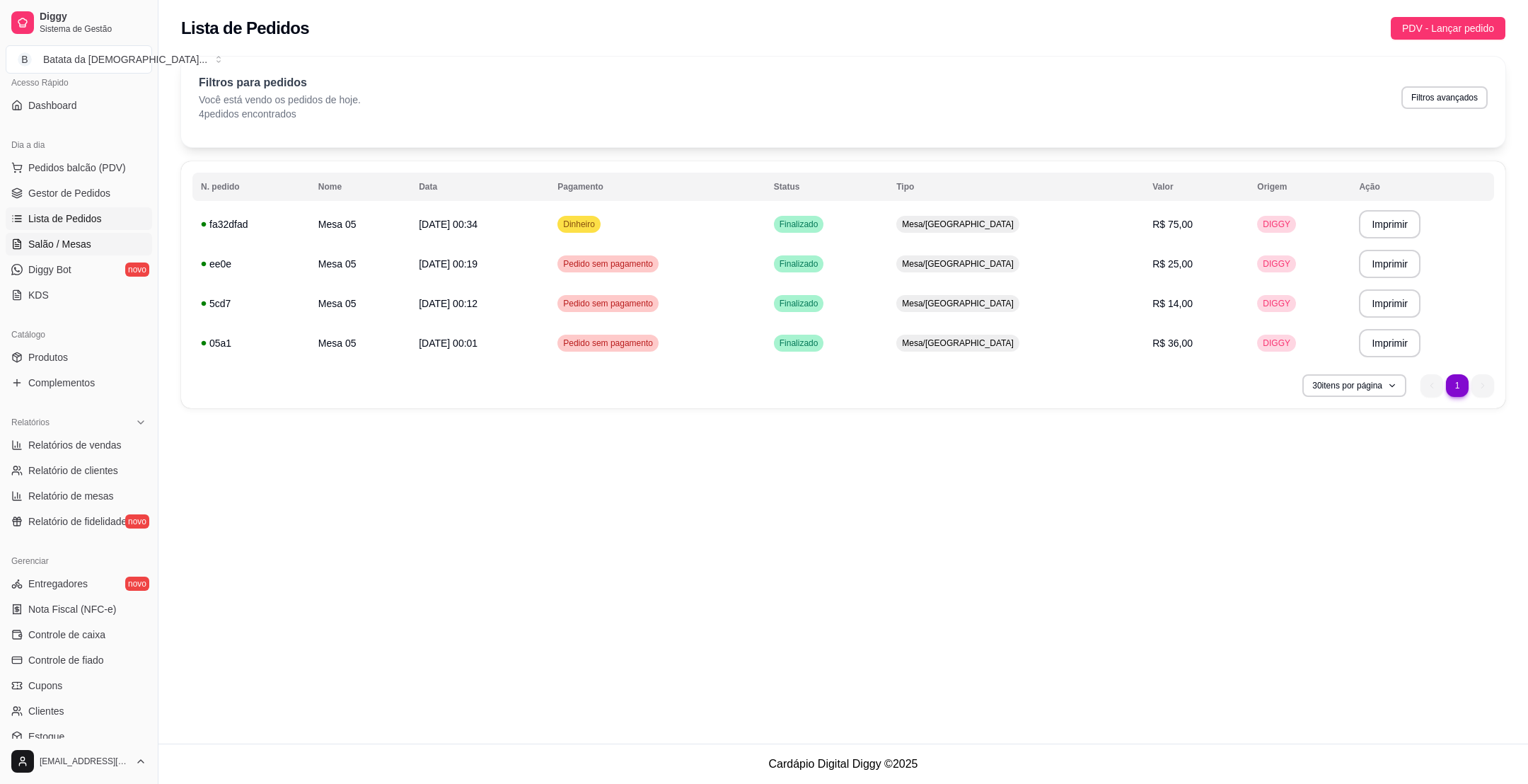
click at [72, 249] on span "Salão / Mesas" at bounding box center [60, 244] width 63 height 14
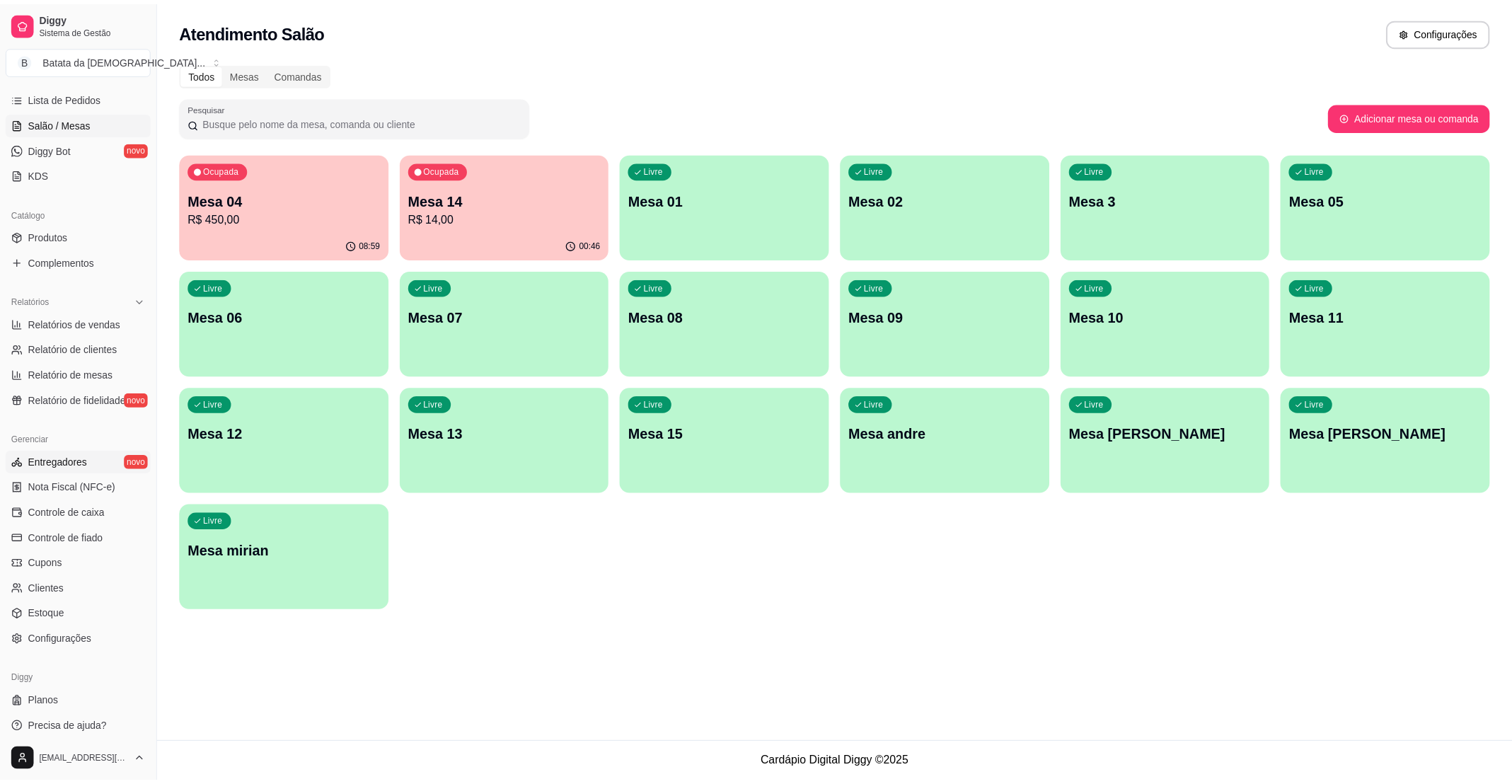
scroll to position [234, 0]
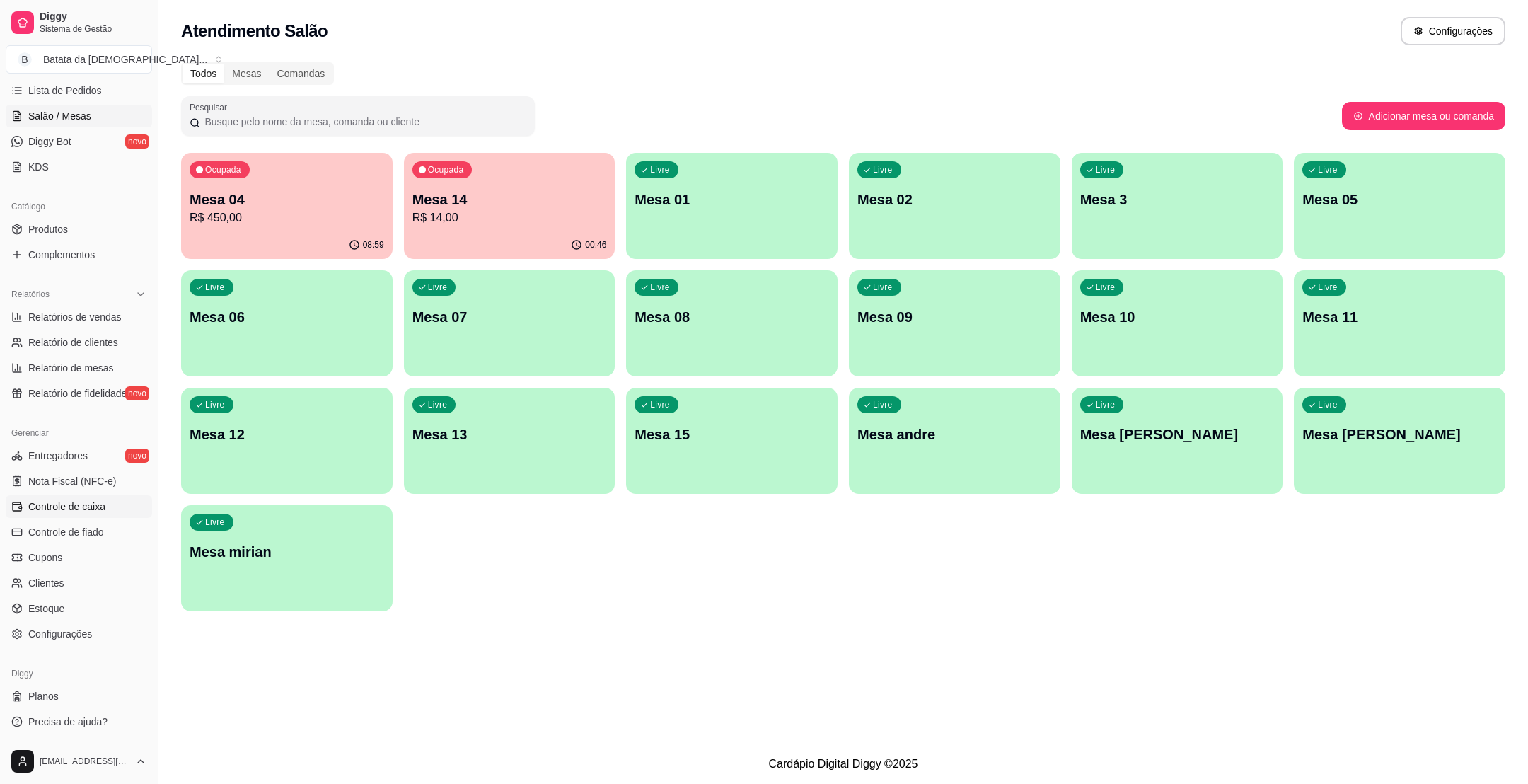
click at [93, 499] on span "Controle de caixa" at bounding box center [67, 506] width 77 height 14
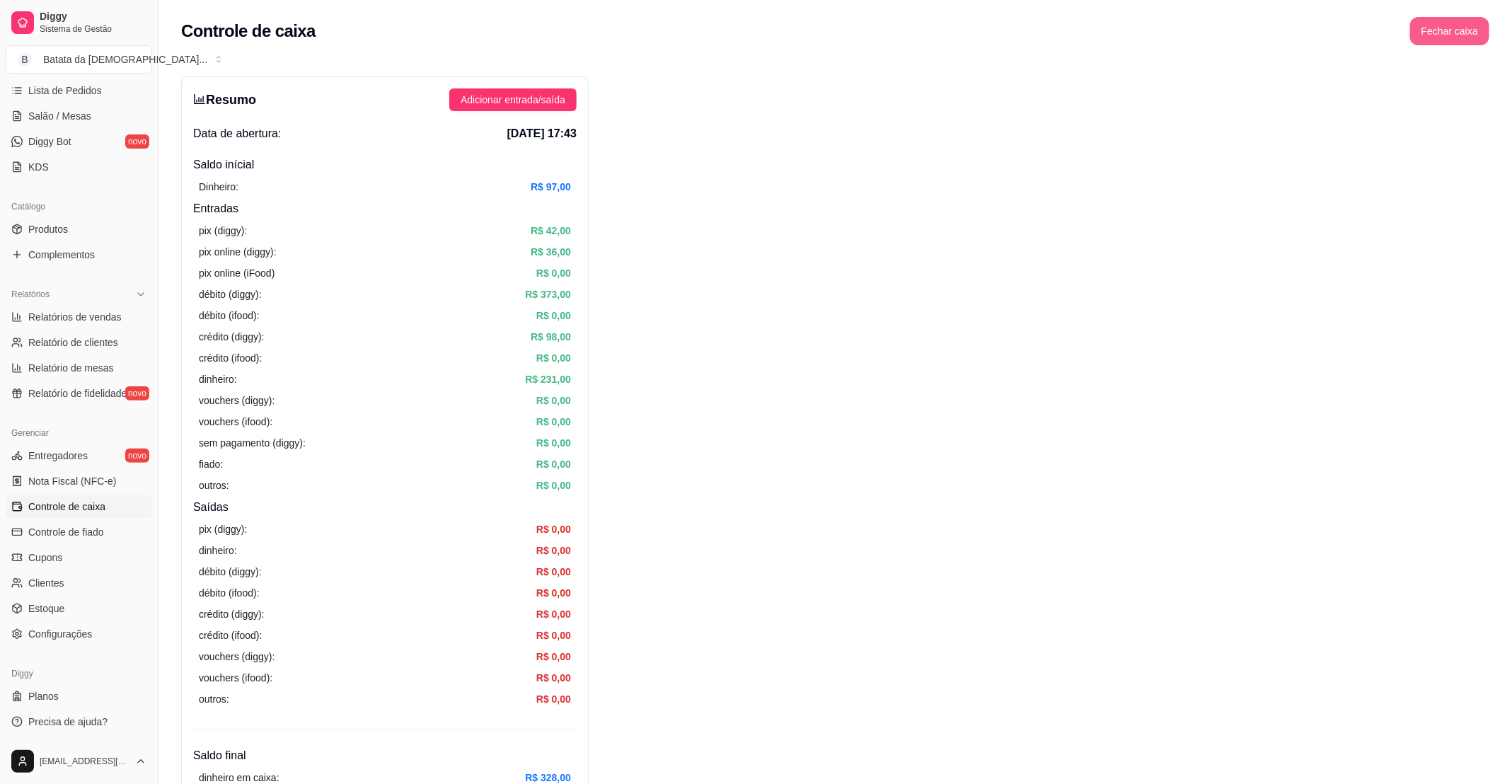
click at [1467, 31] on button "Fechar caixa" at bounding box center [1450, 31] width 79 height 28
click at [1486, 118] on span "Sim" at bounding box center [1488, 126] width 17 height 16
